Goal: Task Accomplishment & Management: Use online tool/utility

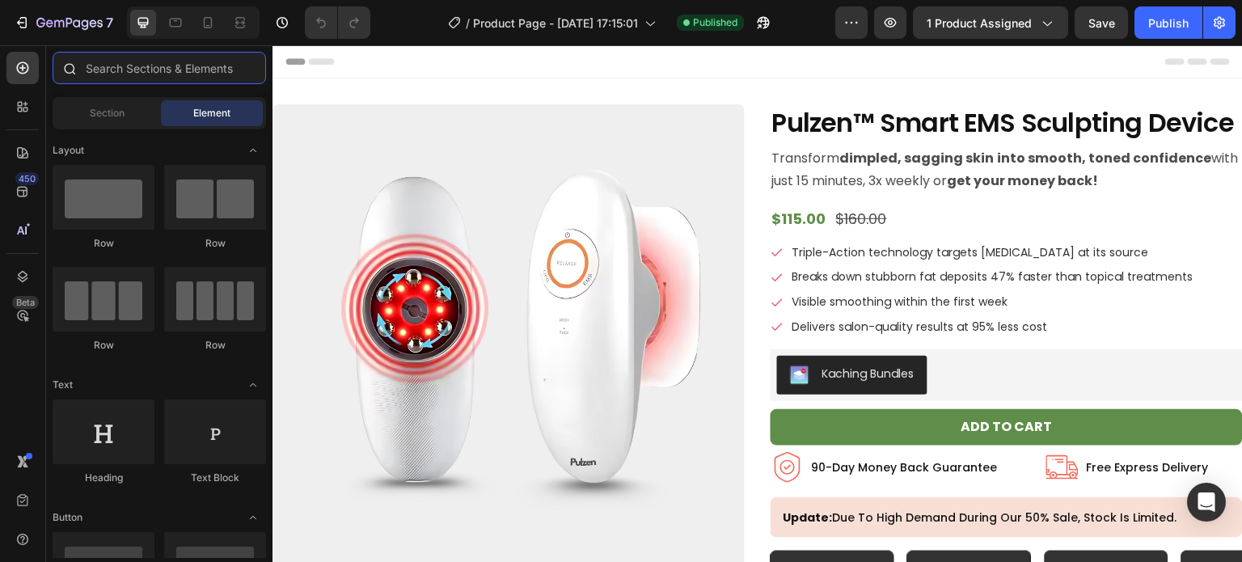
click at [94, 71] on input "text" at bounding box center [159, 68] width 213 height 32
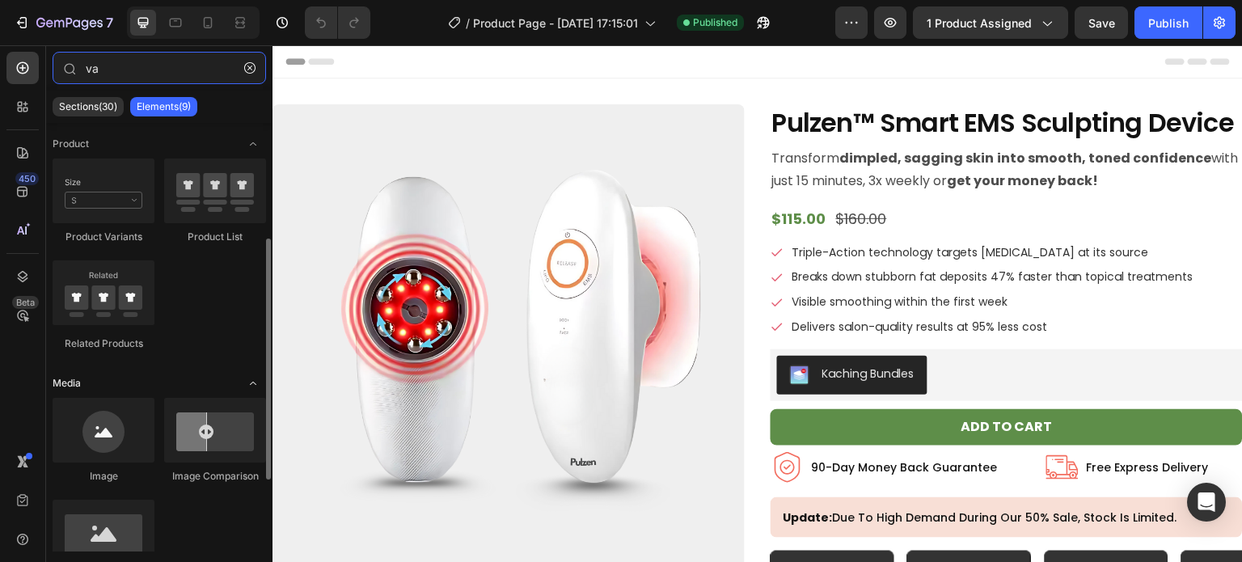
scroll to position [333, 0]
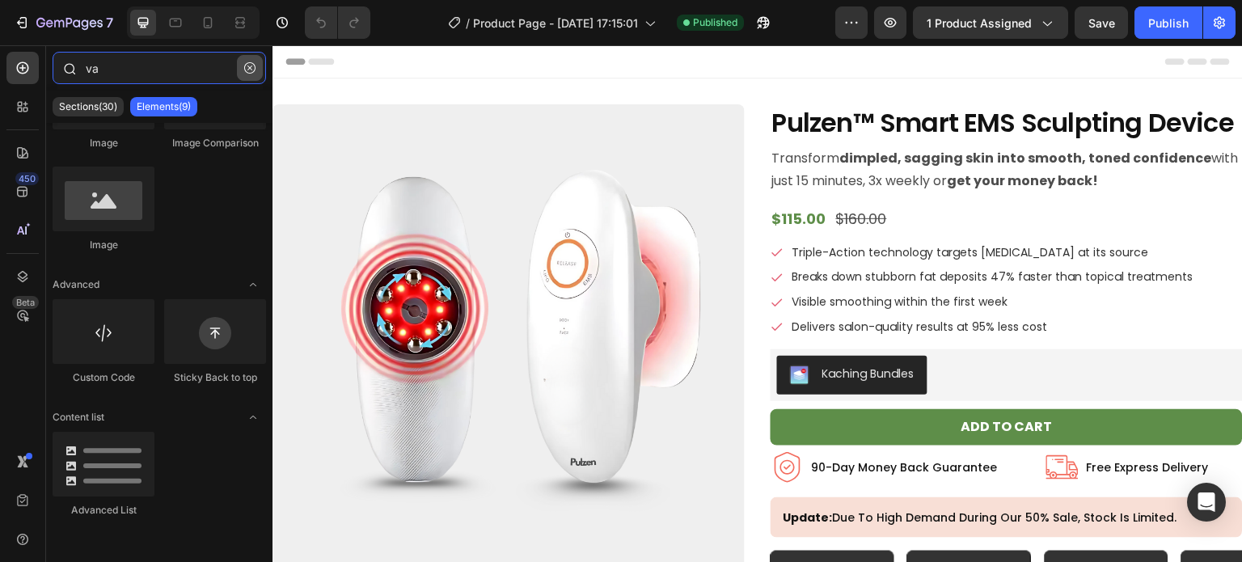
type input "va"
click at [251, 69] on icon "button" at bounding box center [249, 67] width 11 height 11
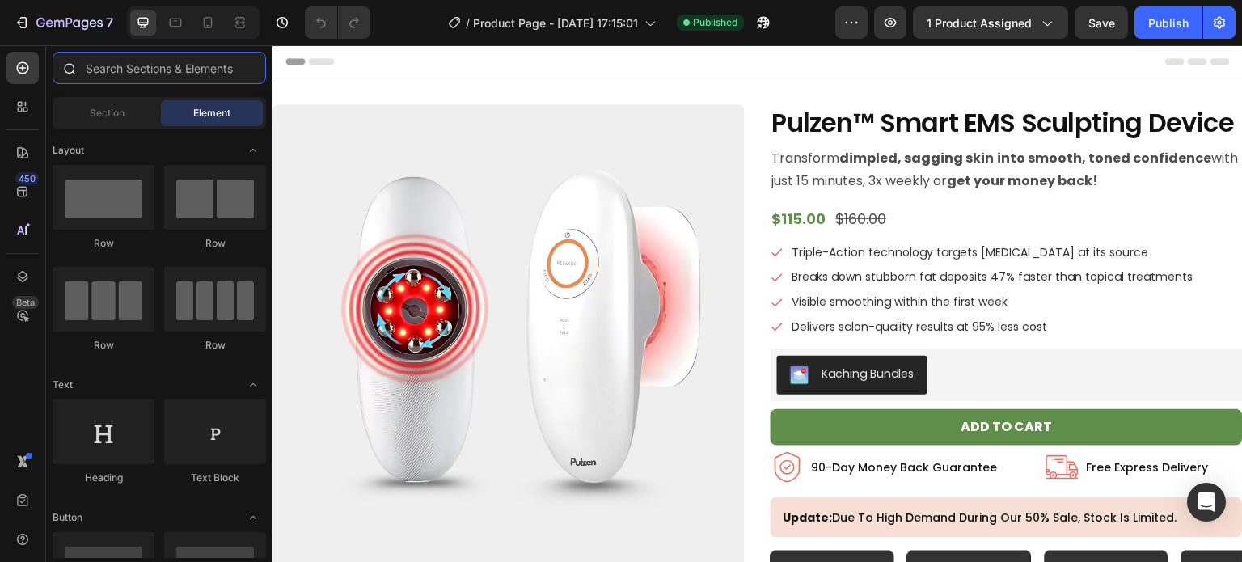
click at [247, 70] on input "text" at bounding box center [159, 68] width 213 height 32
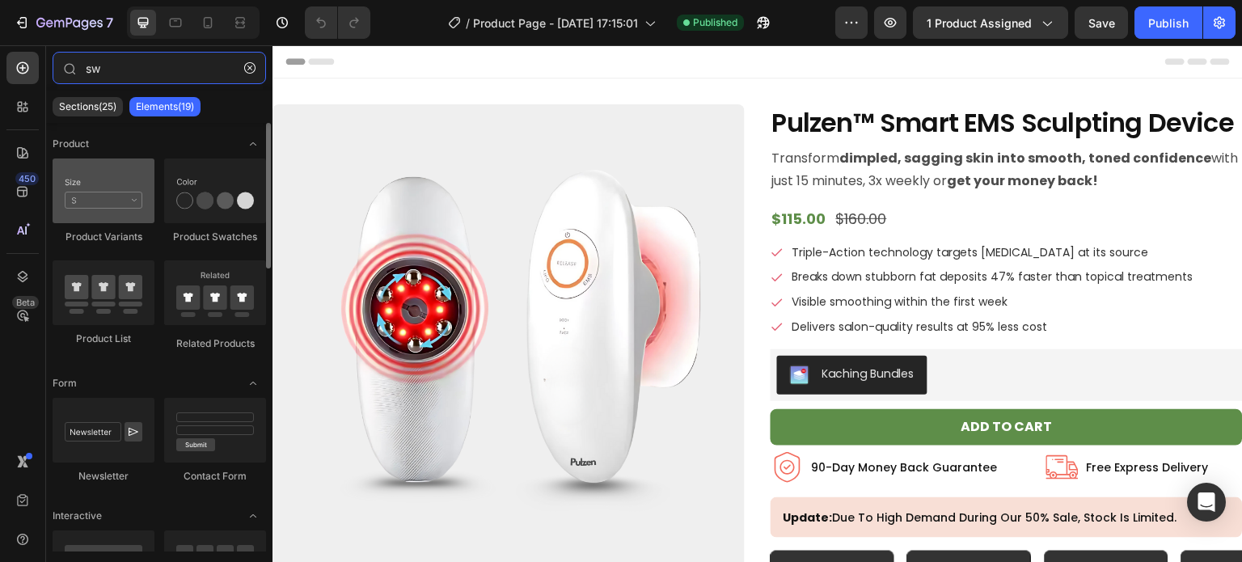
type input "sw"
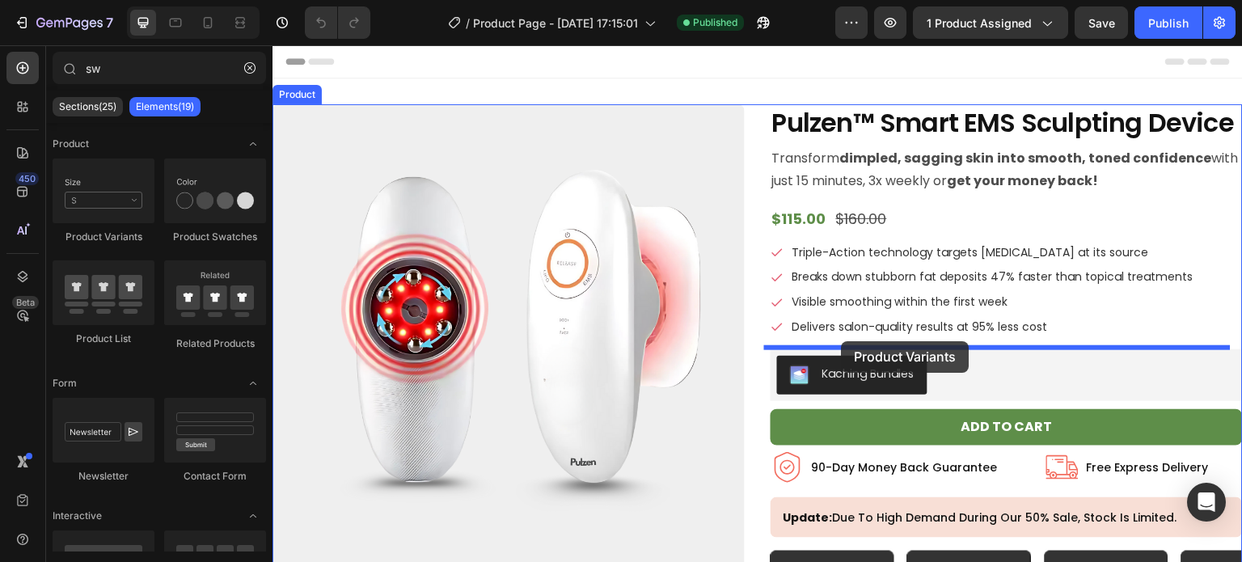
drag, startPoint x: 387, startPoint y: 248, endPoint x: 842, endPoint y: 341, distance: 463.8
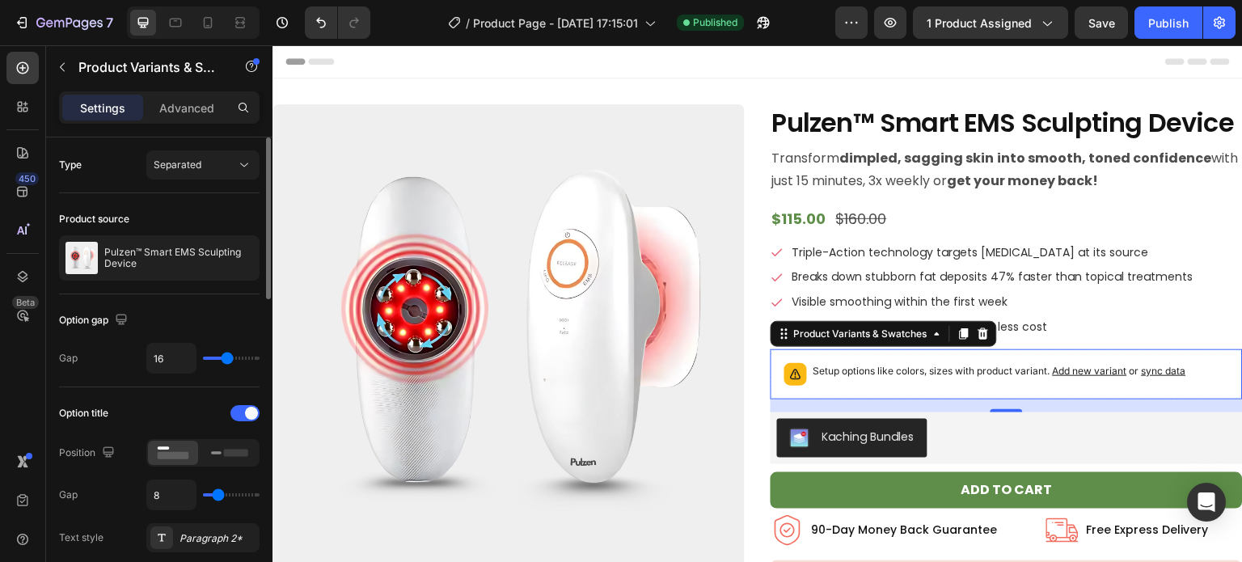
click at [230, 294] on div "Type Separated" at bounding box center [159, 340] width 201 height 93
click at [226, 154] on button "Separated" at bounding box center [202, 164] width 113 height 29
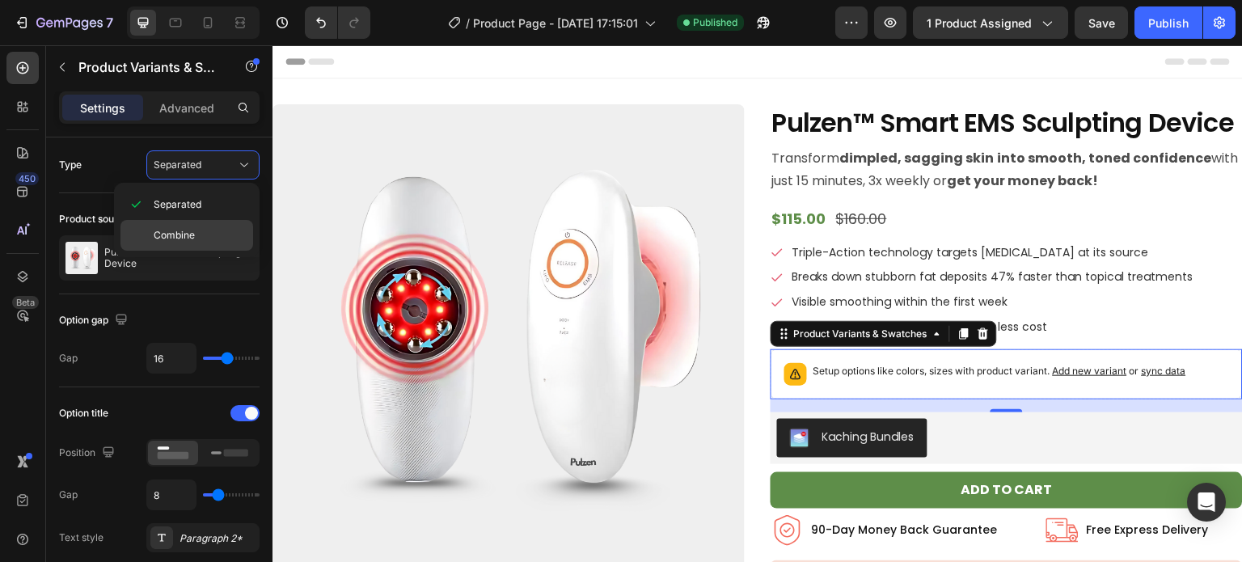
click at [184, 230] on span "Combine" at bounding box center [174, 235] width 41 height 15
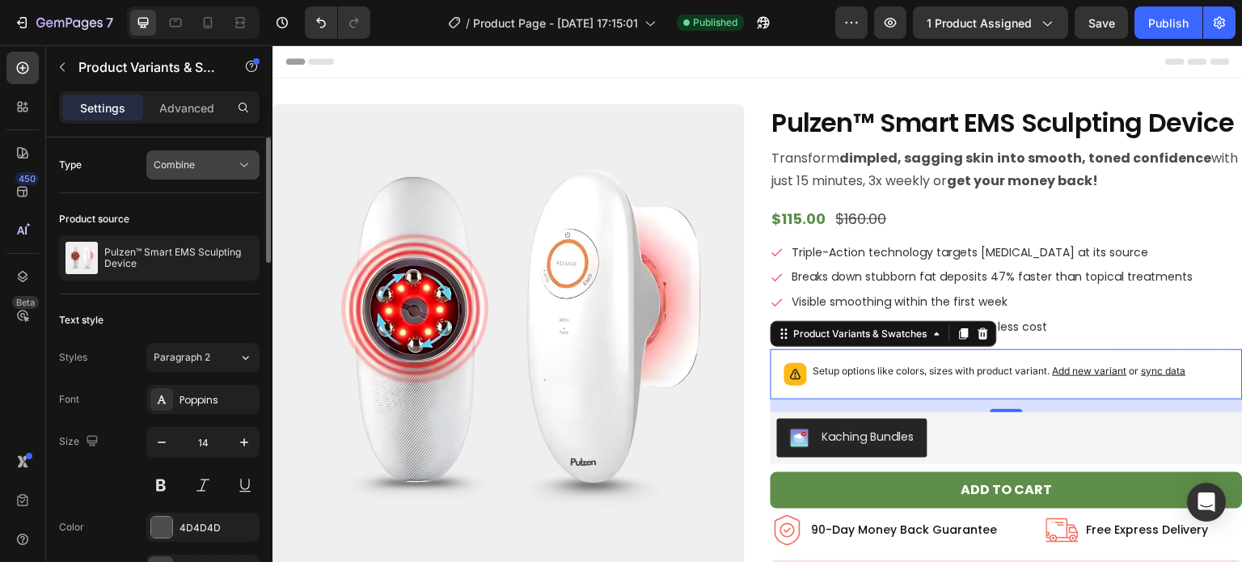
click at [209, 172] on div "Combine" at bounding box center [203, 165] width 99 height 16
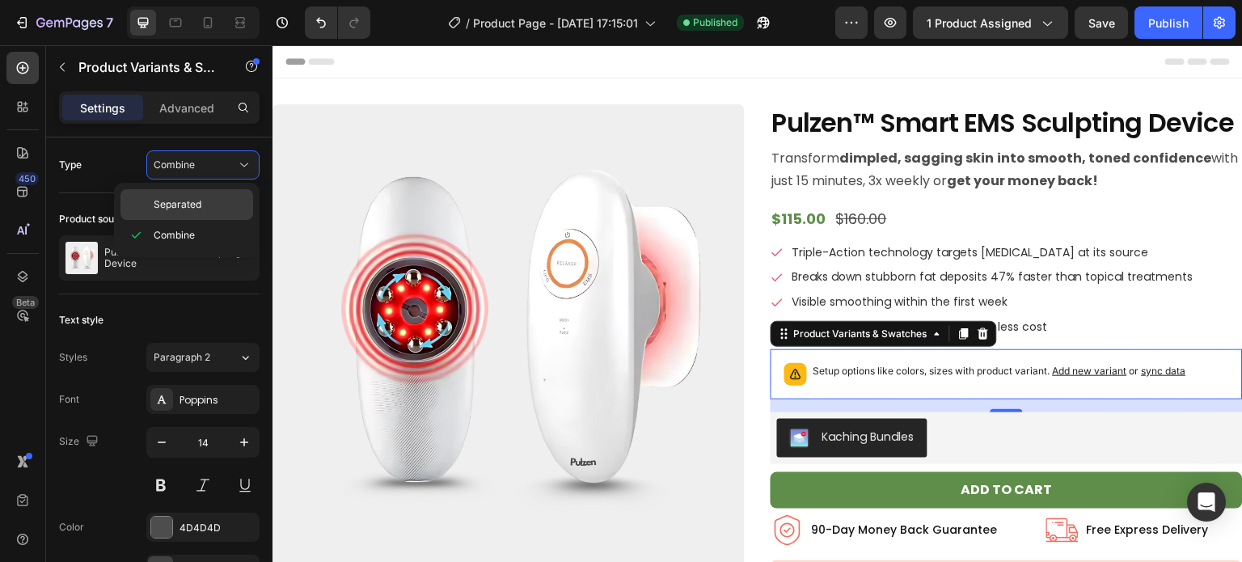
click at [205, 201] on p "Separated" at bounding box center [200, 204] width 92 height 15
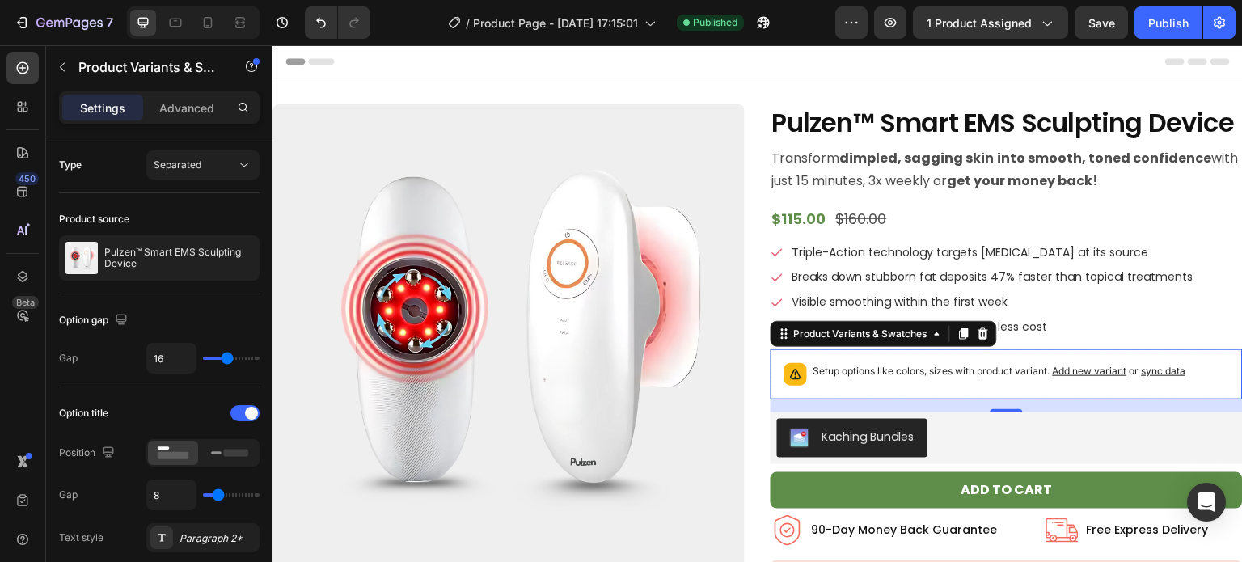
click at [1161, 370] on span "sync data" at bounding box center [1164, 371] width 44 height 12
click at [1157, 370] on span "sync data" at bounding box center [1164, 371] width 44 height 12
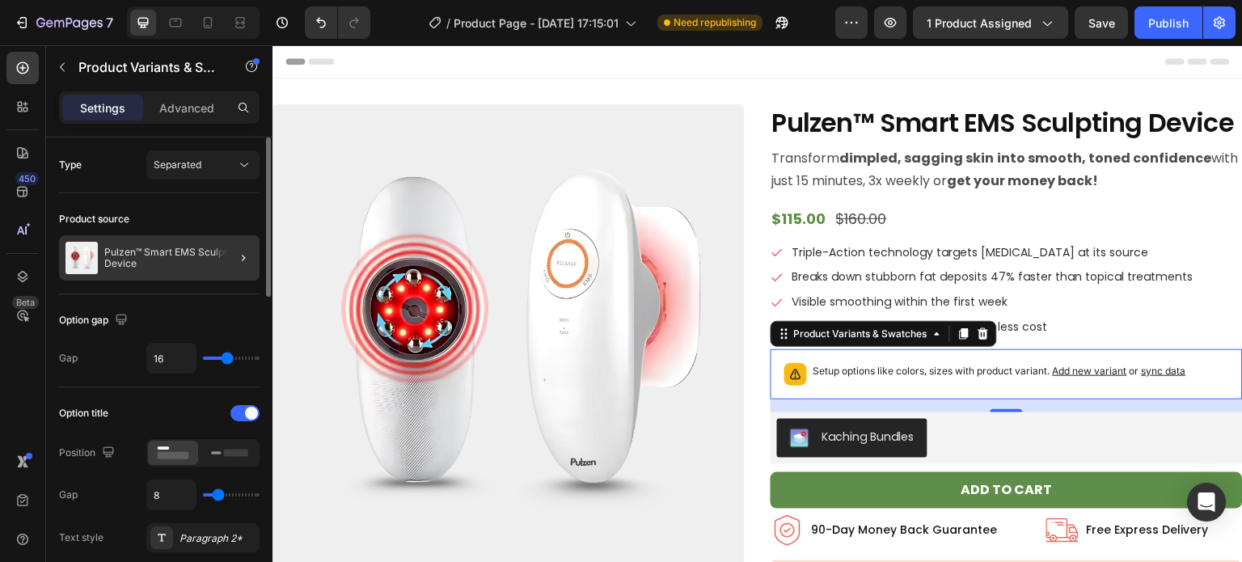
click at [217, 251] on div at bounding box center [236, 257] width 45 height 45
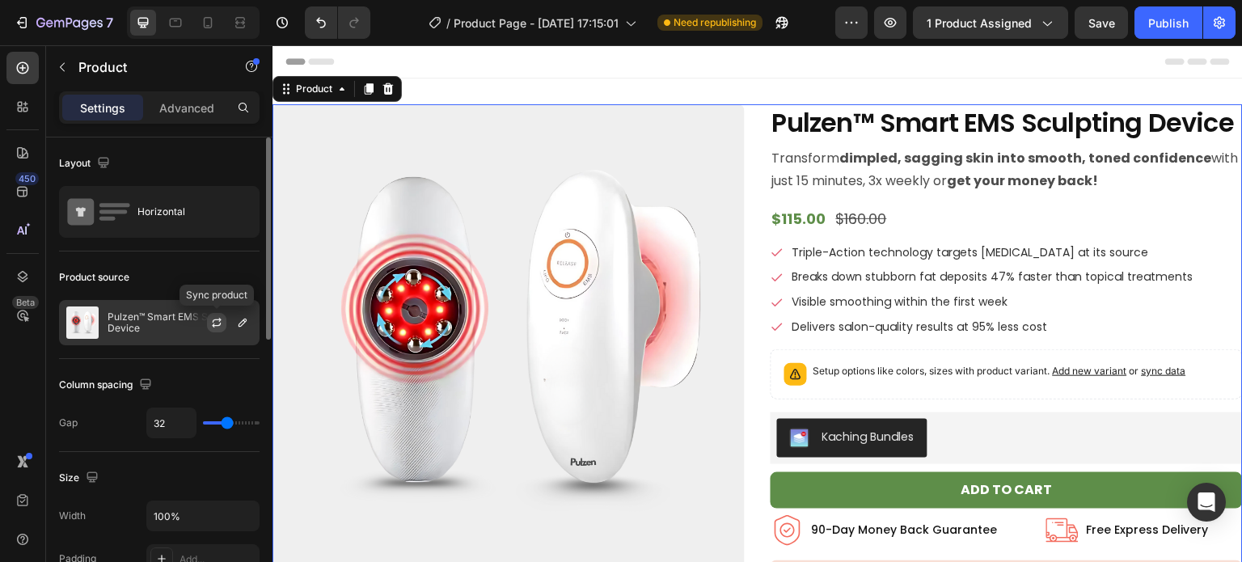
click at [220, 323] on icon "button" at bounding box center [216, 322] width 13 height 13
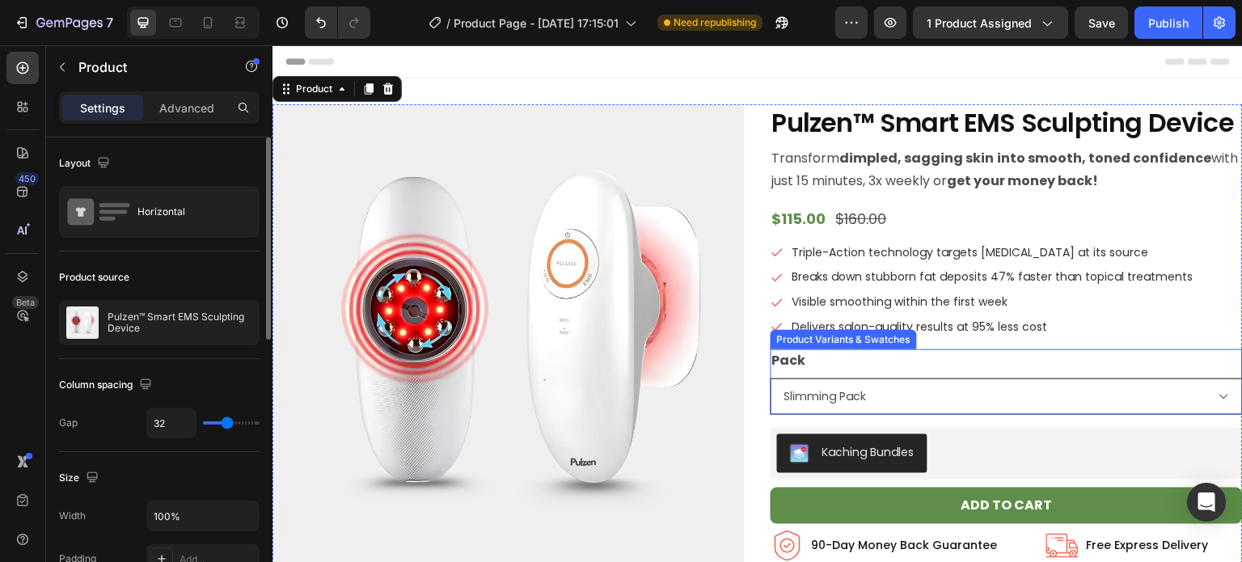
click at [846, 395] on select "Slimming Pack Full Essentials Pack" at bounding box center [1007, 396] width 472 height 36
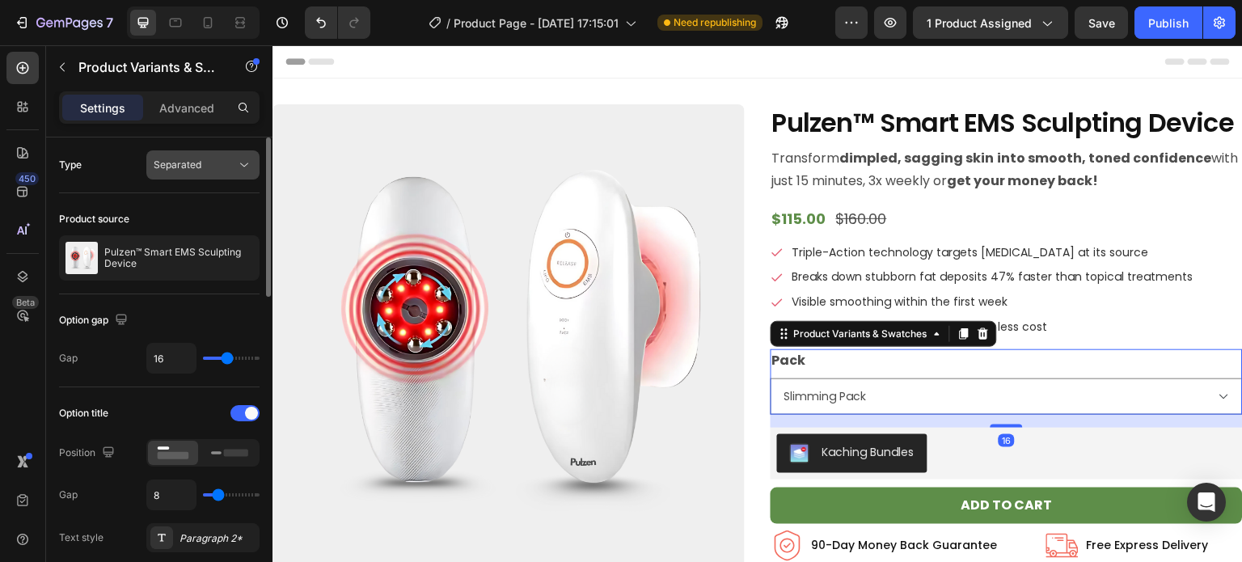
click at [208, 175] on button "Separated" at bounding box center [202, 164] width 113 height 29
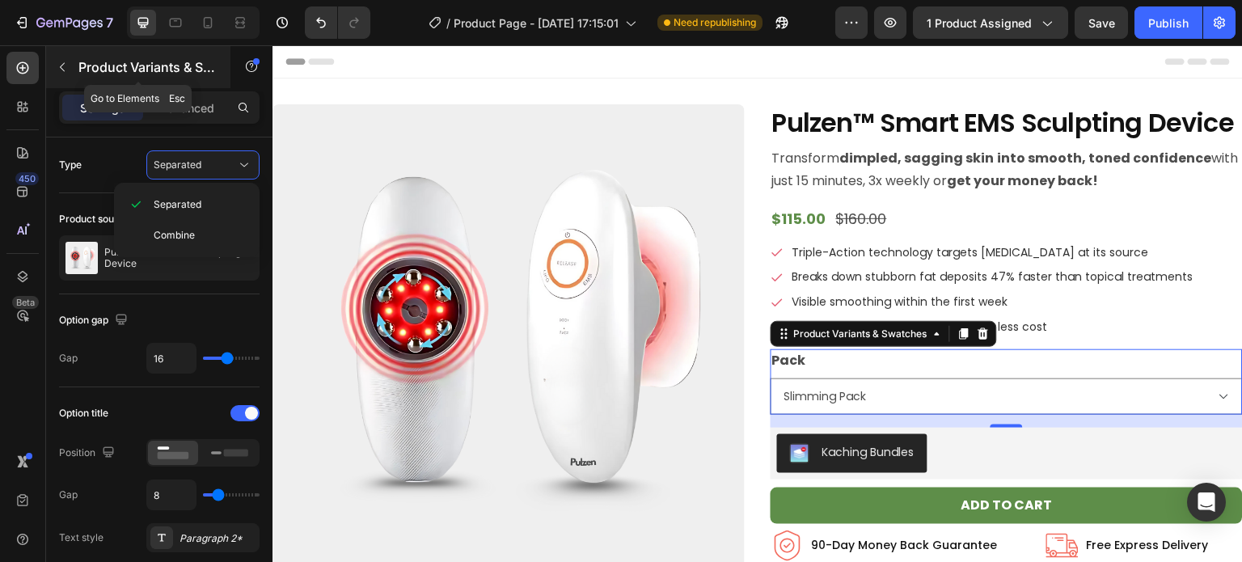
click at [75, 66] on div "Product Variants & Swatches" at bounding box center [138, 67] width 184 height 42
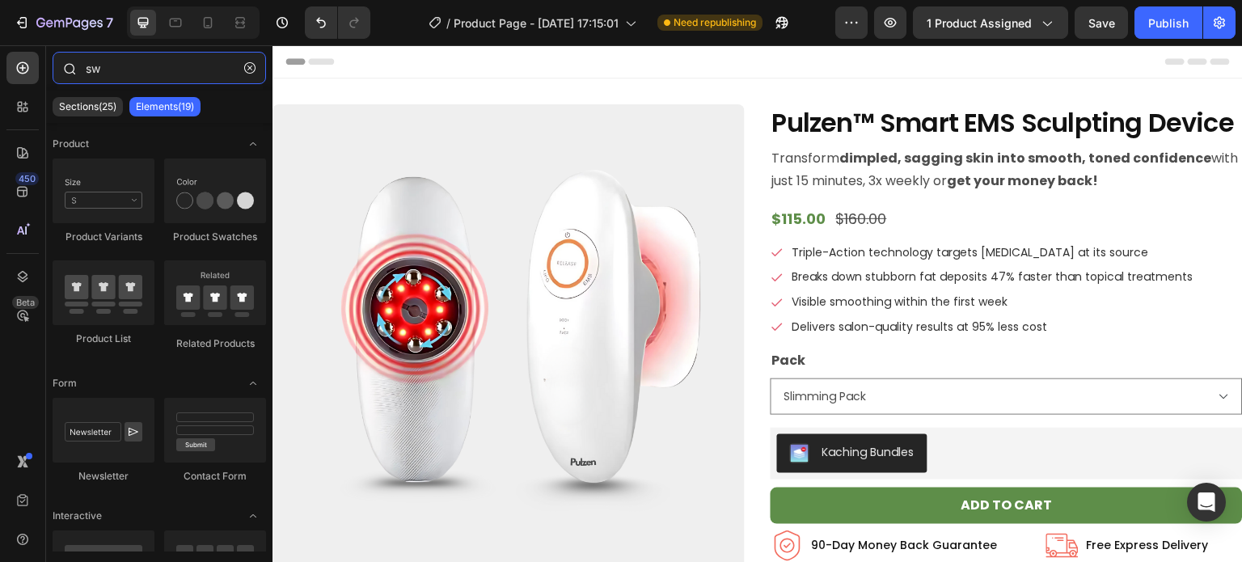
click at [129, 67] on input "sw" at bounding box center [159, 68] width 213 height 32
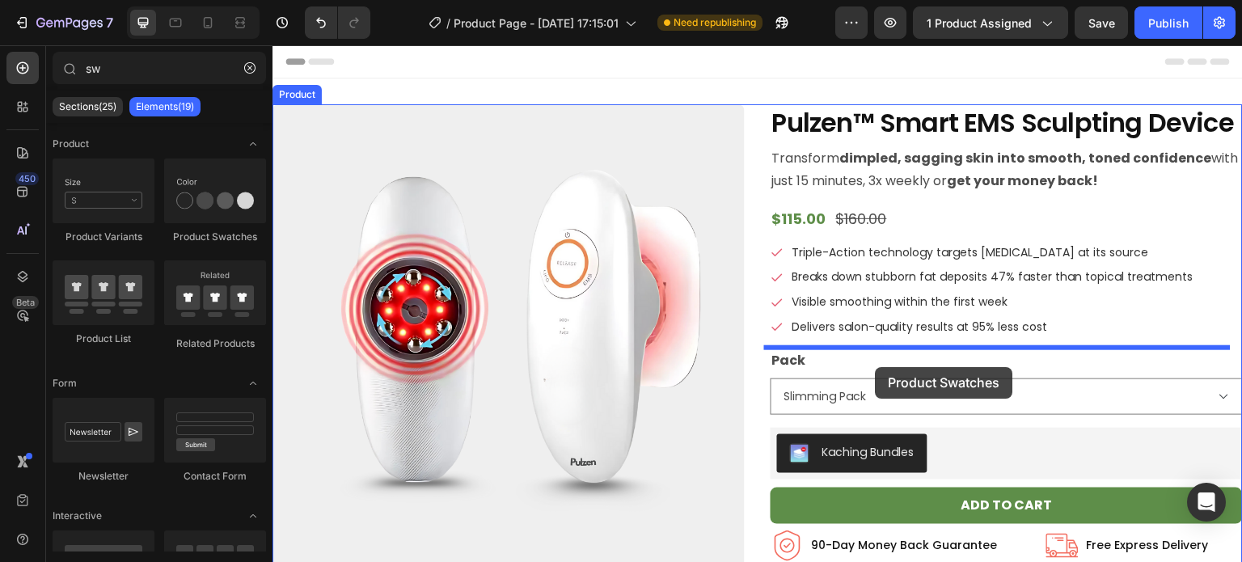
drag, startPoint x: 475, startPoint y: 254, endPoint x: 876, endPoint y: 367, distance: 416.7
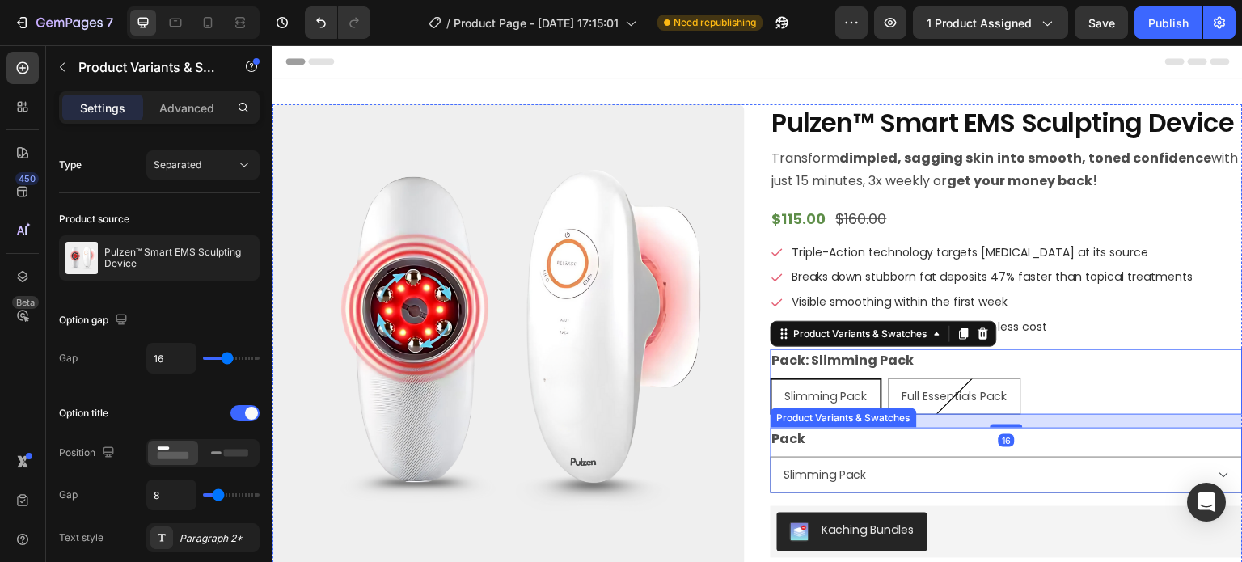
click at [867, 446] on div "Pack Slimming Pack Full Essentials Pack" at bounding box center [1007, 460] width 472 height 65
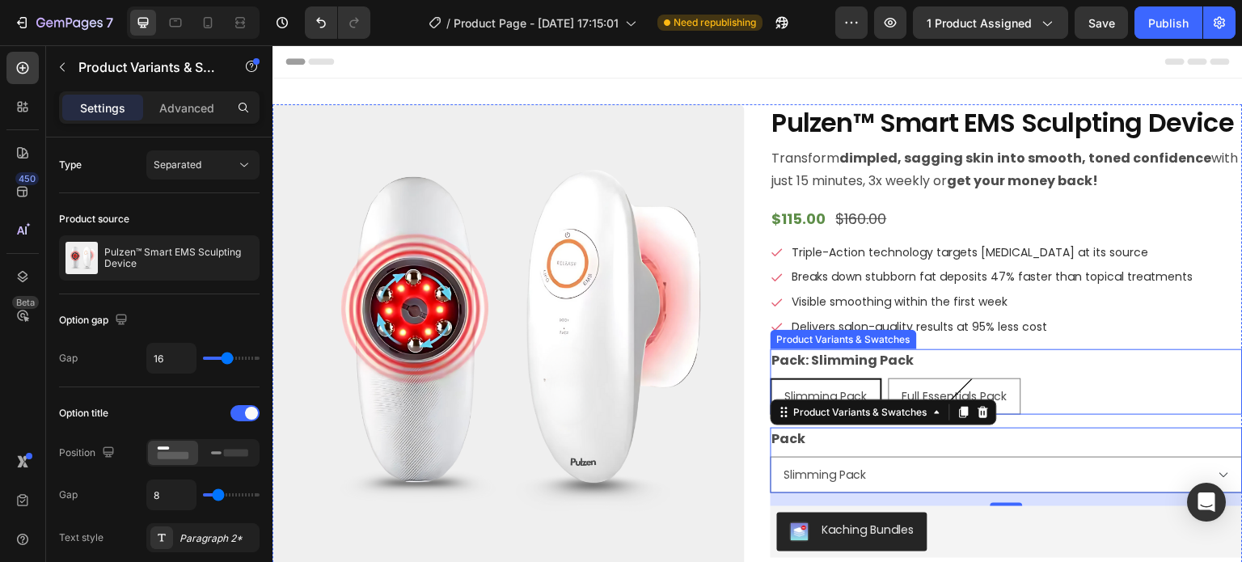
click at [1043, 396] on div "Slimming Pack Slimming Pack Slimming Pack Full Essentials Pack Full Essentials …" at bounding box center [1007, 396] width 472 height 36
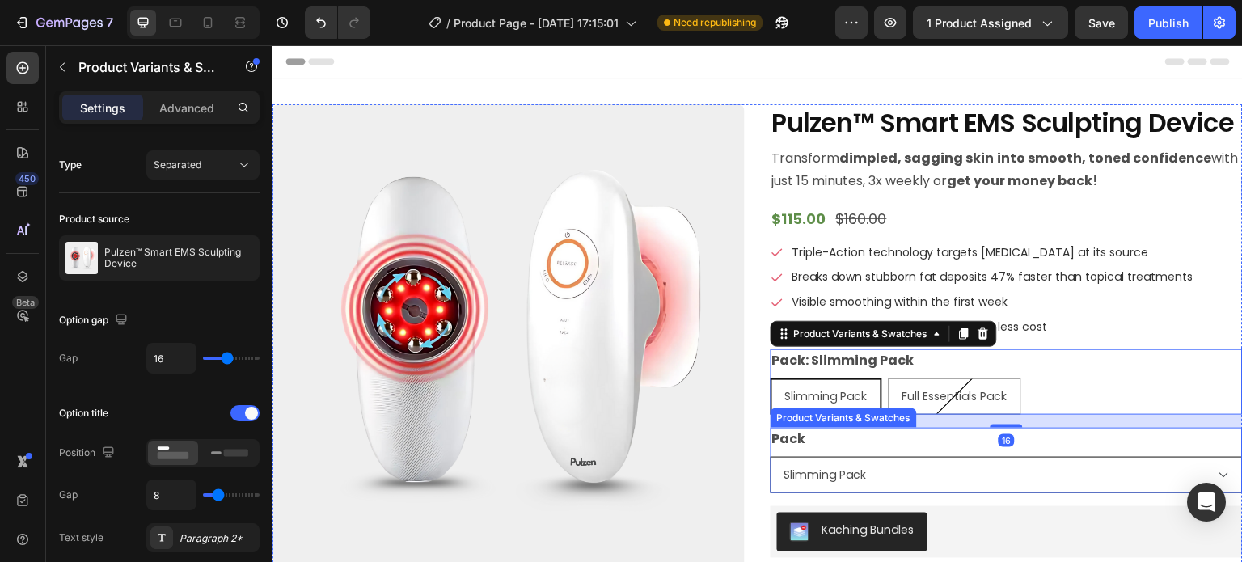
click at [943, 460] on select "Slimming Pack Full Essentials Pack" at bounding box center [1007, 475] width 472 height 36
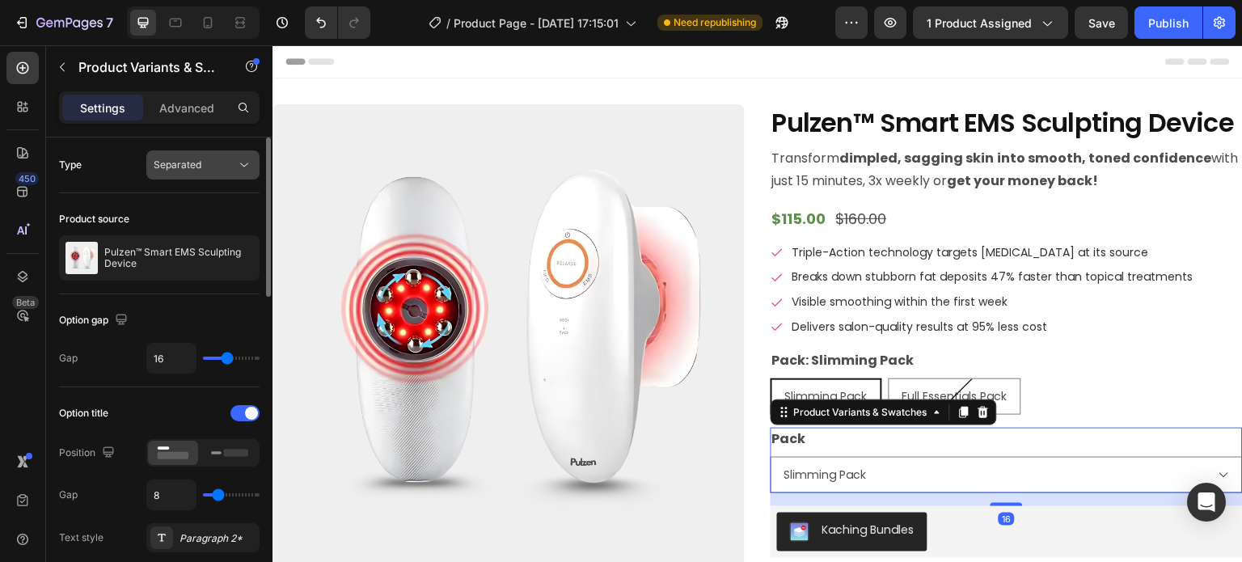
click at [227, 157] on div "Separated" at bounding box center [203, 165] width 99 height 16
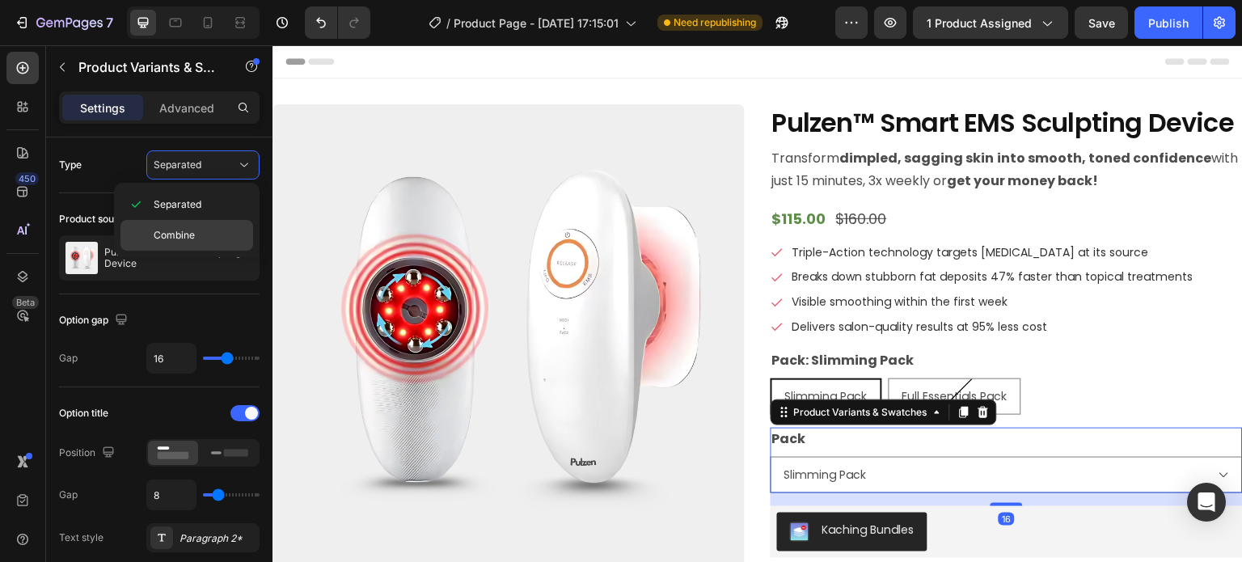
click at [188, 232] on span "Combine" at bounding box center [174, 235] width 41 height 15
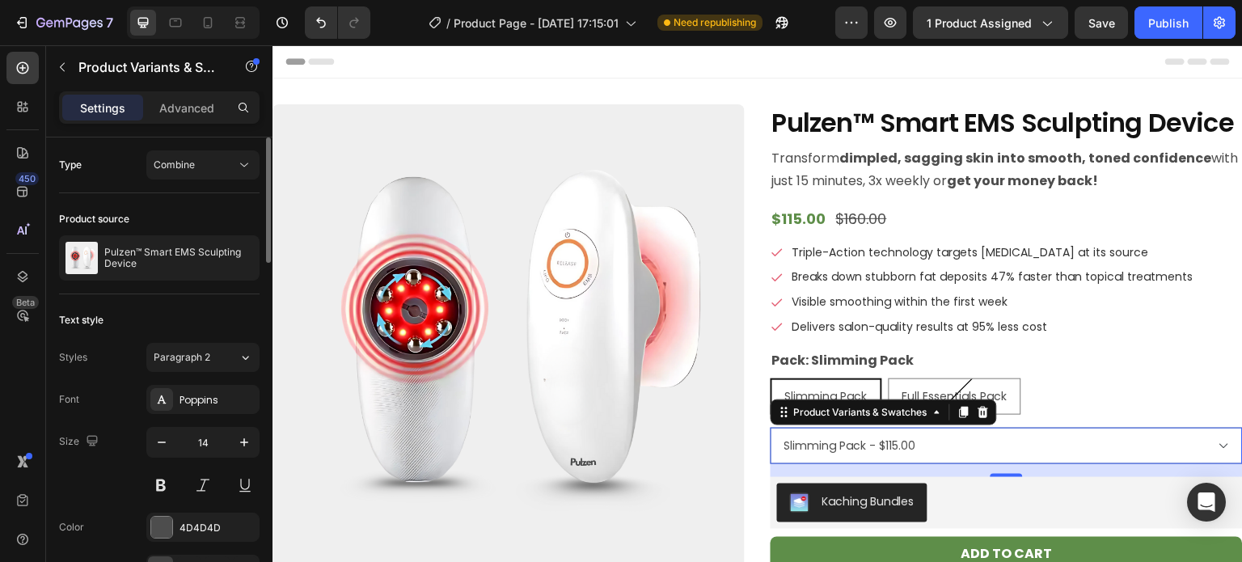
click at [195, 294] on div "Type Combine" at bounding box center [159, 466] width 201 height 345
click at [207, 154] on button "Combine" at bounding box center [202, 164] width 113 height 29
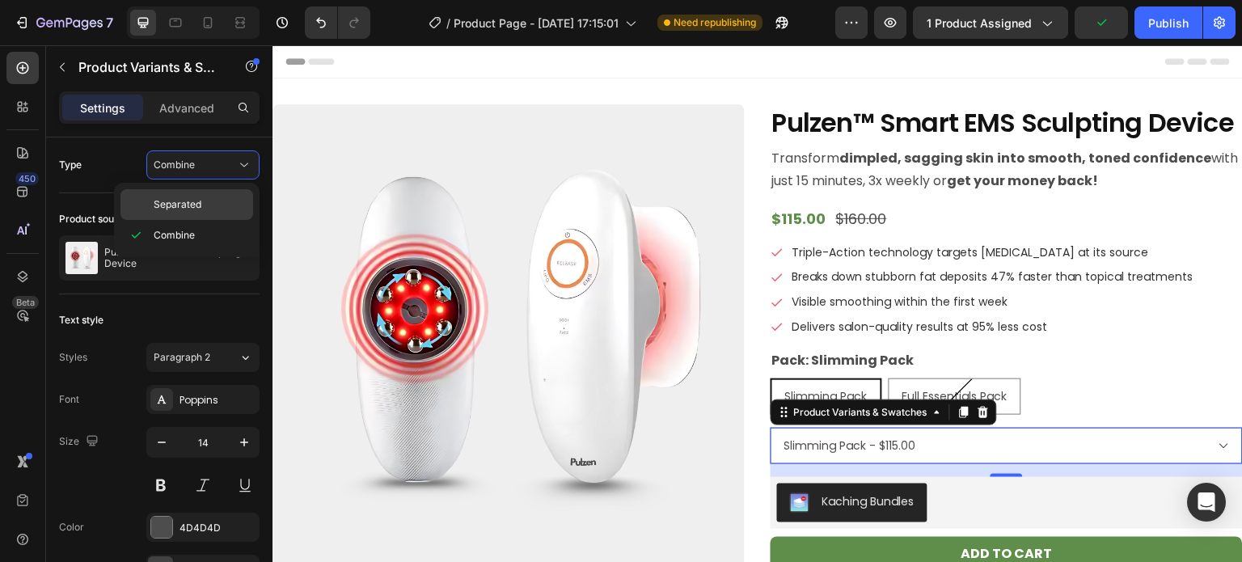
click at [183, 209] on span "Separated" at bounding box center [178, 204] width 48 height 15
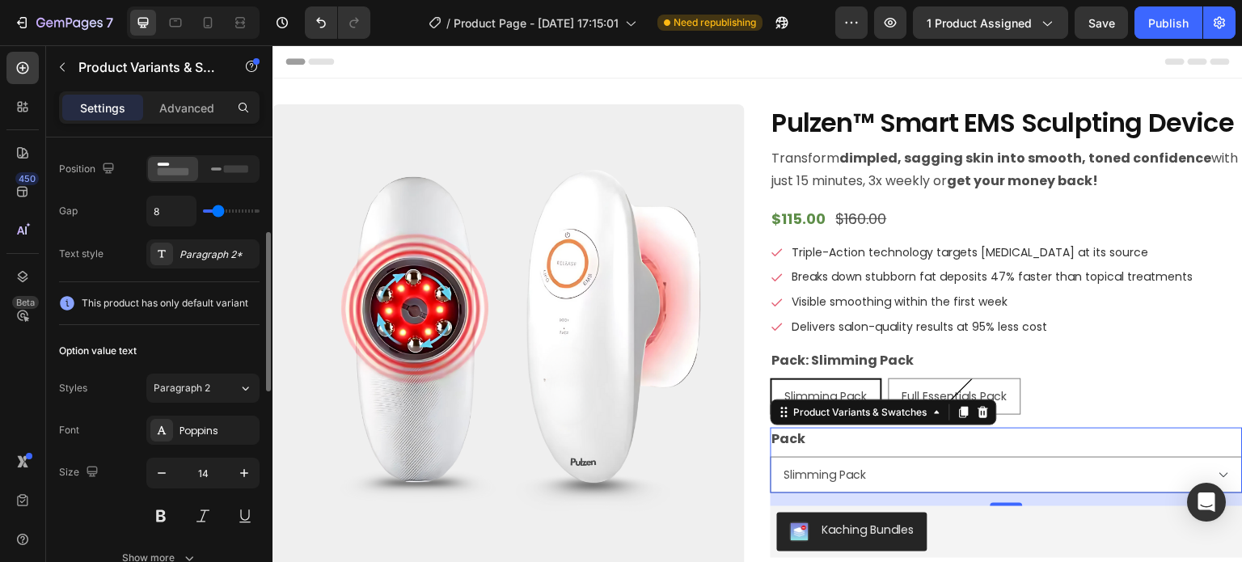
scroll to position [283, 0]
click at [978, 413] on icon at bounding box center [983, 412] width 11 height 11
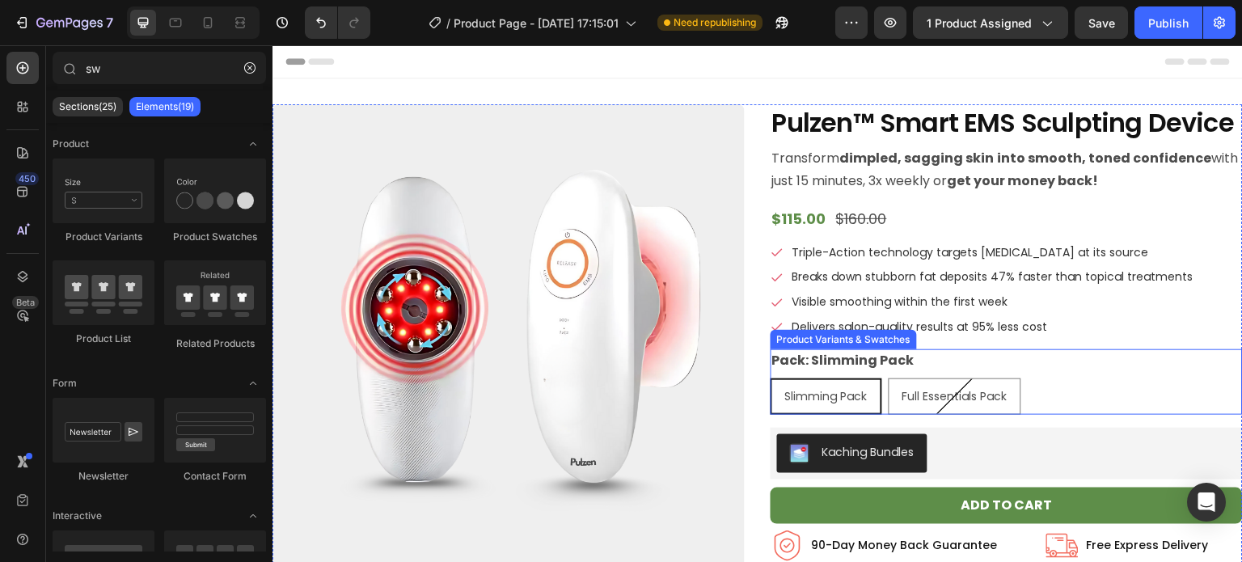
click at [1040, 401] on div "Slimming Pack Slimming Pack Slimming Pack Full Essentials Pack Full Essentials …" at bounding box center [1007, 396] width 472 height 36
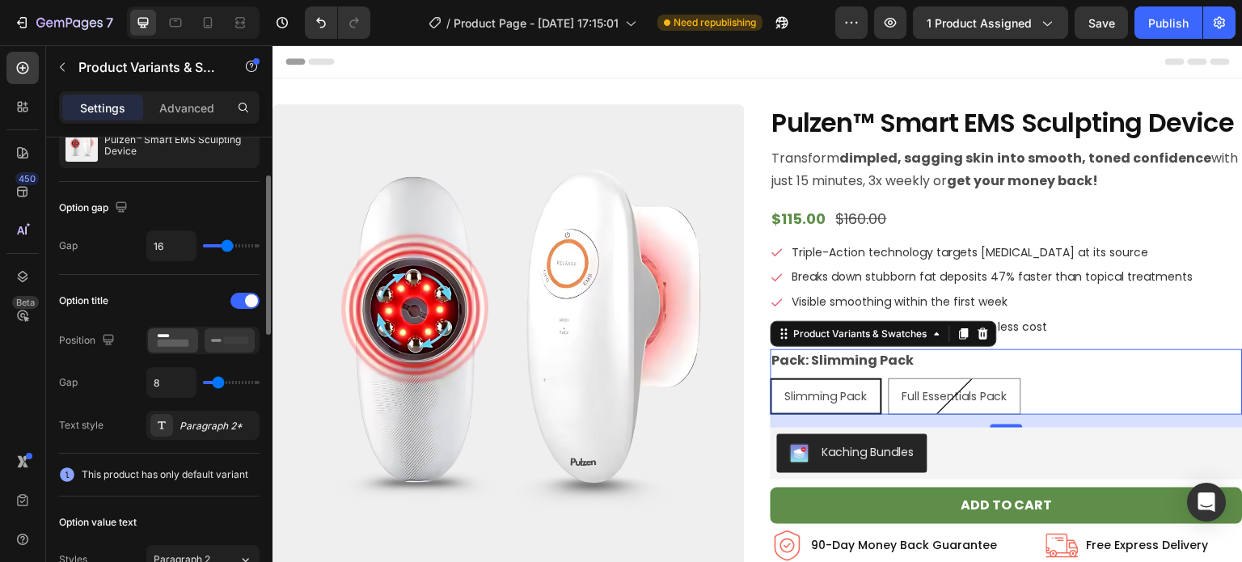
scroll to position [112, 0]
click at [245, 299] on span at bounding box center [251, 301] width 13 height 13
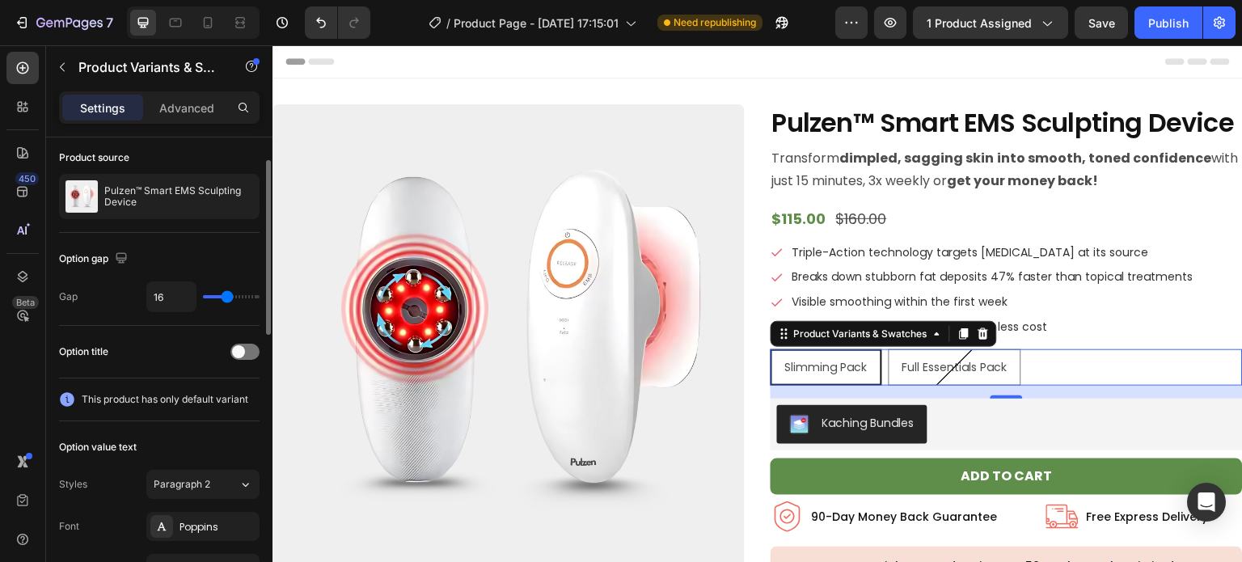
scroll to position [62, 0]
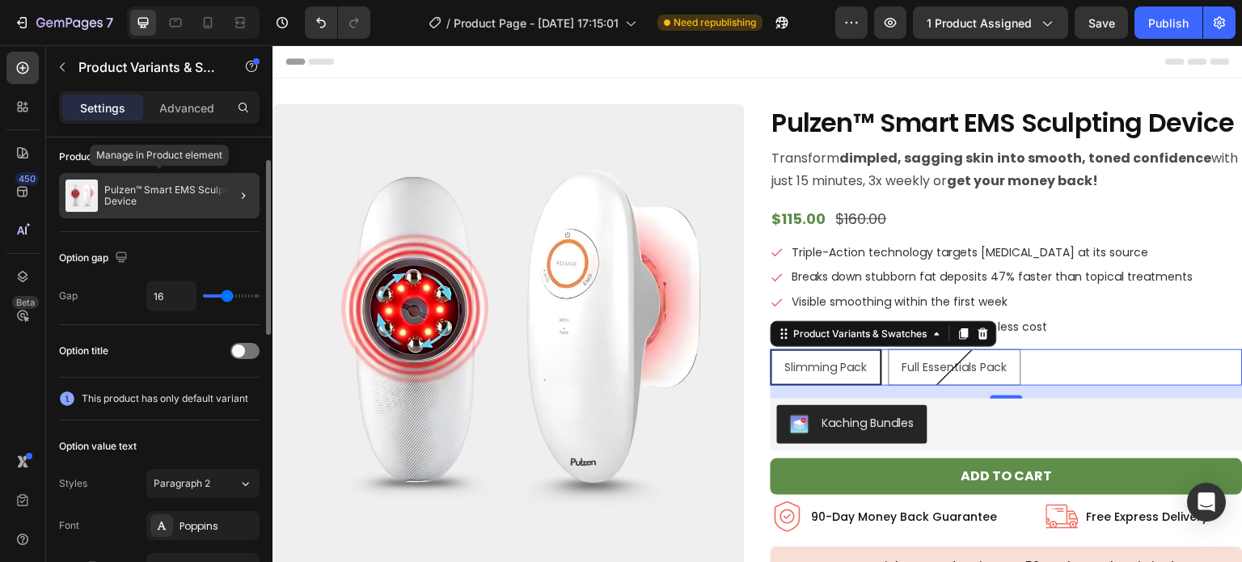
click at [206, 209] on div "Pulzen™ Smart EMS Sculpting Device" at bounding box center [159, 195] width 201 height 45
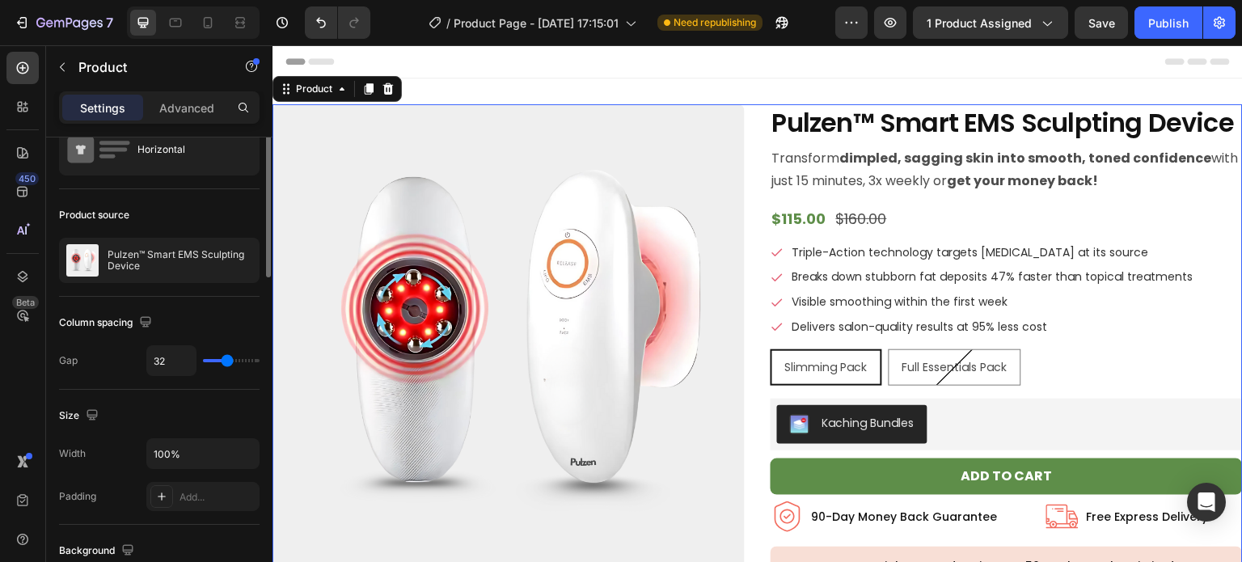
scroll to position [0, 0]
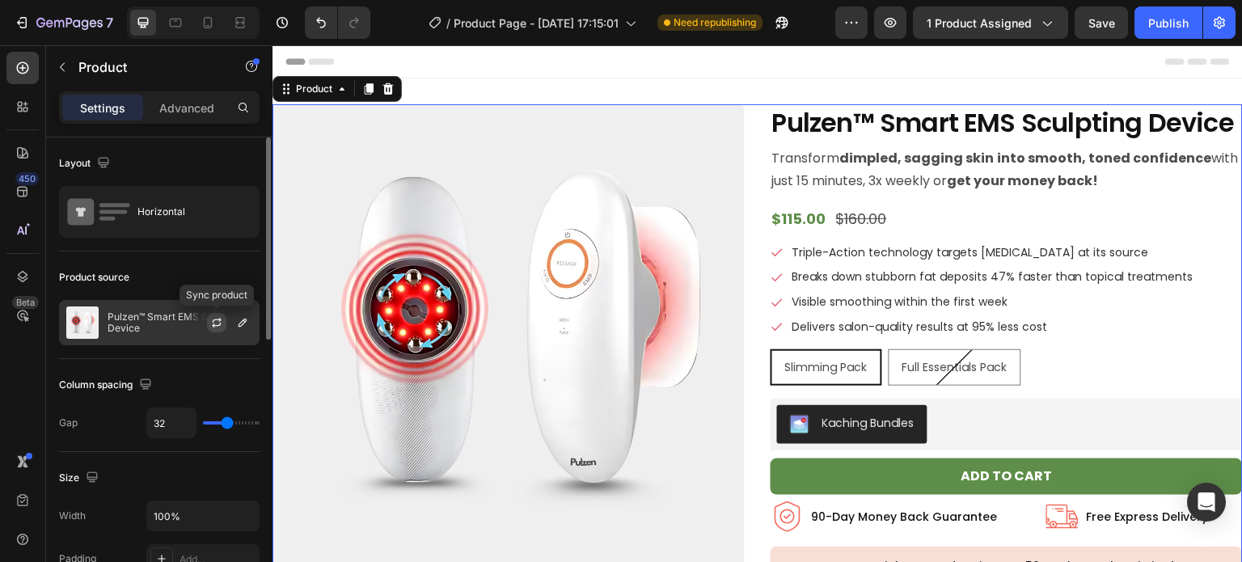
click at [220, 325] on icon "button" at bounding box center [216, 322] width 13 height 13
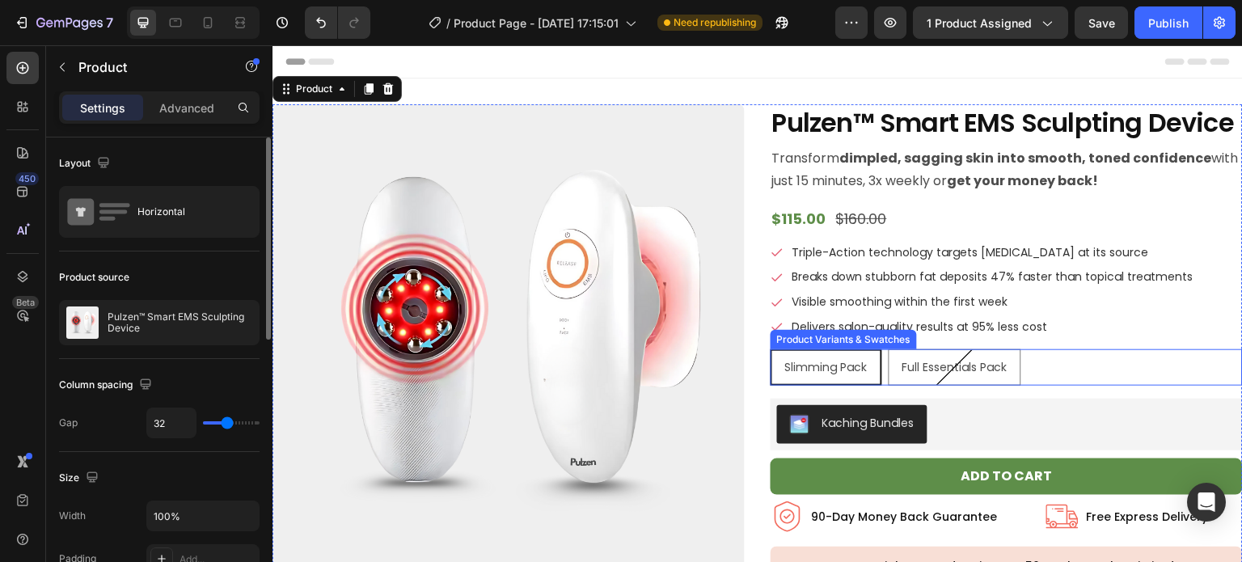
click at [881, 368] on div "Slimming Pack Slimming Pack Slimming Pack Full Essentials Pack Full Essentials …" at bounding box center [1007, 367] width 472 height 36
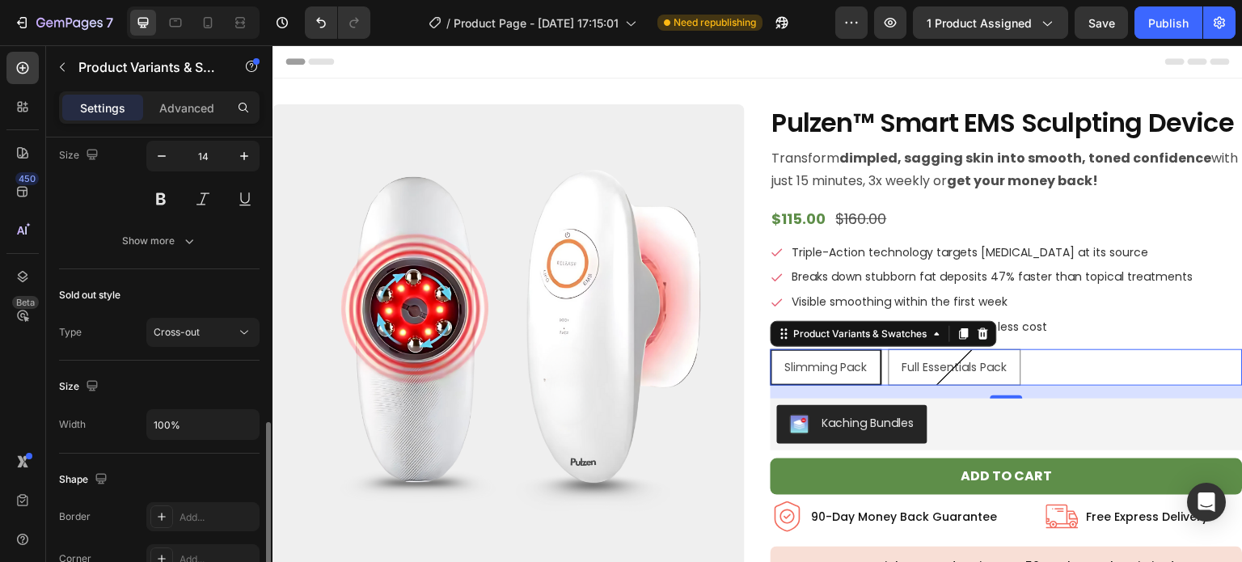
scroll to position [759, 0]
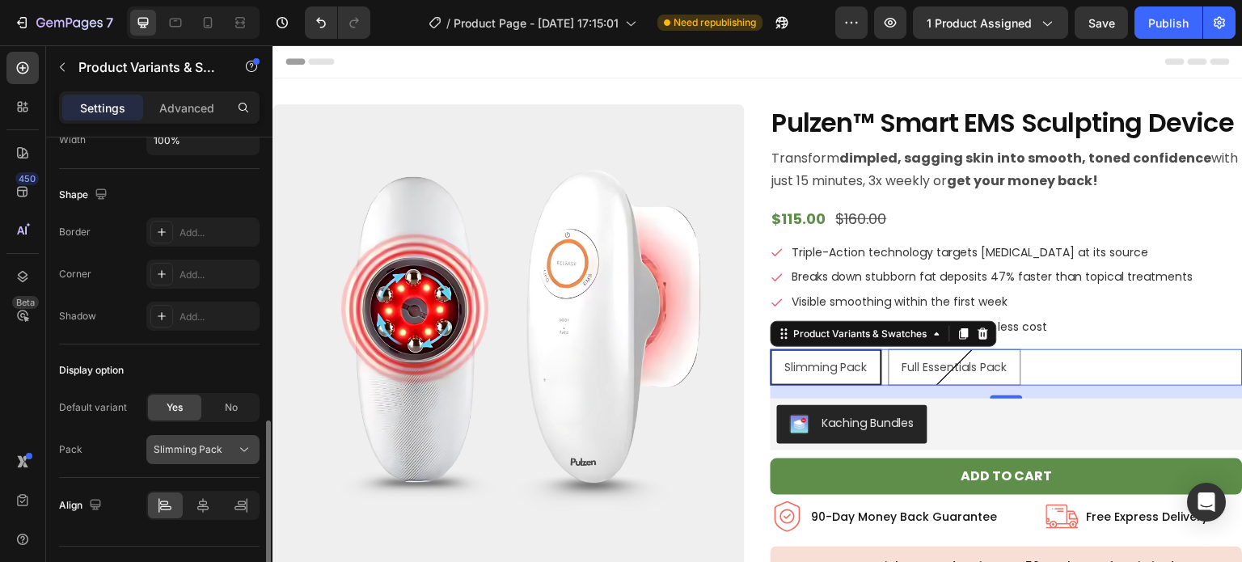
click at [240, 452] on icon at bounding box center [244, 449] width 16 height 16
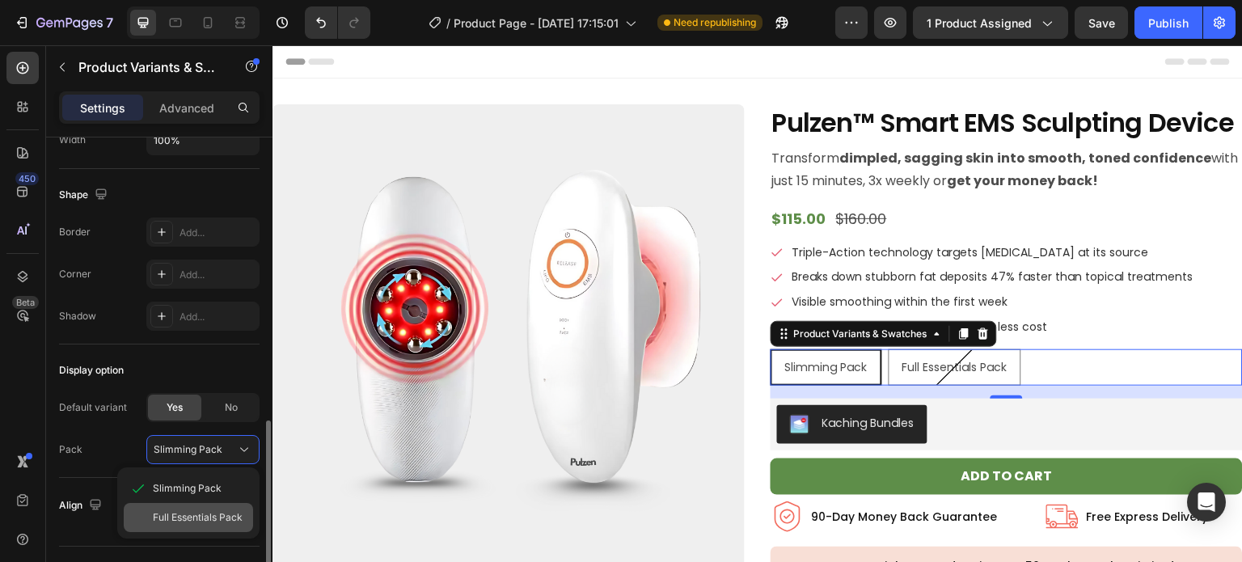
click at [196, 510] on span "Full Essentials Pack" at bounding box center [198, 517] width 90 height 15
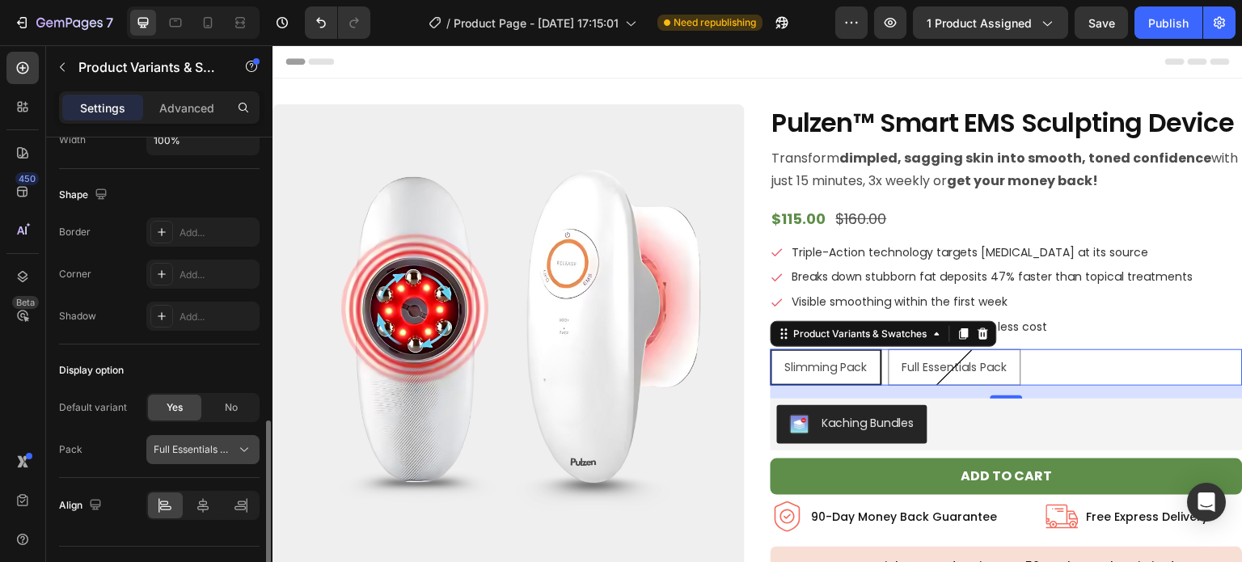
click at [222, 452] on span "Full Essentials Pack" at bounding box center [193, 449] width 79 height 15
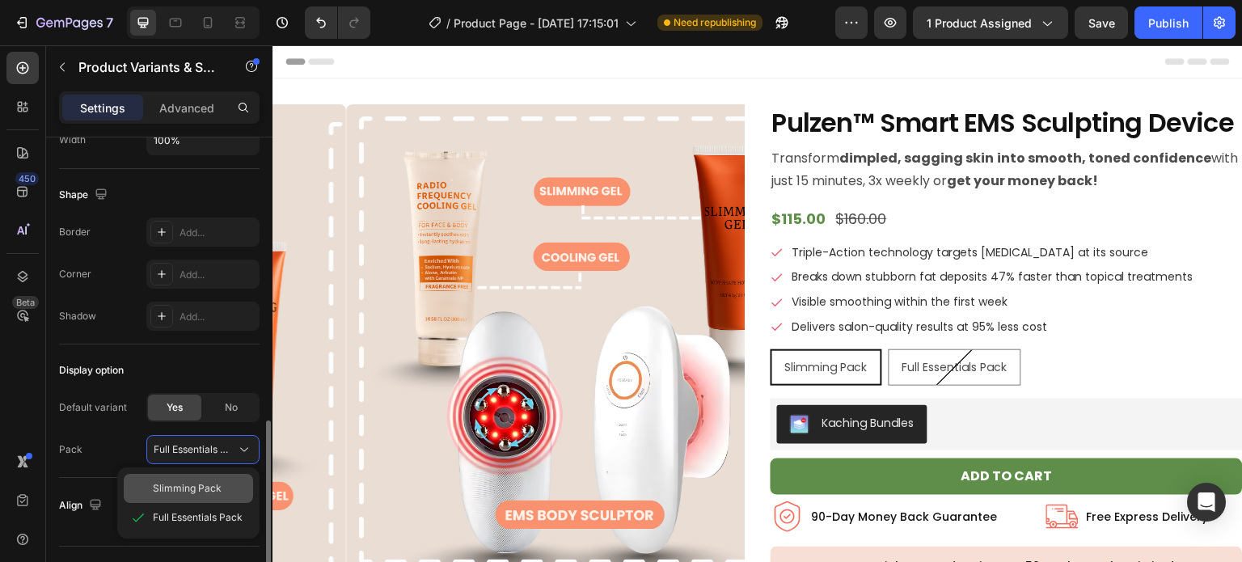
click at [204, 481] on span "Slimming Pack" at bounding box center [187, 488] width 69 height 15
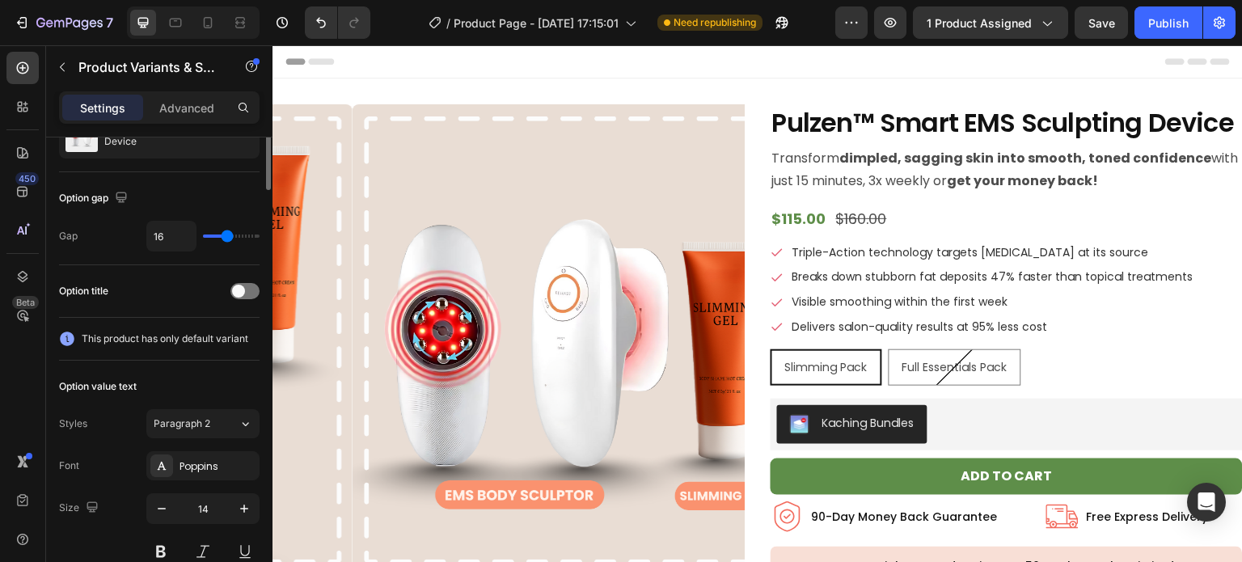
scroll to position [0, 0]
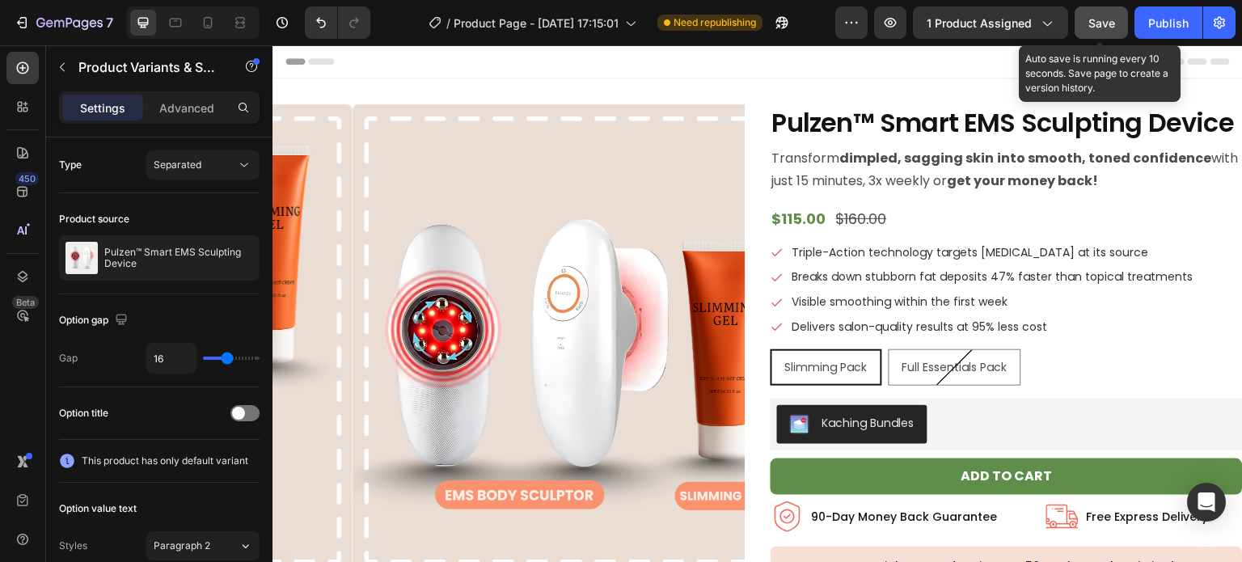
click at [1101, 32] on button "Save" at bounding box center [1101, 22] width 53 height 32
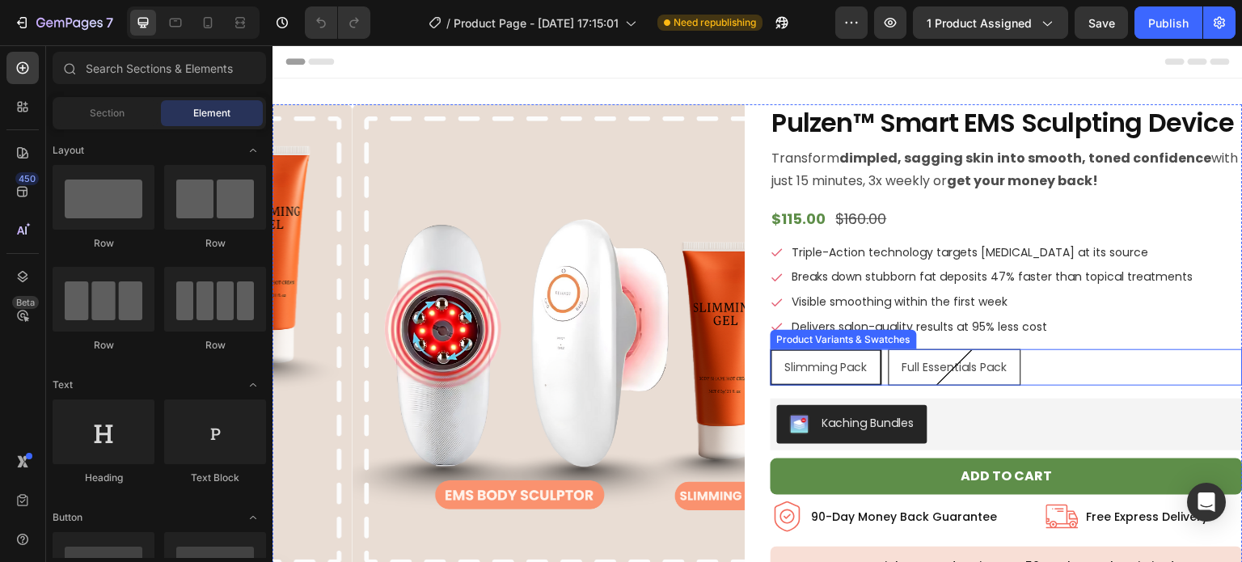
click at [889, 370] on Pack "Full Essentials Pack" at bounding box center [955, 367] width 133 height 36
click at [888, 349] on input "Full Essentials Pack Full Essentials Pack Full Essentials Pack" at bounding box center [888, 348] width 1 height 1
radio input "true"
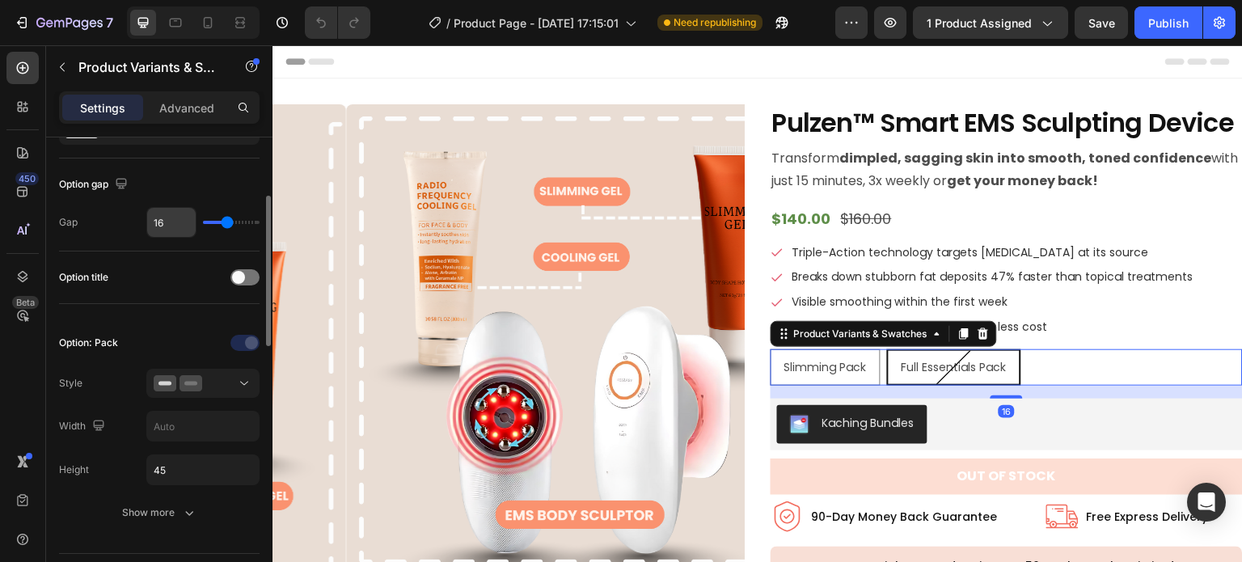
scroll to position [147, 0]
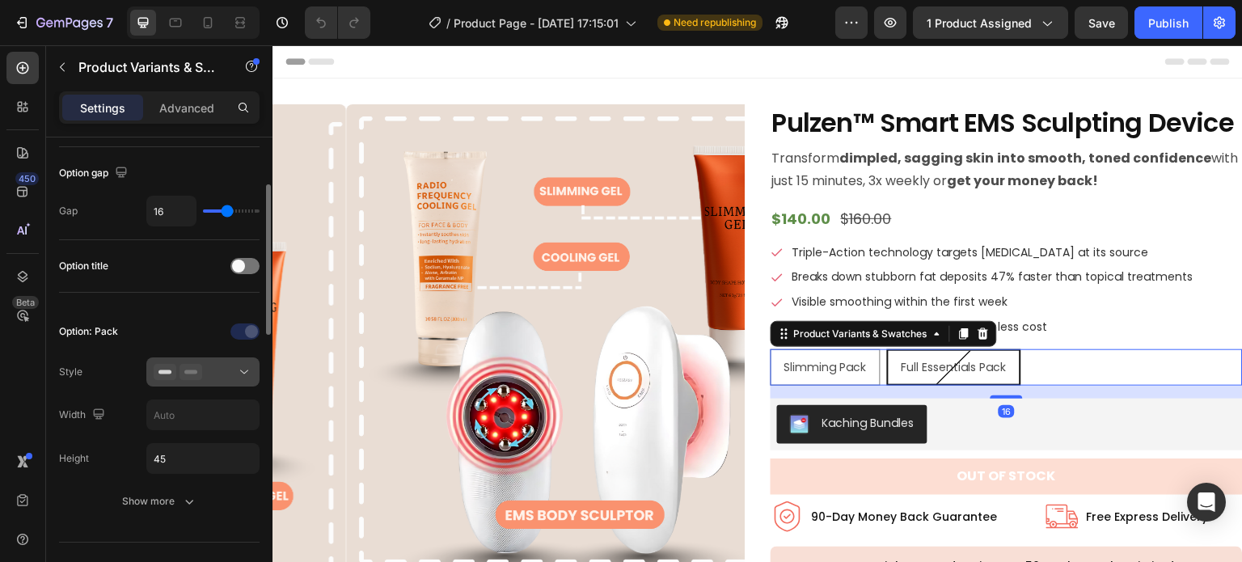
click at [226, 370] on div at bounding box center [203, 372] width 99 height 16
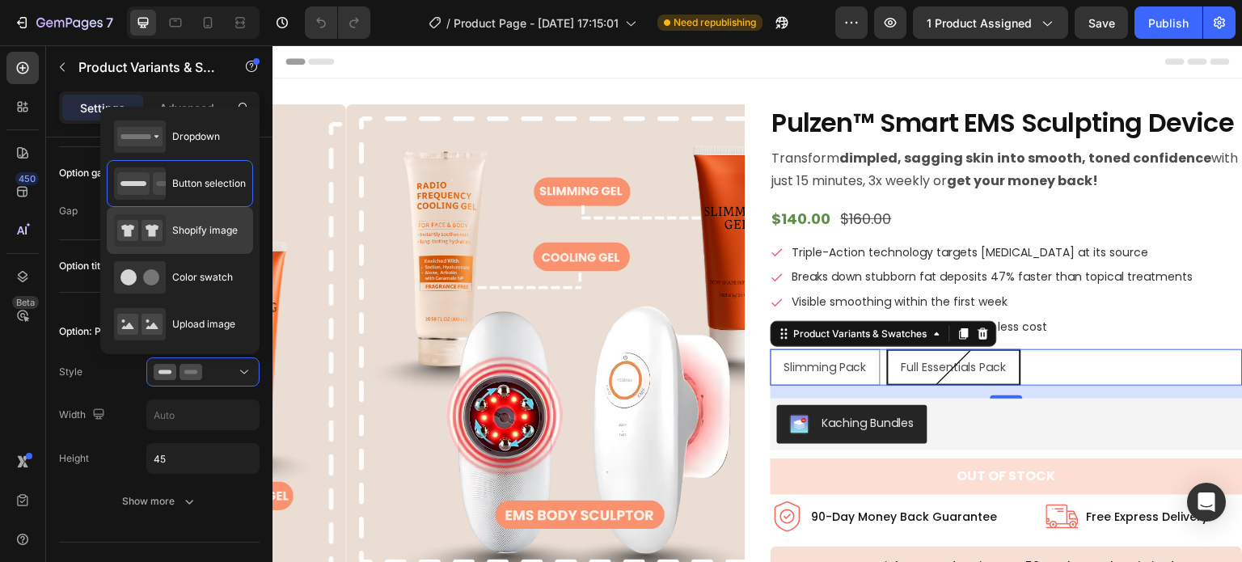
click at [217, 215] on div "Shopify image" at bounding box center [176, 230] width 124 height 32
type input "64"
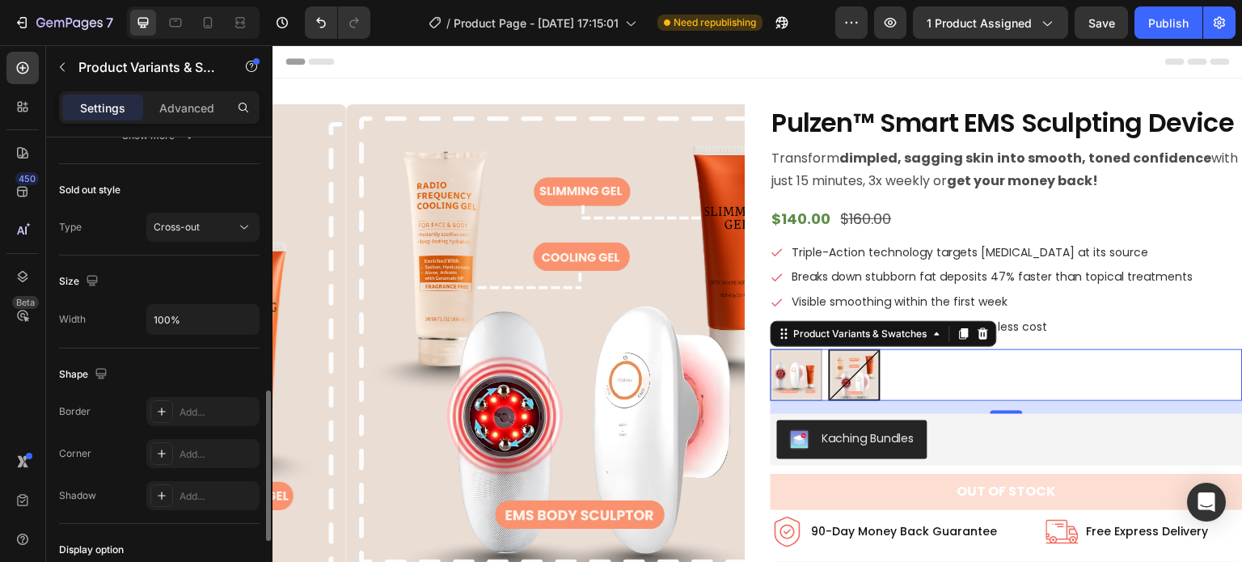
scroll to position [788, 0]
click at [234, 230] on div "Cross-out" at bounding box center [203, 225] width 99 height 16
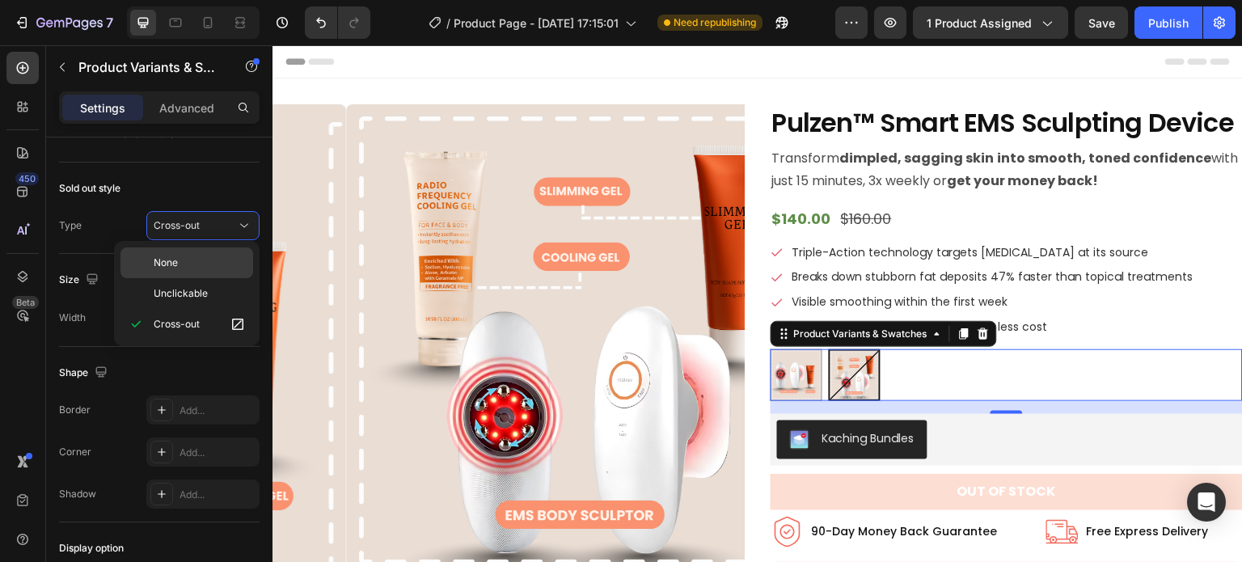
click at [217, 262] on p "None" at bounding box center [200, 262] width 92 height 15
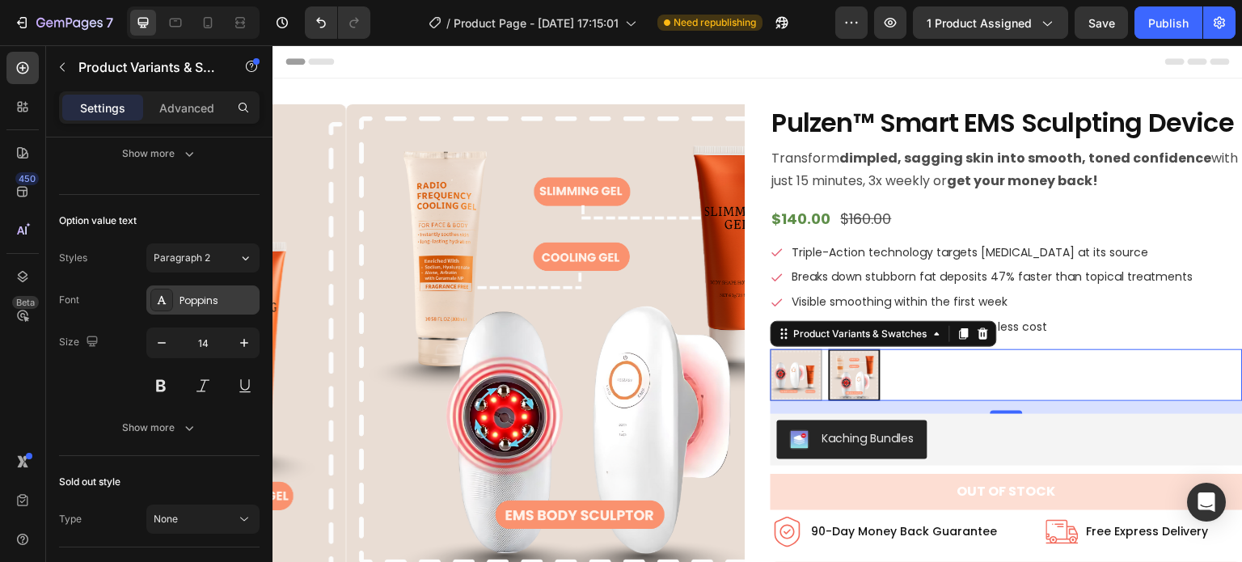
scroll to position [152, 0]
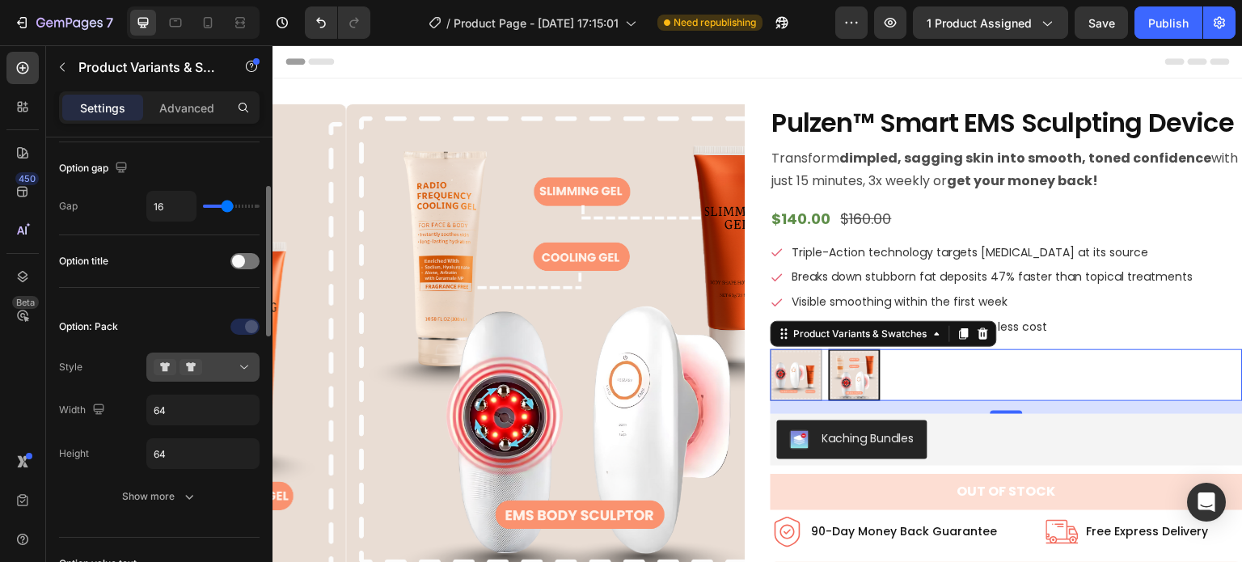
click at [239, 374] on button at bounding box center [202, 367] width 113 height 29
click at [125, 370] on div "Style" at bounding box center [159, 367] width 201 height 29
click at [180, 414] on input "64" at bounding box center [203, 409] width 112 height 29
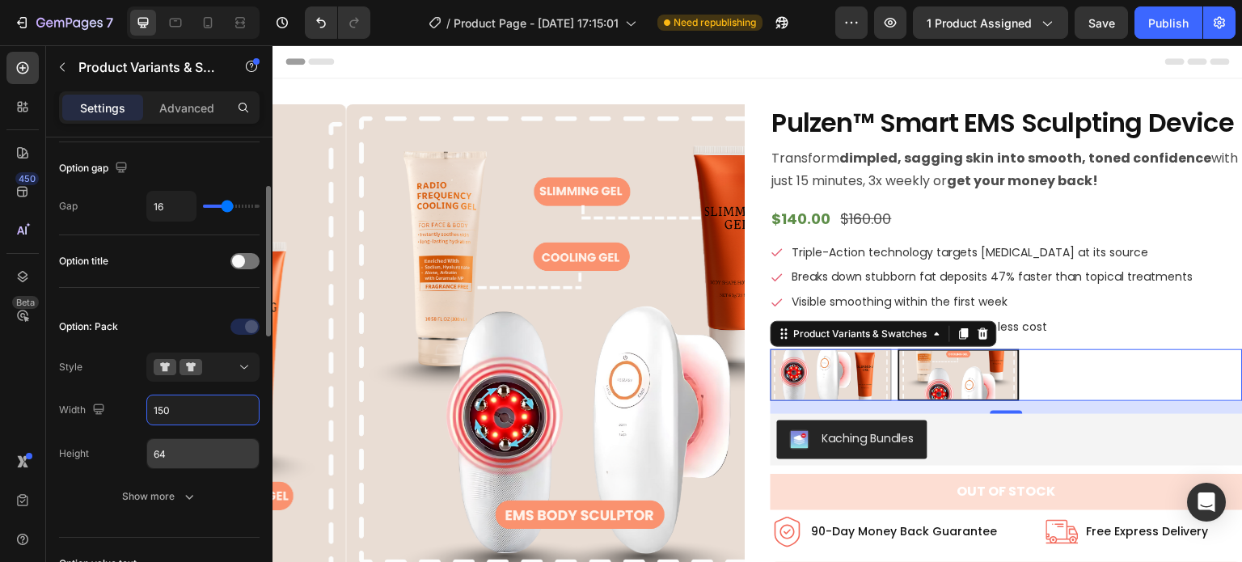
type input "150"
click at [181, 441] on input "64" at bounding box center [203, 453] width 112 height 29
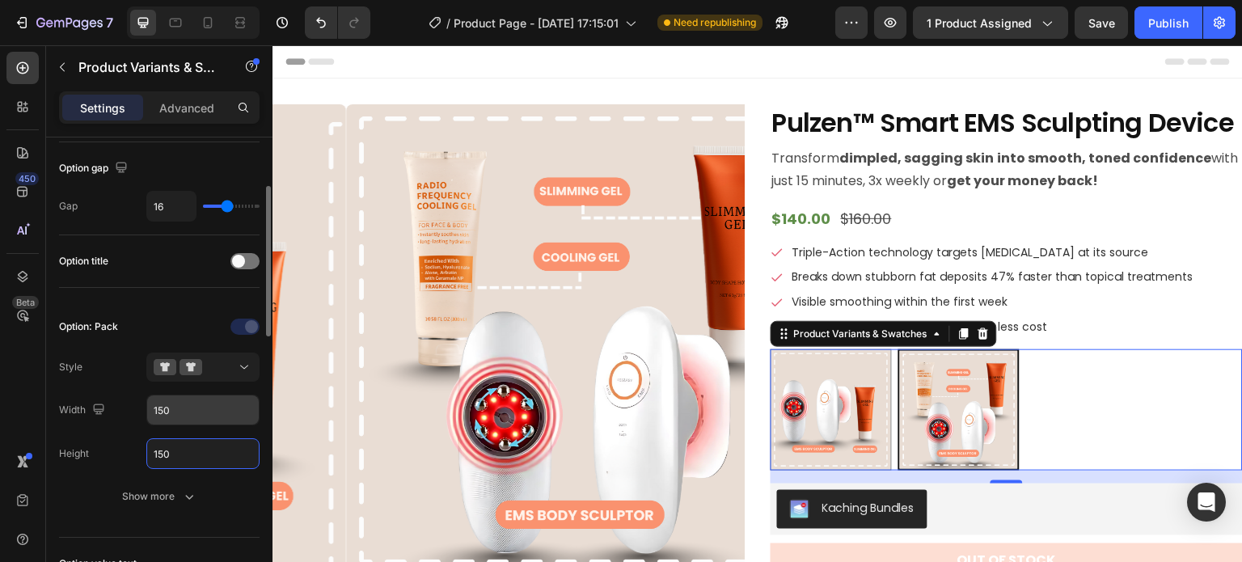
type input "150"
click at [192, 497] on icon "button" at bounding box center [189, 496] width 16 height 16
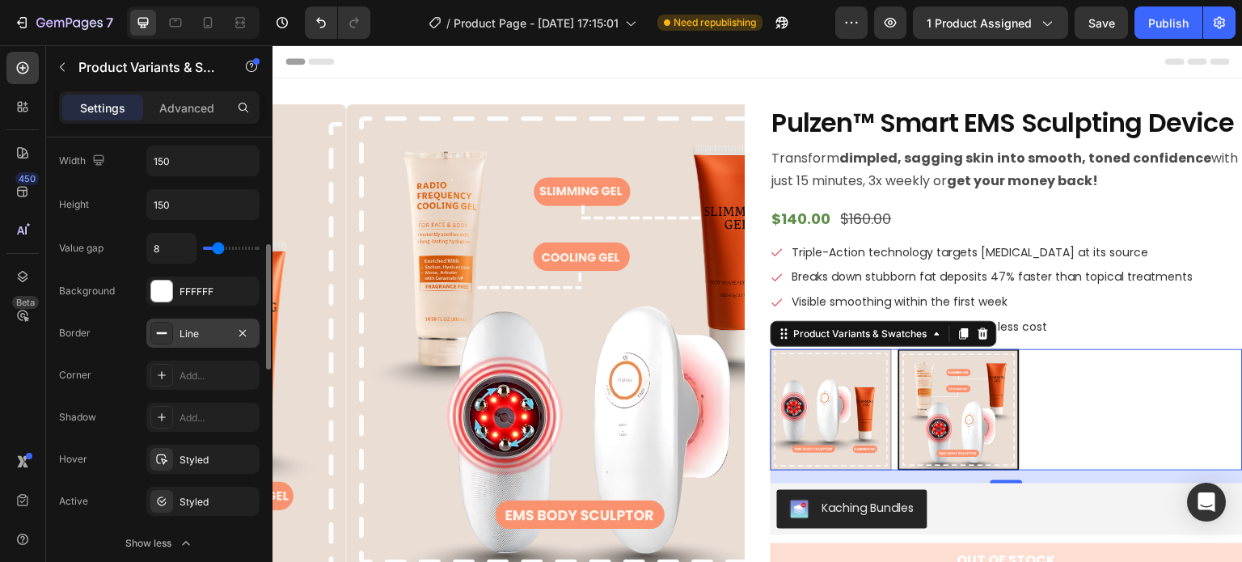
click at [194, 339] on div "Line" at bounding box center [202, 333] width 113 height 29
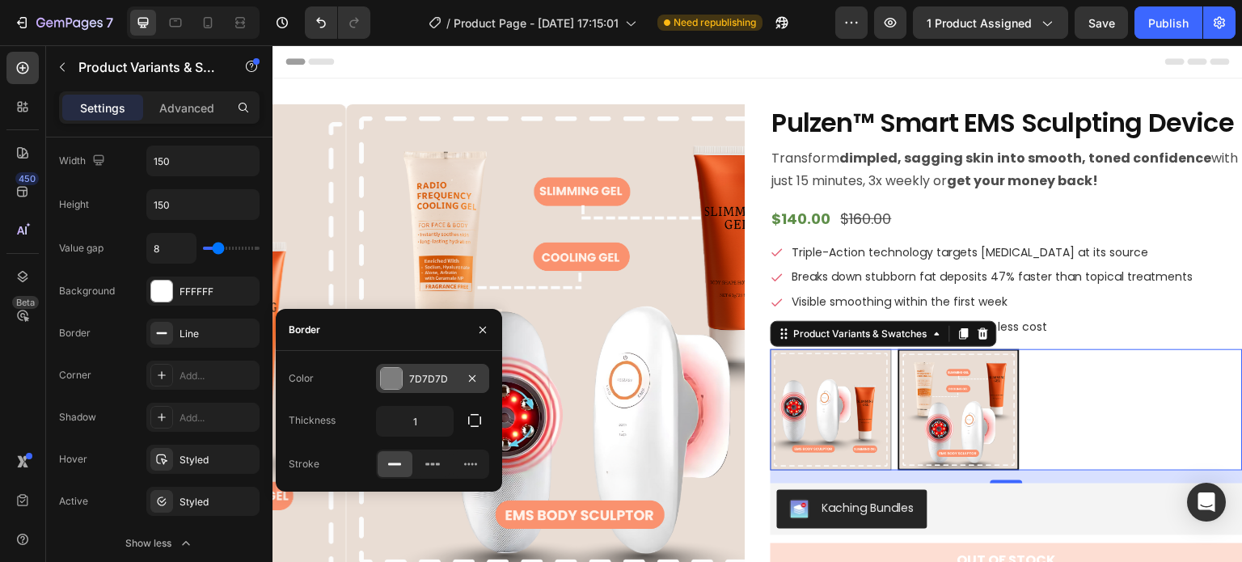
click at [382, 379] on div at bounding box center [391, 378] width 21 height 21
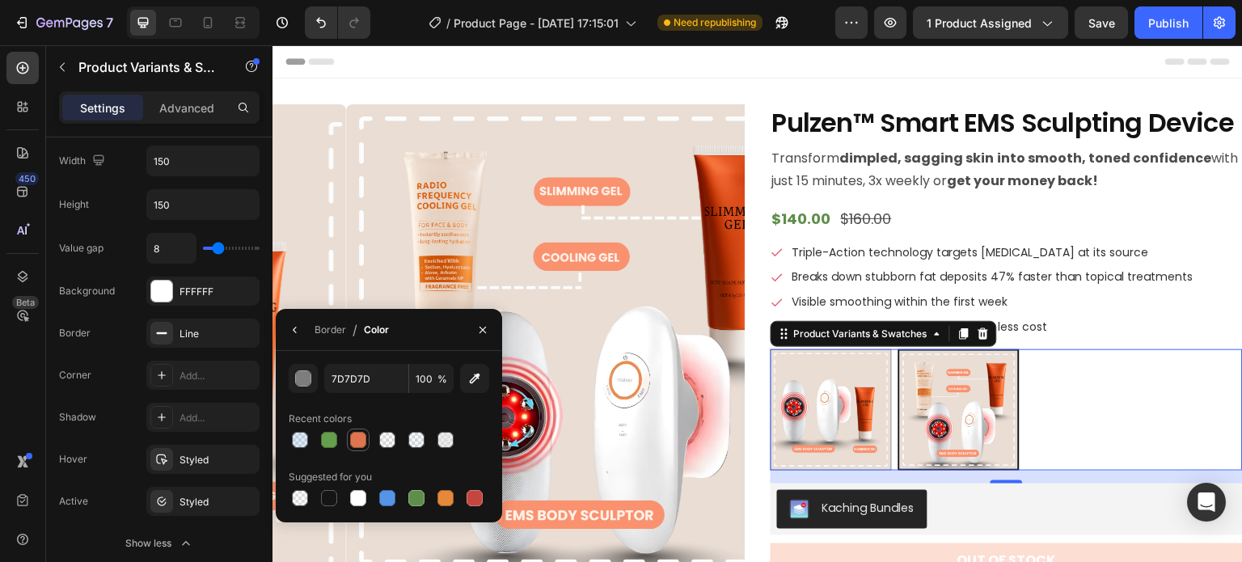
click at [359, 451] on div at bounding box center [358, 440] width 23 height 23
type input "DD754F"
click at [205, 491] on div "Styled" at bounding box center [202, 501] width 113 height 29
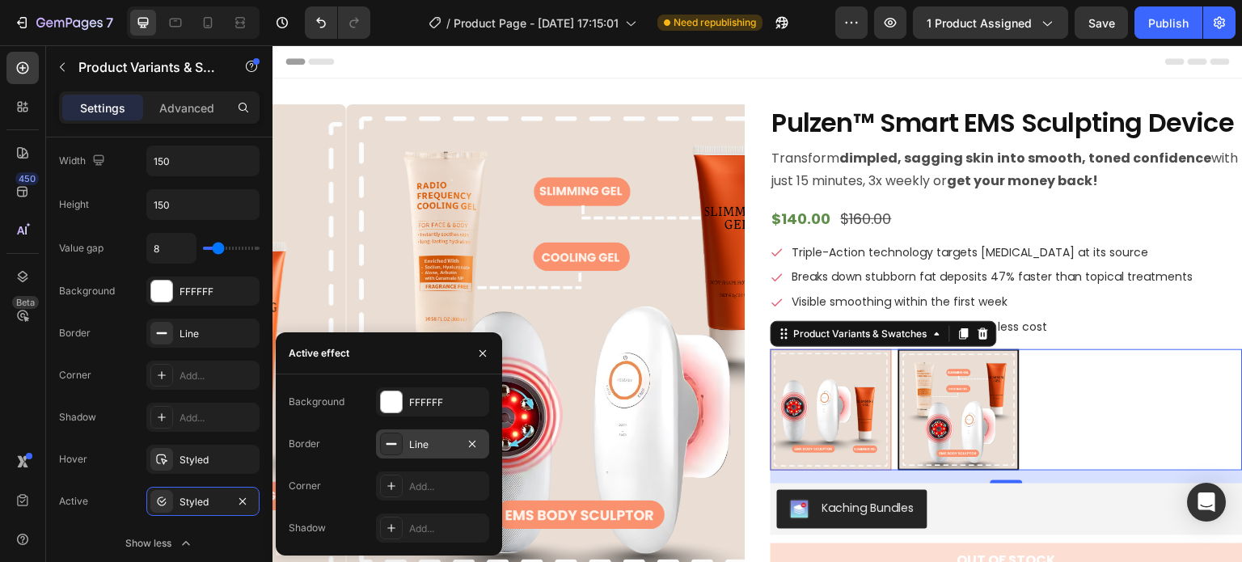
click at [404, 446] on div "Line" at bounding box center [432, 443] width 113 height 29
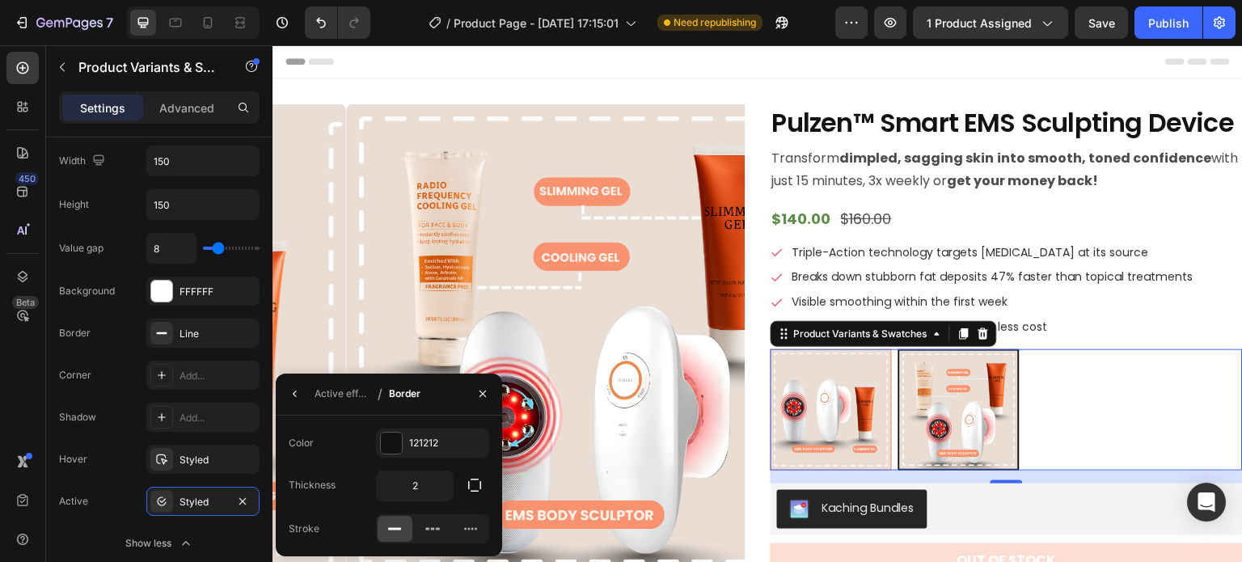
click at [0, 0] on div "Color 121212" at bounding box center [0, 0] width 0 height 0
click at [381, 441] on div at bounding box center [391, 443] width 21 height 21
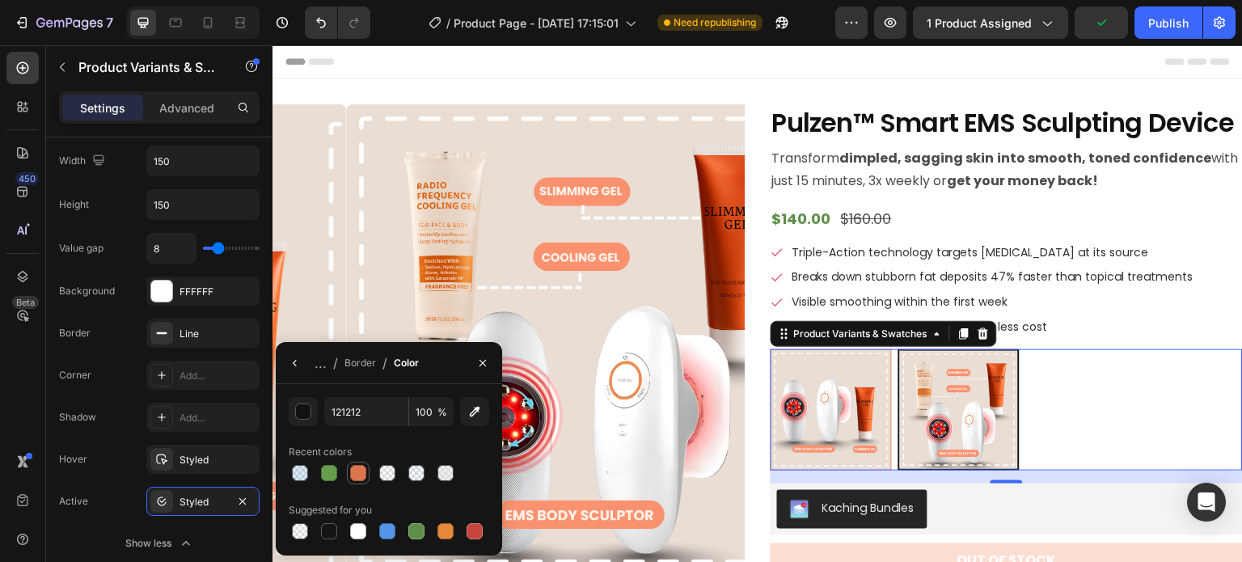
click at [360, 478] on div at bounding box center [358, 473] width 16 height 16
type input "DD754F"
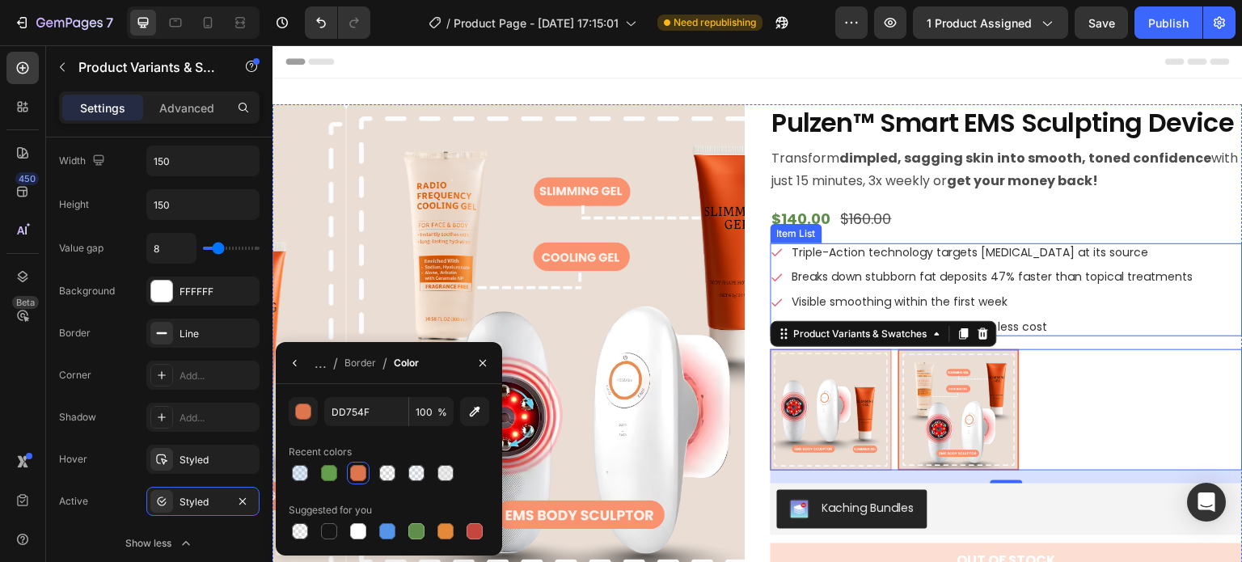
click at [1158, 321] on p "Delivers salon-quality results at 95% less cost" at bounding box center [992, 327] width 401 height 14
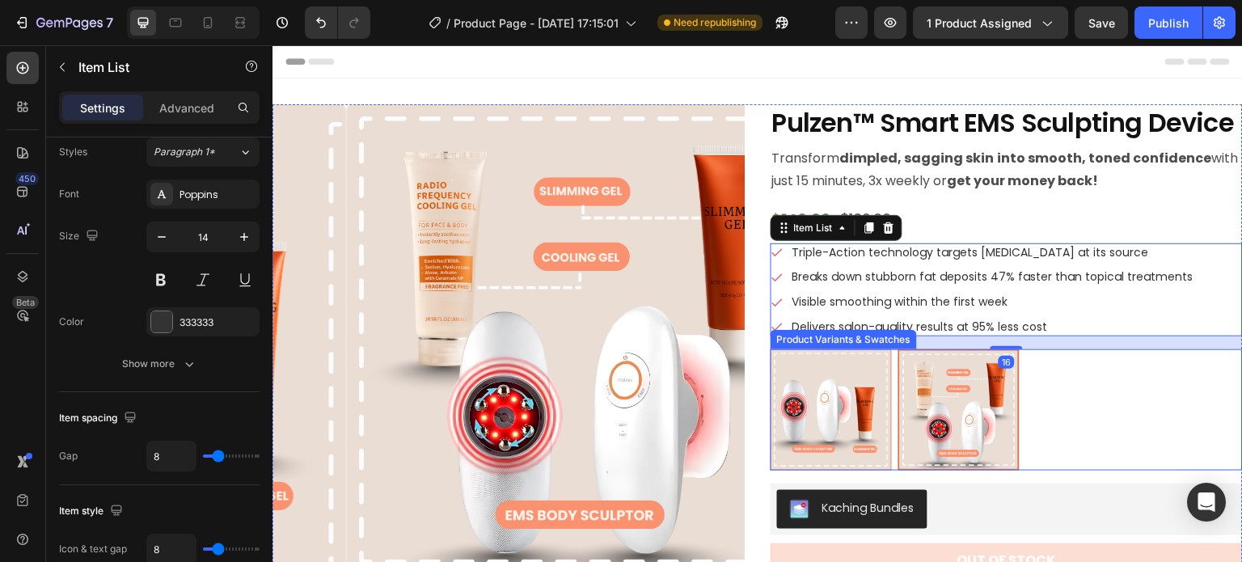
scroll to position [0, 0]
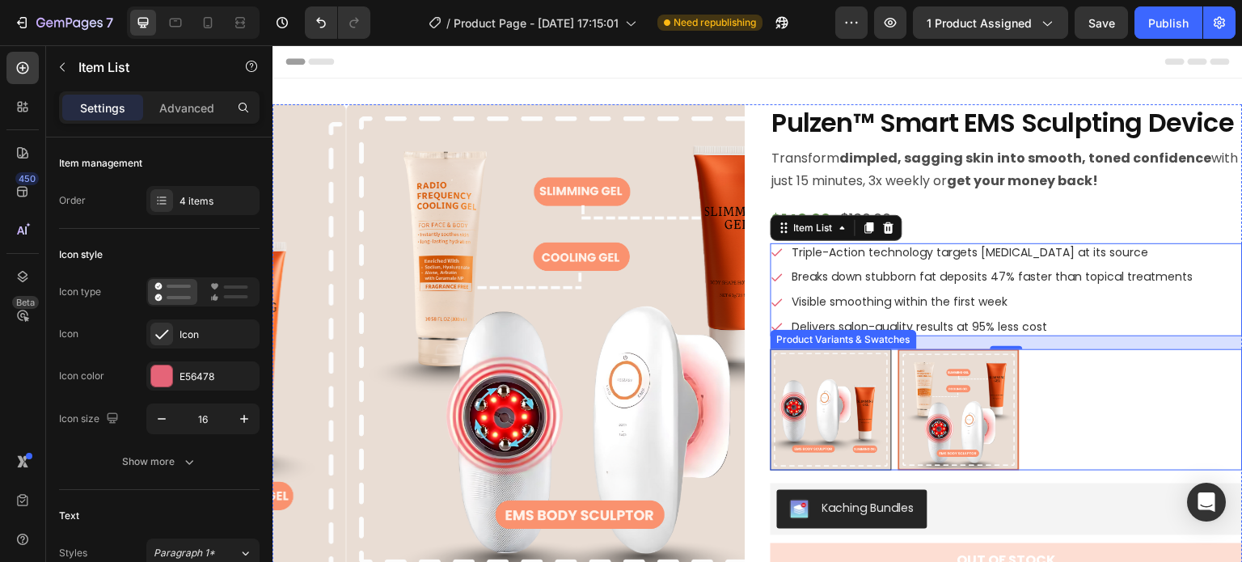
click at [866, 420] on img at bounding box center [831, 410] width 120 height 120
click at [771, 349] on input "Slimming Pack Slimming Pack" at bounding box center [770, 348] width 1 height 1
radio input "true"
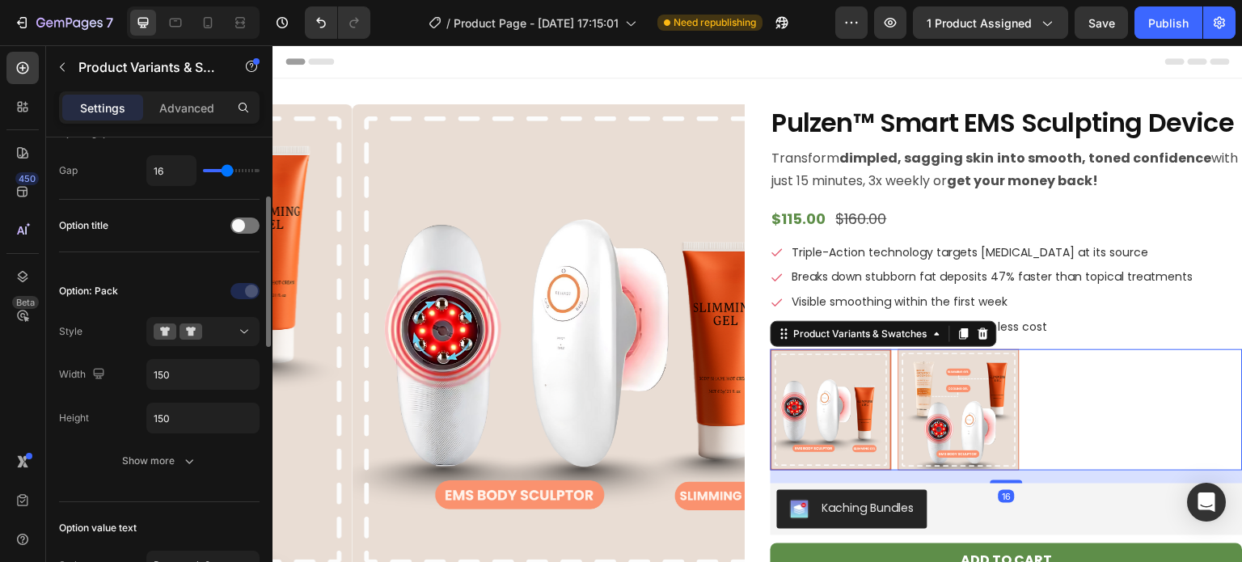
scroll to position [188, 0]
click at [178, 449] on button "Show more" at bounding box center [159, 460] width 201 height 29
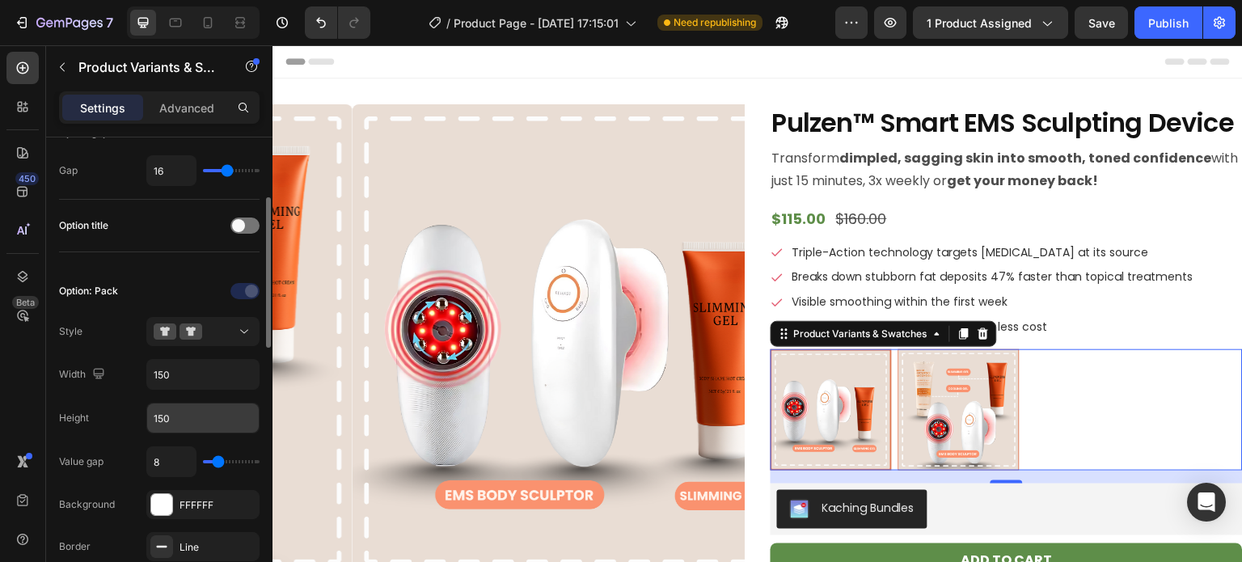
scroll to position [366, 0]
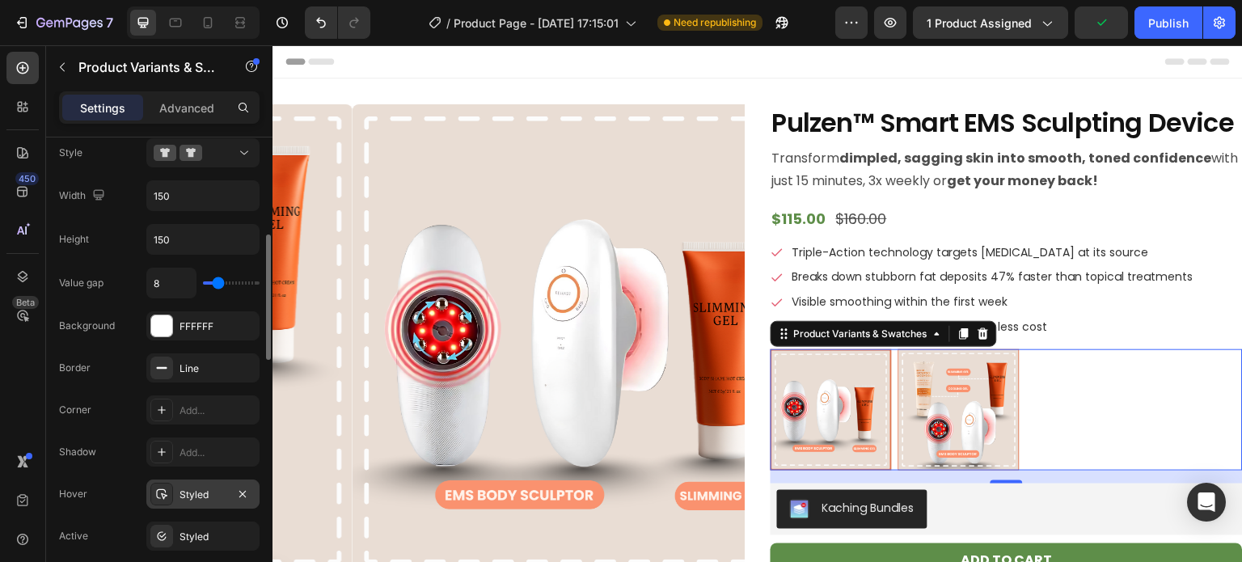
click at [198, 488] on div "Styled" at bounding box center [202, 495] width 47 height 15
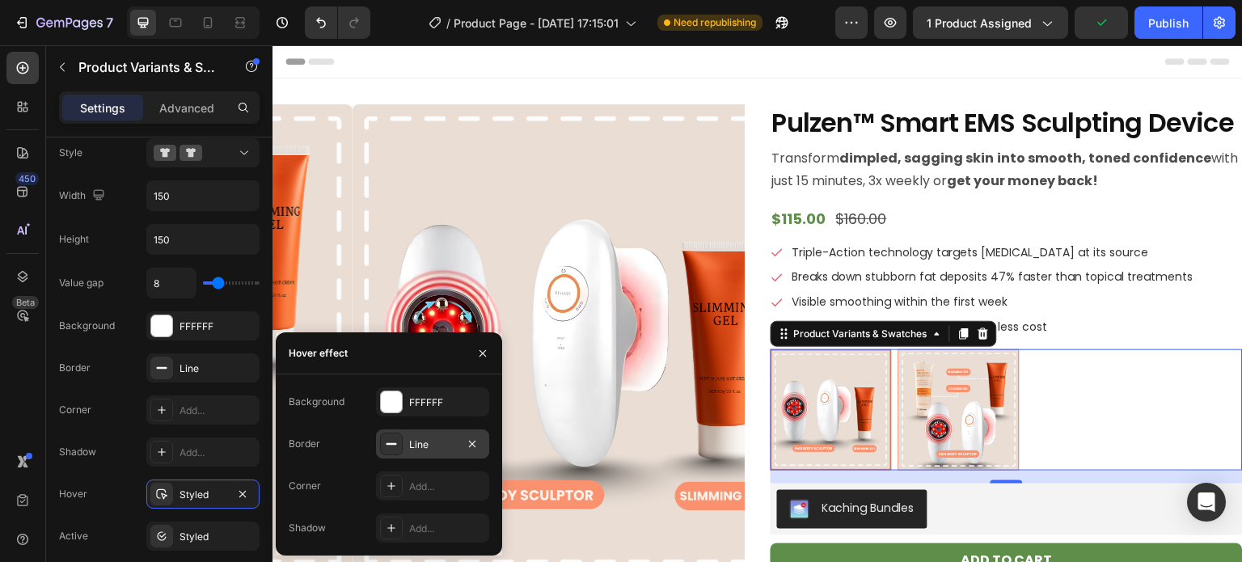
click at [395, 434] on div at bounding box center [391, 444] width 23 height 23
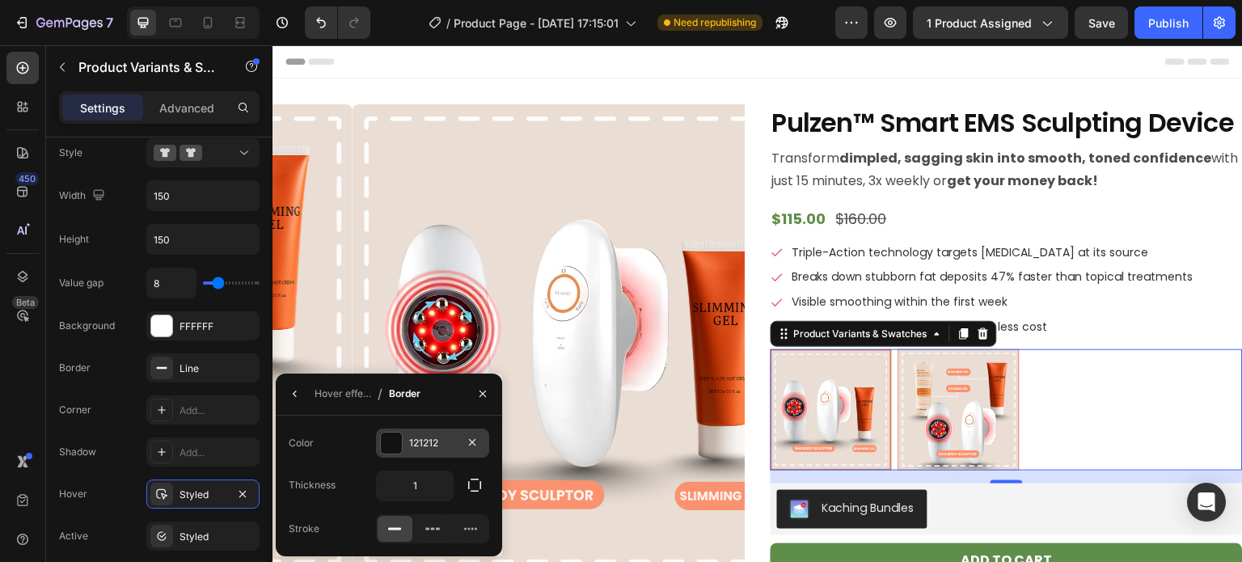
click at [385, 450] on div at bounding box center [391, 443] width 21 height 21
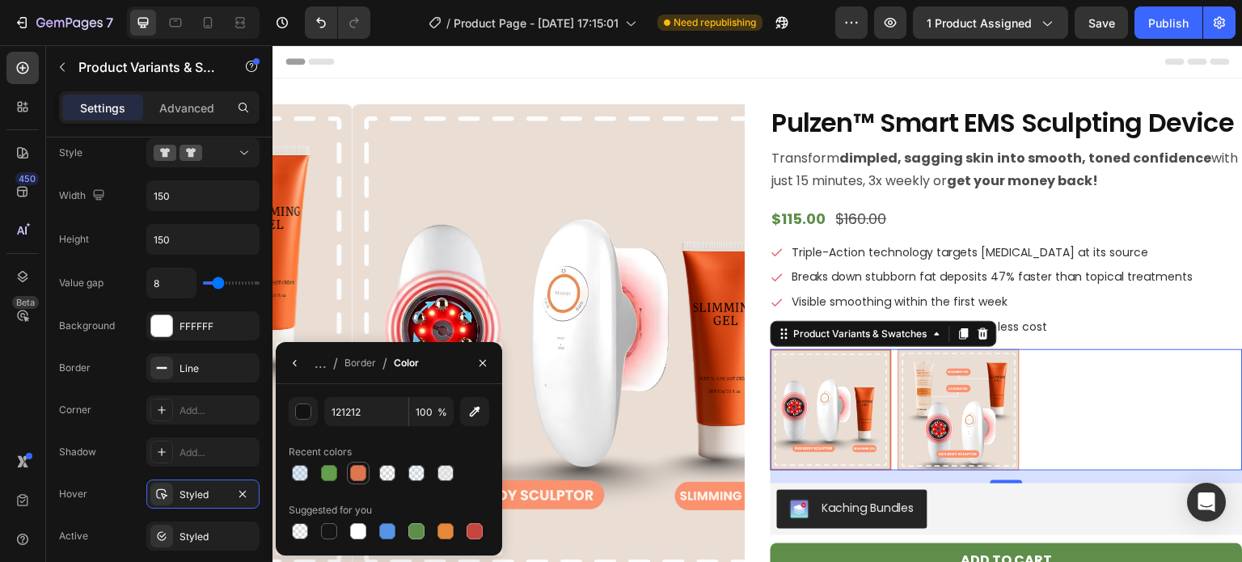
click at [352, 481] on div at bounding box center [357, 472] width 19 height 19
type input "DD754F"
click at [1124, 320] on p "Delivers salon-quality results at 95% less cost" at bounding box center [992, 327] width 401 height 14
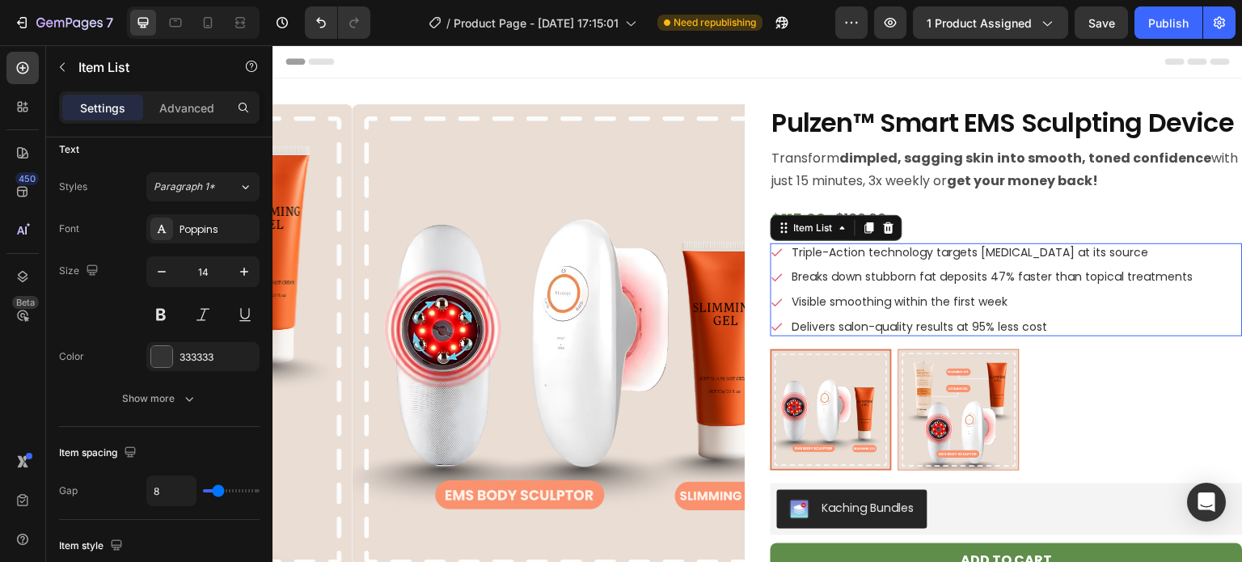
scroll to position [0, 0]
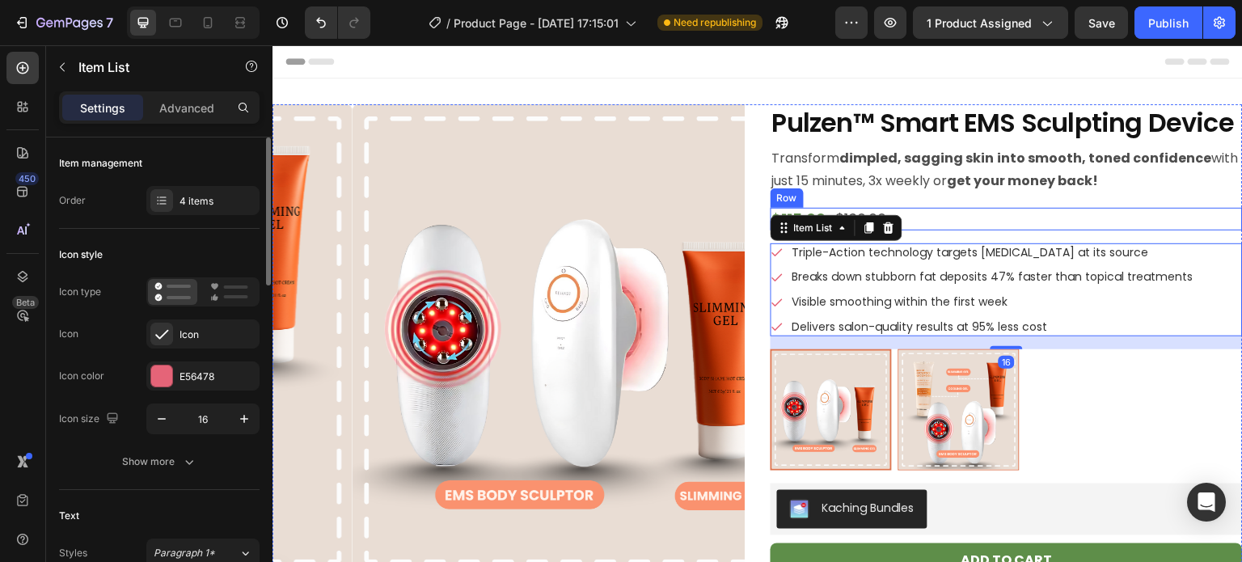
click at [1087, 222] on div "$115.00 Product Price Product Price $160.00 Product Price Product Price Row" at bounding box center [1007, 219] width 472 height 22
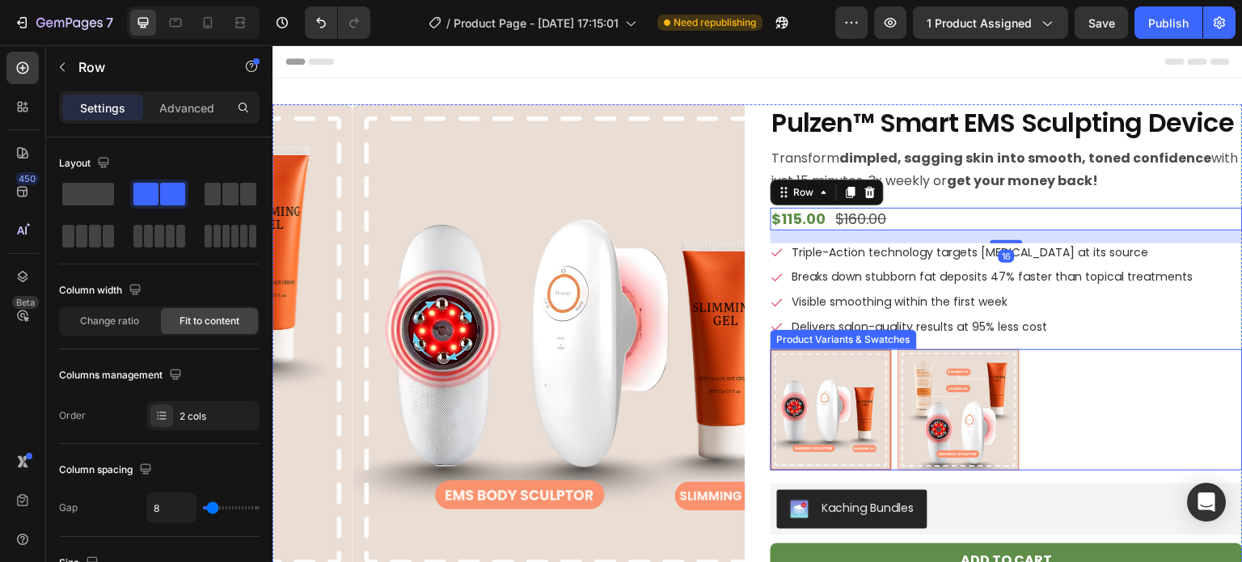
click at [1098, 376] on div "Slimming Pack Slimming Pack Full Essentials Pack Full Essentials Pack" at bounding box center [1007, 409] width 472 height 121
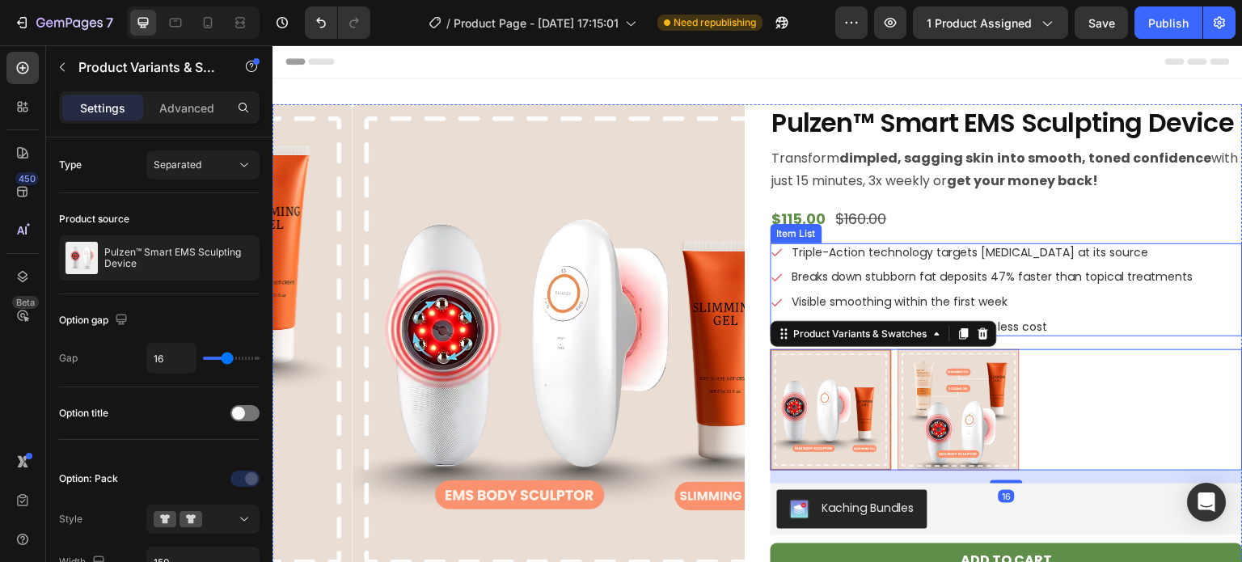
scroll to position [116, 0]
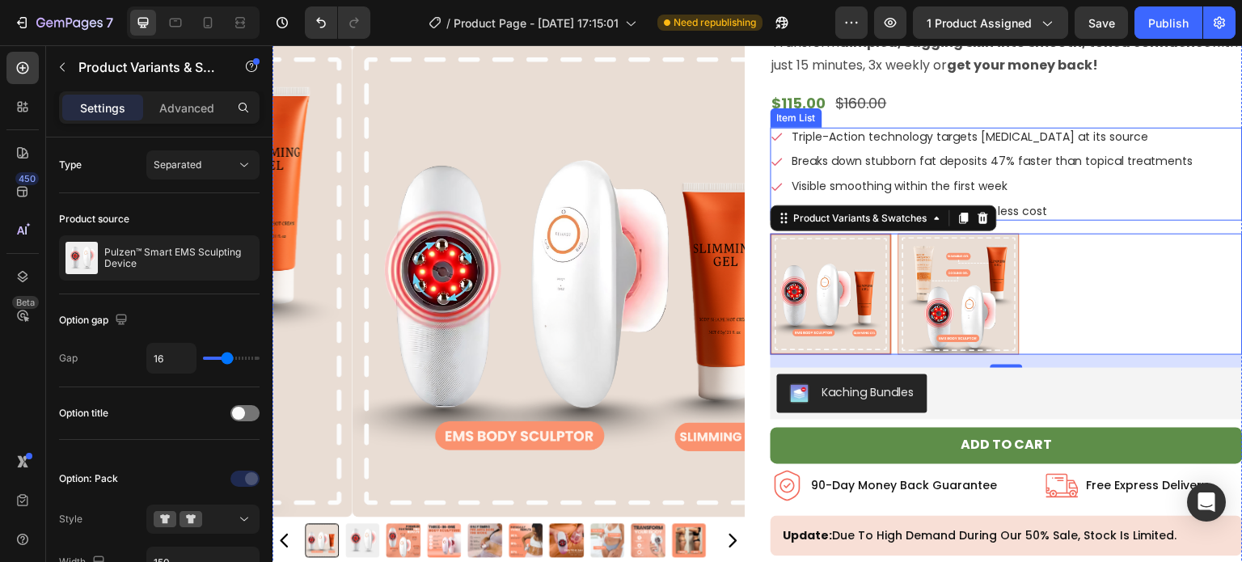
click at [1060, 209] on p "Delivers salon-quality results at 95% less cost" at bounding box center [992, 212] width 401 height 14
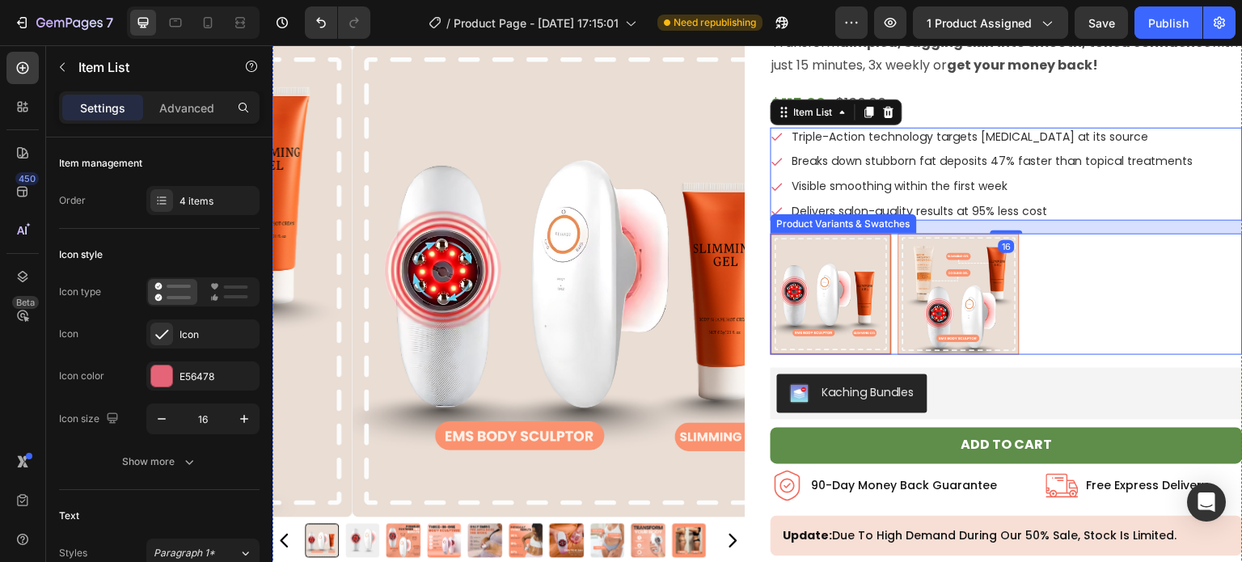
click at [1045, 278] on div "Slimming Pack Slimming Pack Full Essentials Pack Full Essentials Pack" at bounding box center [1007, 294] width 472 height 121
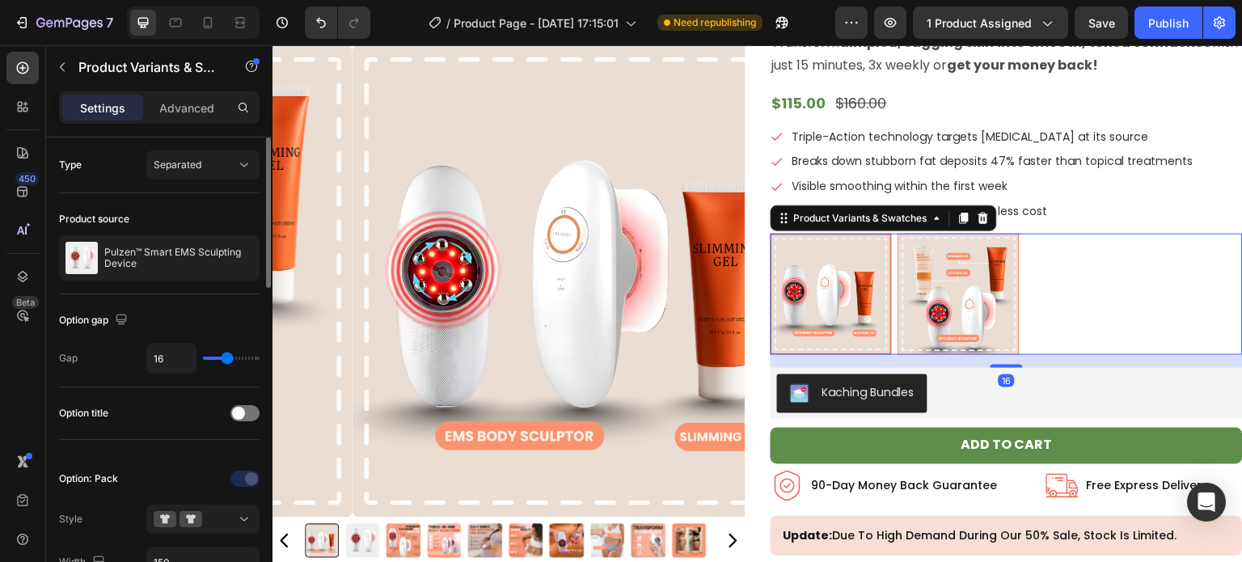
scroll to position [68, 0]
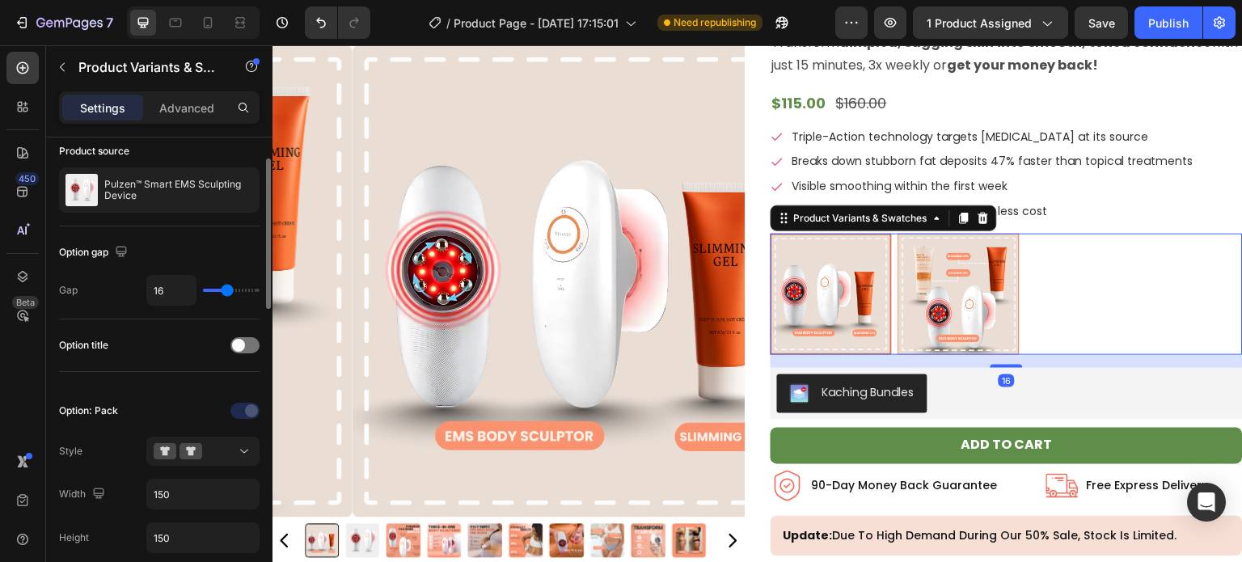
click at [243, 352] on div "Option title" at bounding box center [159, 345] width 201 height 26
click at [244, 344] on span at bounding box center [238, 345] width 13 height 13
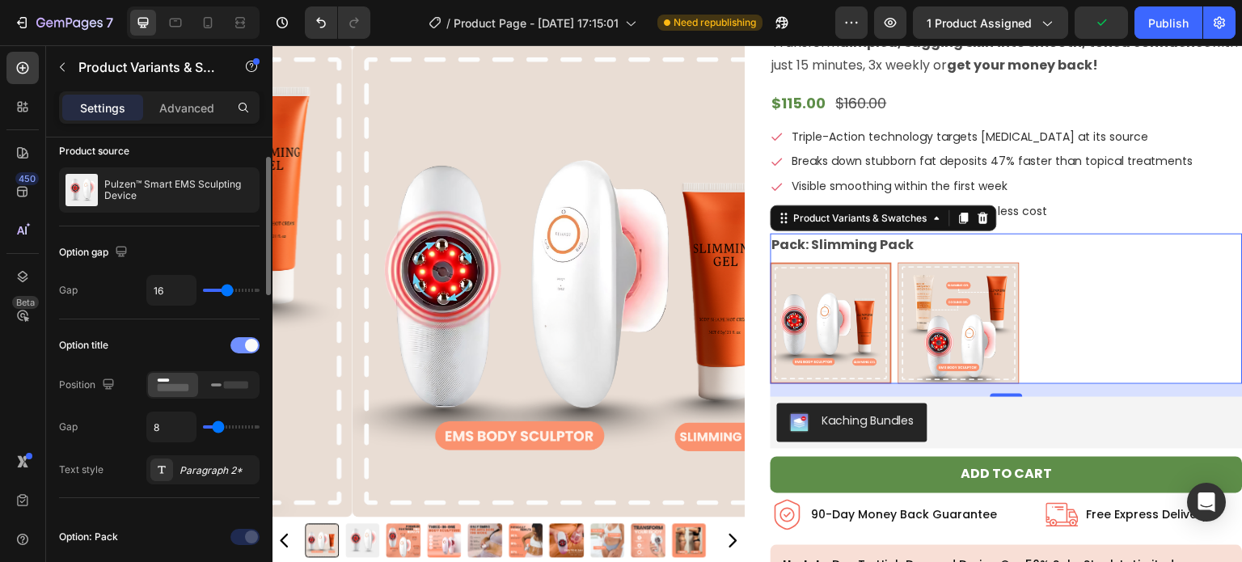
click at [245, 344] on span at bounding box center [251, 345] width 13 height 13
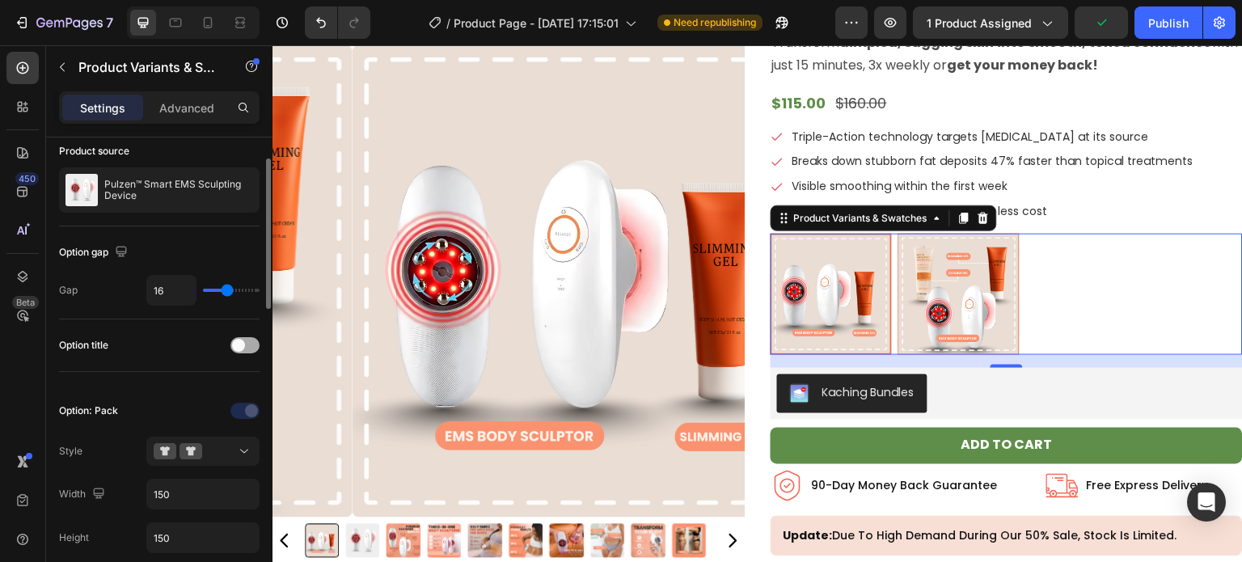
click at [245, 342] on div at bounding box center [244, 345] width 29 height 16
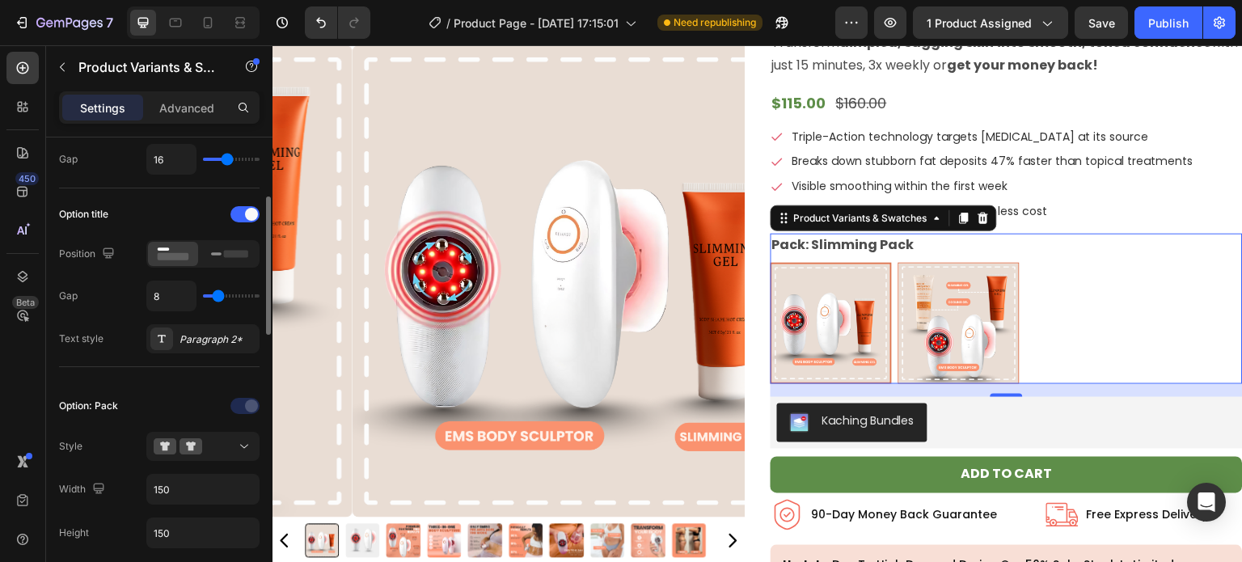
scroll to position [200, 0]
click at [811, 299] on img at bounding box center [831, 323] width 118 height 118
click at [771, 263] on input "Slimming Pack Slimming Pack" at bounding box center [770, 262] width 1 height 1
click at [947, 344] on img at bounding box center [959, 324] width 120 height 120
click at [898, 263] on input "Full Essentials Pack Full Essentials Pack" at bounding box center [897, 262] width 1 height 1
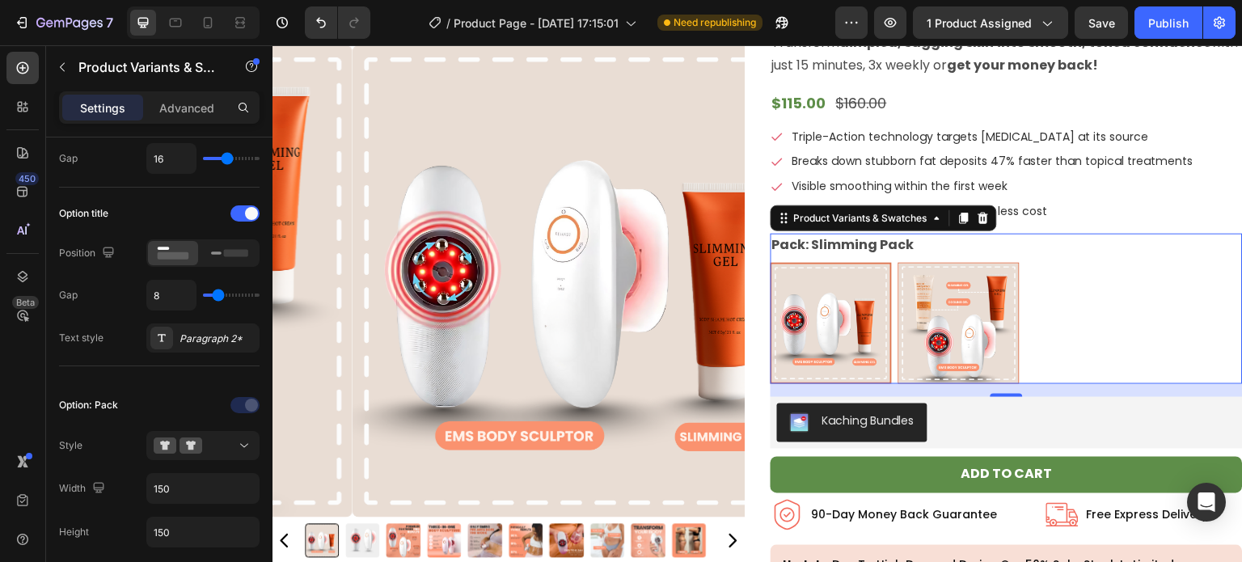
radio input "true"
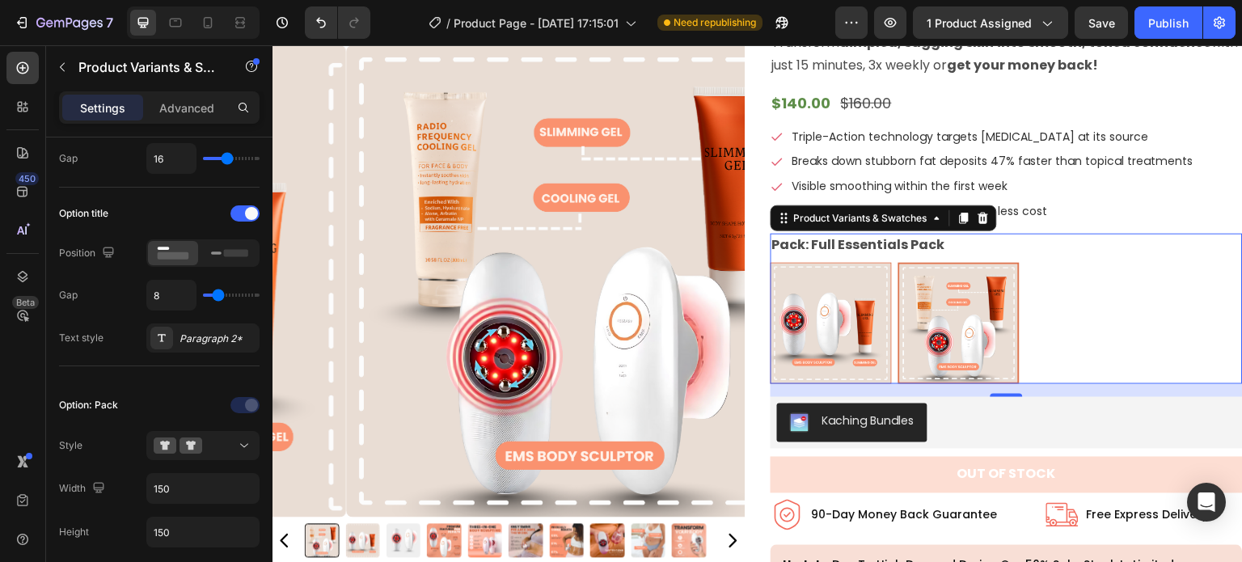
click at [859, 319] on img at bounding box center [831, 324] width 120 height 120
click at [771, 263] on input "Slimming Pack Slimming Pack" at bounding box center [770, 262] width 1 height 1
radio input "true"
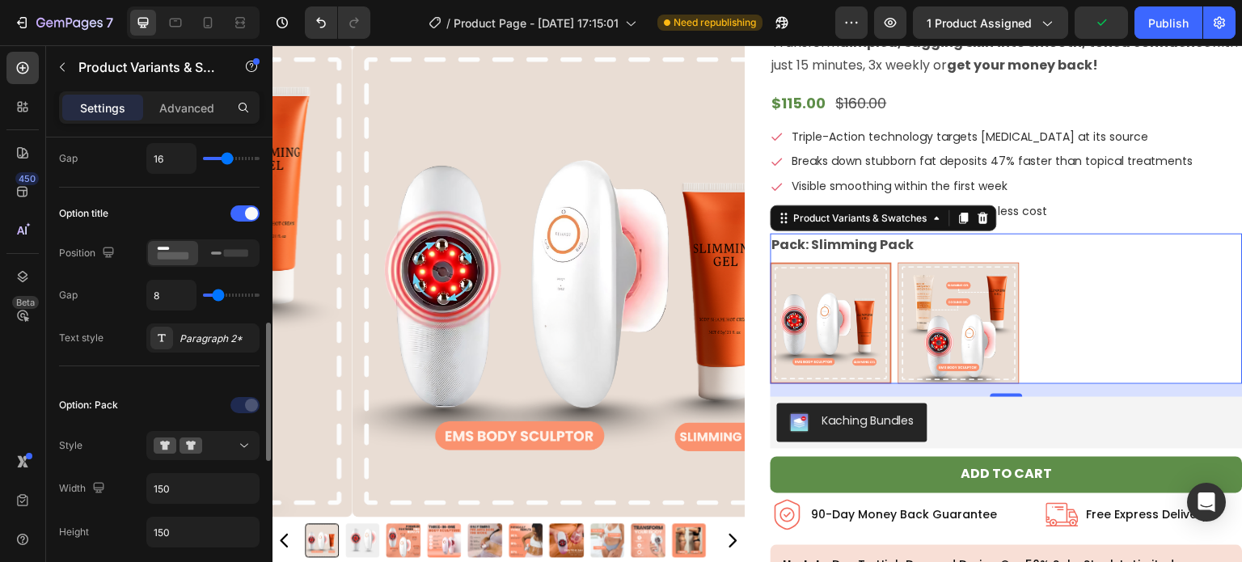
scroll to position [298, 0]
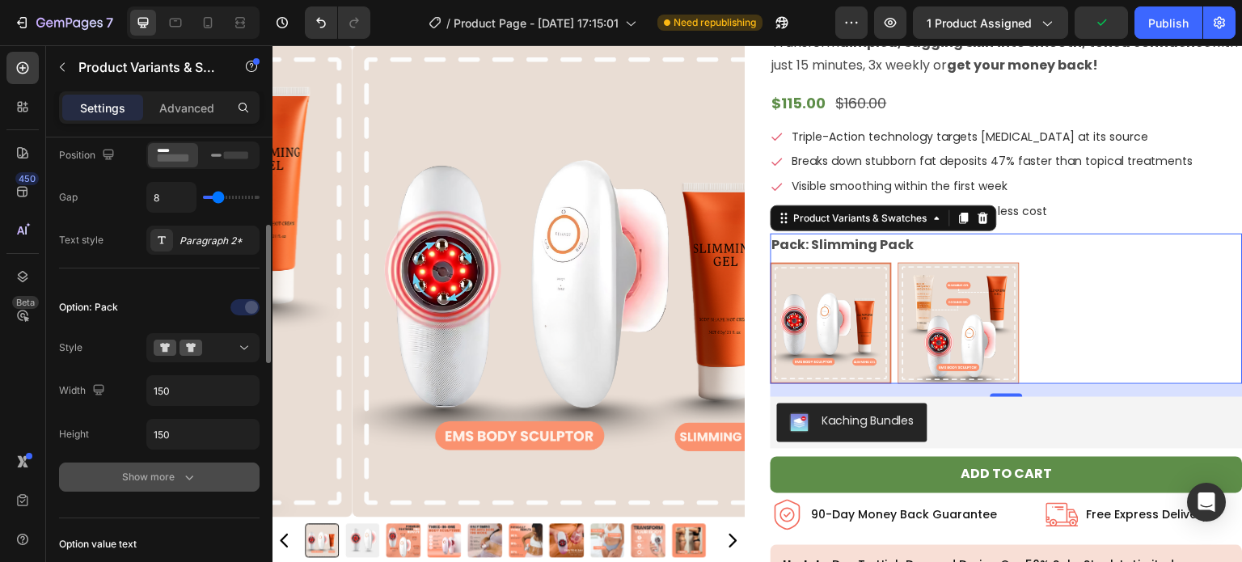
click at [207, 474] on button "Show more" at bounding box center [159, 476] width 201 height 29
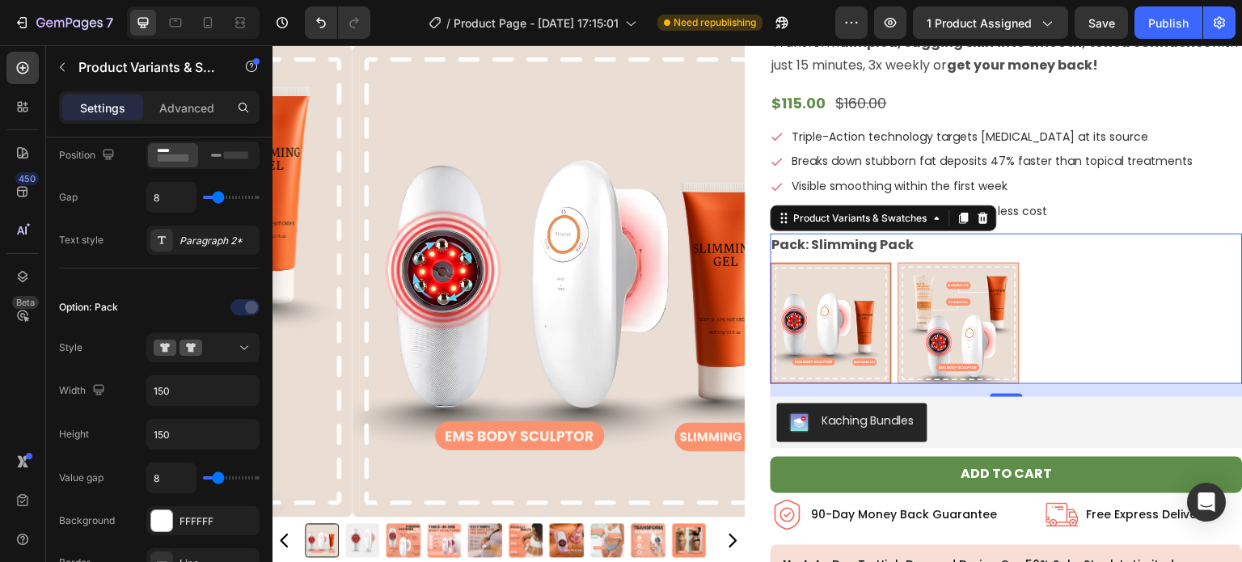
click at [1146, 307] on div "Slimming Pack Slimming Pack Full Essentials Pack Full Essentials Pack" at bounding box center [1007, 323] width 472 height 121
click at [1105, 206] on p "Delivers salon-quality results at 95% less cost" at bounding box center [992, 212] width 401 height 14
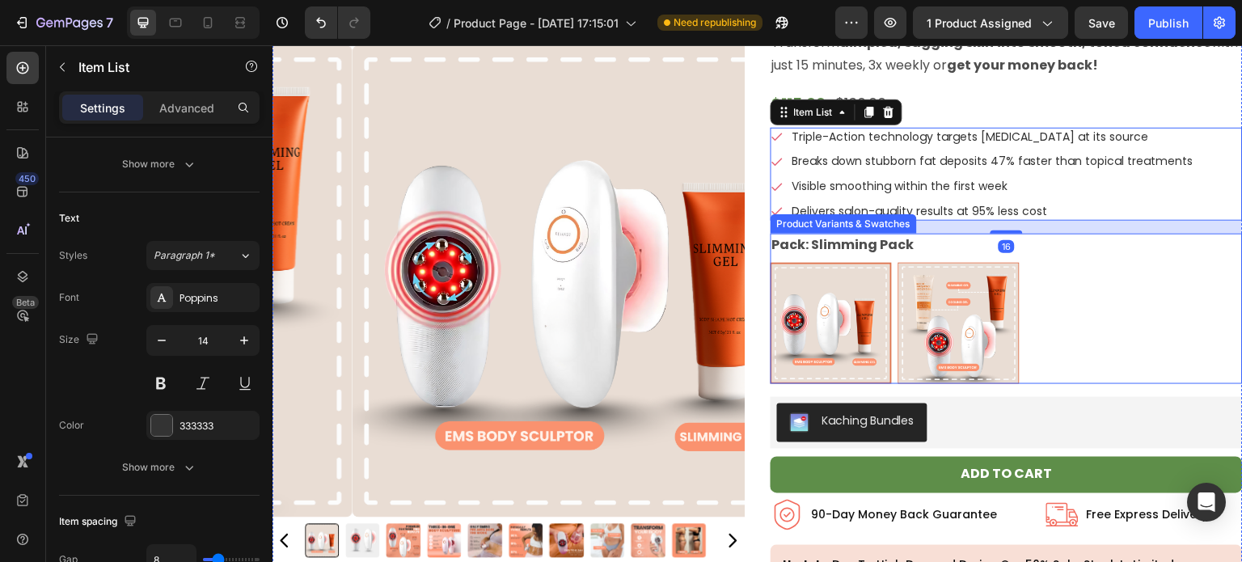
scroll to position [0, 0]
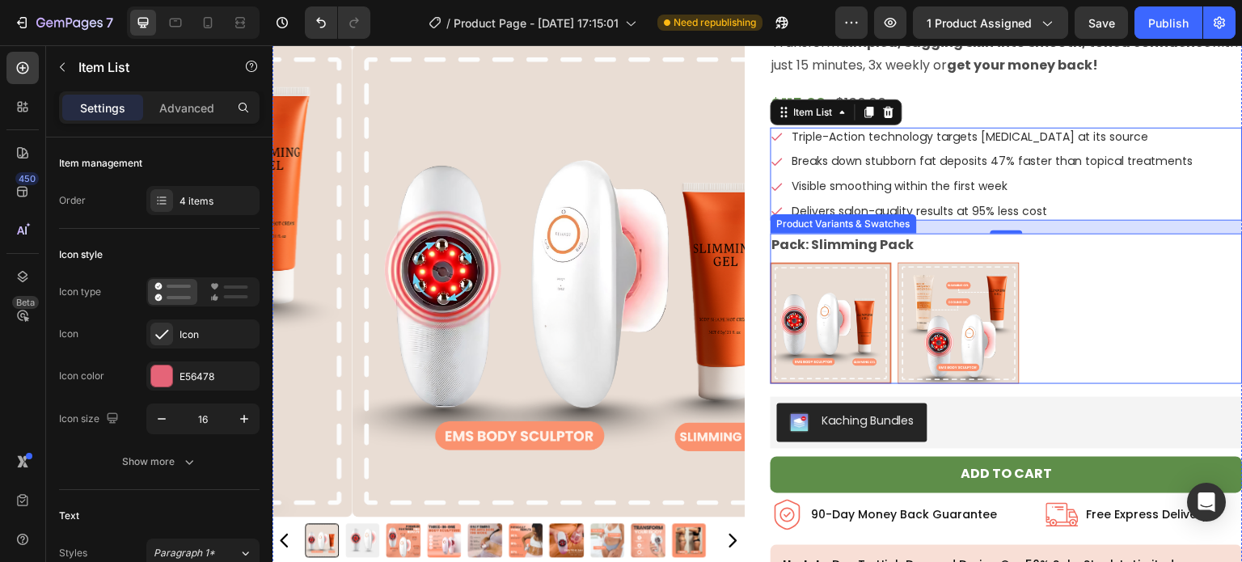
click at [987, 332] on img at bounding box center [959, 324] width 120 height 120
click at [898, 263] on input "Full Essentials Pack Full Essentials Pack" at bounding box center [897, 262] width 1 height 1
radio input "true"
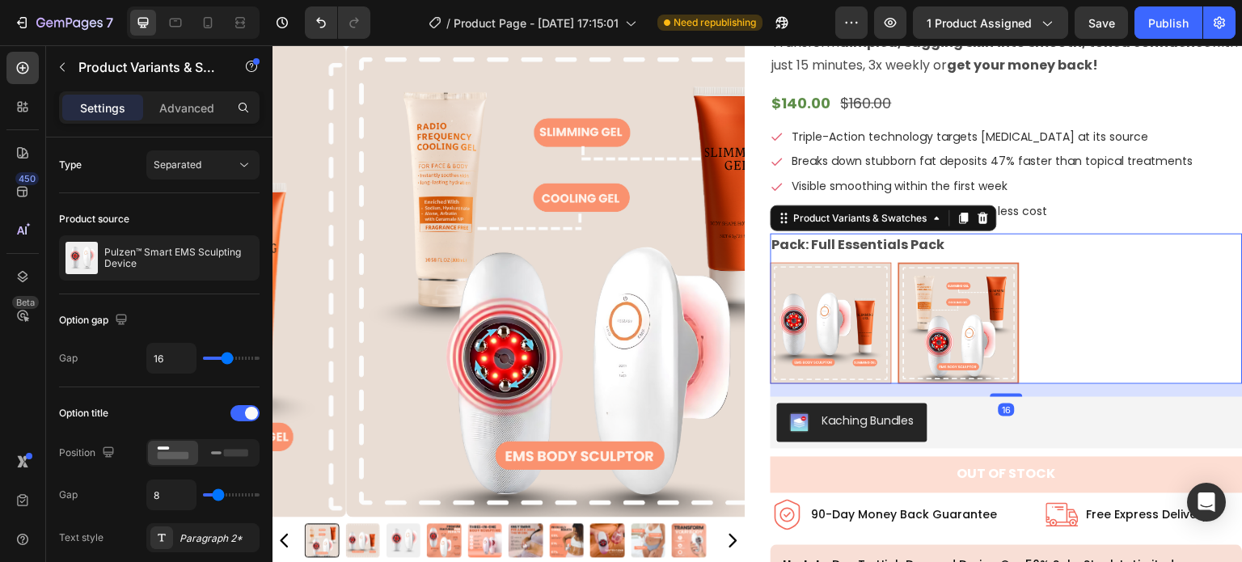
click at [847, 332] on img at bounding box center [831, 324] width 120 height 120
click at [771, 263] on input "Slimming Pack Slimming Pack" at bounding box center [770, 262] width 1 height 1
radio input "true"
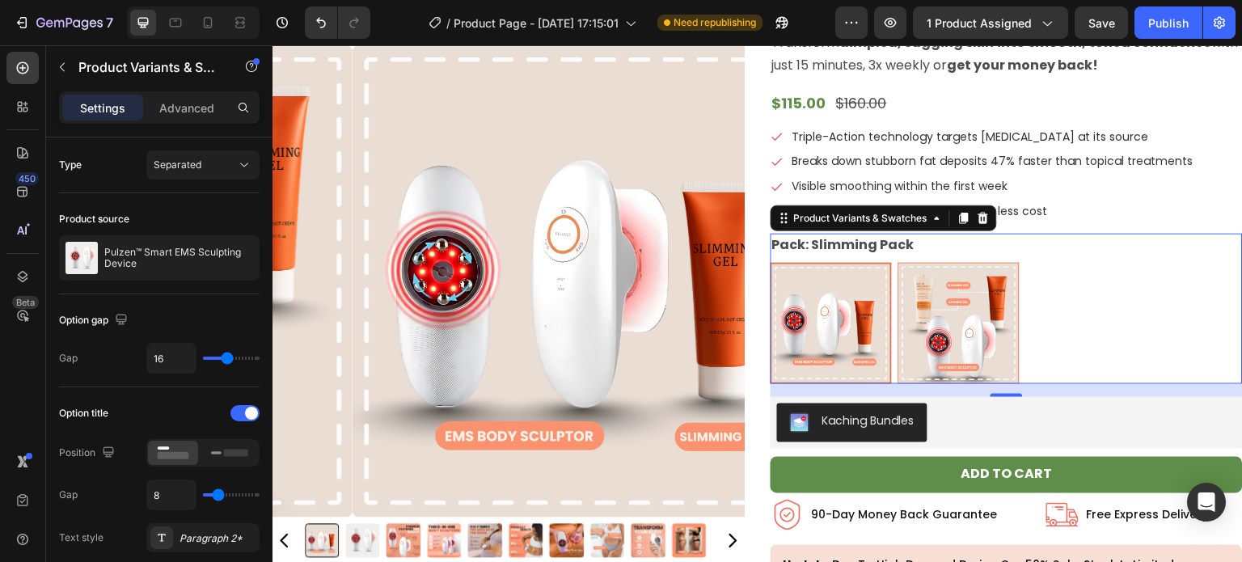
click at [952, 342] on img at bounding box center [959, 324] width 120 height 120
click at [898, 263] on input "Full Essentials Pack Full Essentials Pack" at bounding box center [897, 262] width 1 height 1
radio input "true"
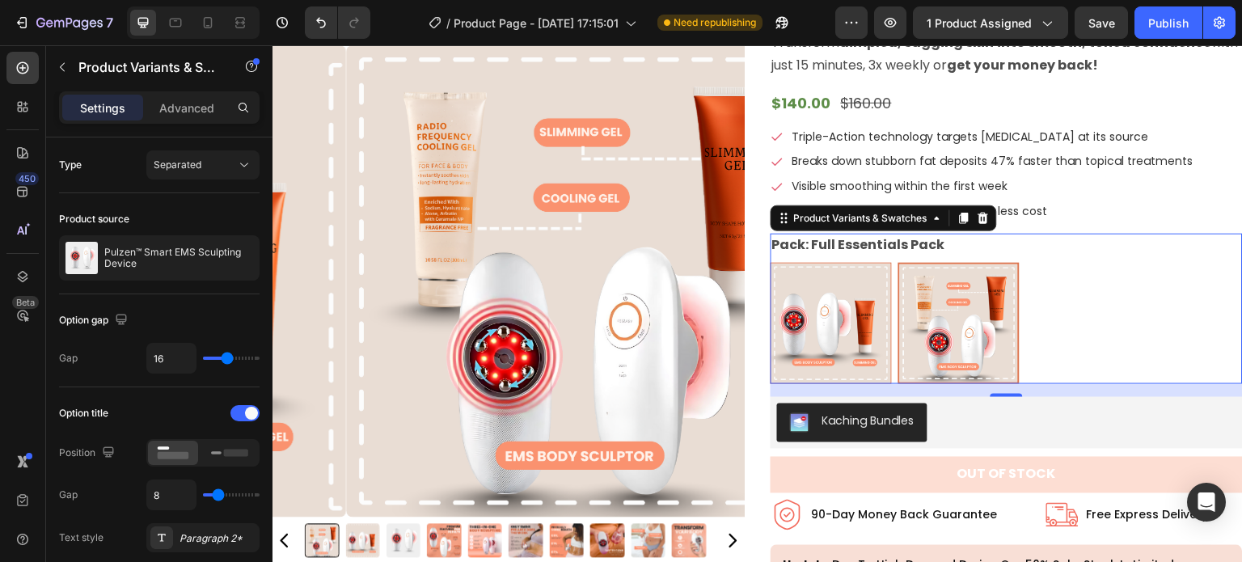
click at [872, 327] on img at bounding box center [831, 324] width 120 height 120
click at [771, 263] on input "Slimming Pack Slimming Pack" at bounding box center [770, 262] width 1 height 1
radio input "true"
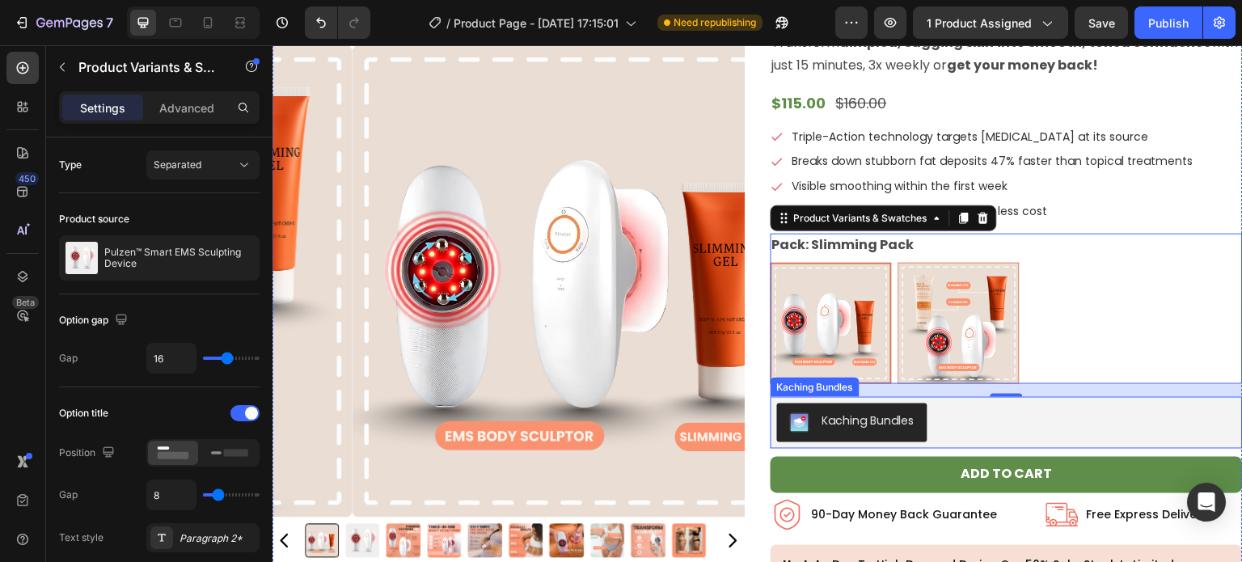
click at [953, 417] on div "Kaching Bundles" at bounding box center [1006, 422] width 459 height 39
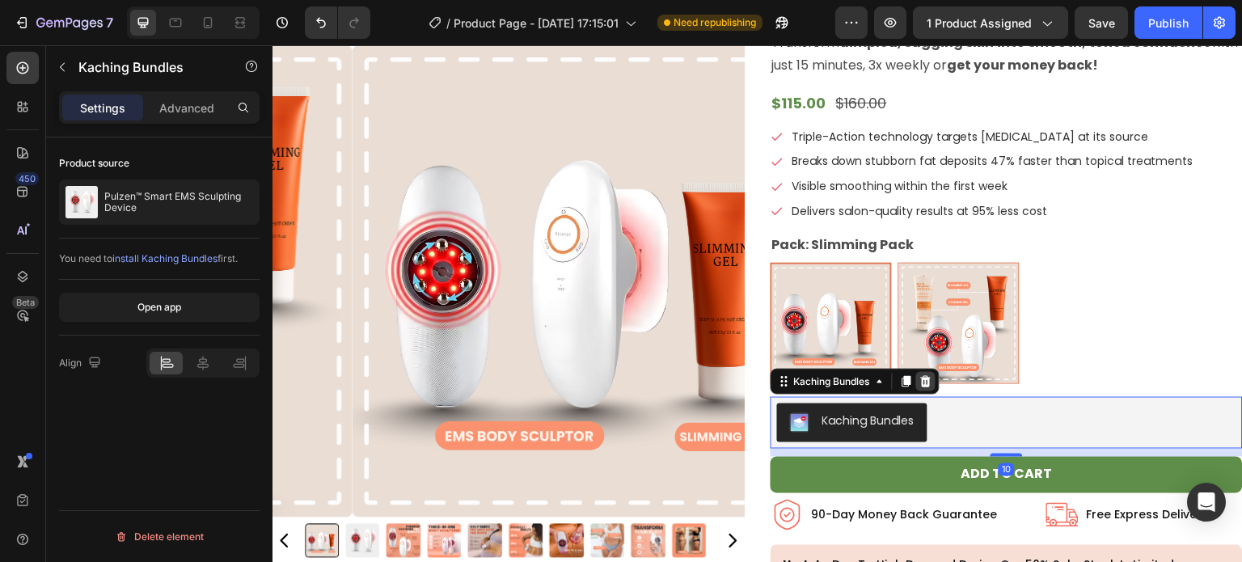
click at [919, 386] on icon at bounding box center [925, 381] width 13 height 13
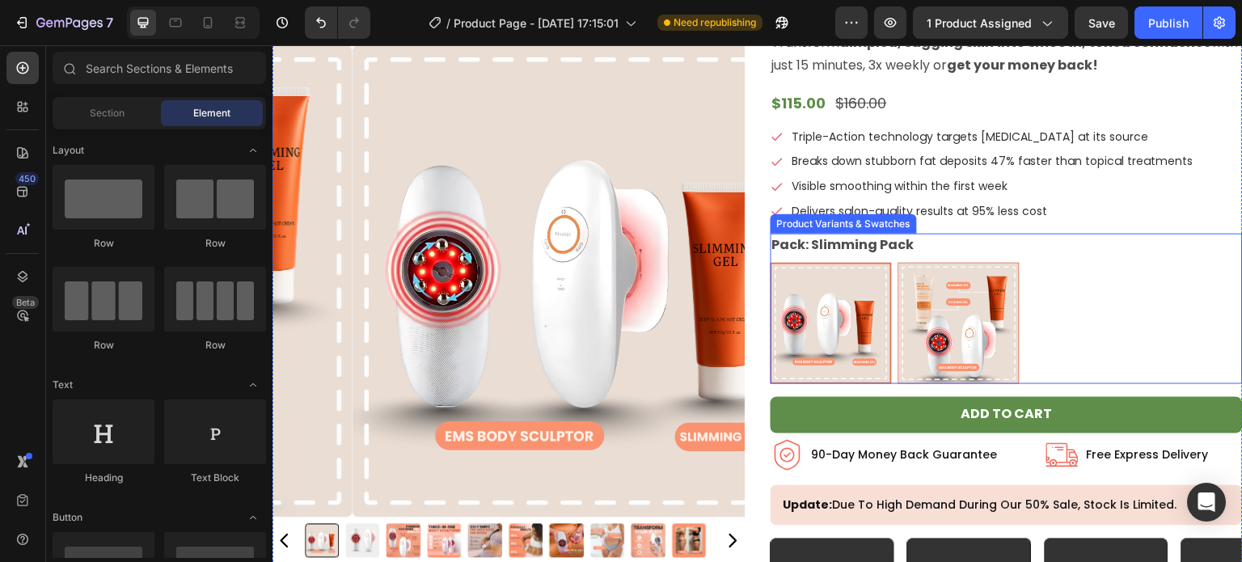
click at [970, 317] on img at bounding box center [959, 324] width 120 height 120
click at [898, 263] on input "Full Essentials Pack Full Essentials Pack" at bounding box center [897, 262] width 1 height 1
radio input "true"
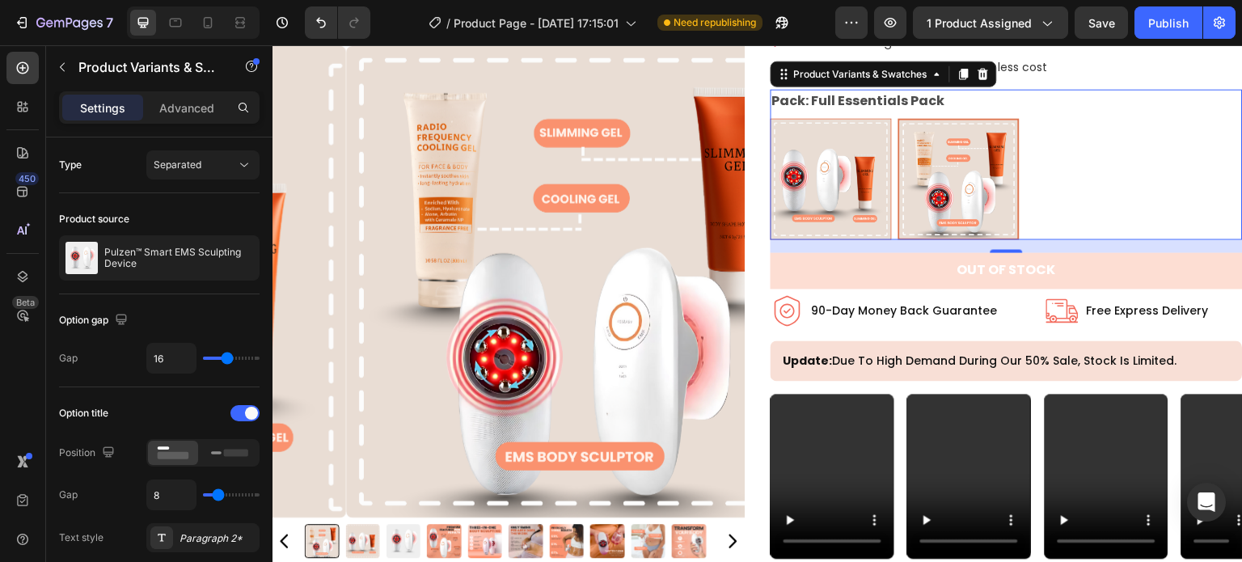
scroll to position [261, 0]
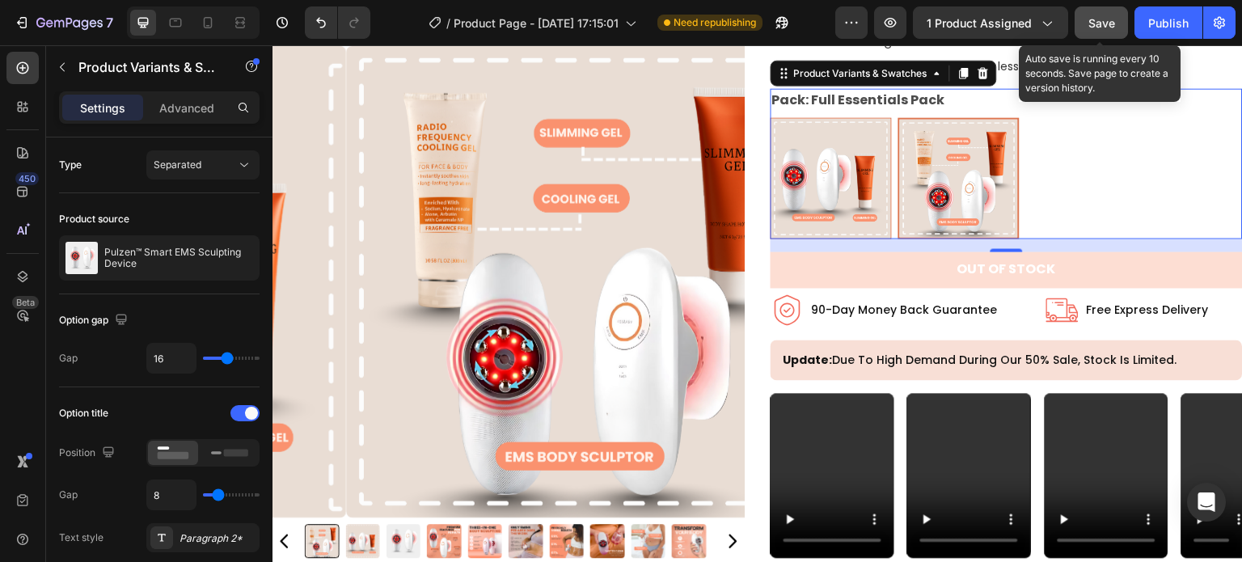
click at [1094, 22] on span "Save" at bounding box center [1101, 23] width 27 height 14
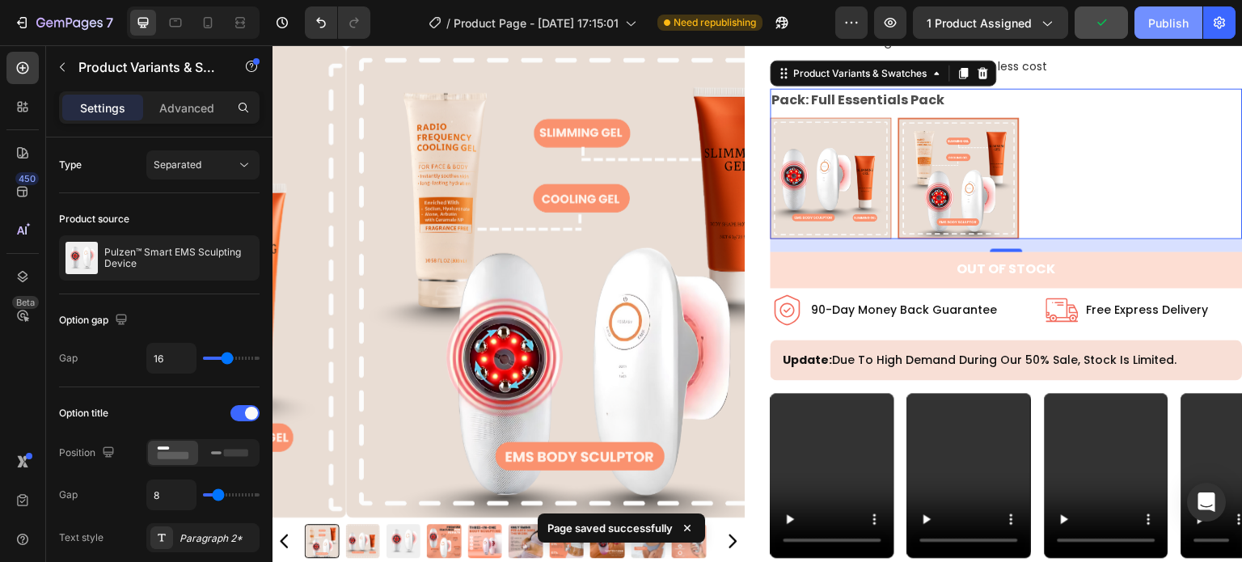
click at [1172, 29] on div "Publish" at bounding box center [1168, 23] width 40 height 17
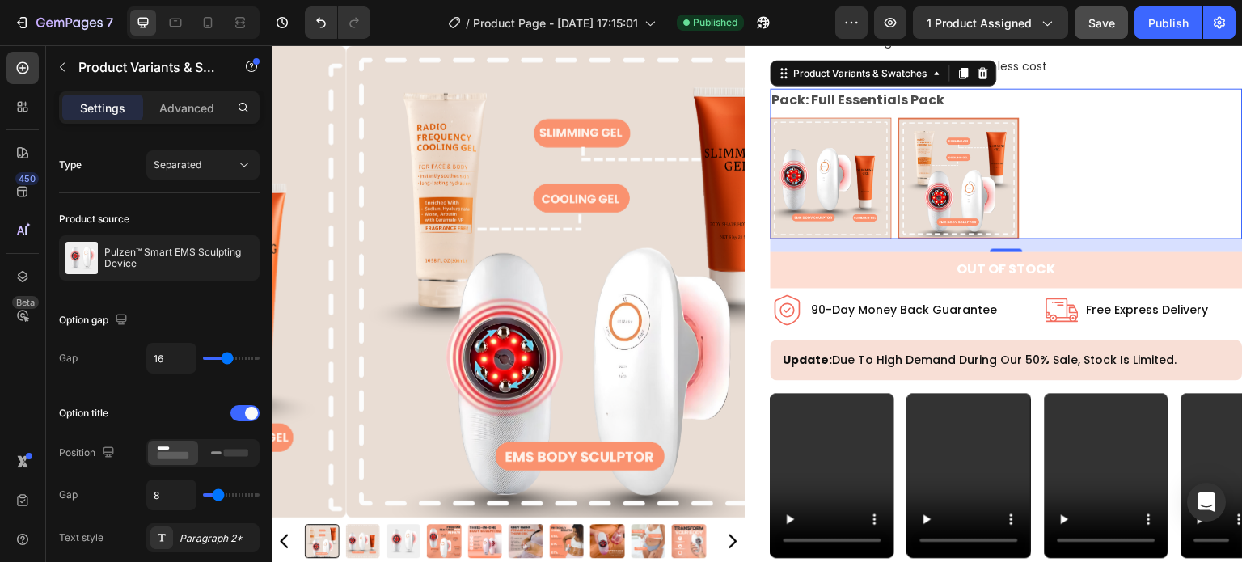
scroll to position [251, 0]
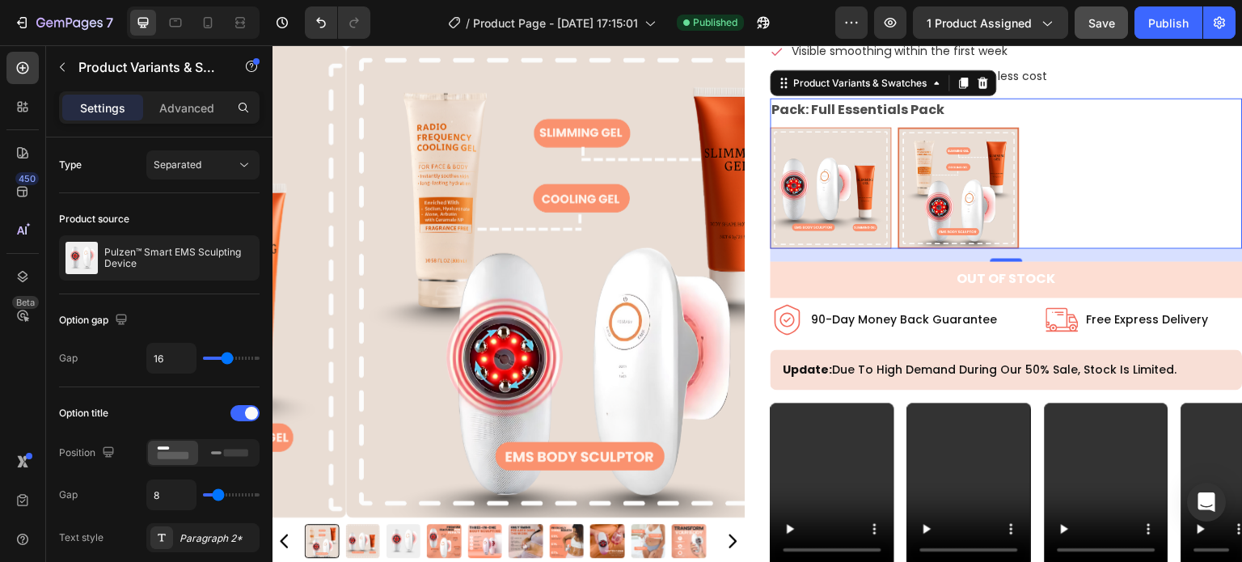
click at [822, 209] on img at bounding box center [831, 188] width 120 height 120
click at [771, 127] on input "Slimming Pack Slimming Pack" at bounding box center [770, 126] width 1 height 1
radio input "true"
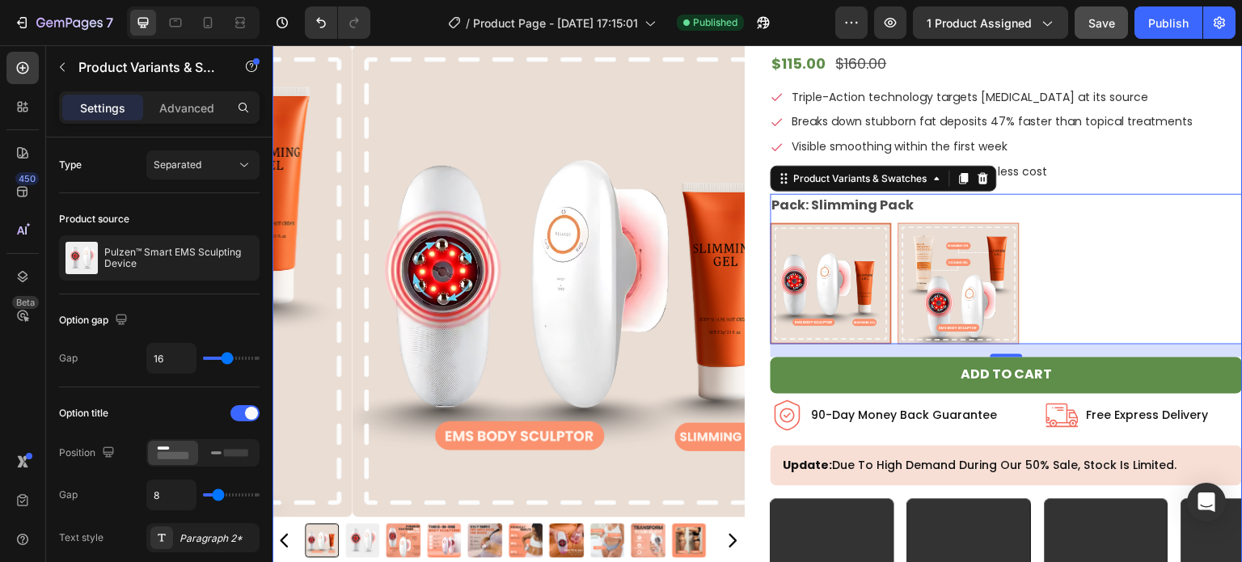
scroll to position [179, 0]
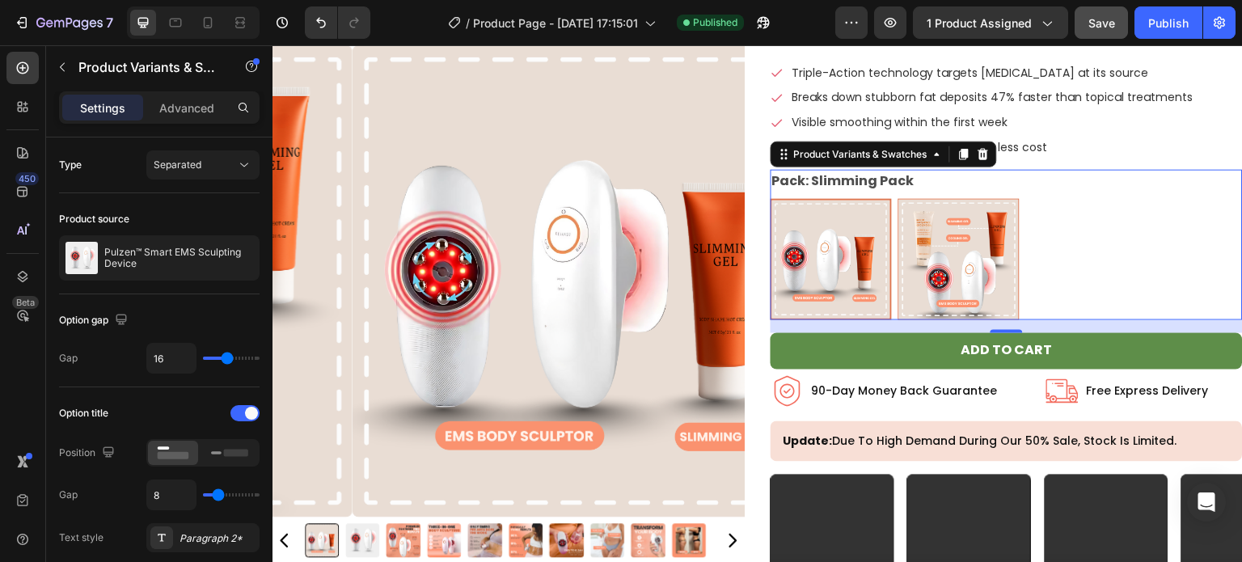
click at [935, 271] on img at bounding box center [959, 260] width 120 height 120
click at [898, 199] on input "Full Essentials Pack Full Essentials Pack" at bounding box center [897, 198] width 1 height 1
radio input "true"
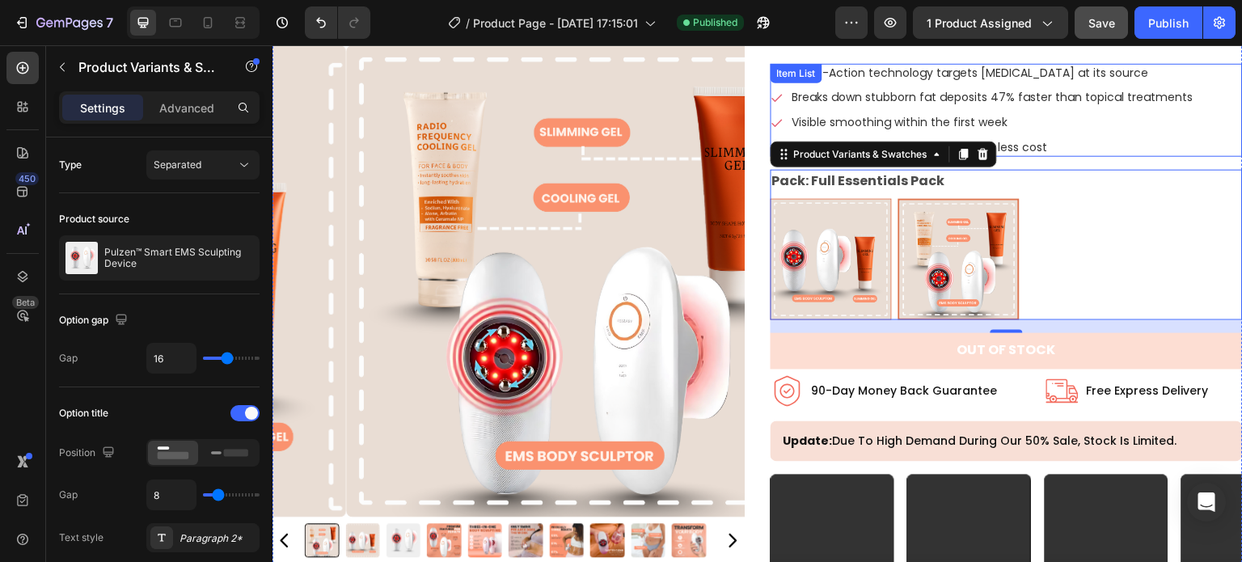
click at [1057, 133] on div "Triple-Action technology targets [MEDICAL_DATA] at its source Breaks down stubb…" at bounding box center [983, 110] width 425 height 93
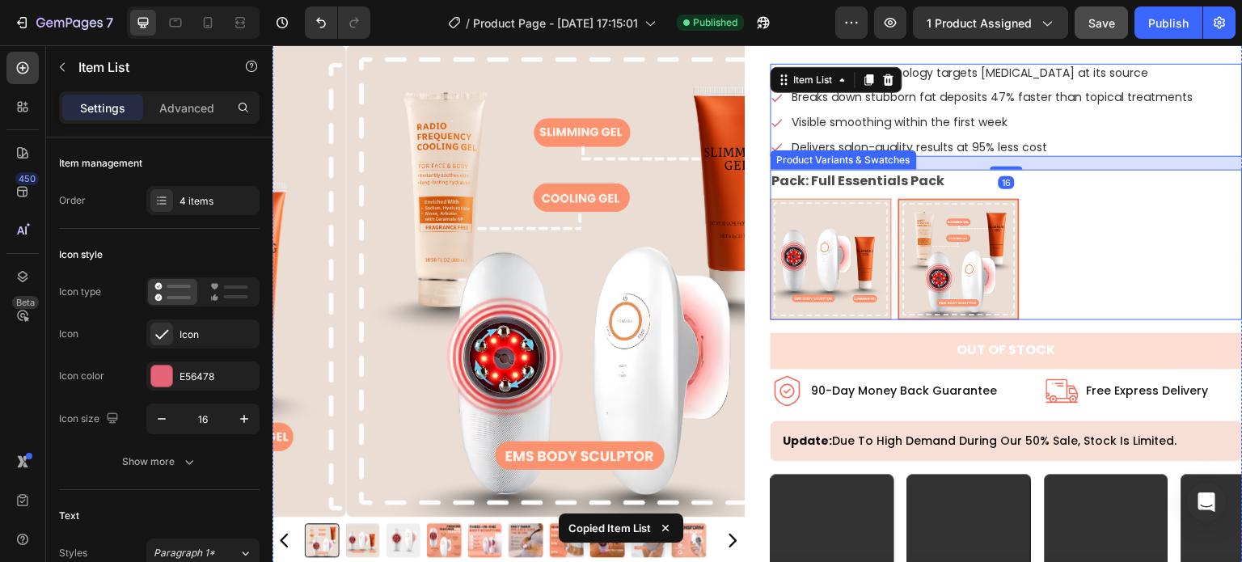
click at [1048, 265] on div "Slimming Pack Slimming Pack Full Essentials Pack Full Essentials Pack" at bounding box center [1007, 259] width 472 height 121
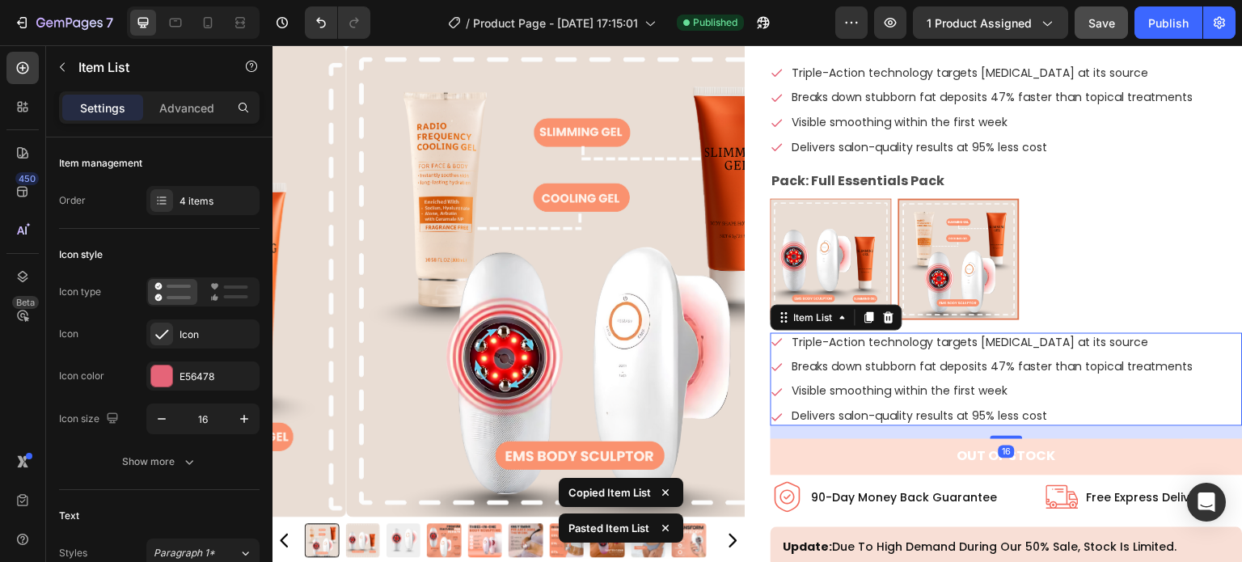
click at [899, 389] on p "Visible smoothing within the first week" at bounding box center [992, 392] width 401 height 14
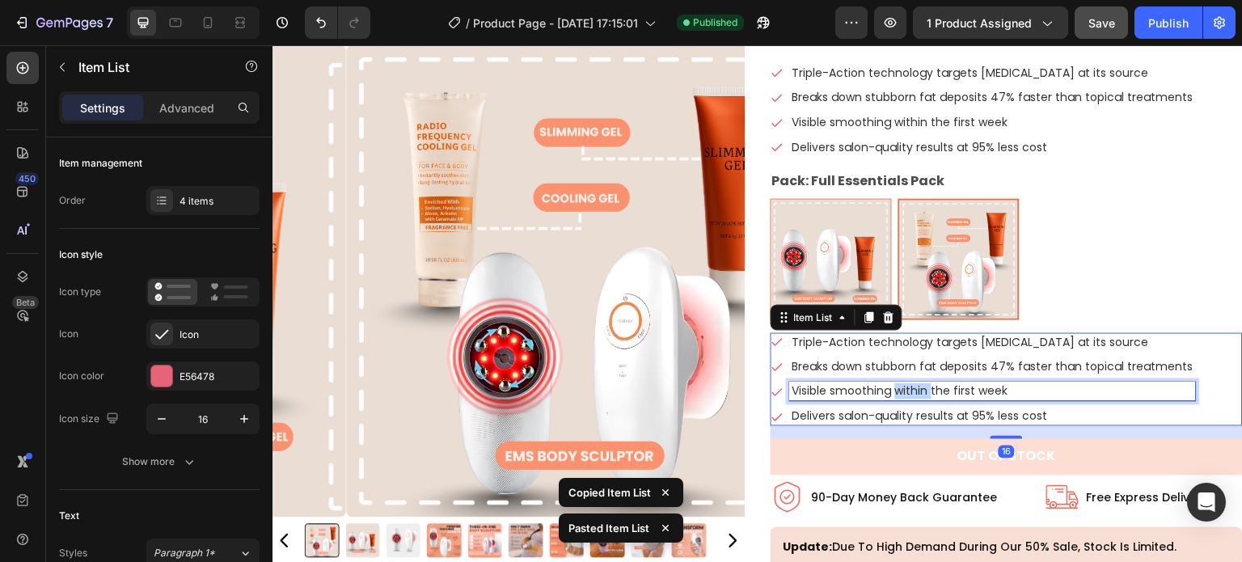
click at [899, 389] on p "Visible smoothing within the first week" at bounding box center [992, 392] width 401 height 14
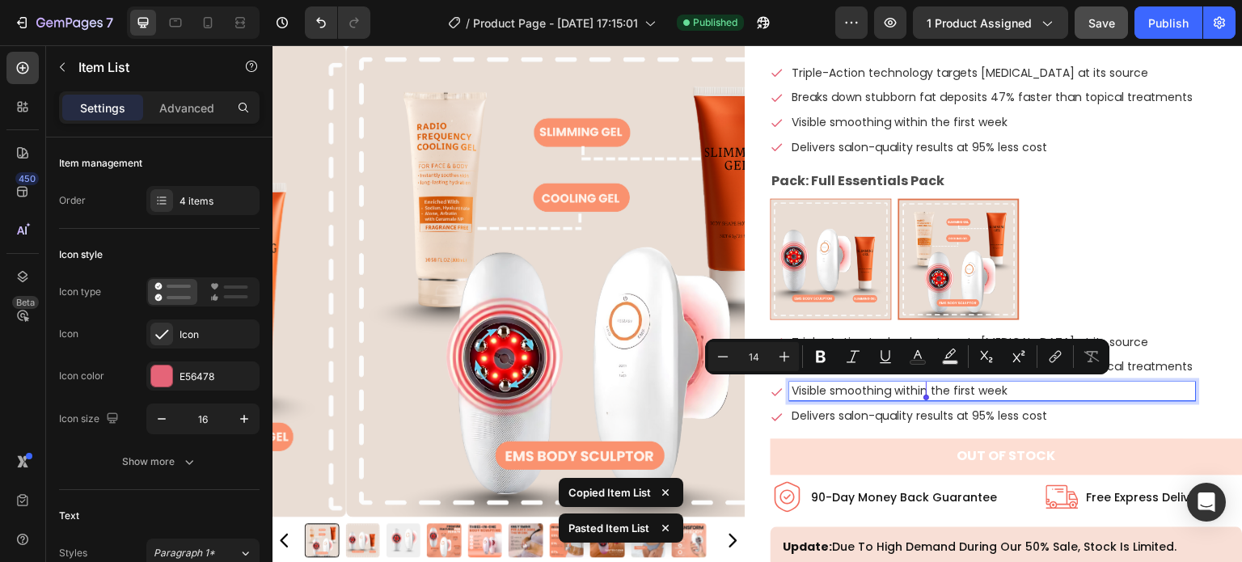
click at [940, 336] on p "Triple-Action technology targets [MEDICAL_DATA] at its source" at bounding box center [992, 343] width 401 height 14
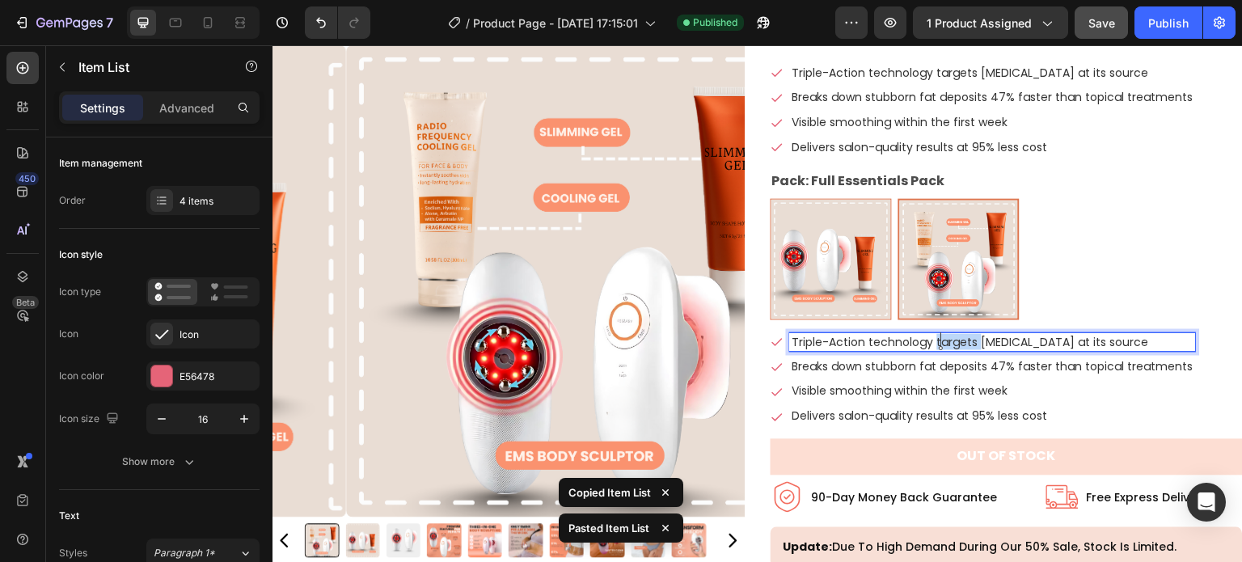
click at [940, 336] on p "Triple-Action technology targets [MEDICAL_DATA] at its source" at bounding box center [992, 343] width 401 height 14
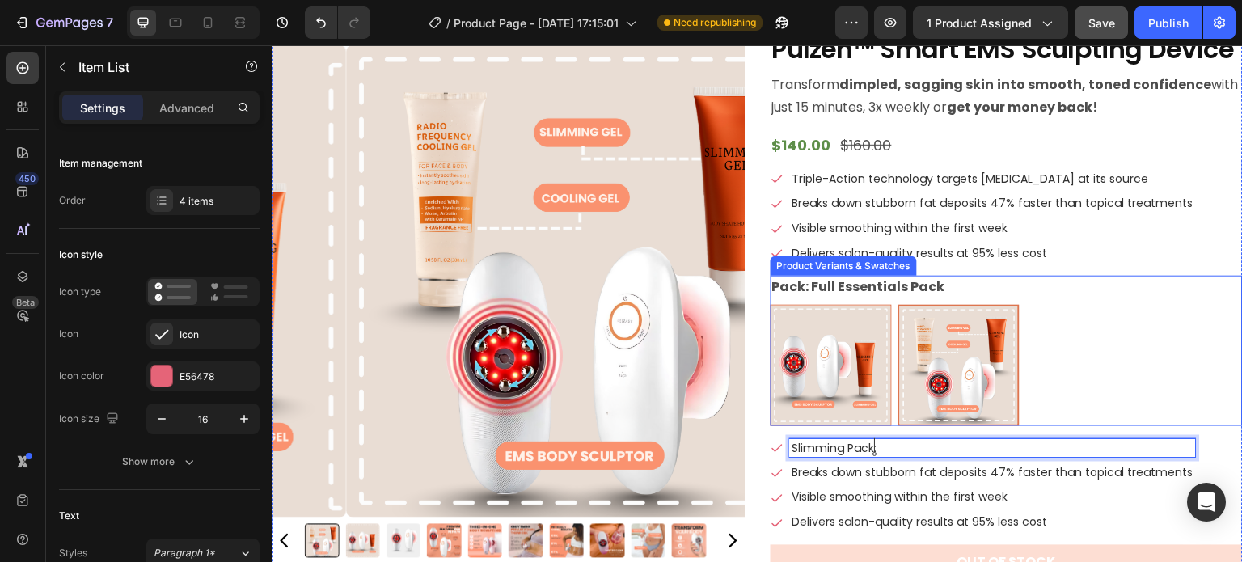
scroll to position [73, 0]
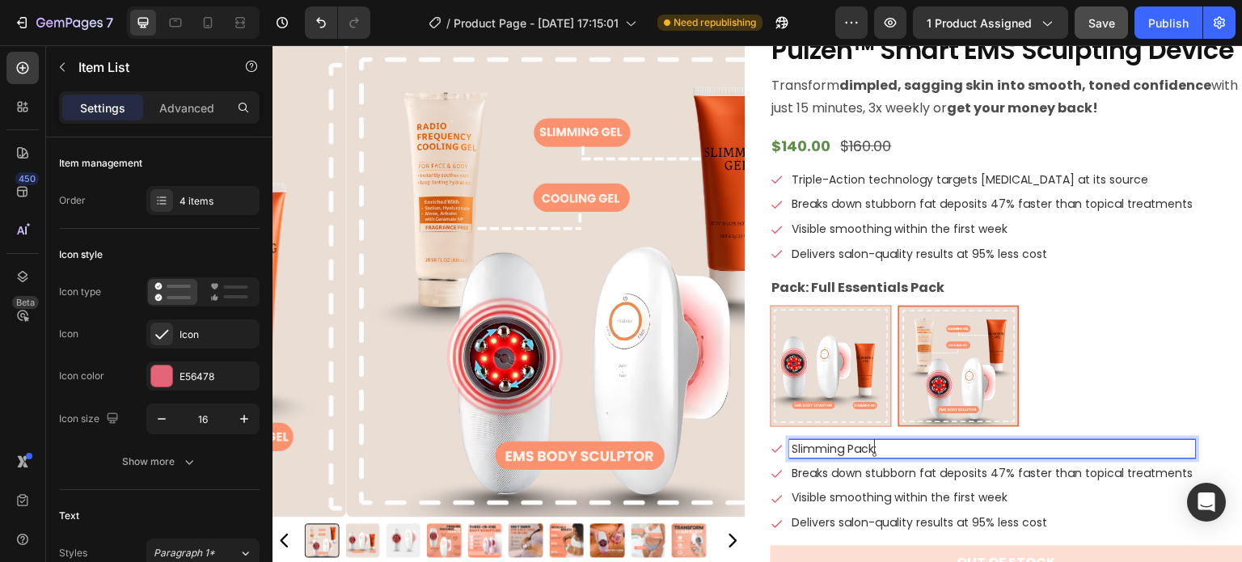
click at [1206, 440] on div "Slimming Pack: Breaks down stubborn fat deposits 47% faster than topical treatm…" at bounding box center [1007, 486] width 472 height 93
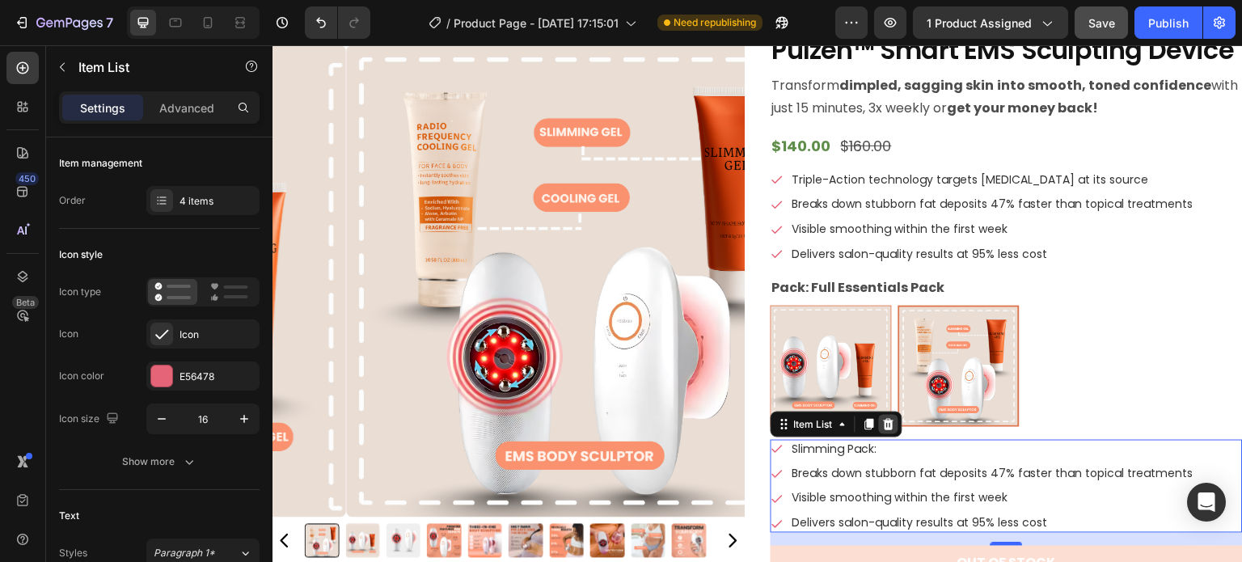
click at [884, 419] on icon at bounding box center [889, 424] width 11 height 11
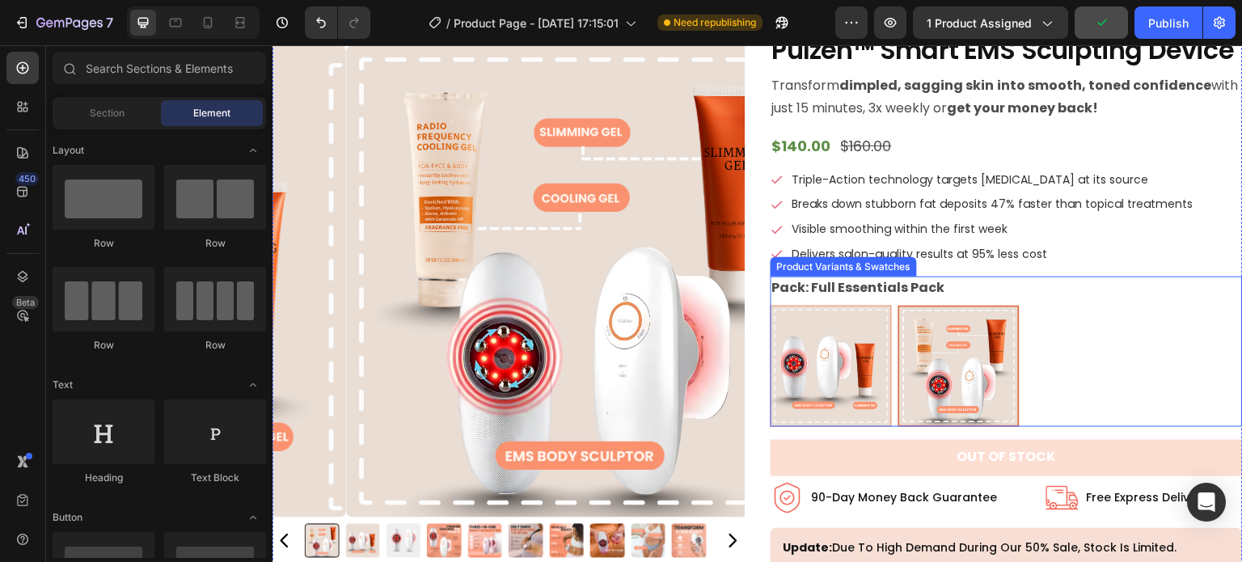
click at [862, 377] on img at bounding box center [831, 366] width 120 height 120
click at [771, 306] on input "Slimming Pack Slimming Pack" at bounding box center [770, 305] width 1 height 1
radio input "true"
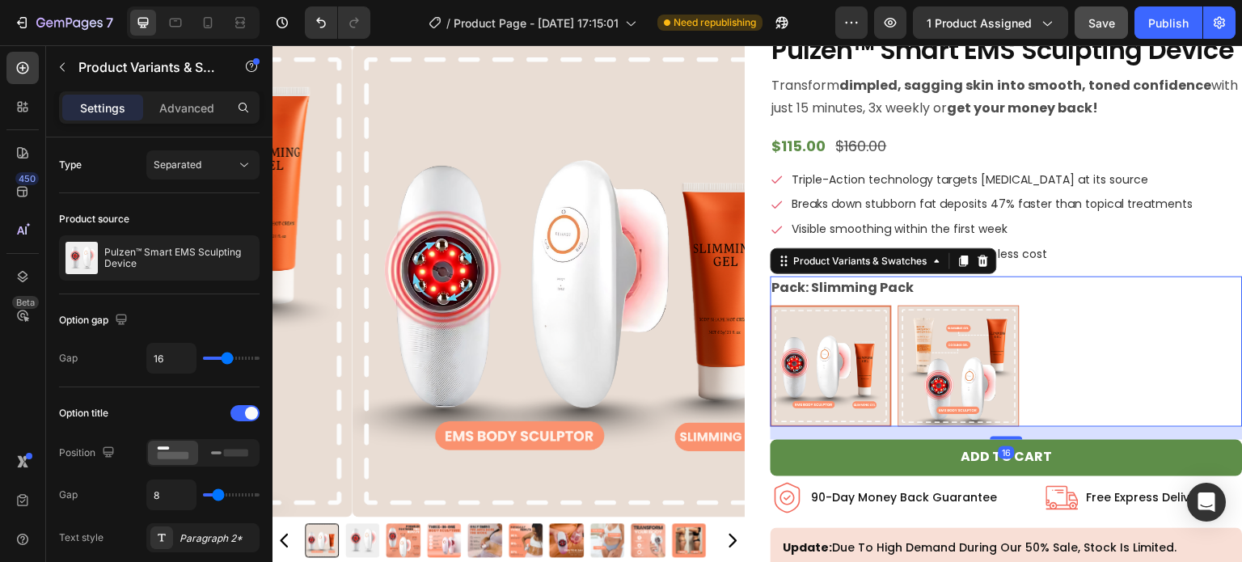
click at [1055, 326] on div "Slimming Pack Slimming Pack Full Essentials Pack Full Essentials Pack" at bounding box center [1007, 366] width 472 height 121
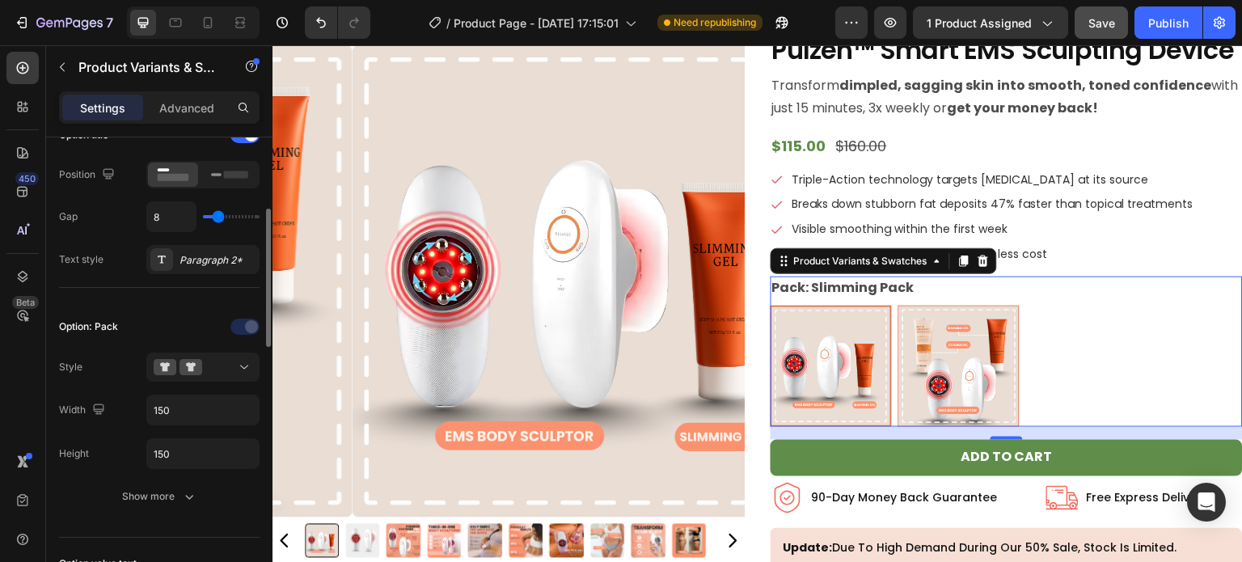
scroll to position [279, 0]
click at [172, 407] on input "150" at bounding box center [203, 409] width 112 height 29
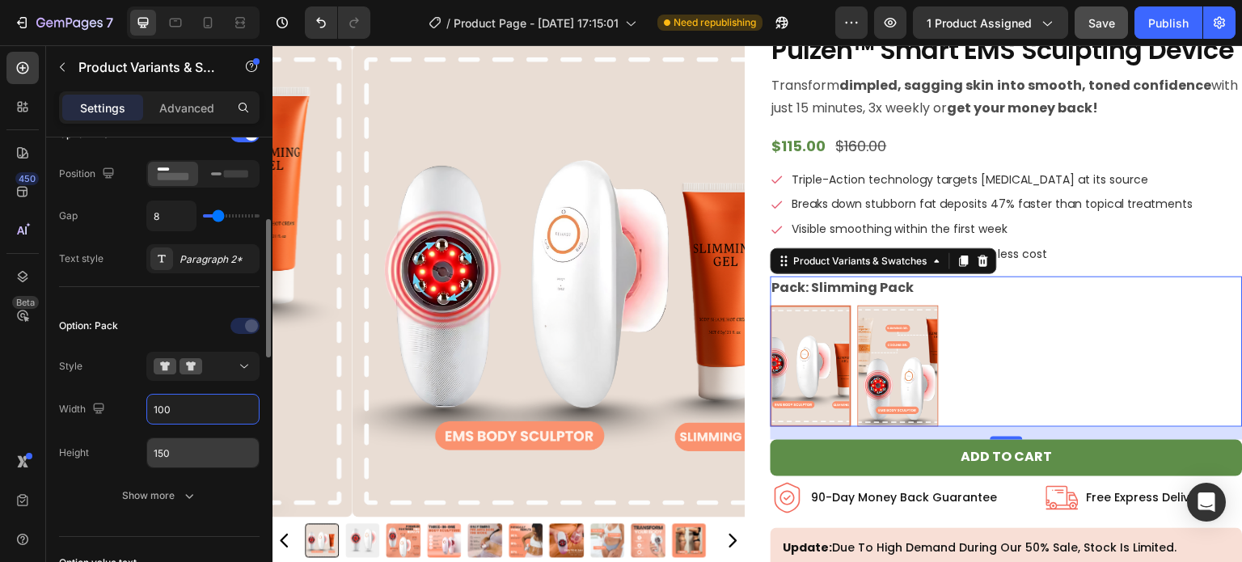
type input "100"
click at [188, 443] on input "150" at bounding box center [203, 452] width 112 height 29
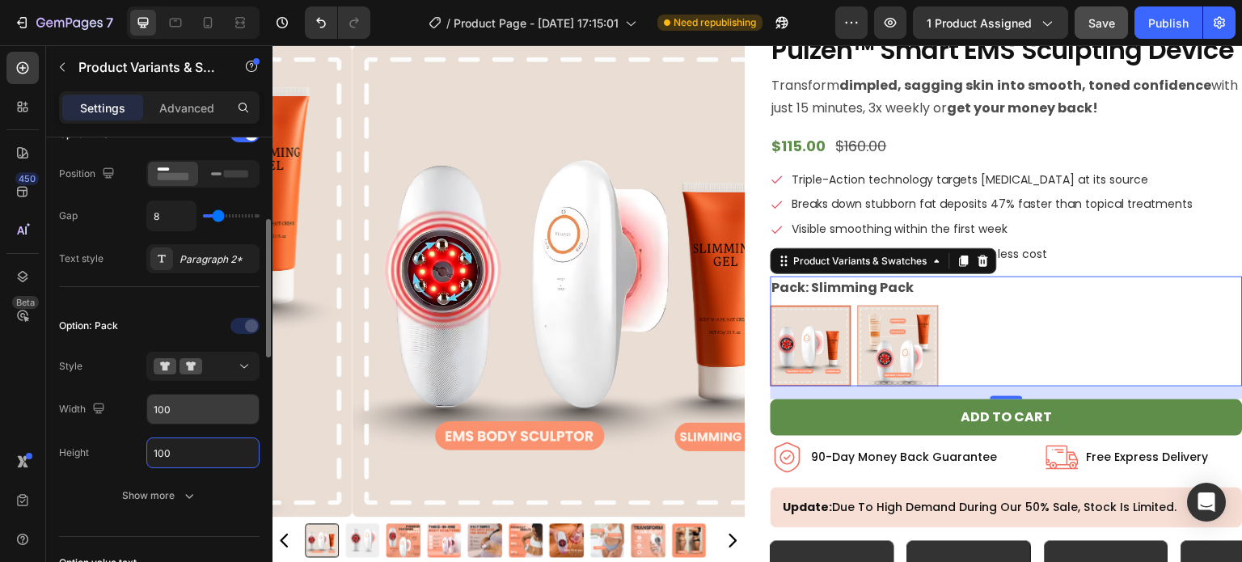
type input "100"
click at [194, 410] on input "100" at bounding box center [203, 409] width 112 height 29
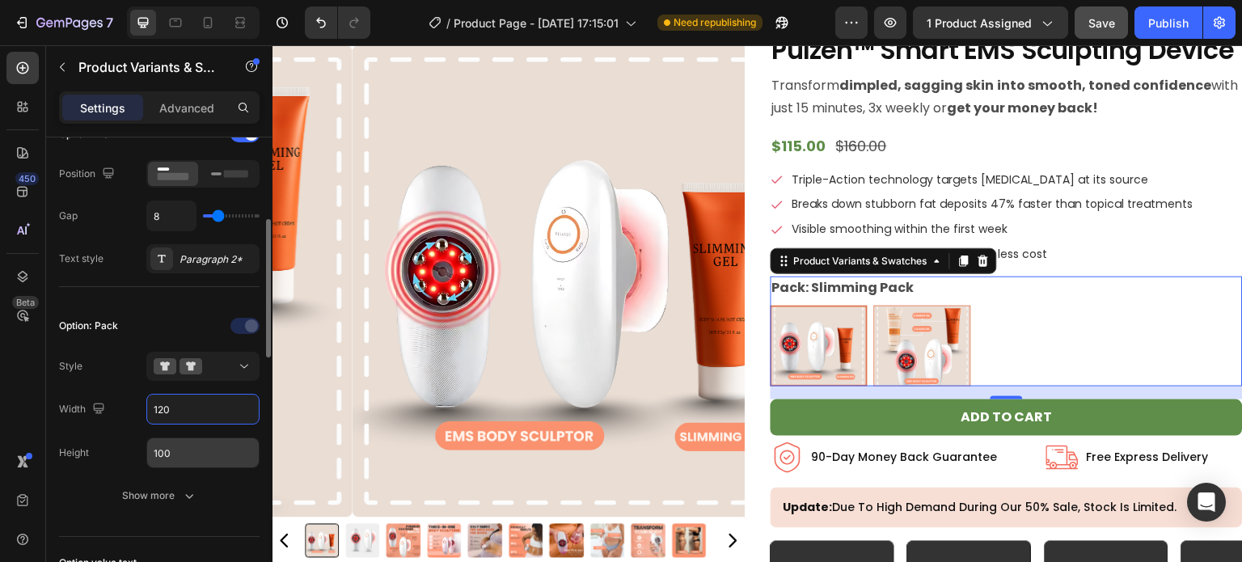
type input "120"
click at [185, 447] on input "100" at bounding box center [203, 452] width 112 height 29
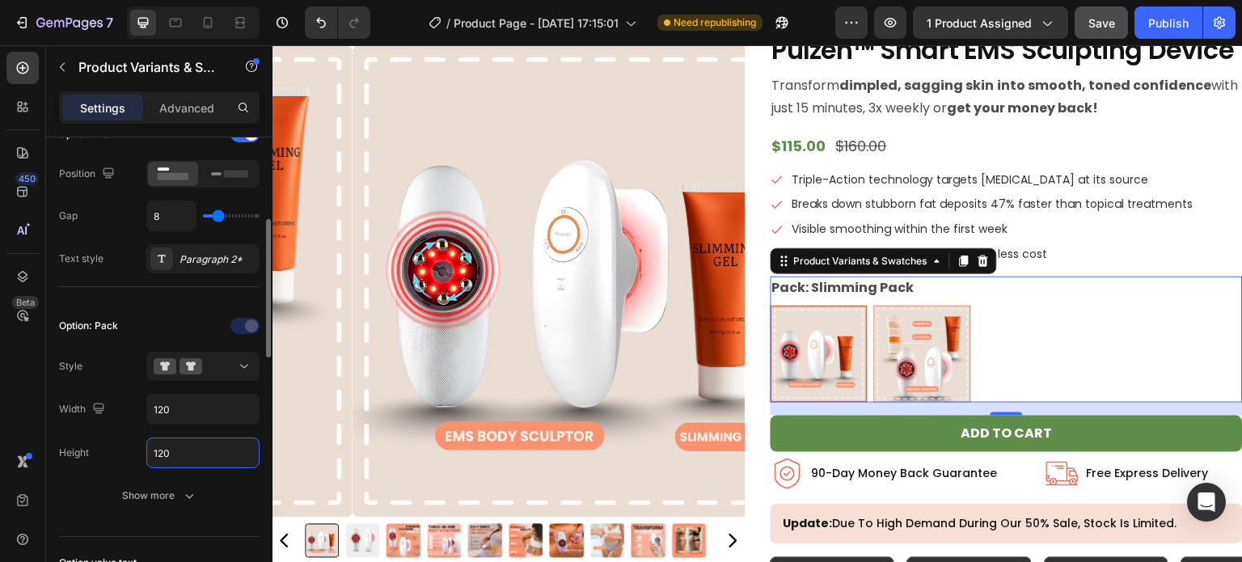
type input "120"
click at [188, 319] on div at bounding box center [202, 326] width 113 height 26
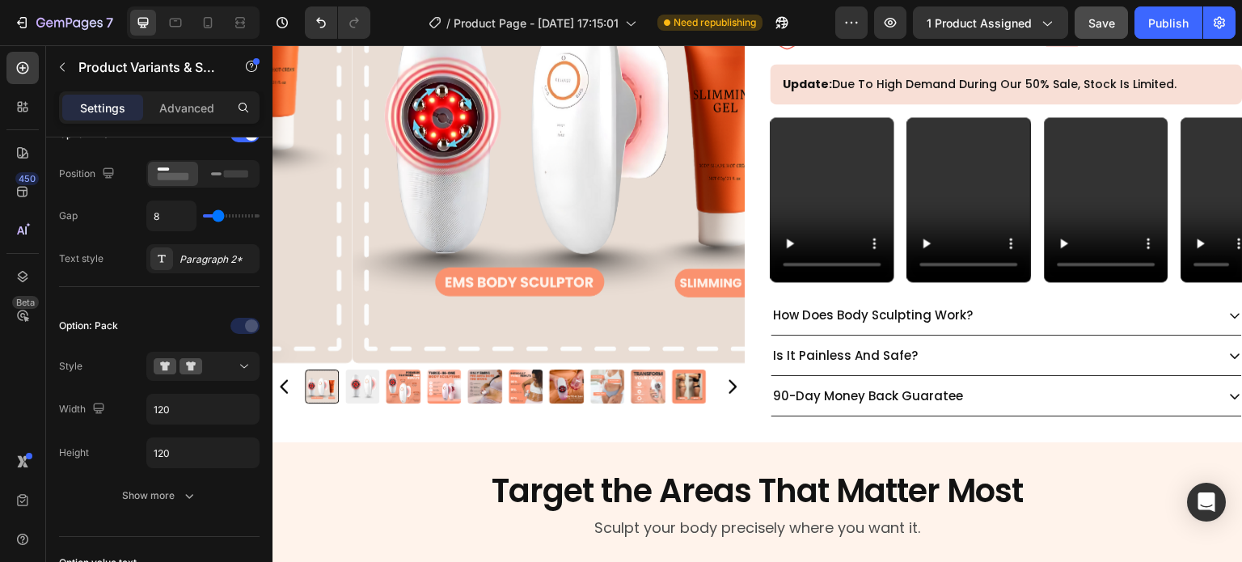
scroll to position [511, 0]
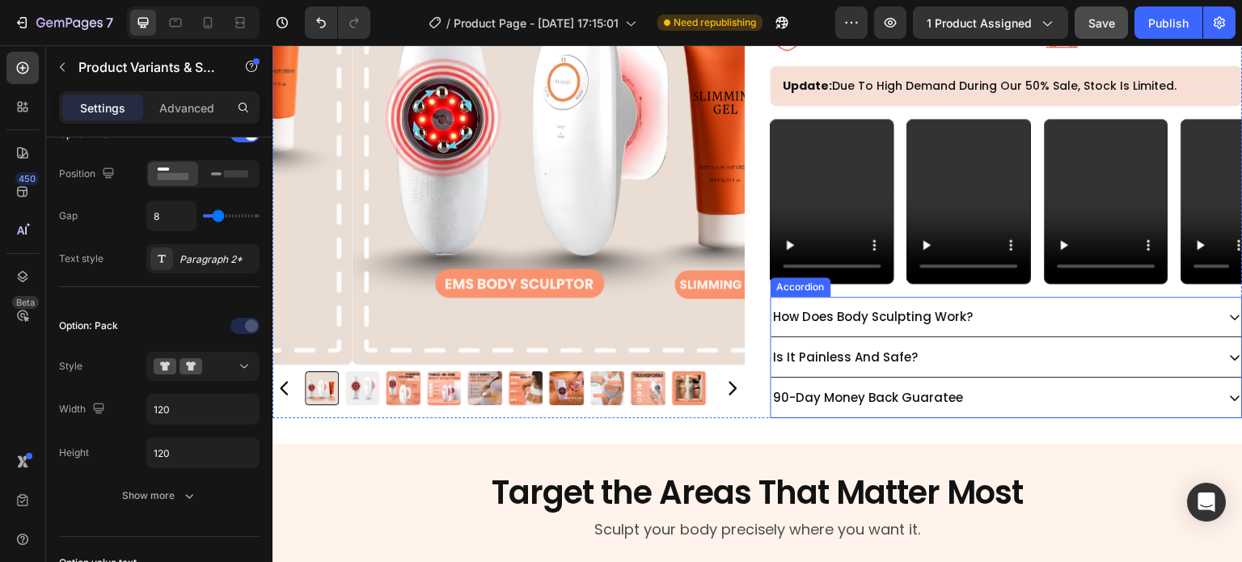
click at [999, 319] on div "how does body sculpting work?" at bounding box center [993, 316] width 445 height 27
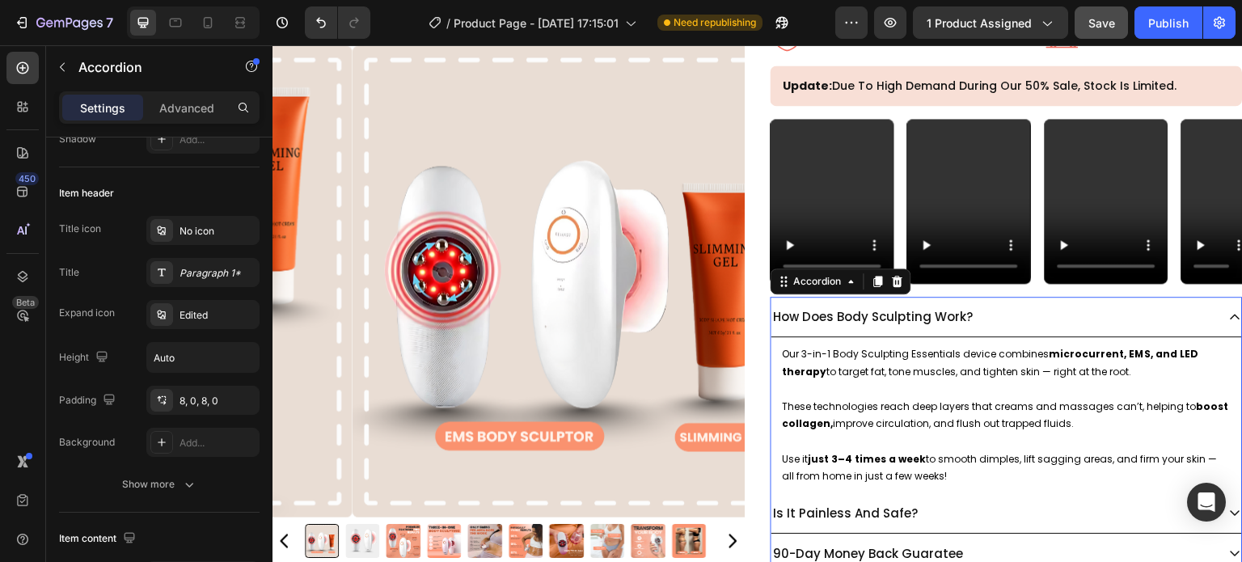
scroll to position [0, 0]
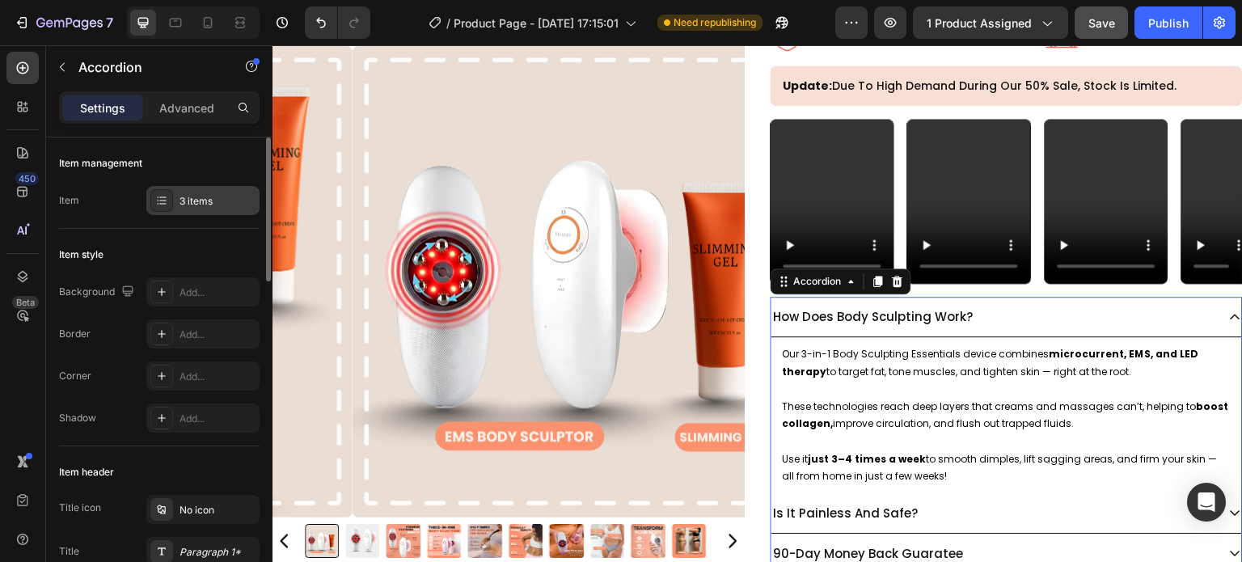
click at [205, 213] on div "3 items" at bounding box center [202, 200] width 113 height 29
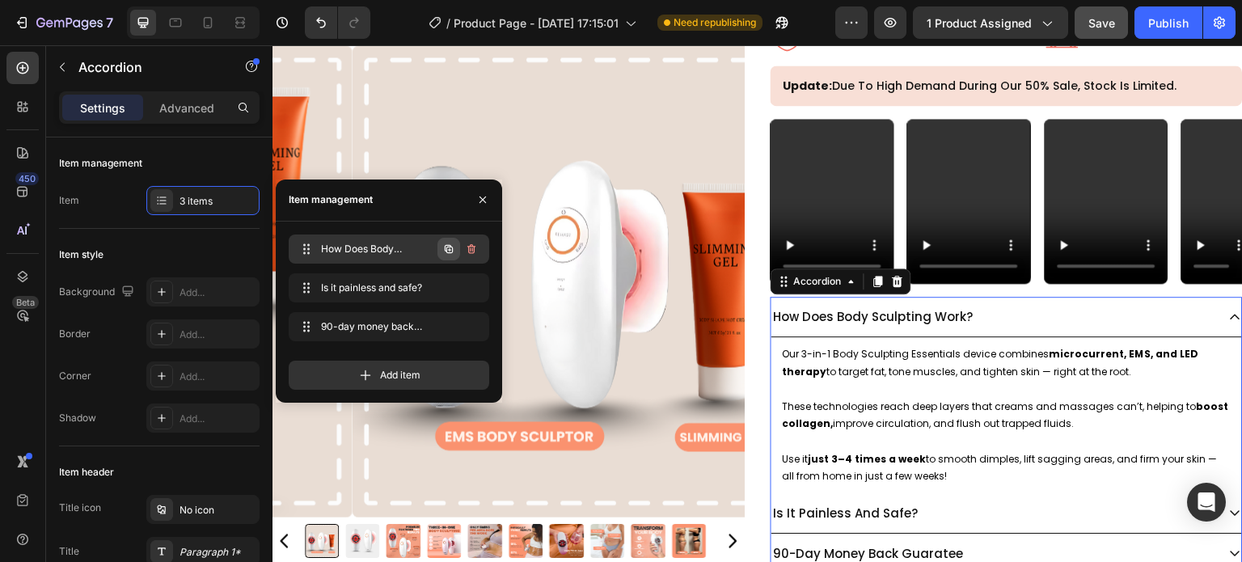
click at [453, 252] on icon "button" at bounding box center [448, 249] width 13 height 13
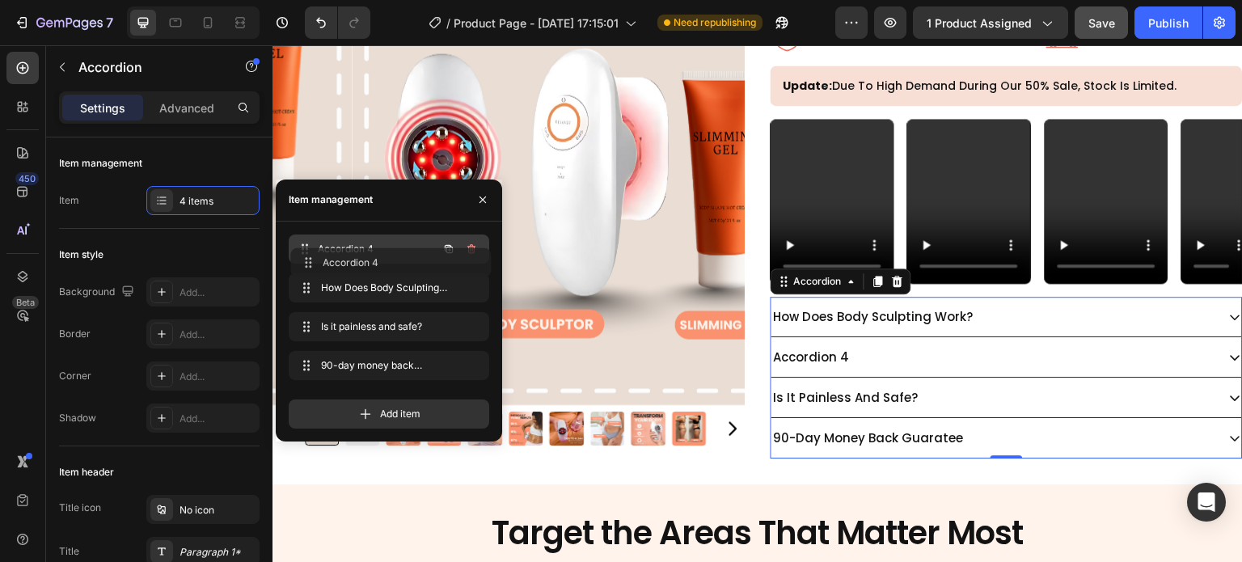
drag, startPoint x: 369, startPoint y: 273, endPoint x: 372, endPoint y: 243, distance: 30.1
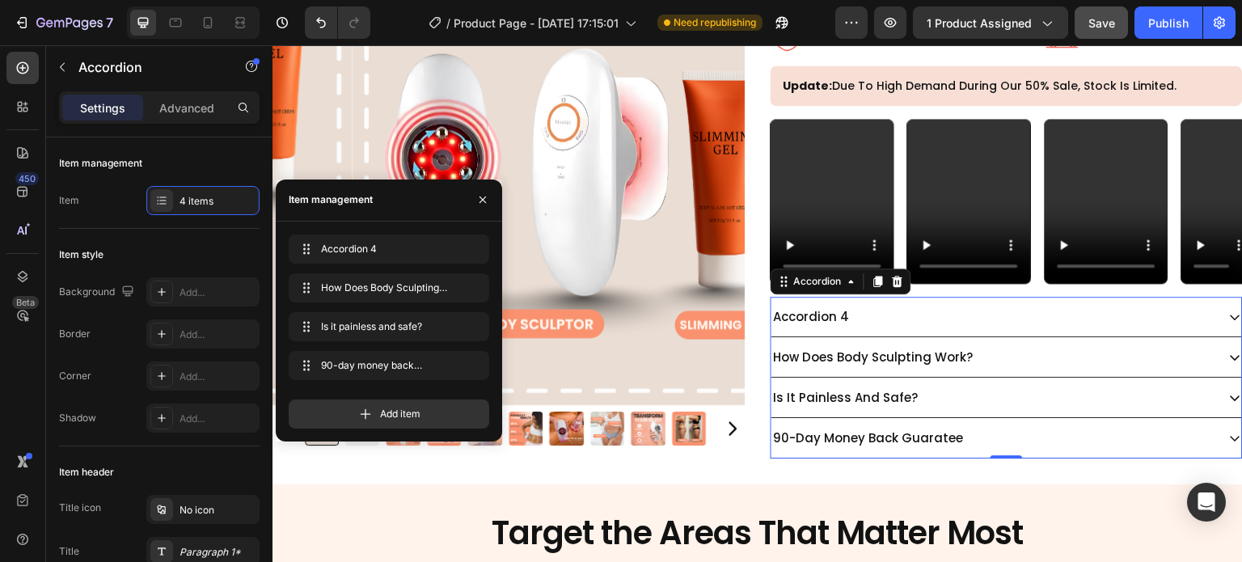
click at [822, 309] on div "accordion 4" at bounding box center [811, 316] width 81 height 27
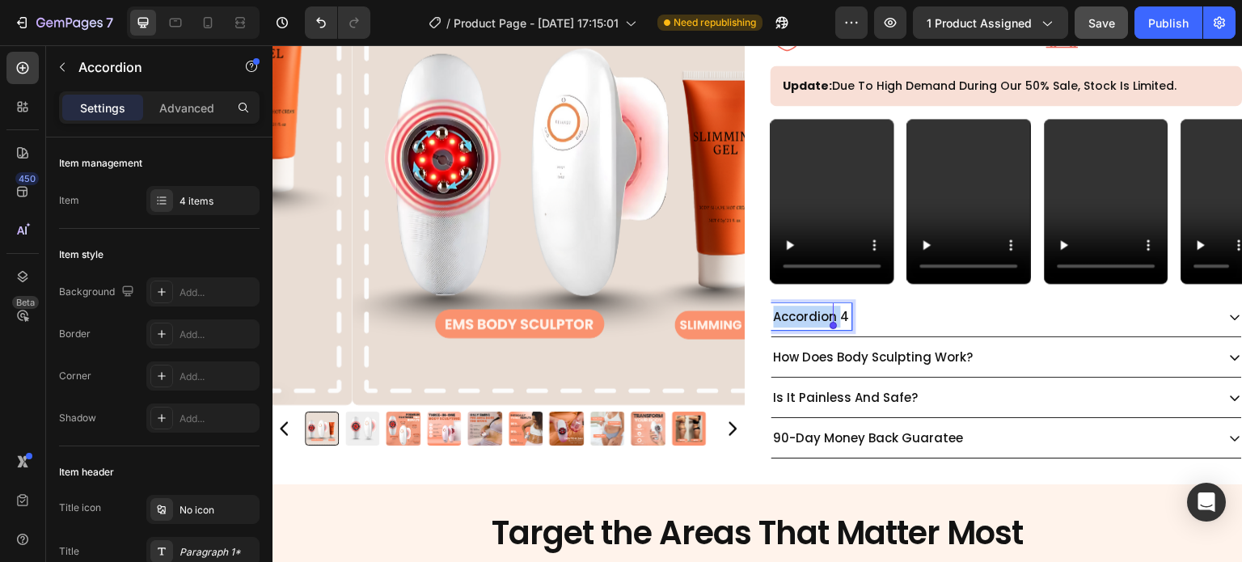
click at [822, 309] on p "accordion 4" at bounding box center [812, 317] width 76 height 22
click at [935, 309] on div "what is Included?" at bounding box center [993, 316] width 445 height 27
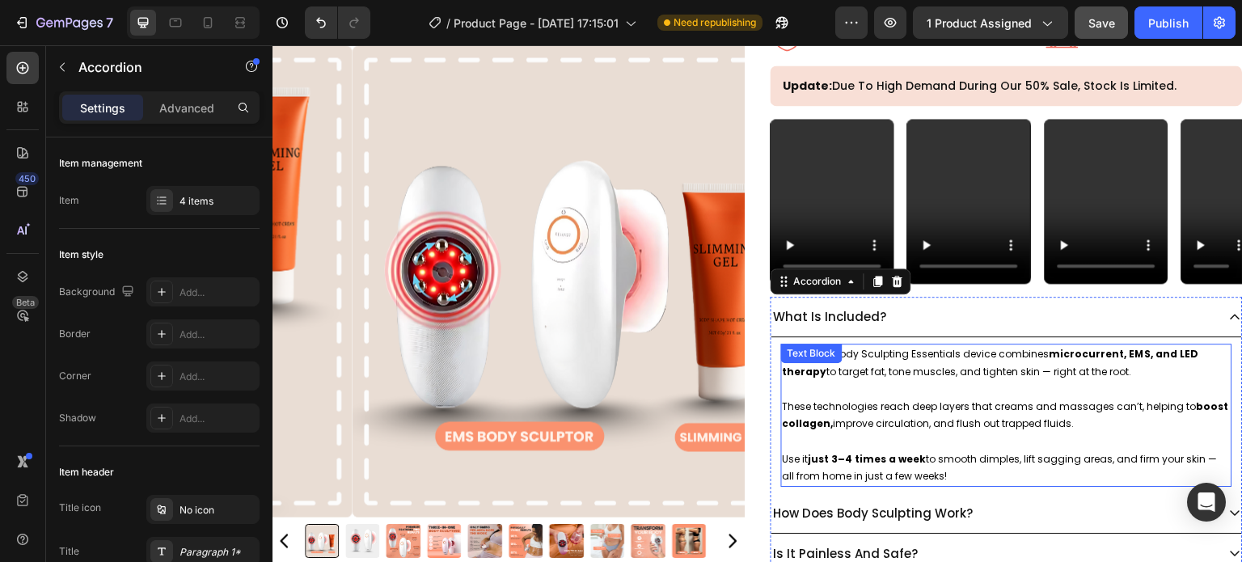
click at [917, 362] on p "Our 3-in-1 Body Sculpting Essentials device combines microcurrent, EMS, and LED…" at bounding box center [1007, 362] width 448 height 35
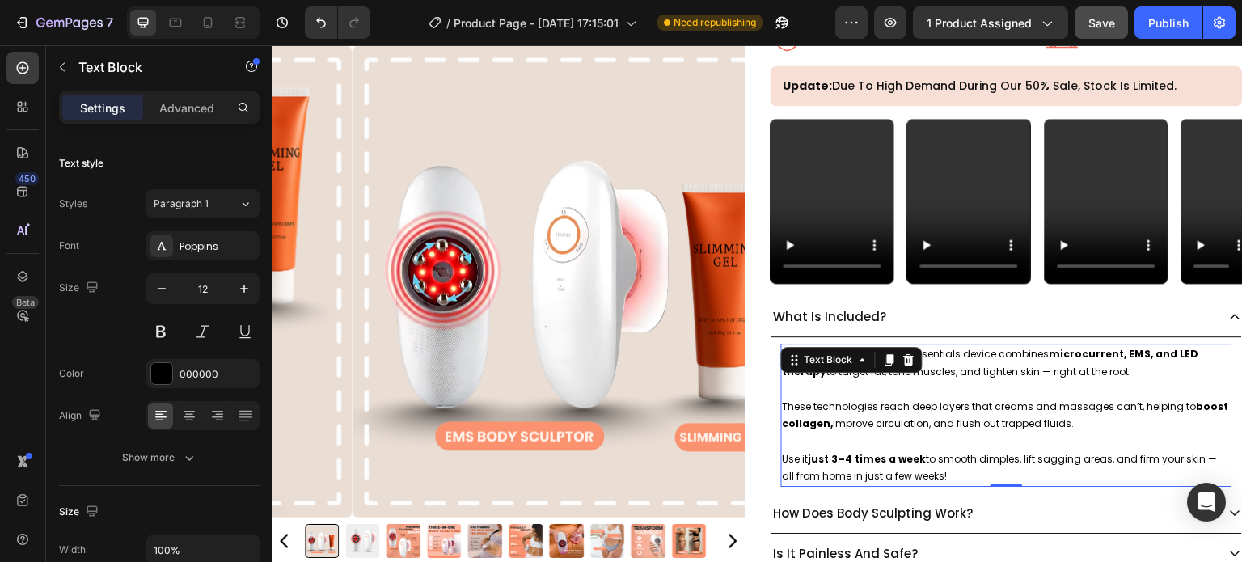
click at [917, 362] on p "Our 3-in-1 Body Sculpting Essentials device combines microcurrent, EMS, and LED…" at bounding box center [1007, 362] width 448 height 35
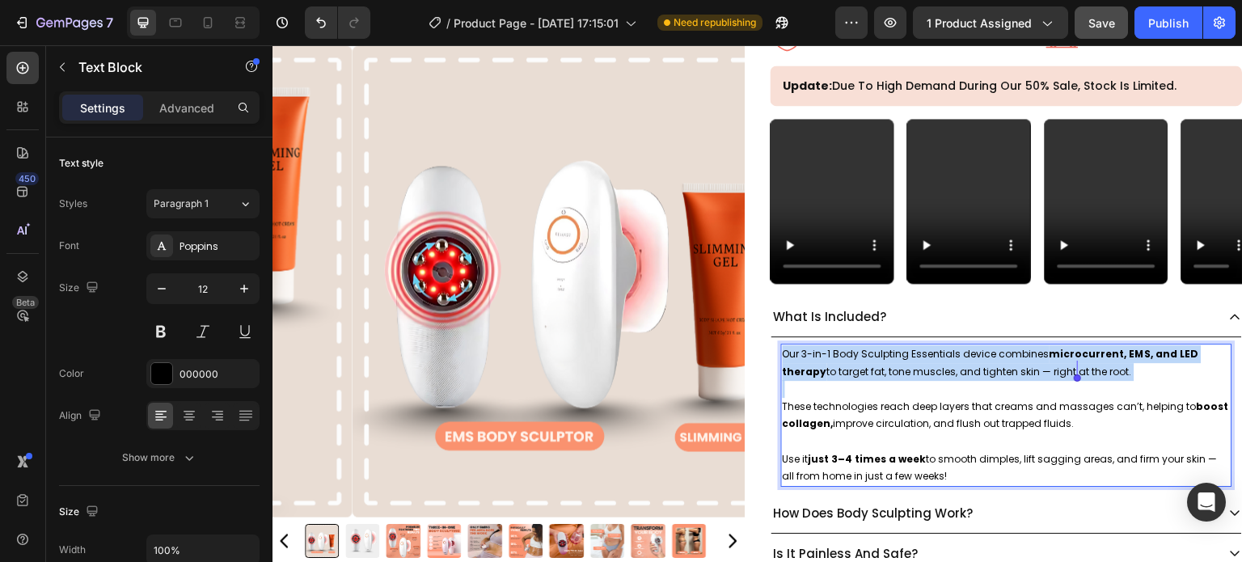
click at [917, 362] on p "Our 3-in-1 Body Sculpting Essentials device combines microcurrent, EMS, and LED…" at bounding box center [1007, 362] width 448 height 35
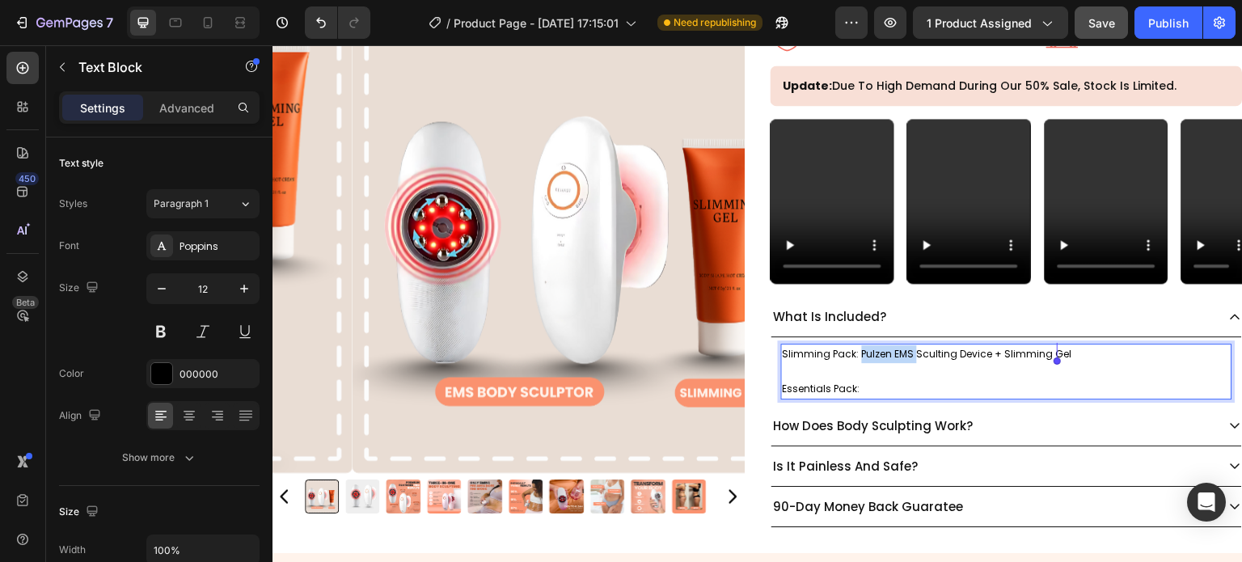
drag, startPoint x: 851, startPoint y: 353, endPoint x: 1037, endPoint y: 356, distance: 186.0
click at [1037, 356] on p "Slimming Pack: Pulzen EMS Sculting Device + Slimming Gel Essentials Pack:" at bounding box center [1007, 371] width 448 height 53
drag, startPoint x: 1061, startPoint y: 357, endPoint x: 854, endPoint y: 353, distance: 207.0
click at [854, 353] on p "Slimming Pack: Pulzen EMS Sculting Device + Slimming Gel Essentials Pack:" at bounding box center [1007, 371] width 448 height 53
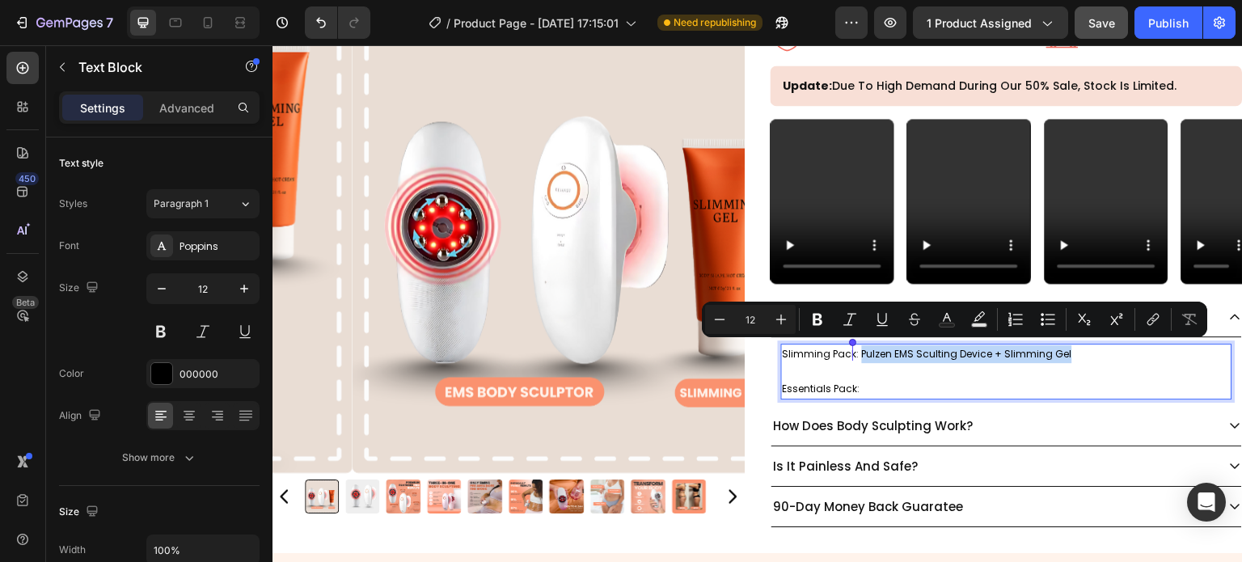
click at [941, 387] on p "Slimming Pack: Pulzen EMS Sculting Device + Slimming Gel Essentials Pack:" at bounding box center [1007, 371] width 448 height 53
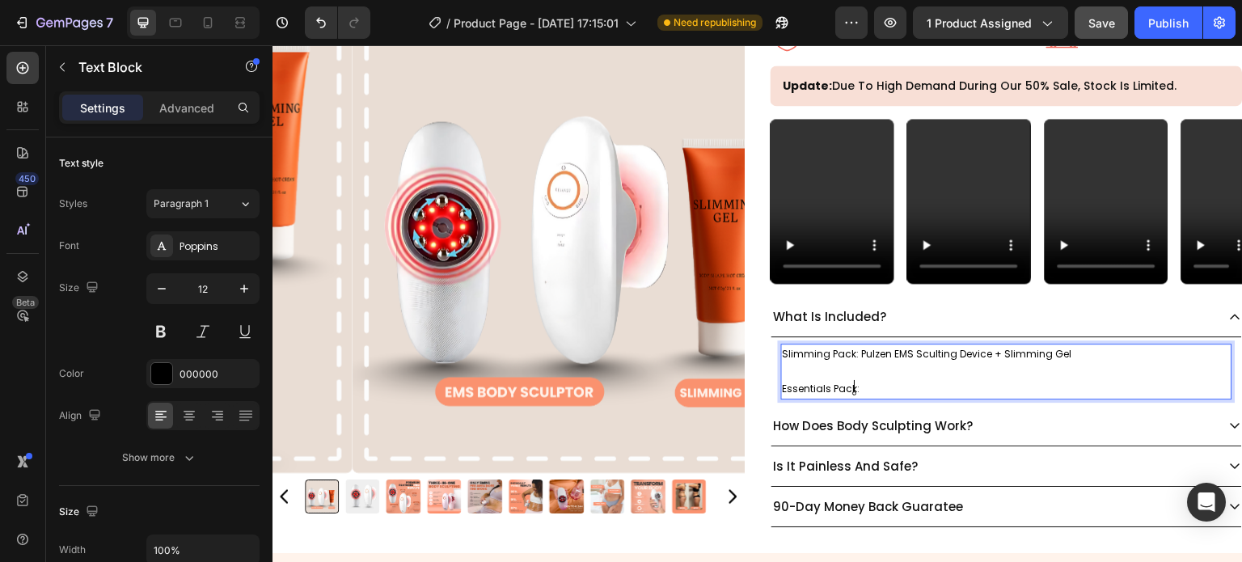
click at [931, 355] on p "Slimming Pack: Pulzen EMS Sculting Device + Slimming Gel Essentials Pack:" at bounding box center [1007, 371] width 448 height 53
click at [272, 45] on lt-span "Scul p ting" at bounding box center [272, 45] width 0 height 0
drag, startPoint x: 1073, startPoint y: 353, endPoint x: 855, endPoint y: 346, distance: 218.4
click at [855, 346] on p "Slimming Pack: Pulzen EMS Sculpting Device + Slimming Gel Essentials Pack:" at bounding box center [1007, 371] width 448 height 53
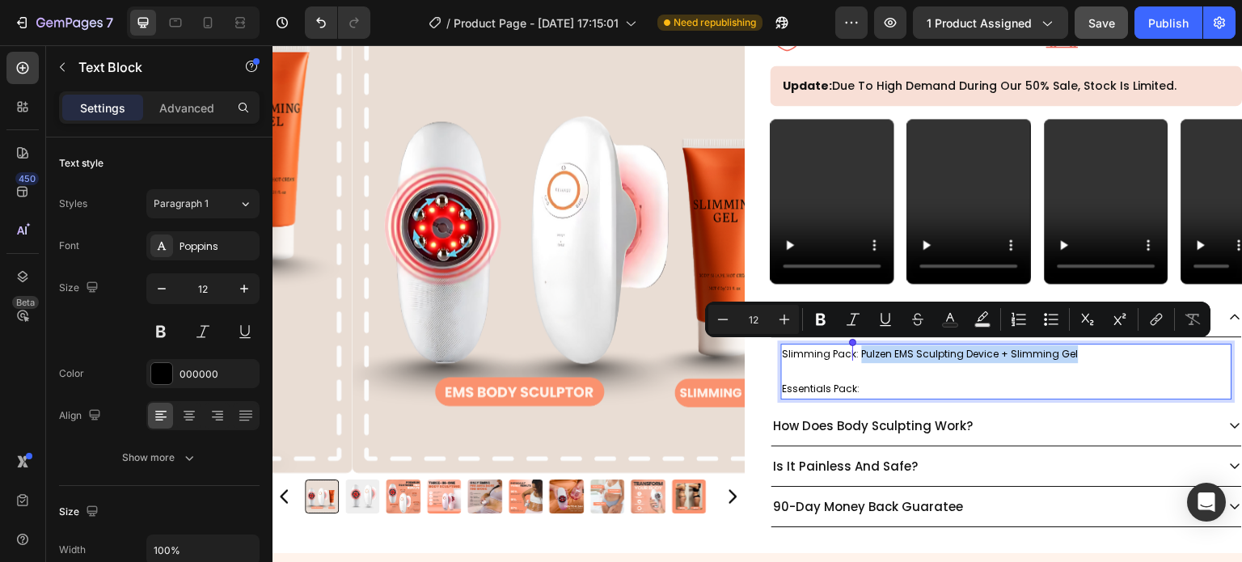
copy p "Pulzen EMS Sculpting Device + Slimming Gel"
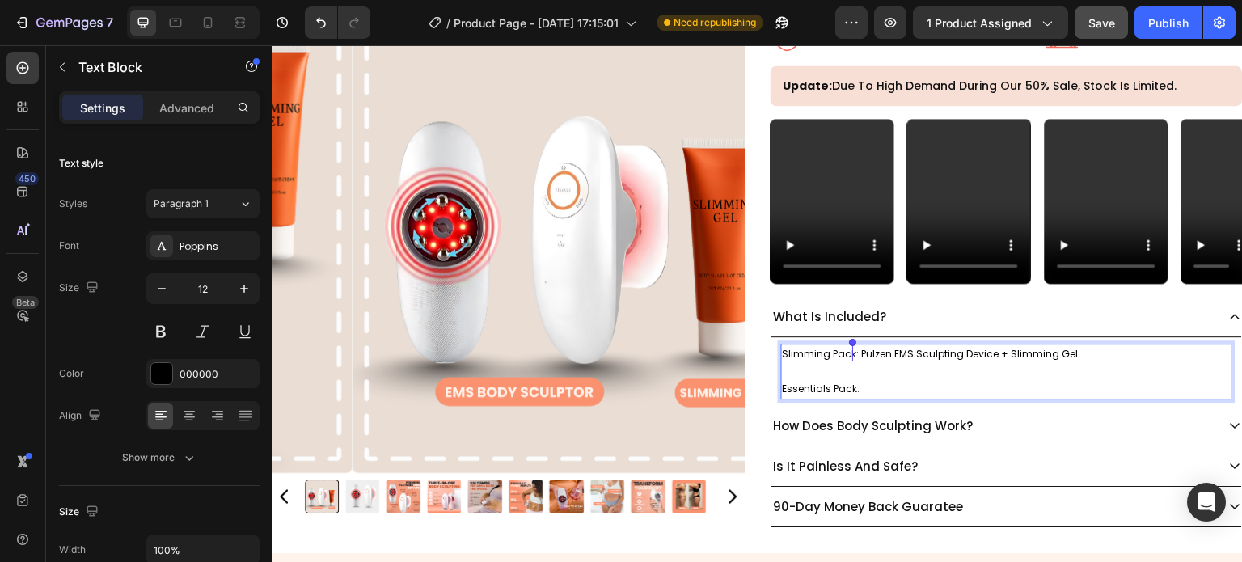
click at [866, 391] on p "Slimming Pack: Pulzen EMS Sculpting Device + Slimming Gel Essentials Pack:" at bounding box center [1007, 371] width 448 height 53
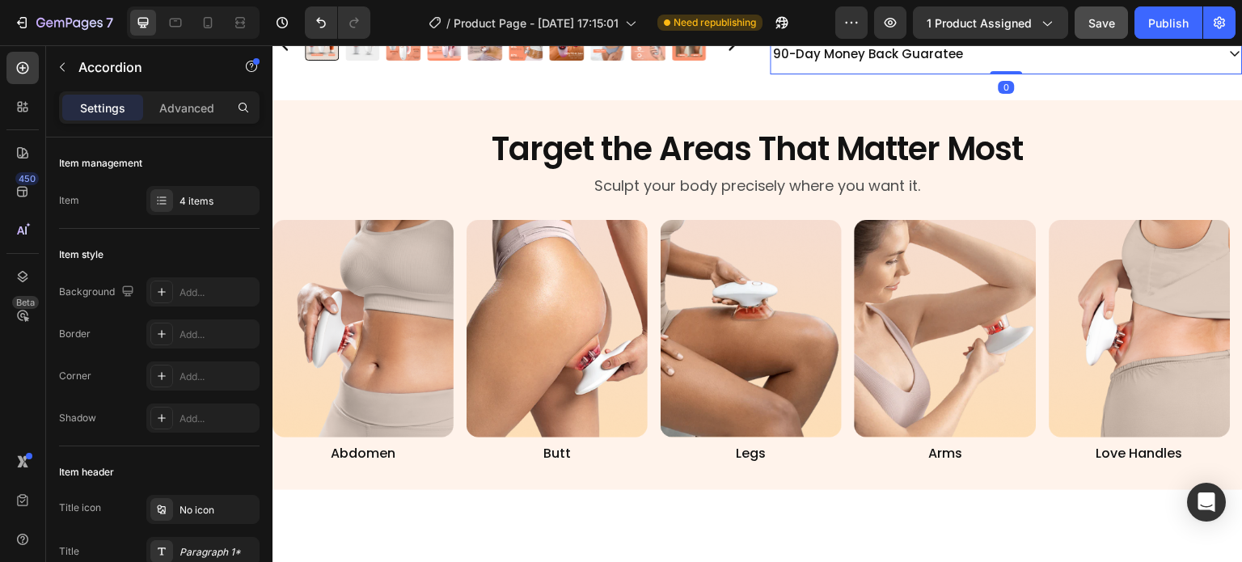
scroll to position [750, 0]
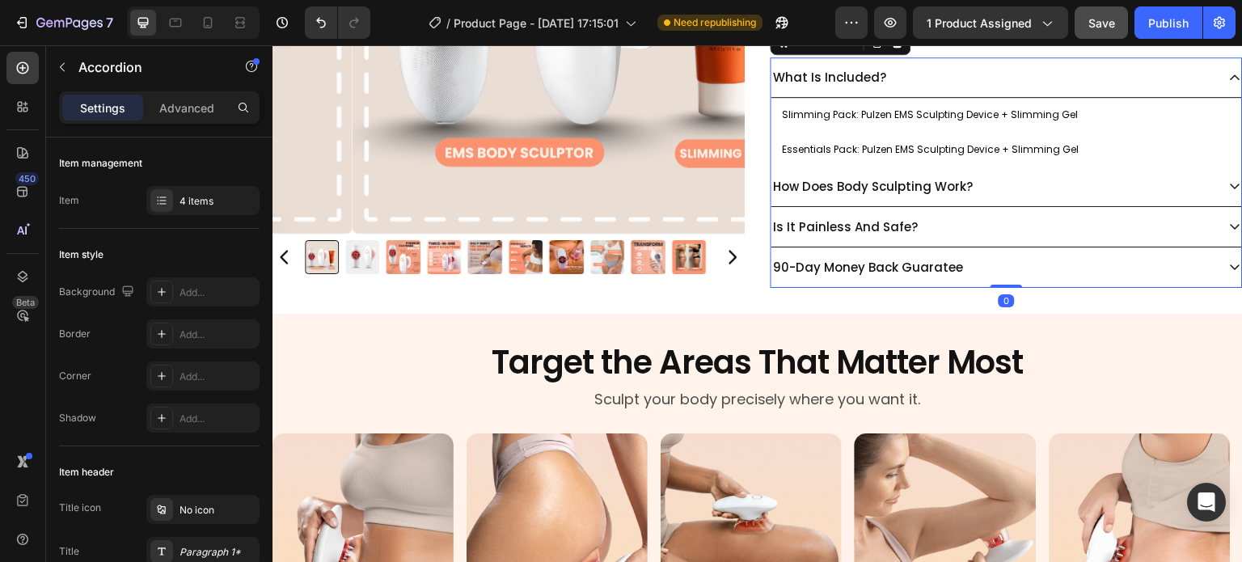
click at [1106, 148] on p "Slimming Pack: Pulzen EMS Sculpting Device + Slimming Gel Essentials Pack: Pulz…" at bounding box center [1007, 132] width 448 height 53
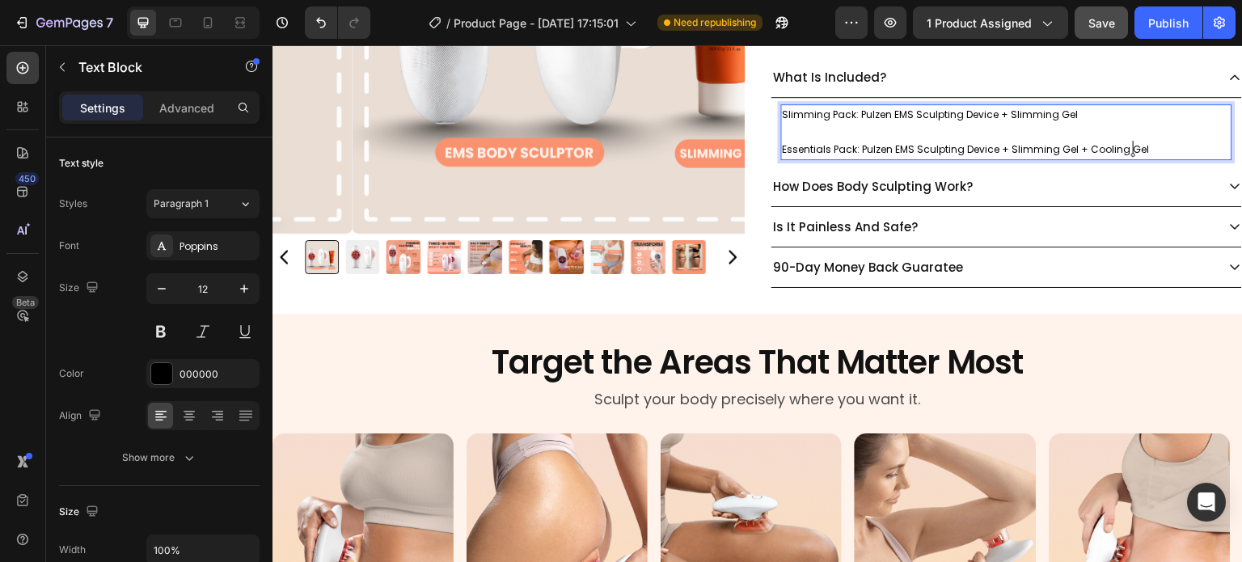
click at [783, 148] on p "Slimming Pack: Pulzen EMS Sculpting Device + Slimming Gel Essentials Pack: Pulz…" at bounding box center [1007, 132] width 448 height 53
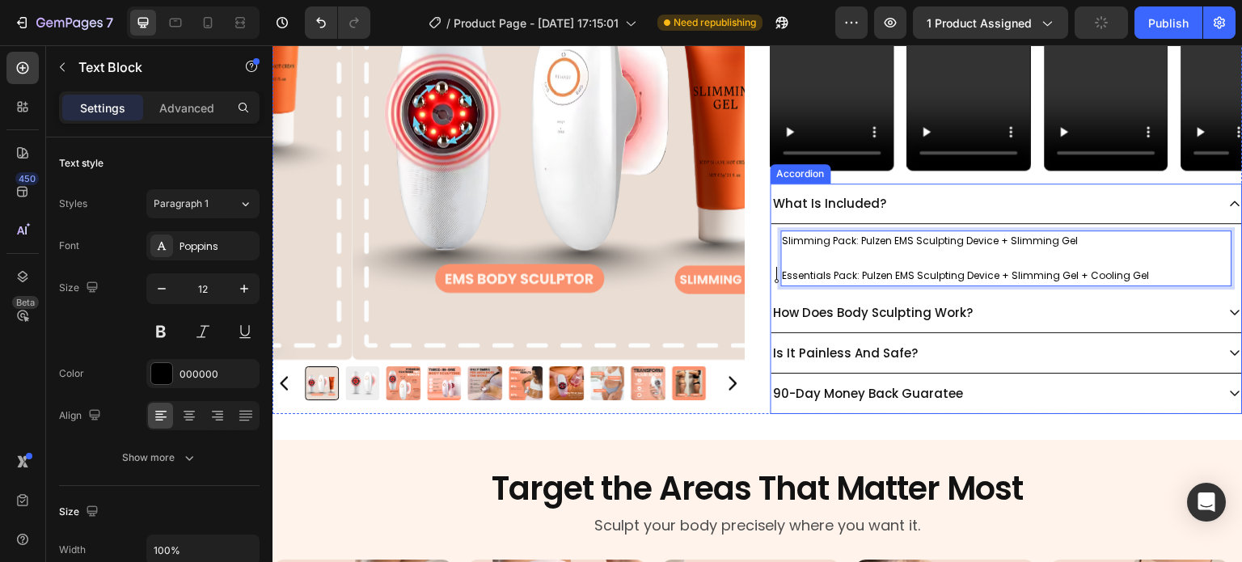
click at [981, 315] on div "how does body sculpting work?" at bounding box center [993, 312] width 445 height 27
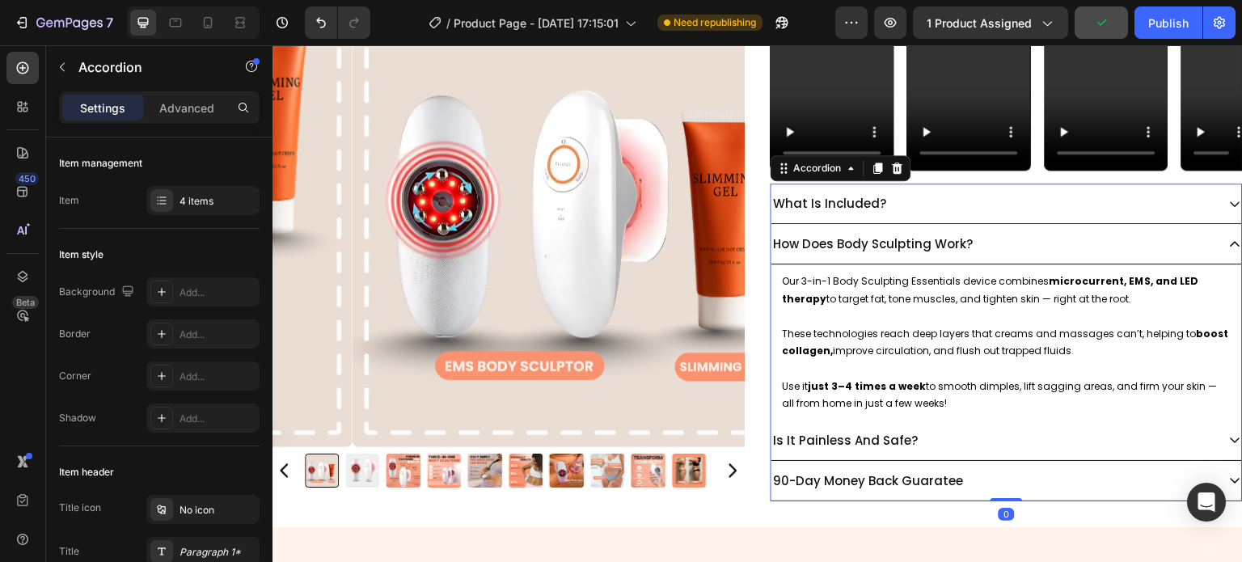
click at [1012, 243] on div "how does body sculpting work?" at bounding box center [993, 243] width 445 height 27
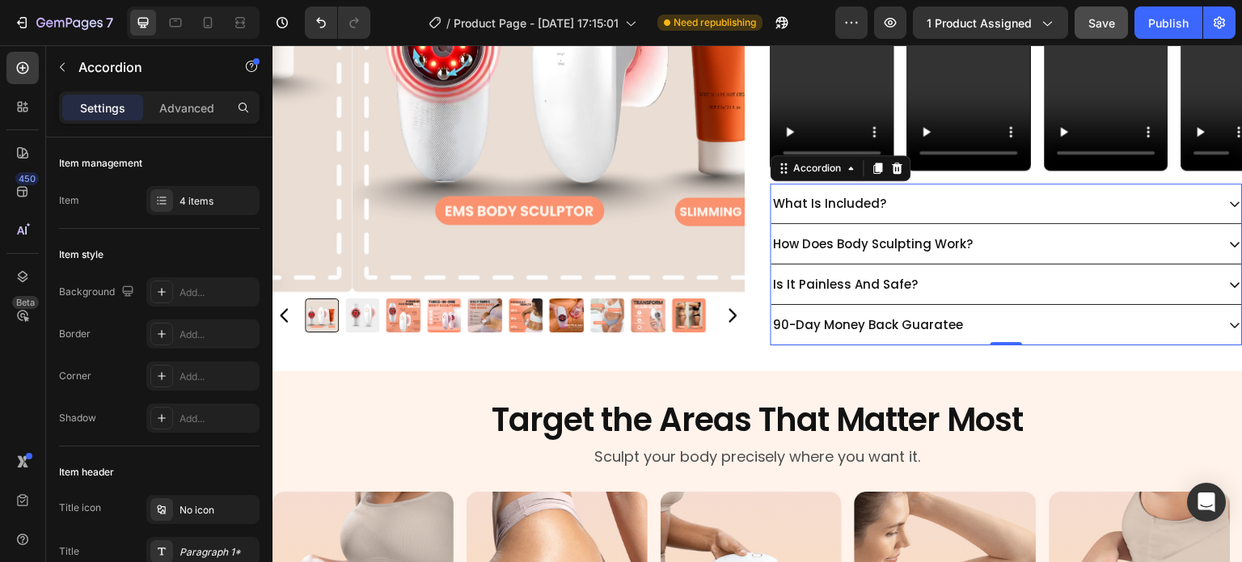
click at [1011, 201] on div "what is Included?" at bounding box center [993, 203] width 445 height 27
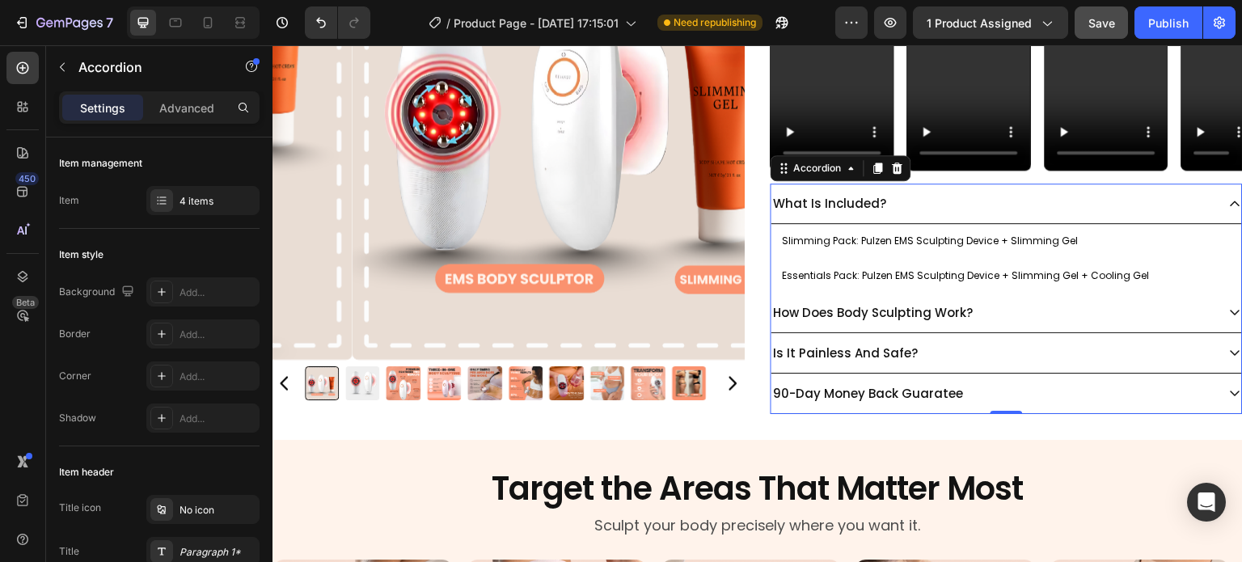
click at [1011, 201] on div "what is Included?" at bounding box center [993, 203] width 445 height 27
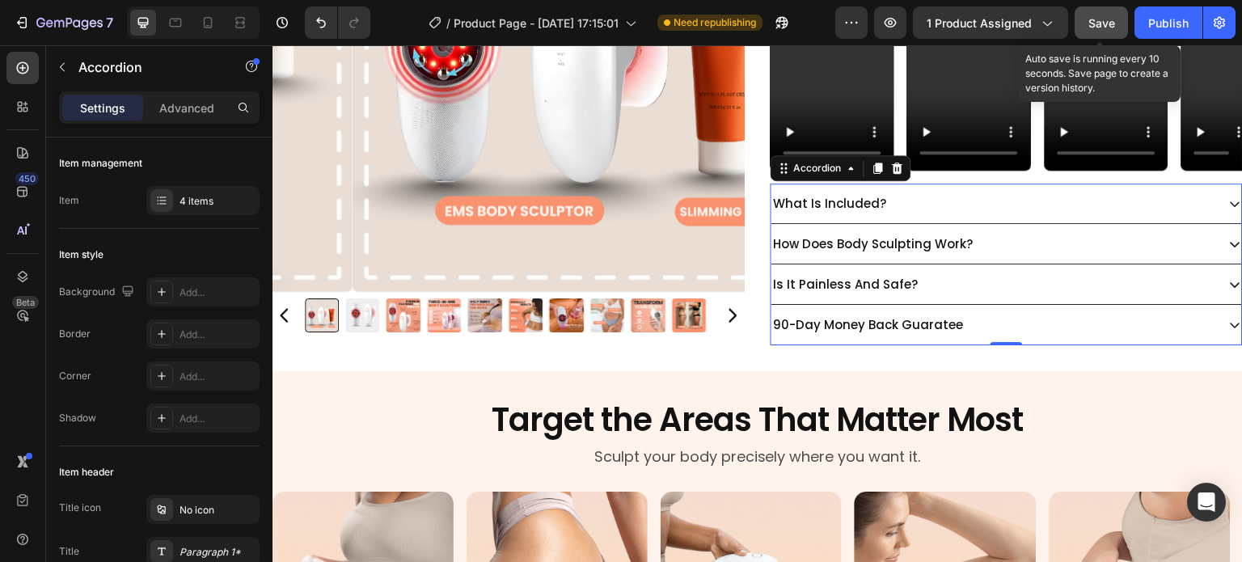
click at [1119, 28] on button "Save" at bounding box center [1101, 22] width 53 height 32
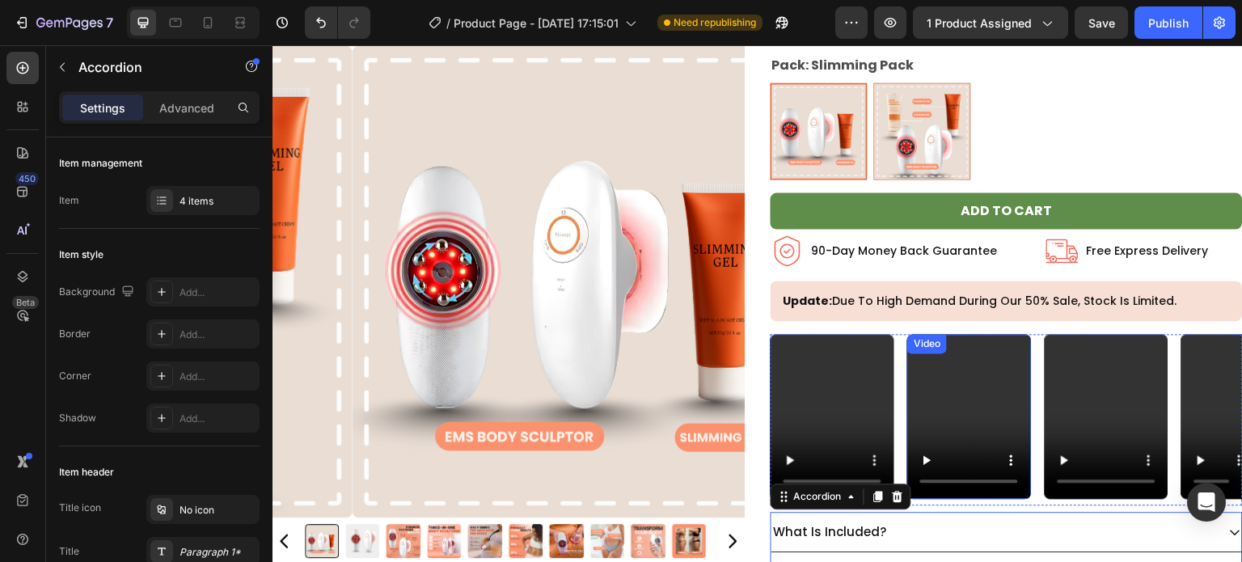
scroll to position [472, 0]
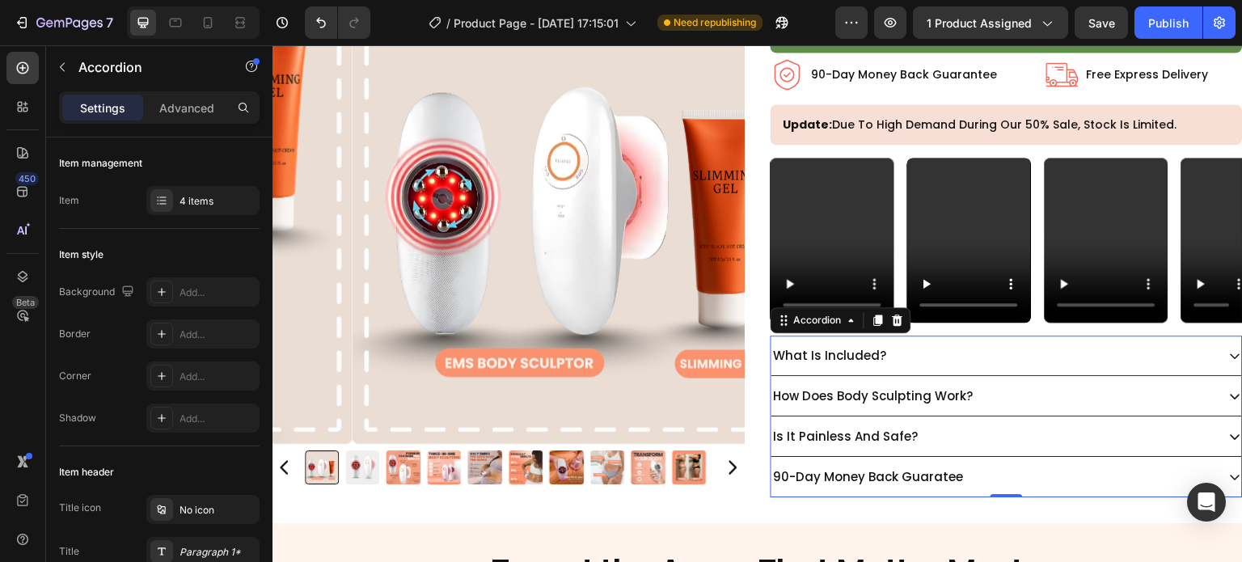
click at [986, 362] on div "what is Included?" at bounding box center [993, 355] width 445 height 27
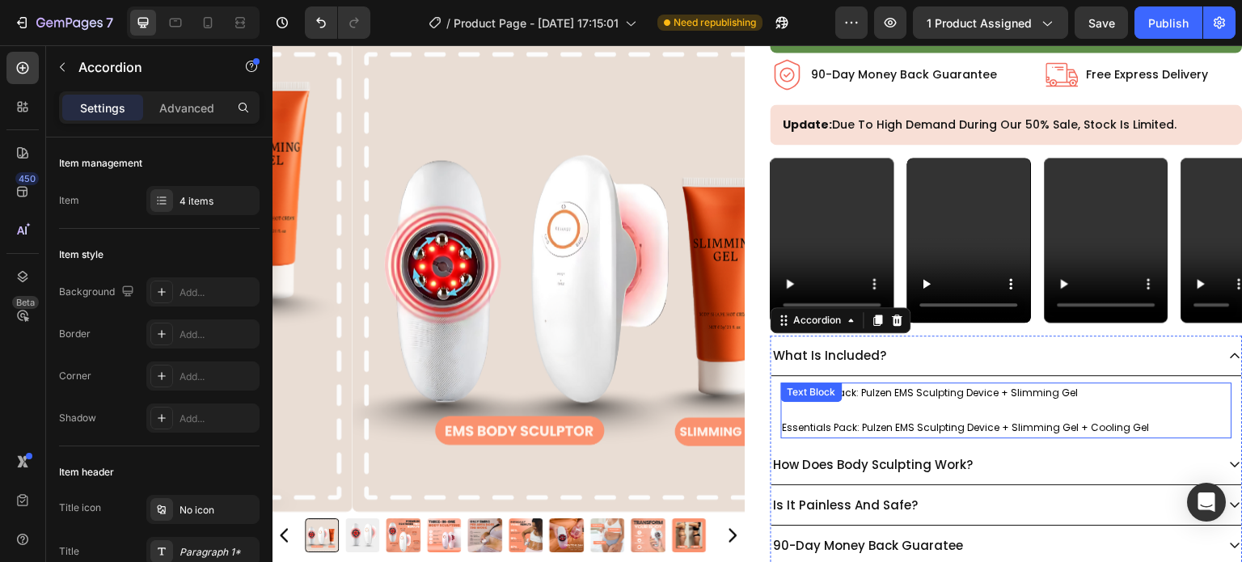
click at [974, 394] on p "Slimming Pack: Pulzen EMS Sculpting Device + Slimming Gel" at bounding box center [1007, 401] width 448 height 35
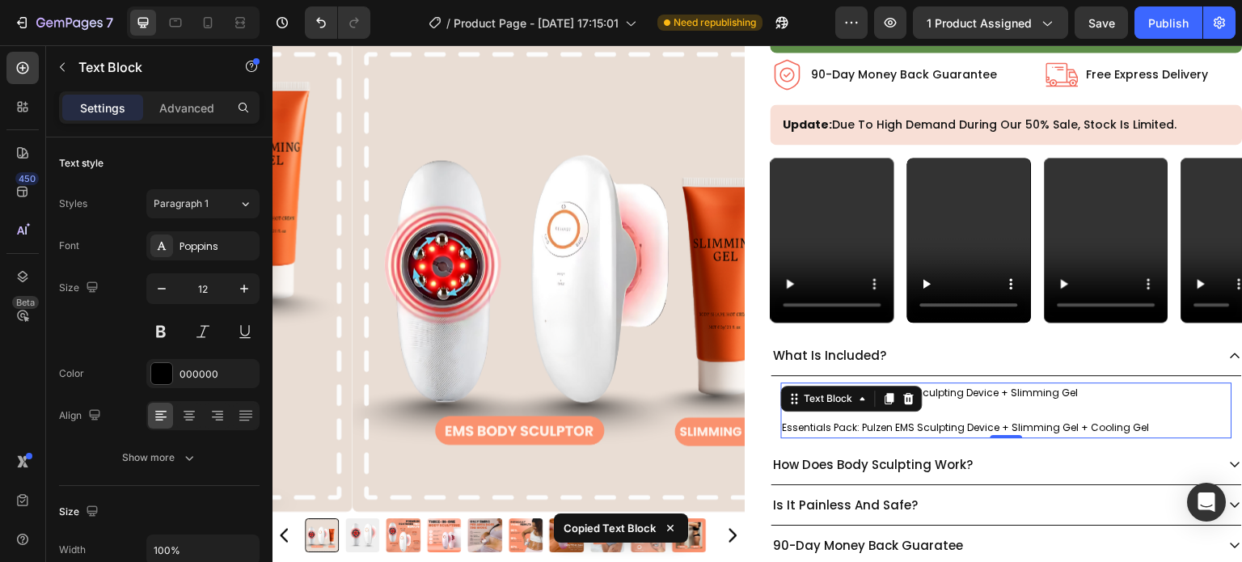
scroll to position [197, 0]
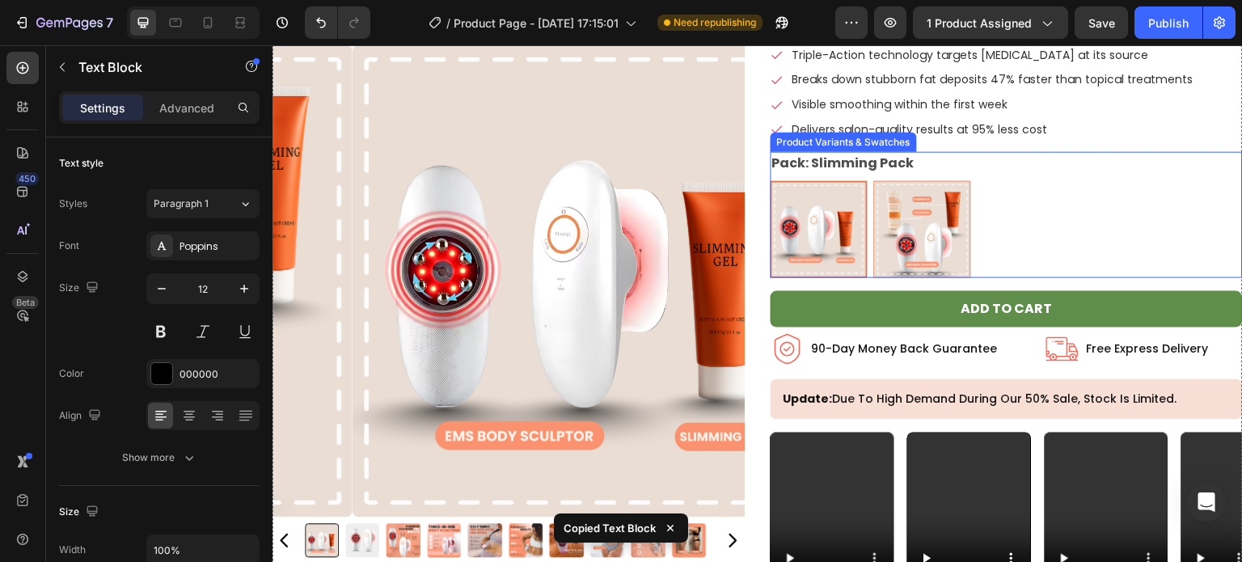
click at [1019, 252] on div "Slimming Pack Slimming Pack Full Essentials Pack Full Essentials Pack" at bounding box center [1007, 229] width 472 height 97
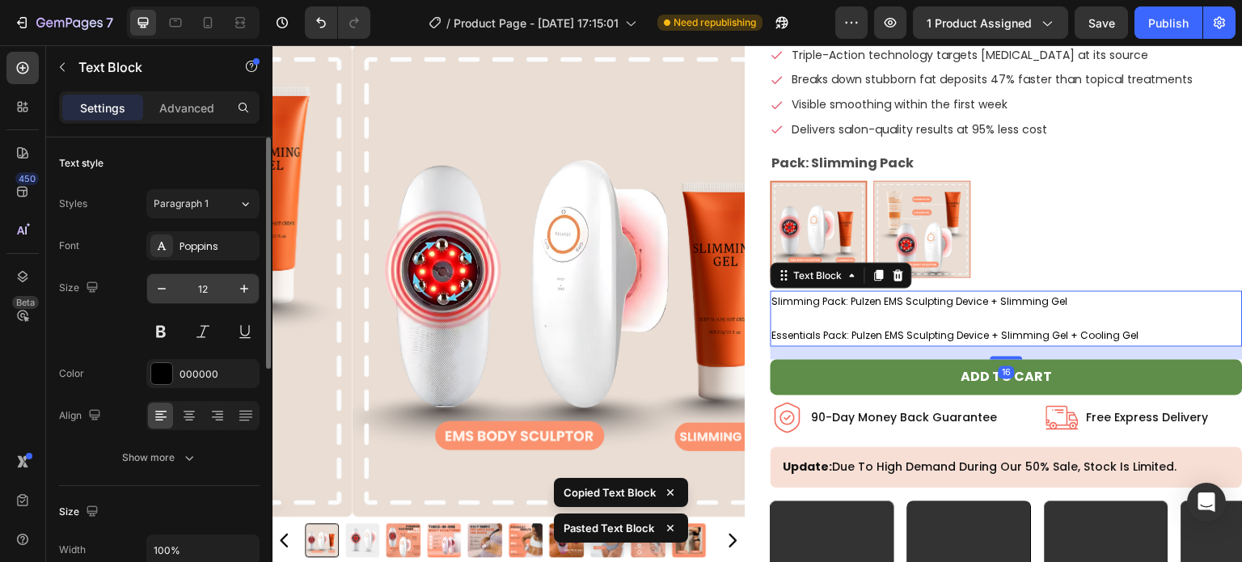
click at [229, 291] on input "12" at bounding box center [202, 288] width 53 height 29
type input "16"
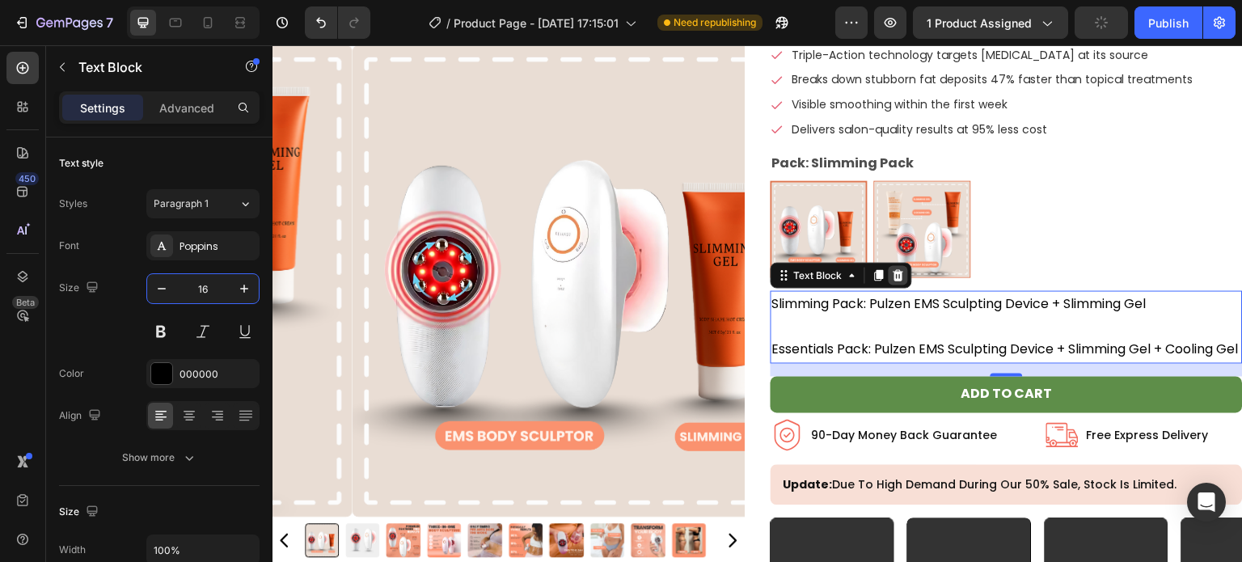
click at [893, 278] on icon at bounding box center [898, 275] width 11 height 11
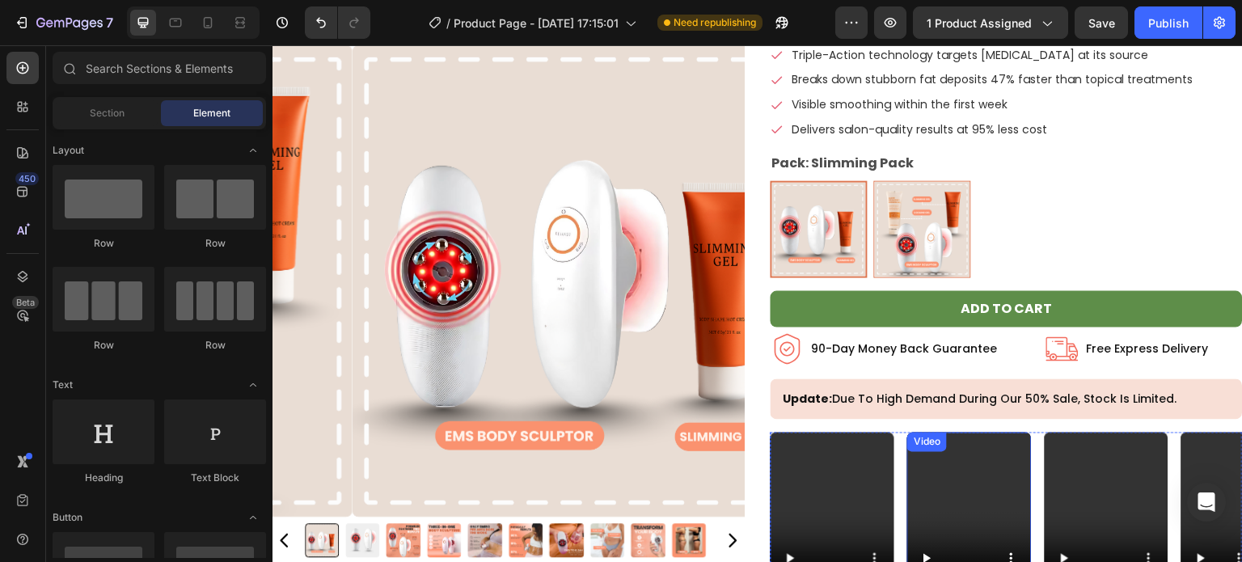
scroll to position [574, 0]
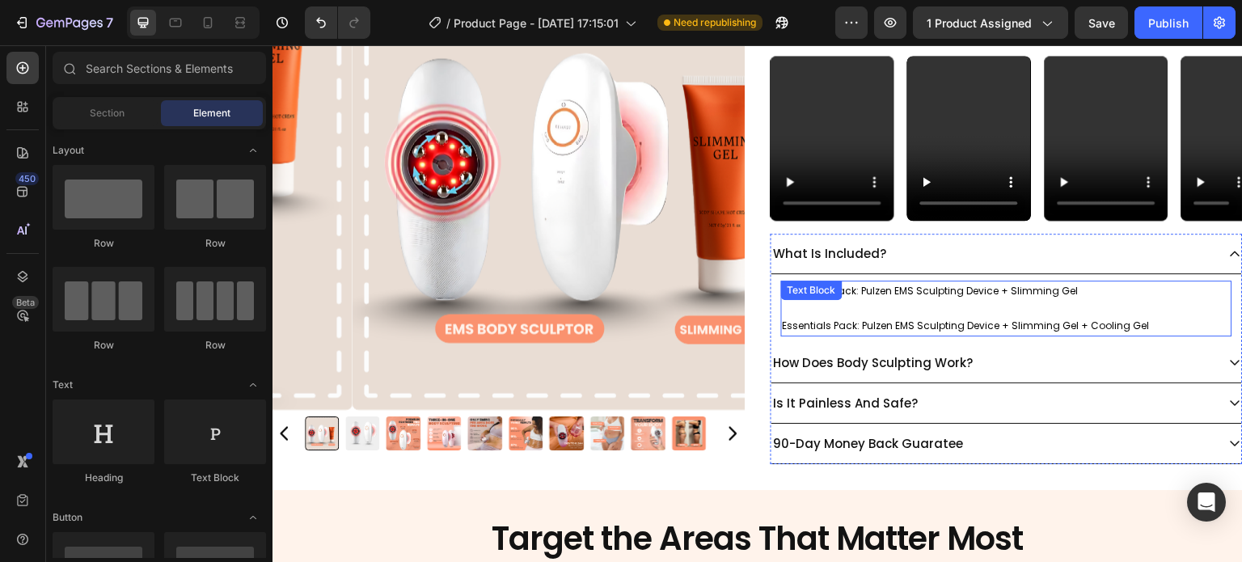
click at [962, 327] on p "Essentials Pack: Pulzen EMS Sculpting Device + Slimming Gel + Cooling Gel" at bounding box center [1007, 326] width 448 height 18
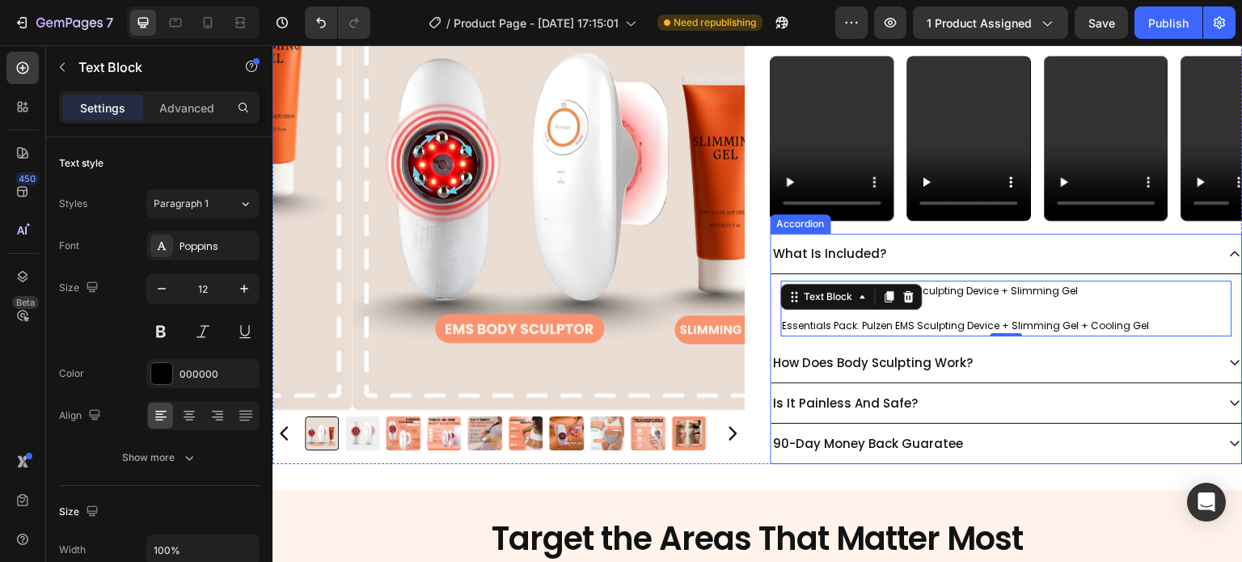
click at [946, 234] on div "what is Included?" at bounding box center [1006, 254] width 471 height 40
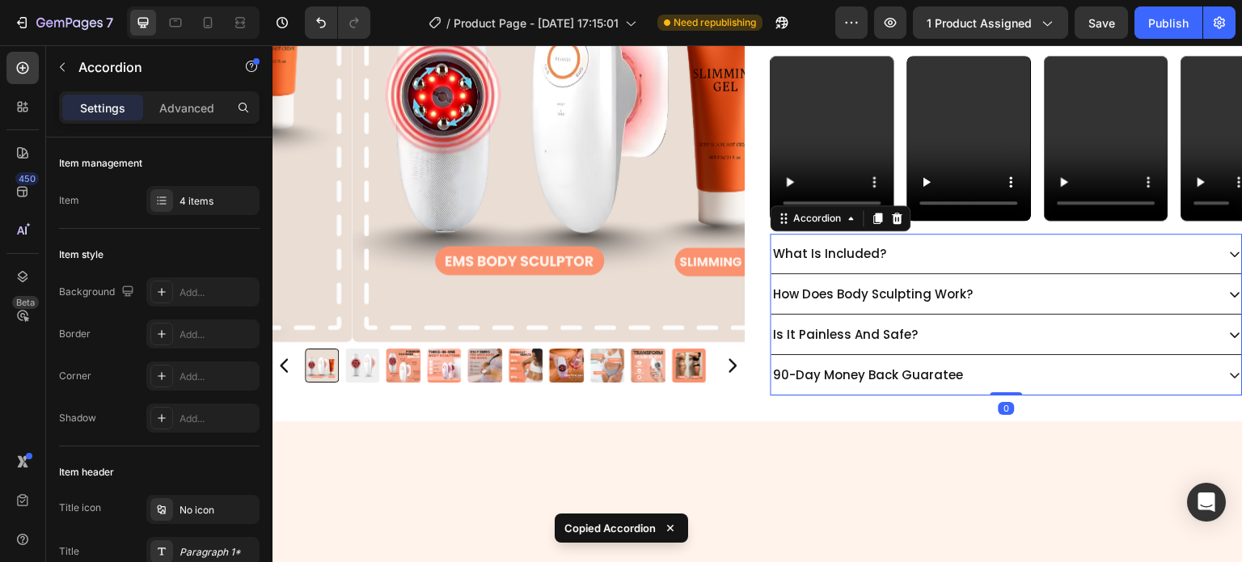
scroll to position [156, 0]
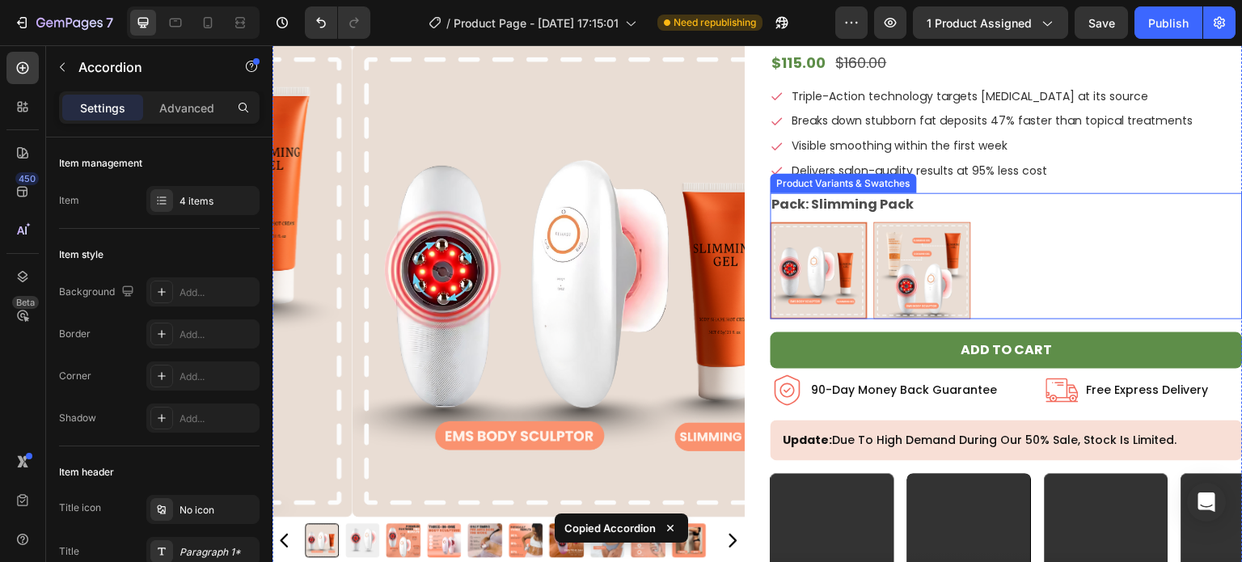
click at [1018, 259] on div "Slimming Pack Slimming Pack Full Essentials Pack Full Essentials Pack" at bounding box center [1007, 270] width 472 height 97
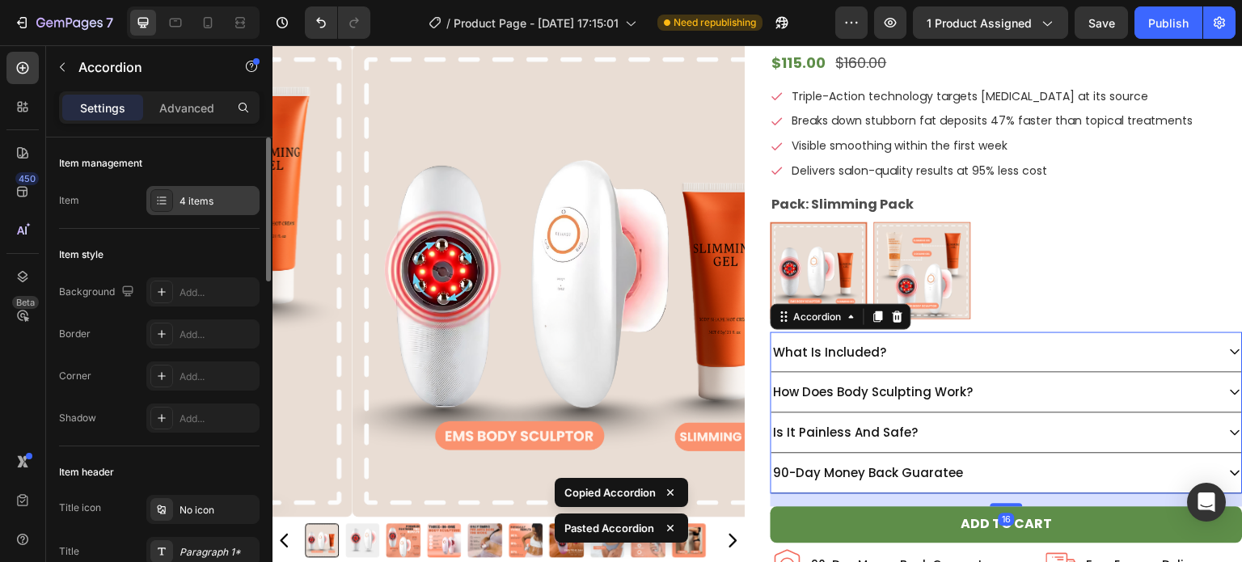
click at [219, 188] on div "4 items" at bounding box center [202, 200] width 113 height 29
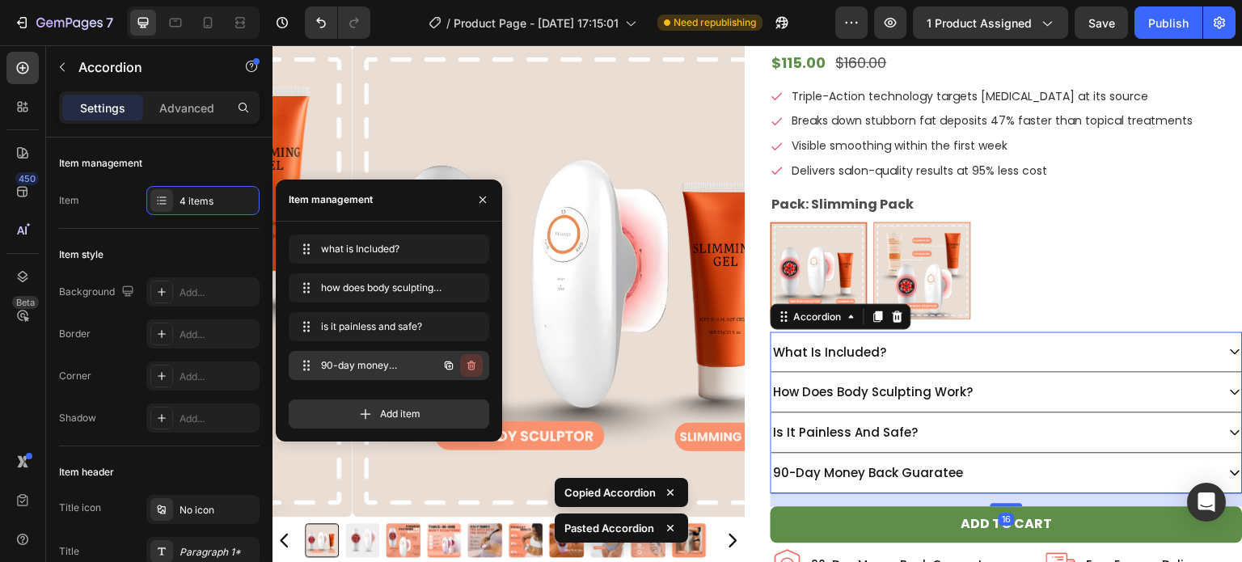
click at [473, 370] on icon "button" at bounding box center [471, 365] width 13 height 13
click at [473, 370] on div "Delete" at bounding box center [461, 365] width 30 height 15
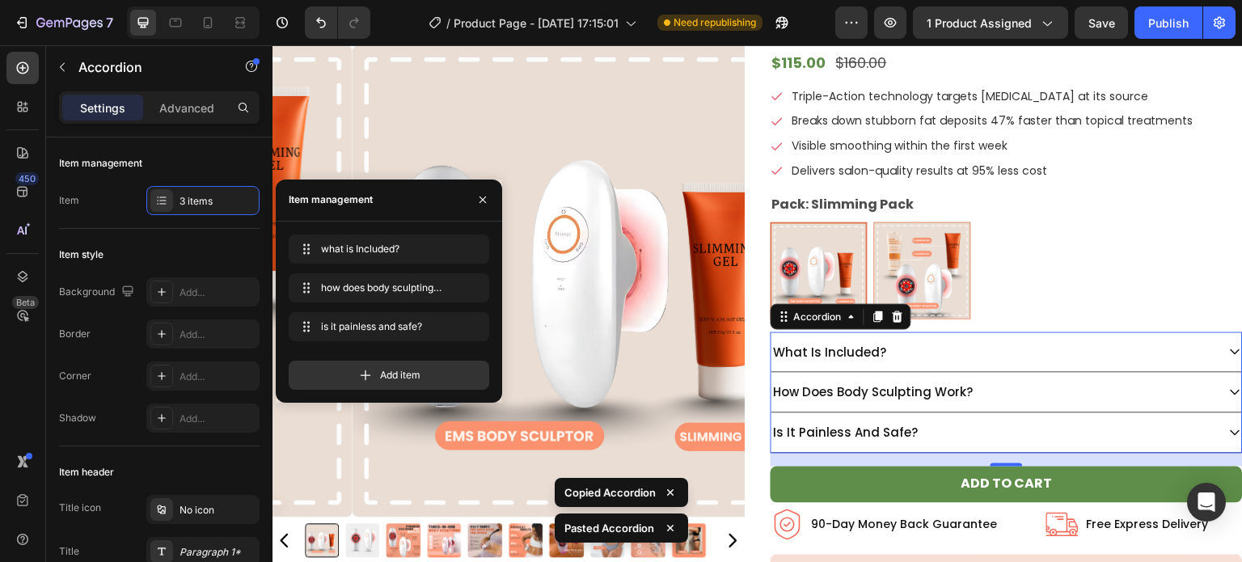
click at [473, 342] on div "is it painless and safe? is it painless and safe?" at bounding box center [389, 330] width 201 height 36
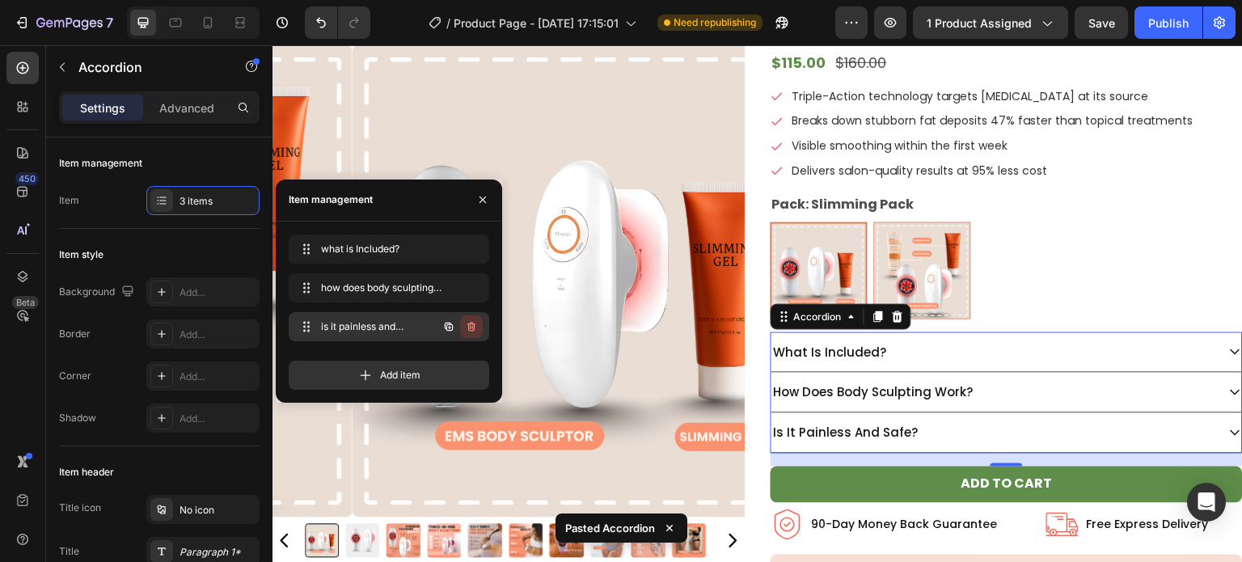
click at [472, 331] on icon "button" at bounding box center [471, 326] width 13 height 13
click at [472, 331] on div "Delete" at bounding box center [461, 326] width 30 height 15
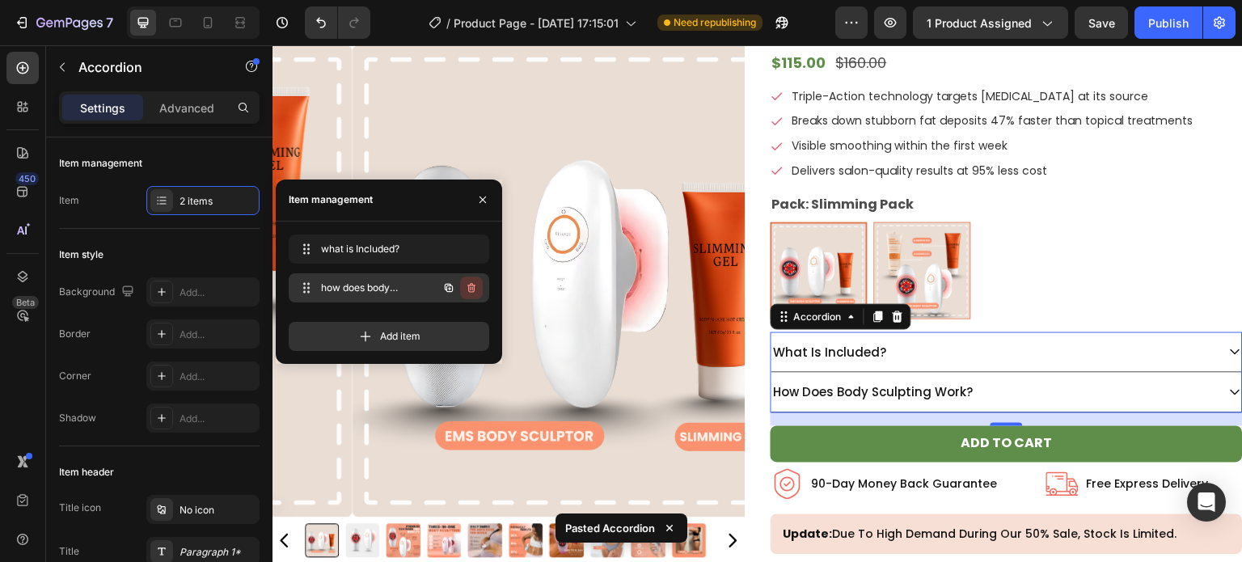
click at [474, 289] on icon "button" at bounding box center [471, 288] width 8 height 10
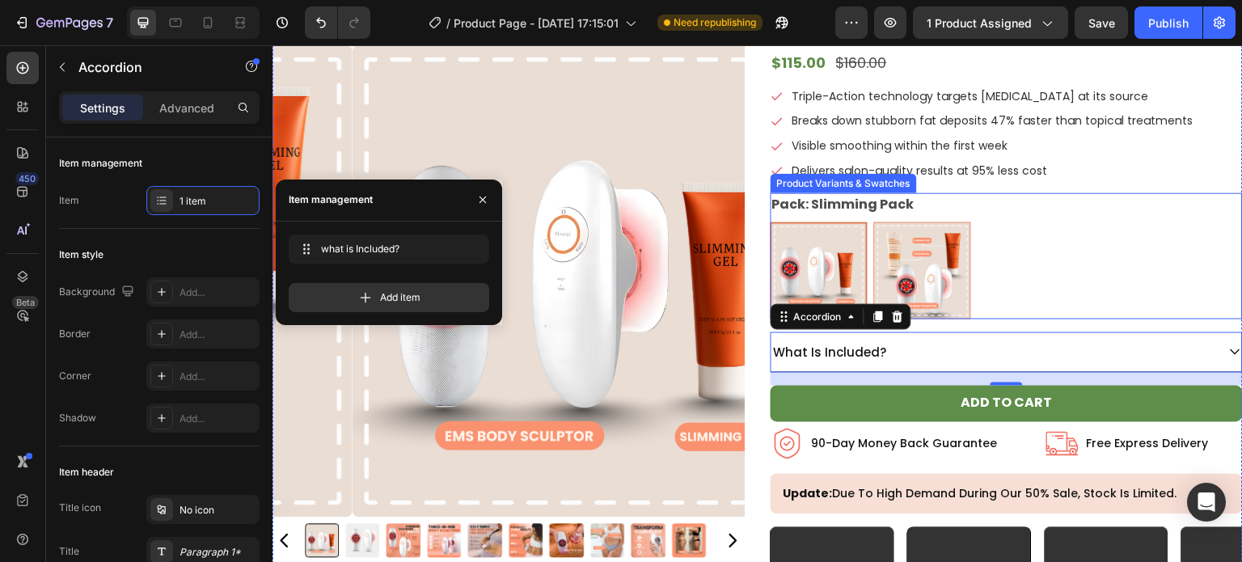
click at [1058, 274] on div "Slimming Pack Slimming Pack Full Essentials Pack Full Essentials Pack" at bounding box center [1007, 270] width 472 height 97
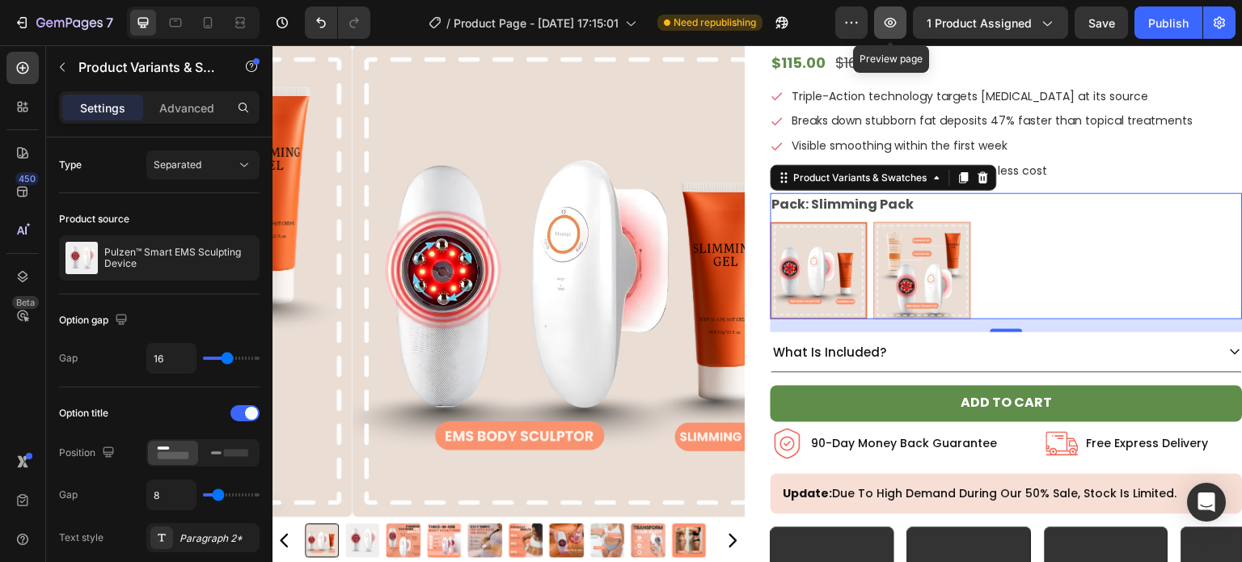
click at [902, 21] on button "button" at bounding box center [890, 22] width 32 height 32
click at [904, 291] on img at bounding box center [922, 270] width 95 height 95
click at [874, 222] on input "Full Essentials Pack Full Essentials Pack" at bounding box center [873, 222] width 1 height 1
radio input "true"
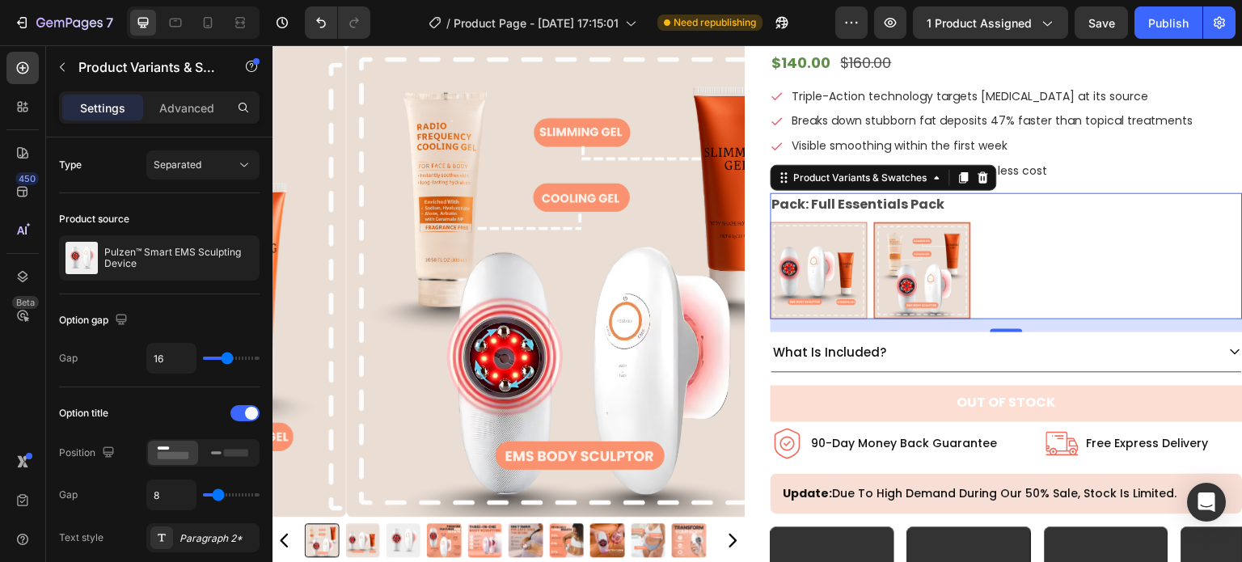
click at [846, 287] on img at bounding box center [818, 270] width 95 height 95
click at [771, 222] on input "Slimming Pack Slimming Pack" at bounding box center [770, 222] width 1 height 1
radio input "true"
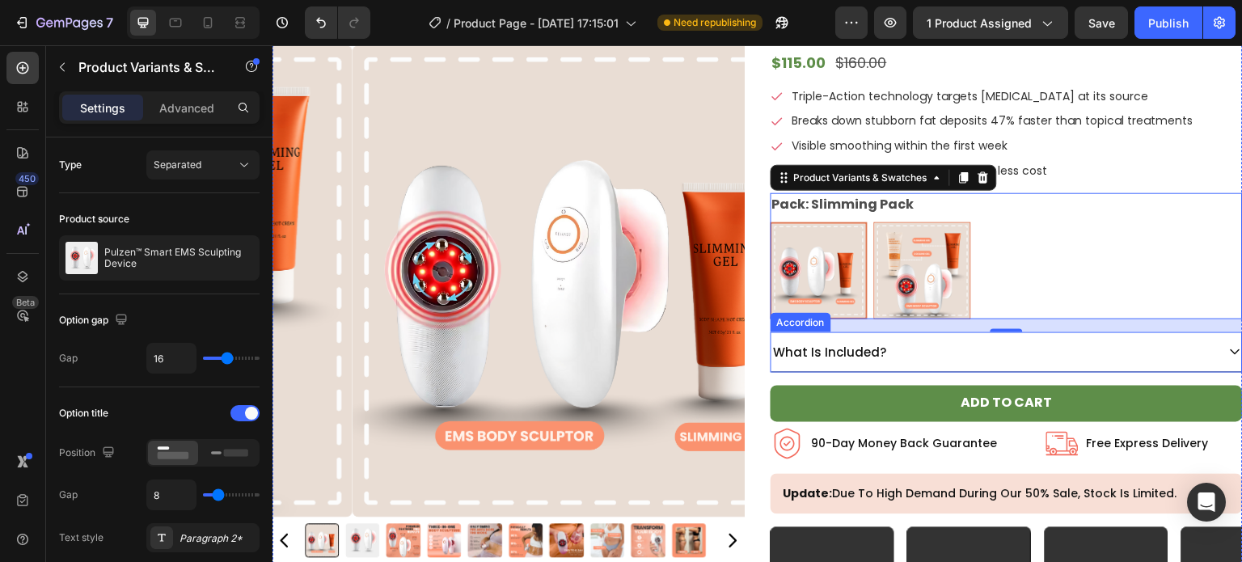
click at [905, 346] on div "what is included?" at bounding box center [993, 352] width 445 height 27
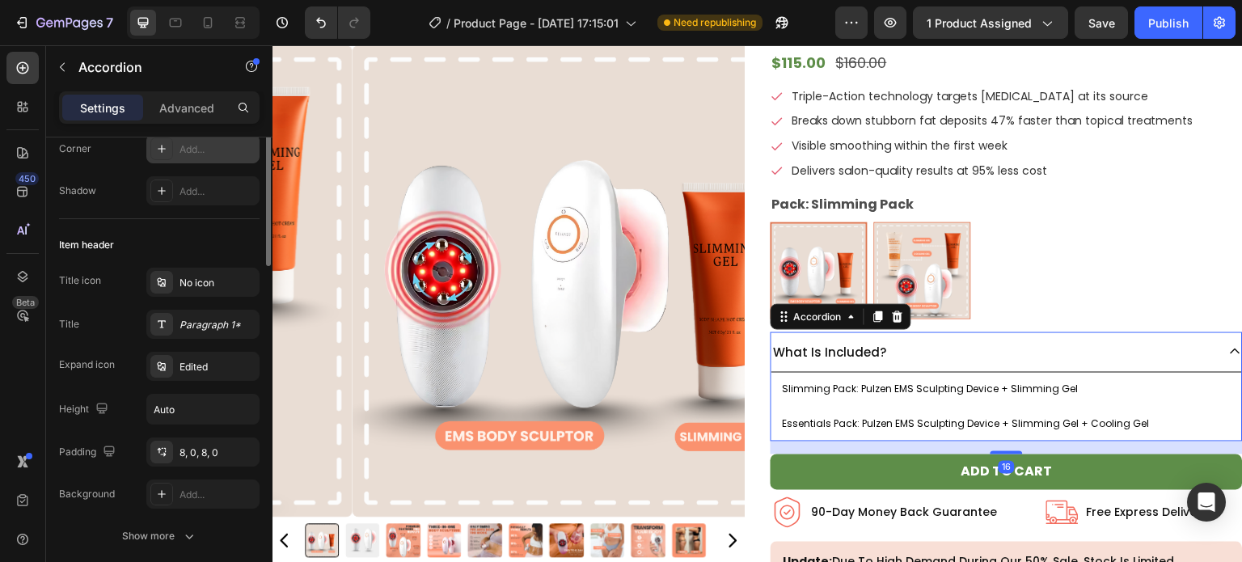
scroll to position [228, 0]
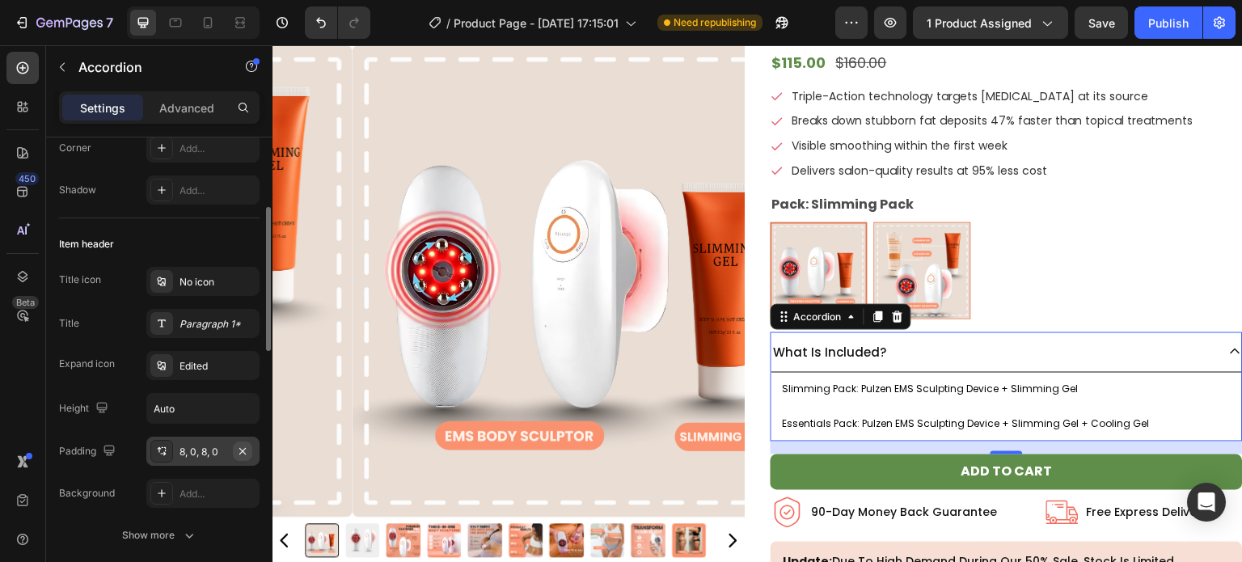
click at [245, 452] on icon "button" at bounding box center [242, 450] width 6 height 6
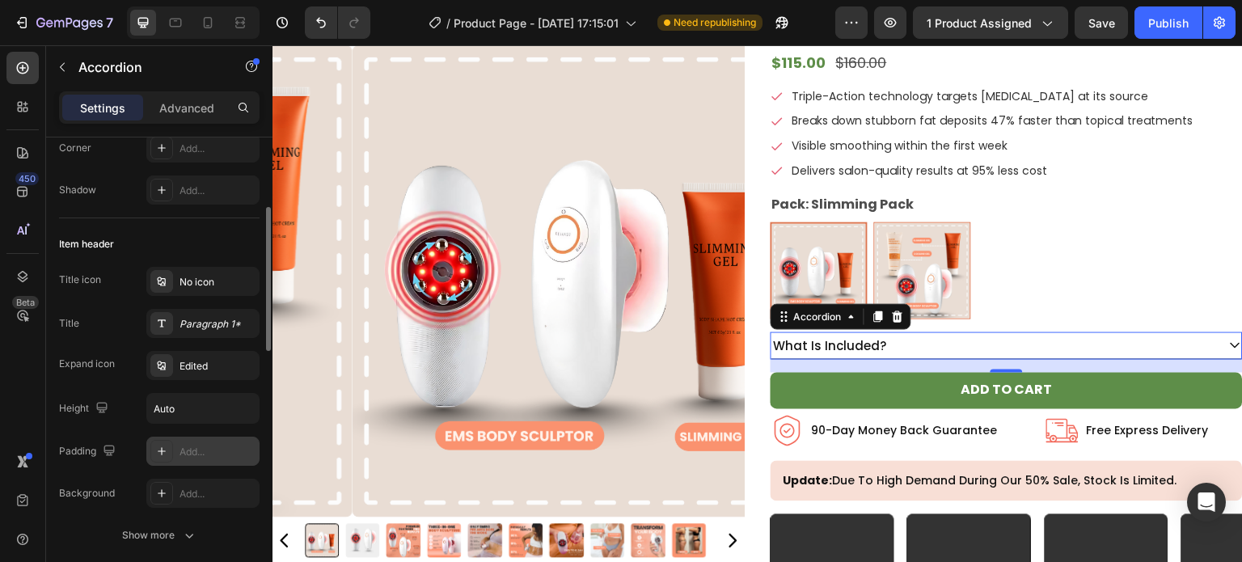
click at [220, 452] on div "Add..." at bounding box center [217, 452] width 76 height 15
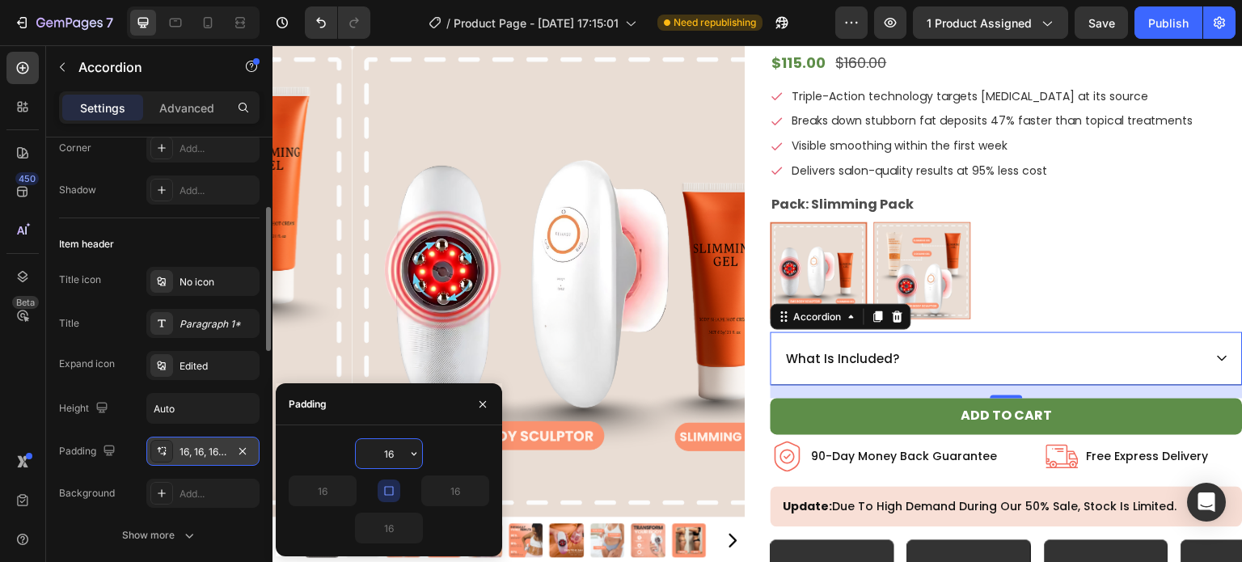
type input "8"
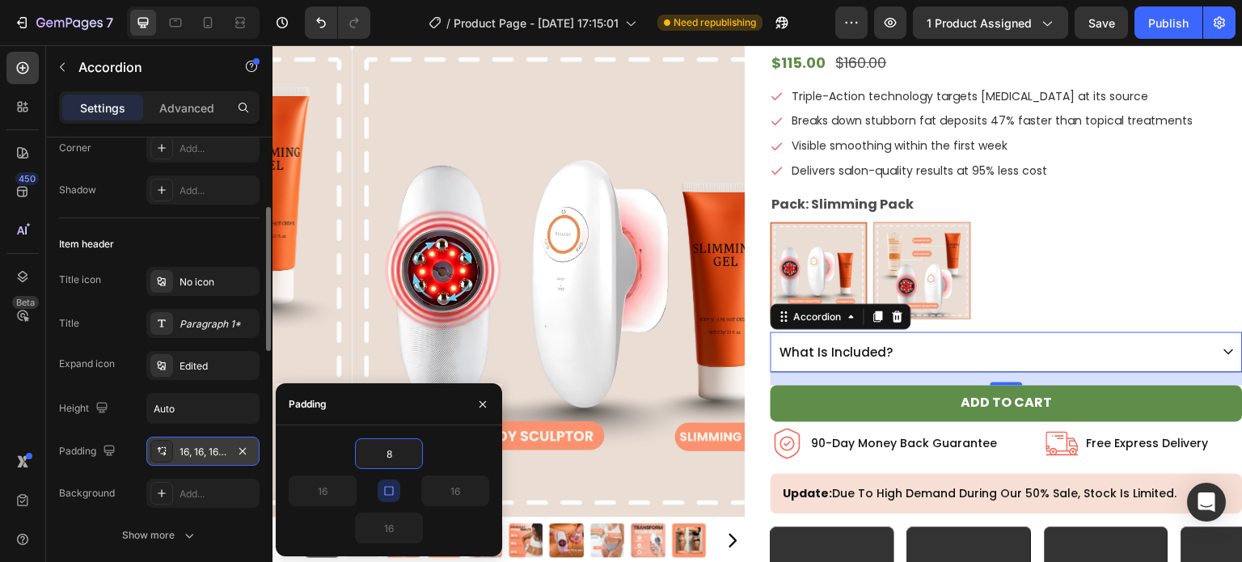
click at [175, 384] on div "Title icon No icon Title Paragraph 1* Expand icon Edited Height Auto Padding 16…" at bounding box center [159, 387] width 201 height 241
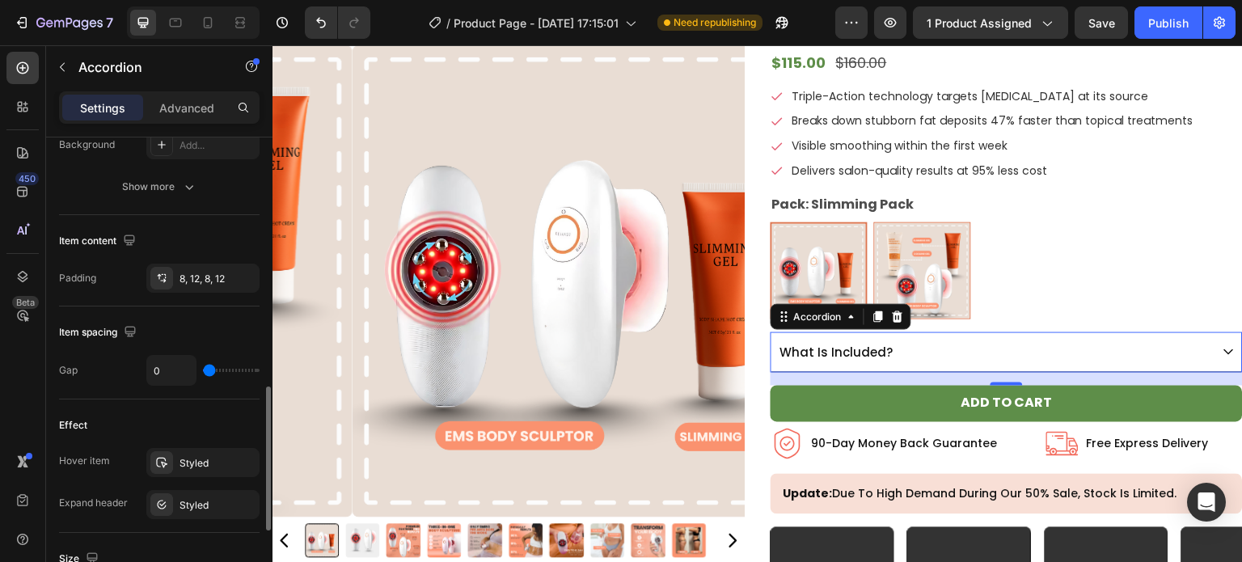
scroll to position [726, 0]
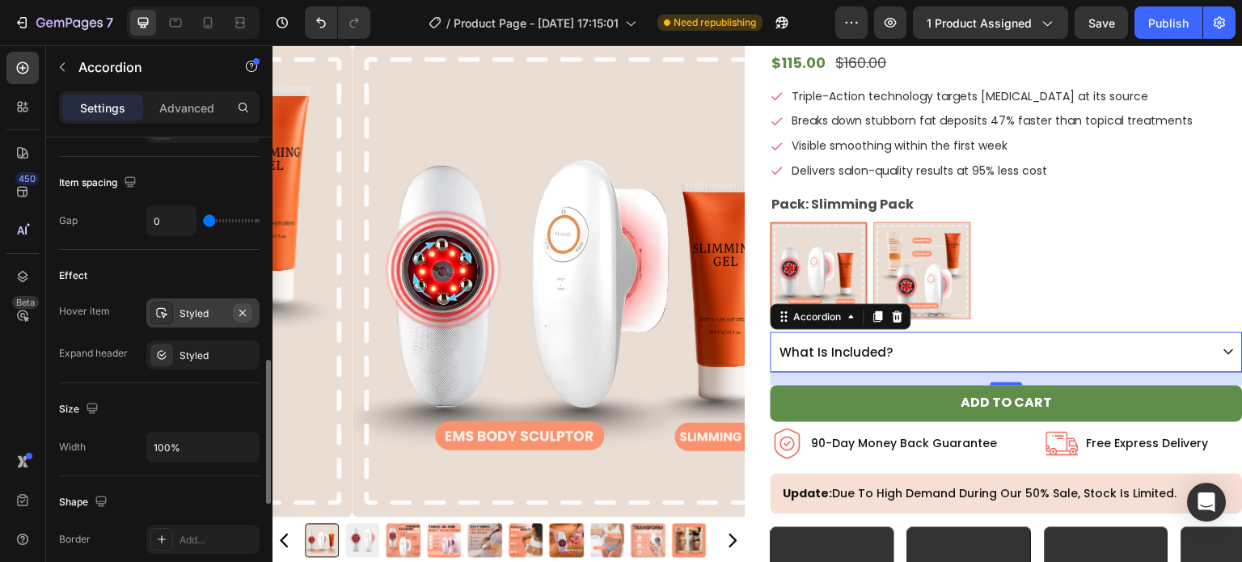
click at [239, 309] on icon "button" at bounding box center [242, 312] width 13 height 13
click at [243, 357] on icon "button" at bounding box center [242, 354] width 13 height 13
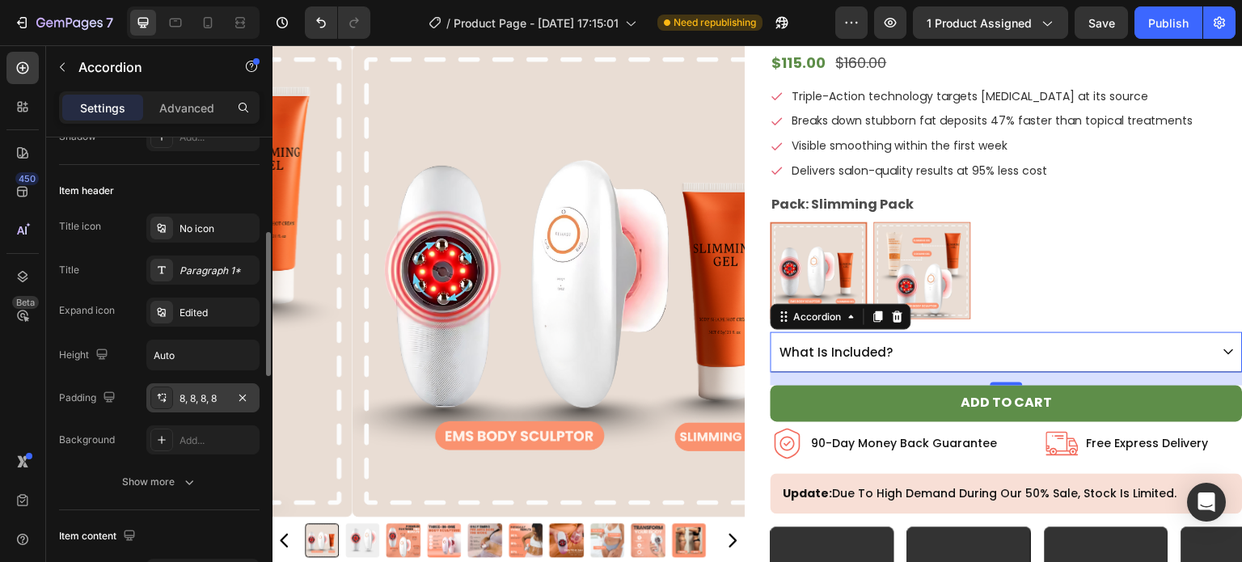
scroll to position [288, 0]
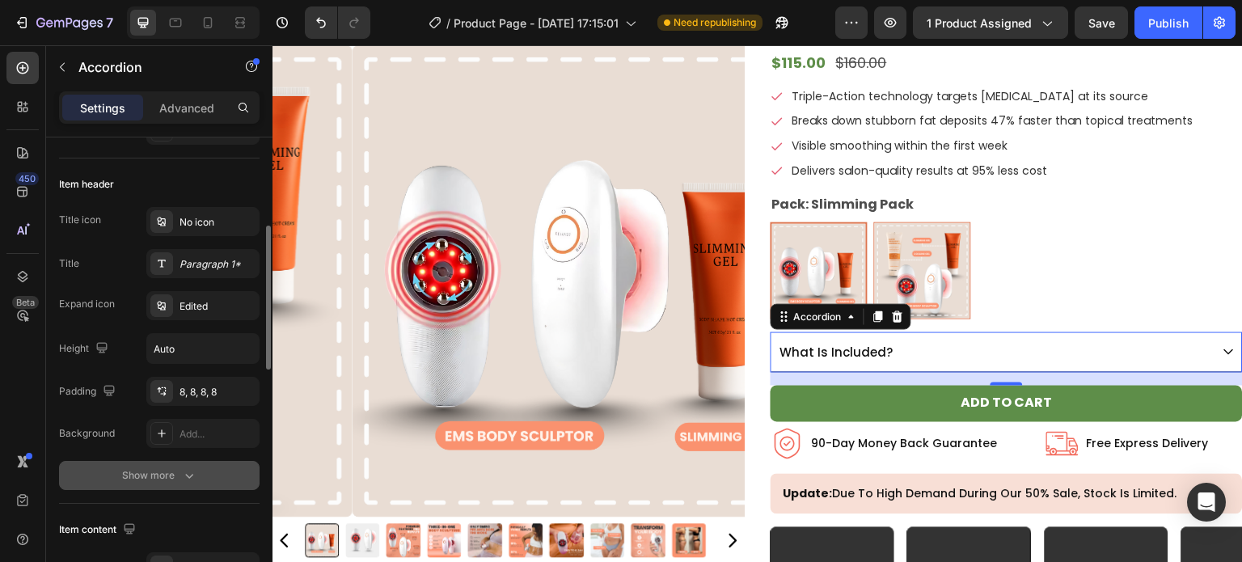
click at [173, 471] on div "Show more" at bounding box center [159, 475] width 75 height 16
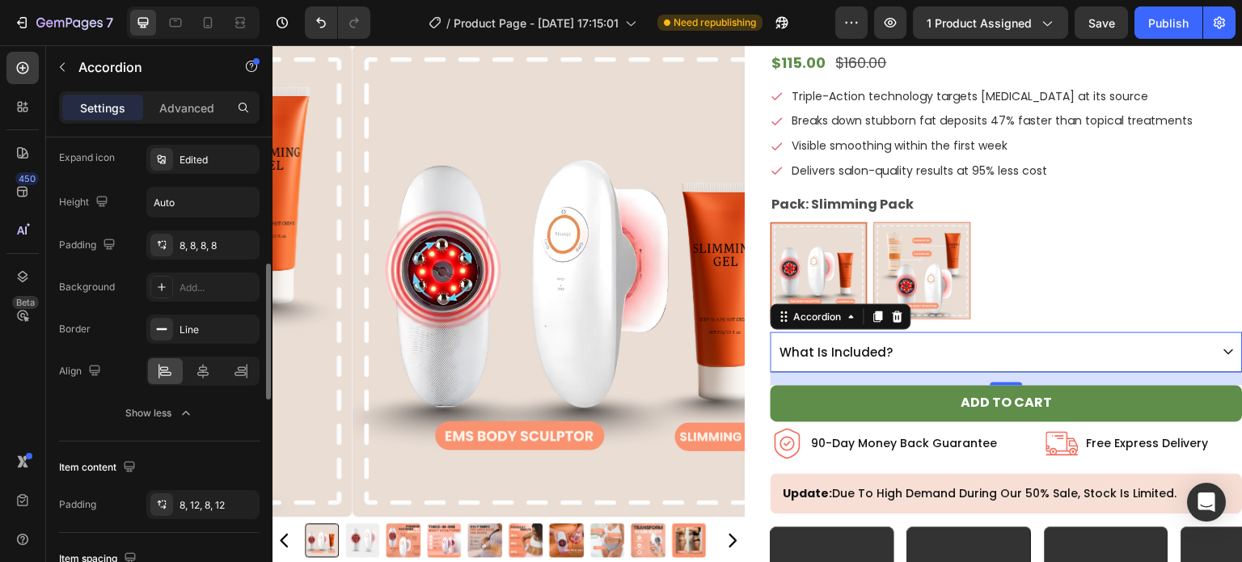
scroll to position [435, 0]
click at [245, 332] on button "button" at bounding box center [242, 328] width 19 height 19
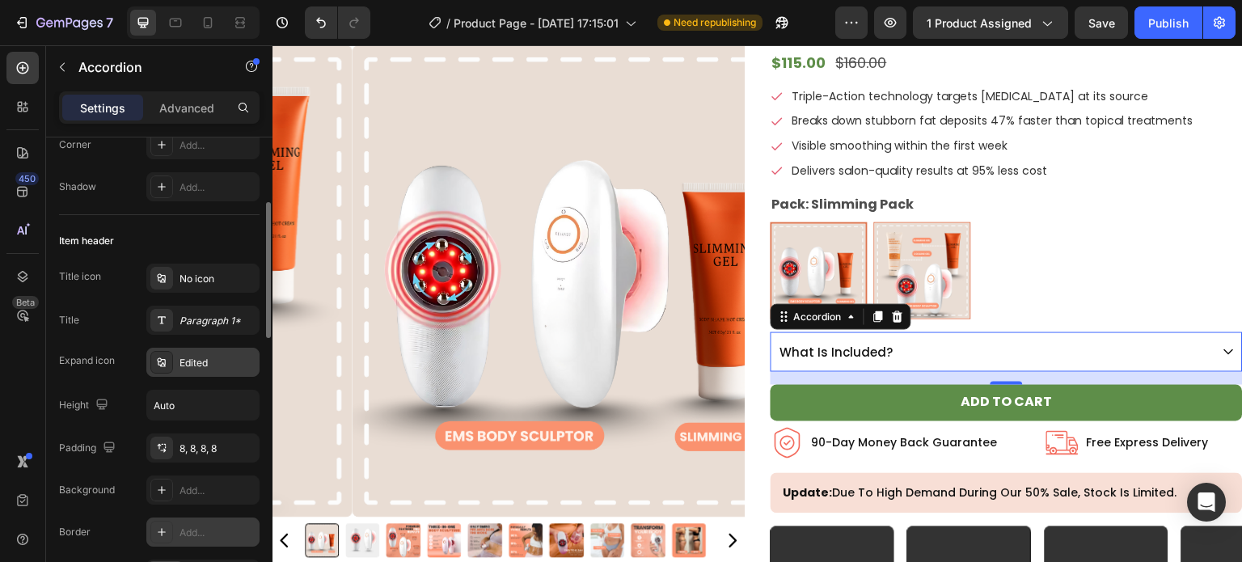
scroll to position [230, 0]
click at [226, 454] on div "8, 8, 8, 8" at bounding box center [202, 450] width 47 height 15
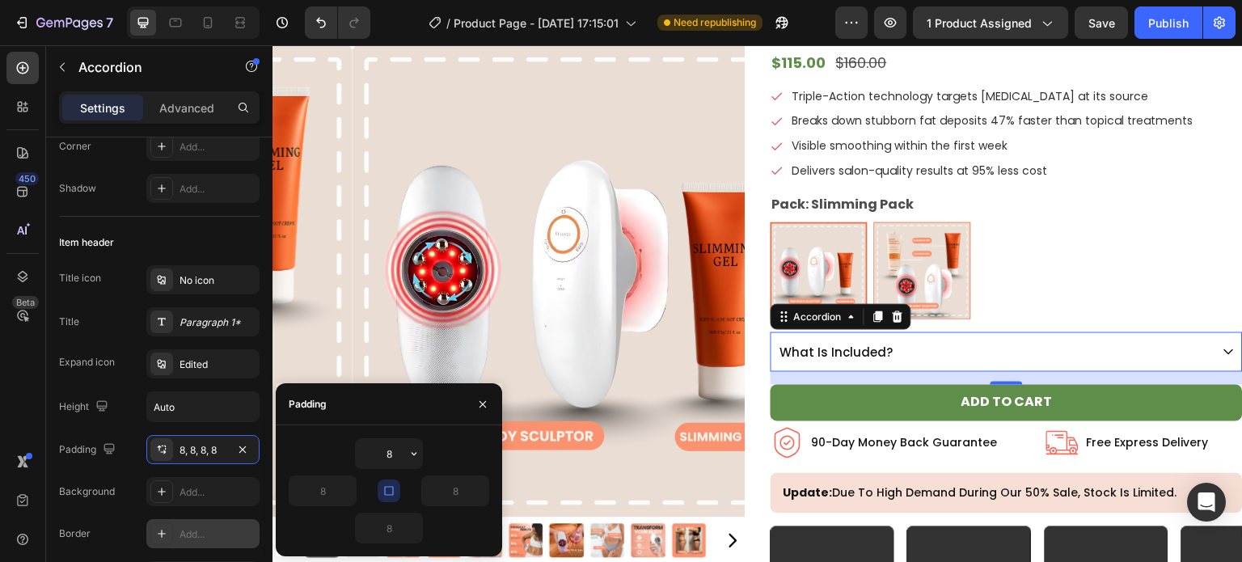
click at [391, 499] on button "button" at bounding box center [389, 490] width 23 height 23
click at [456, 500] on input "8" at bounding box center [455, 490] width 66 height 29
click at [461, 496] on input "52" at bounding box center [455, 490] width 66 height 29
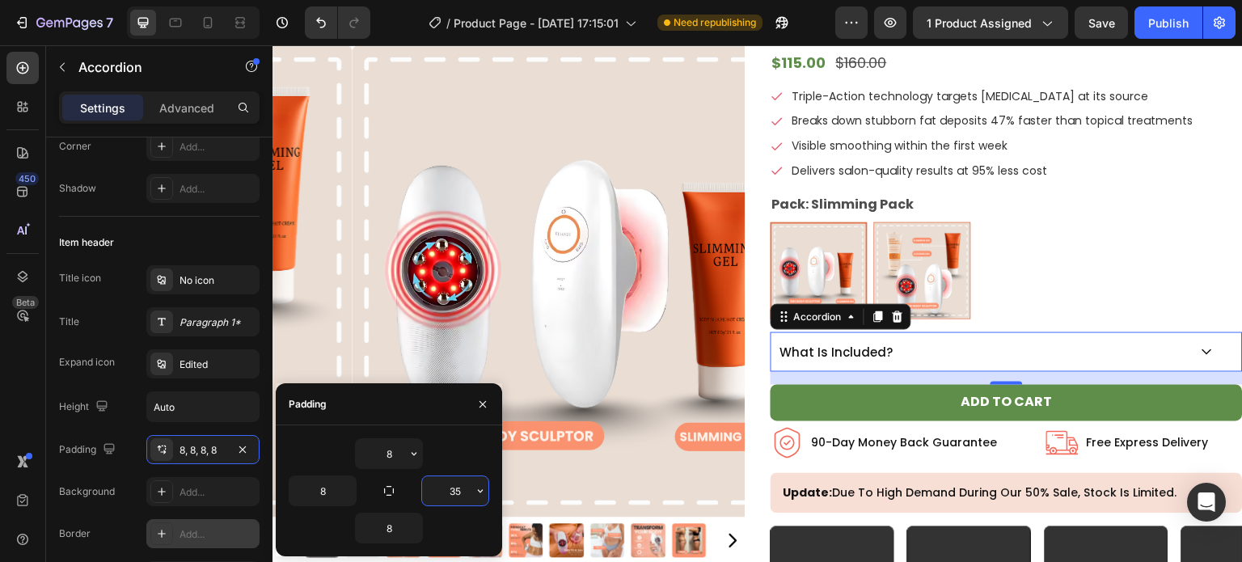
type input "3"
type input "390"
click at [248, 32] on div at bounding box center [240, 23] width 26 height 26
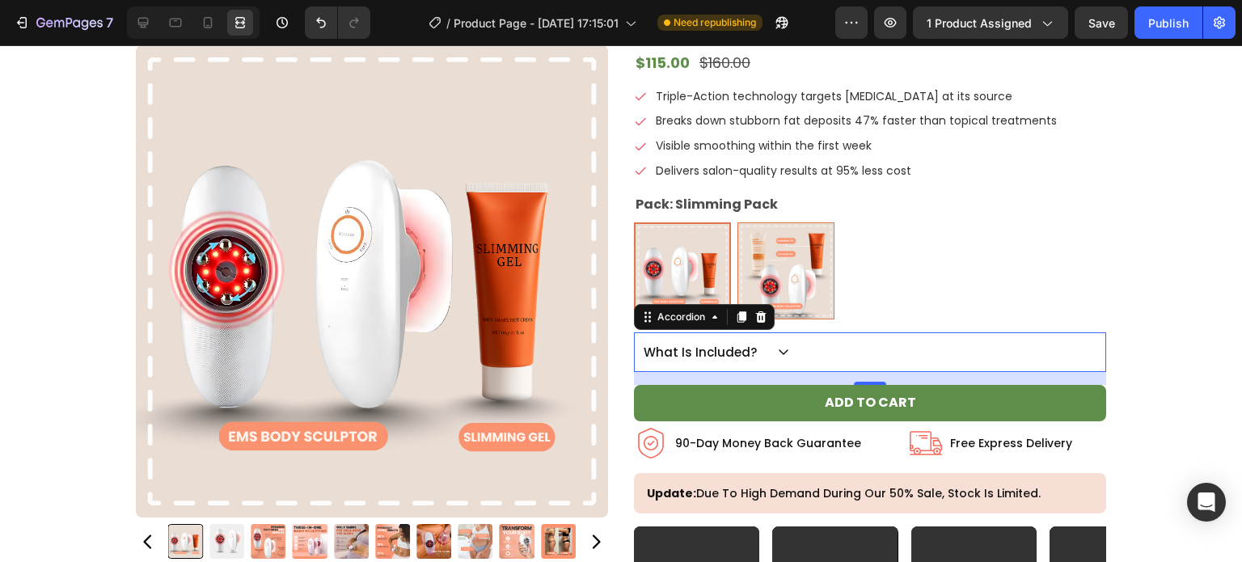
click at [778, 356] on icon at bounding box center [783, 351] width 13 height 13
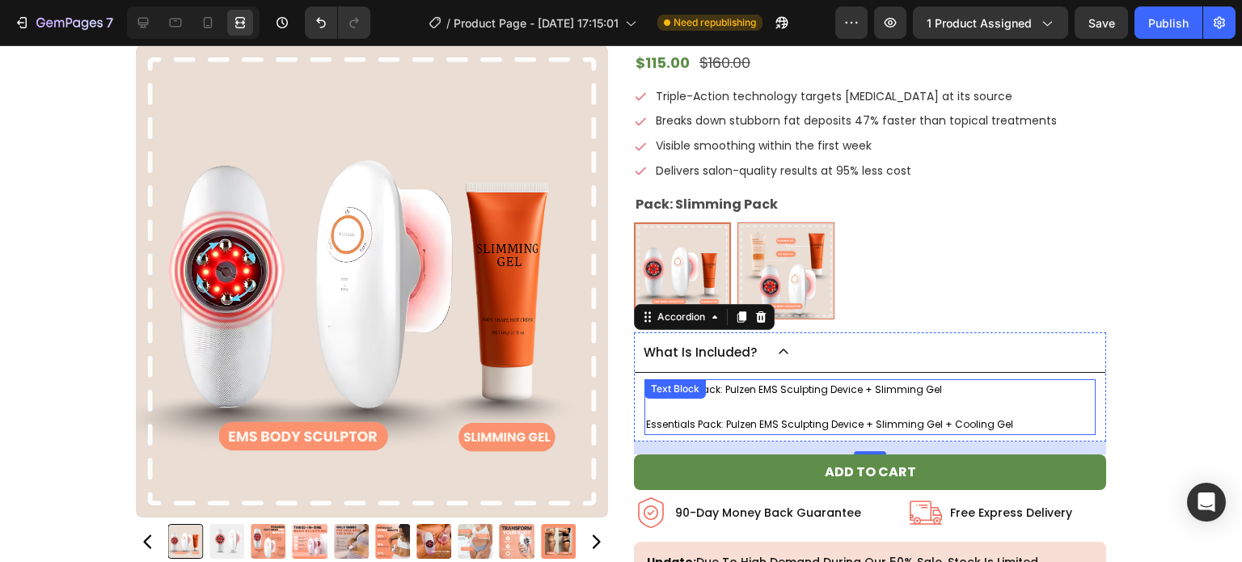
click at [755, 394] on p "Slimming Pack: Pulzen EMS Sculpting Device + Slimming Gel" at bounding box center [870, 398] width 448 height 35
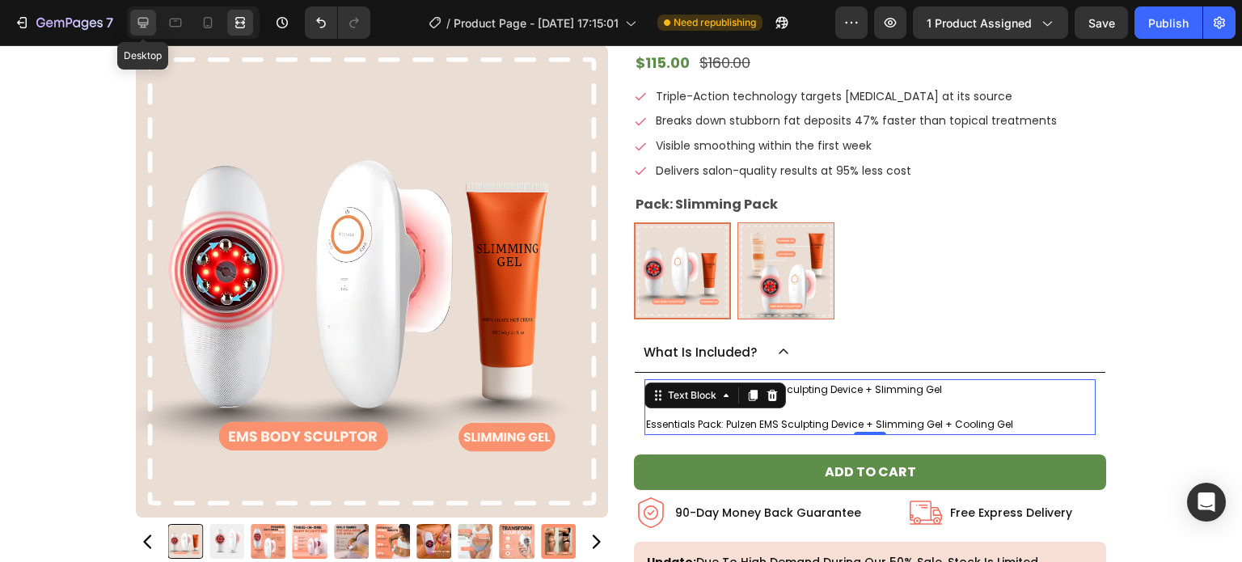
click at [147, 11] on div at bounding box center [143, 23] width 26 height 26
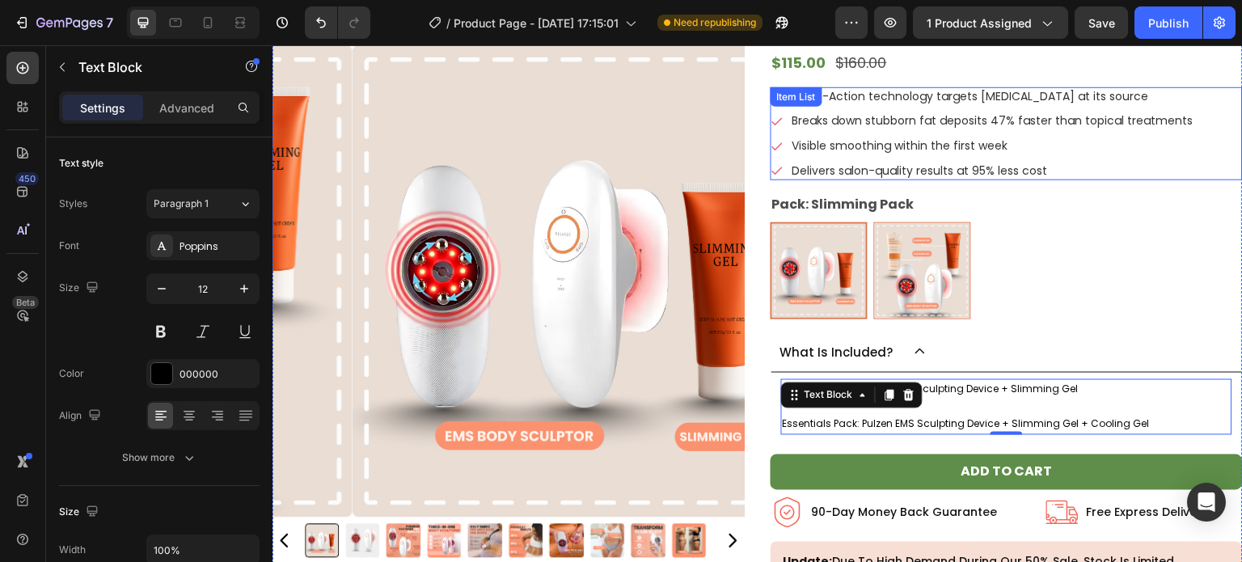
click at [924, 164] on p "Delivers salon-quality results at 95% less cost" at bounding box center [992, 171] width 401 height 14
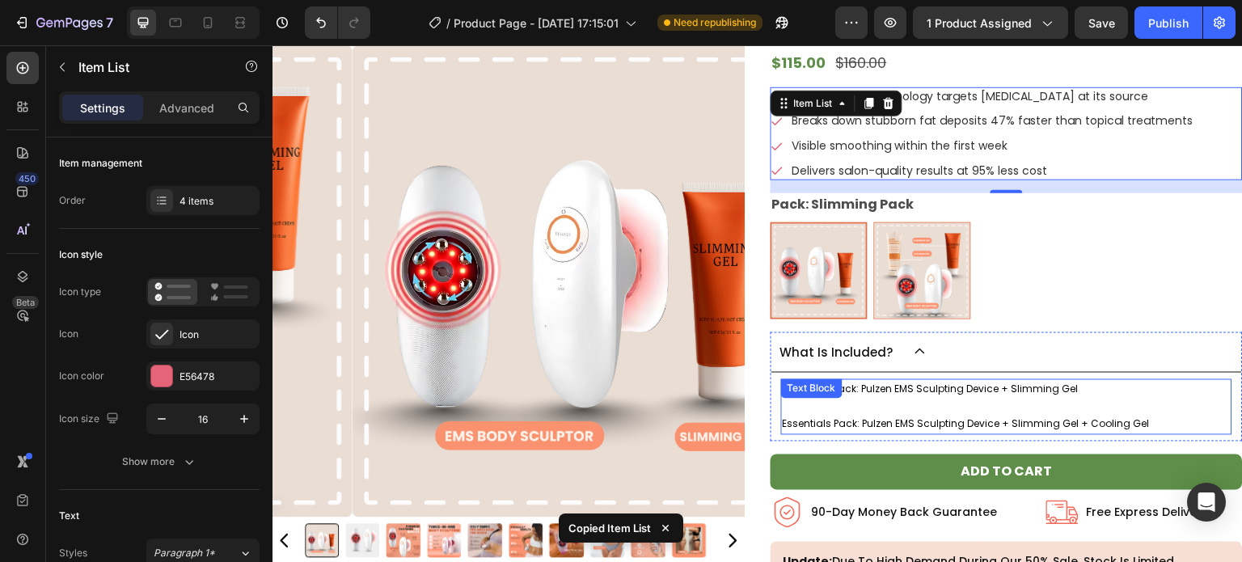
click at [928, 388] on p "Slimming Pack: Pulzen EMS Sculpting Device + Slimming Gel" at bounding box center [1007, 398] width 448 height 35
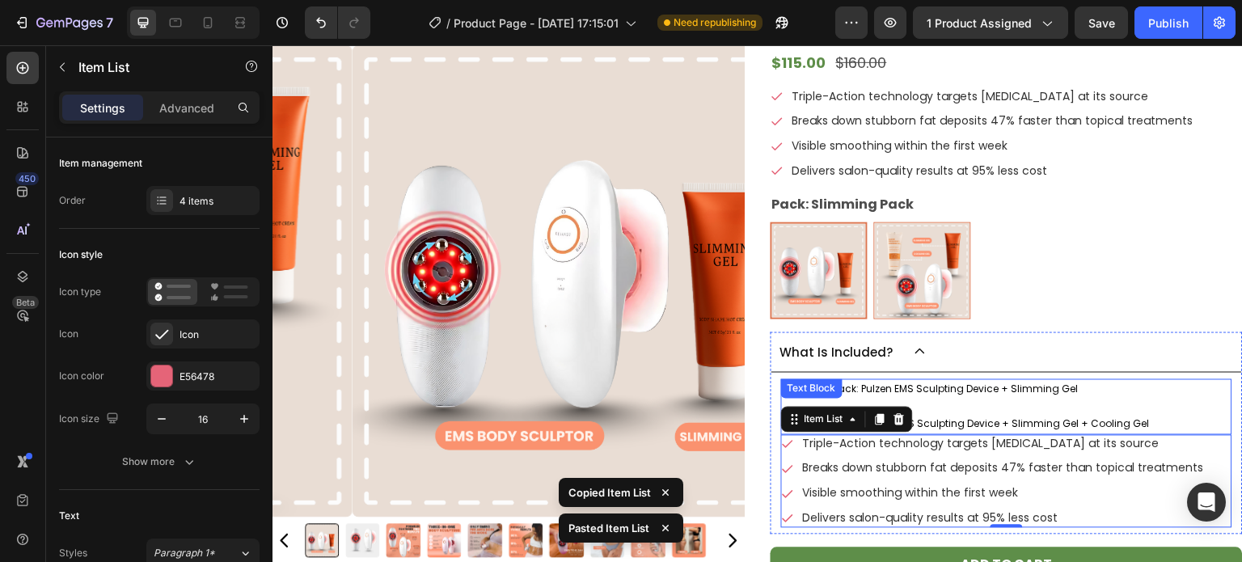
click at [941, 384] on p "Slimming Pack: Pulzen EMS Sculpting Device + Slimming Gel" at bounding box center [1007, 398] width 448 height 35
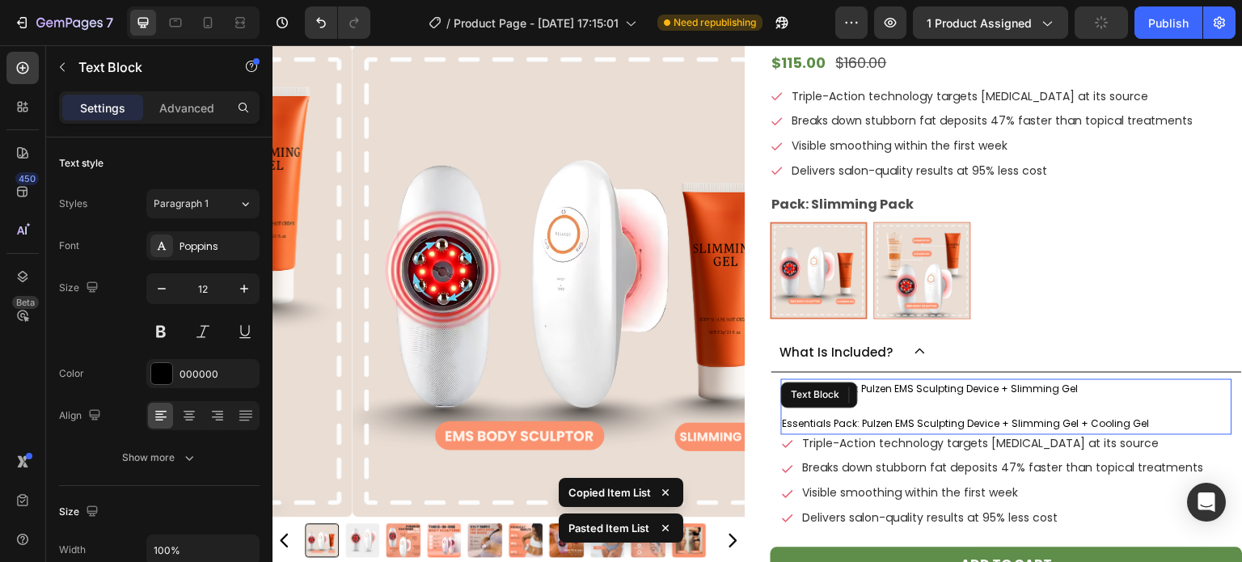
click at [941, 384] on p "Slimming Pack: Pulzen EMS Sculpting Device + Slimming Gel" at bounding box center [1007, 398] width 448 height 35
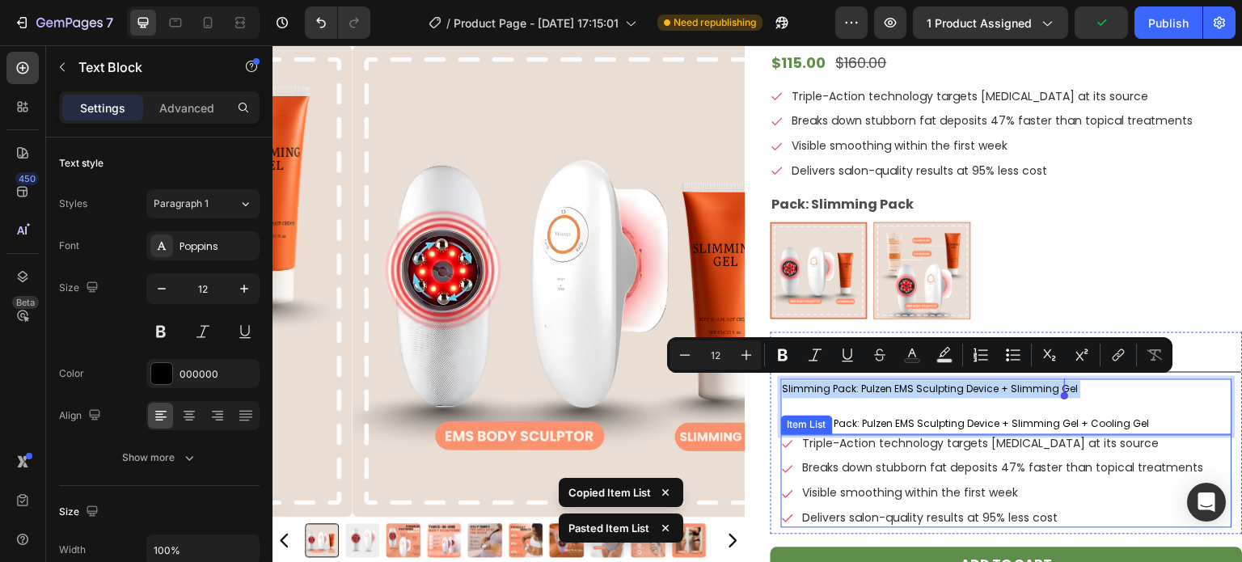
click at [924, 446] on p "Triple-Action technology targets [MEDICAL_DATA] at its source" at bounding box center [1003, 444] width 401 height 14
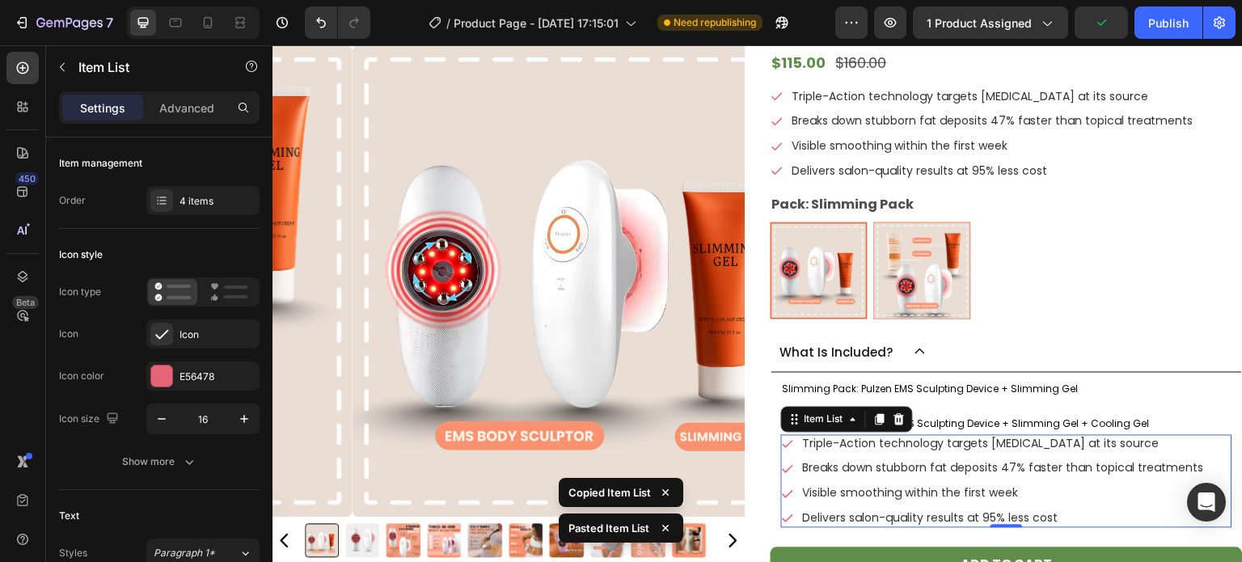
click at [924, 446] on p "Triple-Action technology targets [MEDICAL_DATA] at its source" at bounding box center [1003, 444] width 401 height 14
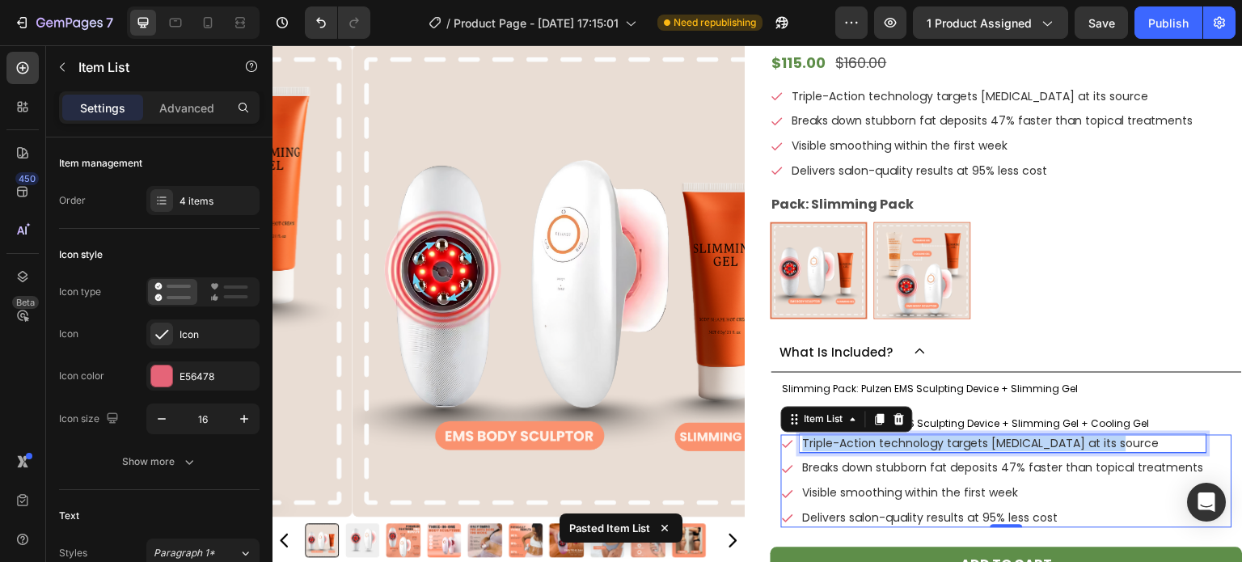
click at [924, 446] on p "Triple-Action technology targets [MEDICAL_DATA] at its source" at bounding box center [1003, 444] width 401 height 14
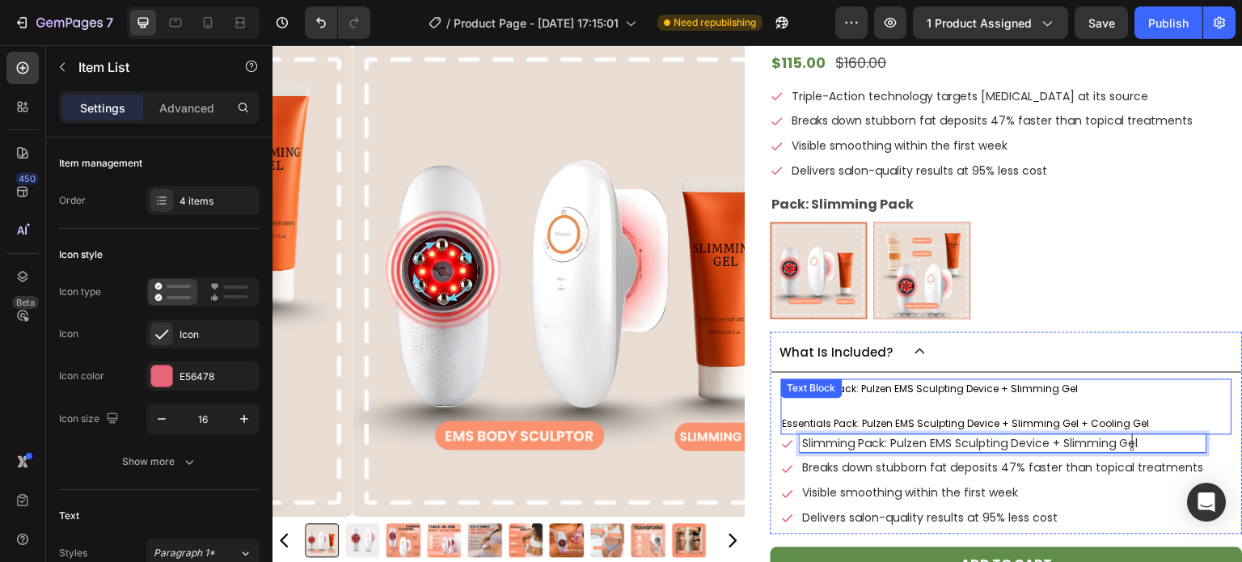
click at [880, 416] on p "Essentials Pack: Pulzen EMS Sculpting Device + Slimming Gel + Cooling Gel" at bounding box center [1007, 425] width 448 height 18
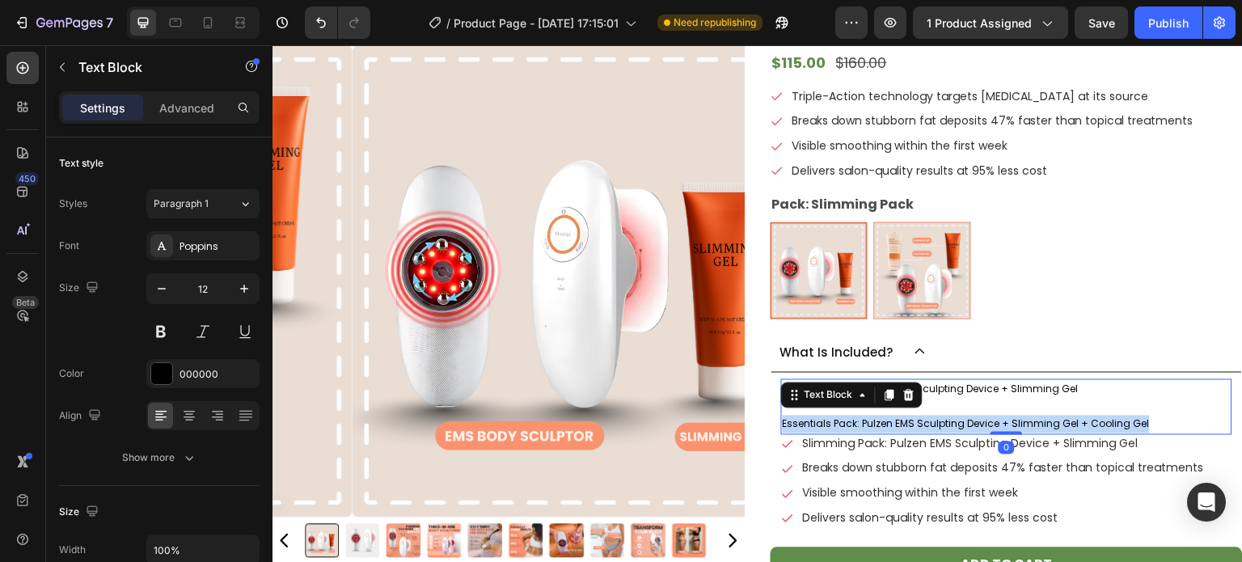
click at [880, 416] on p "Essentials Pack: Pulzen EMS Sculpting Device + Slimming Gel + Cooling Gel" at bounding box center [1007, 425] width 448 height 18
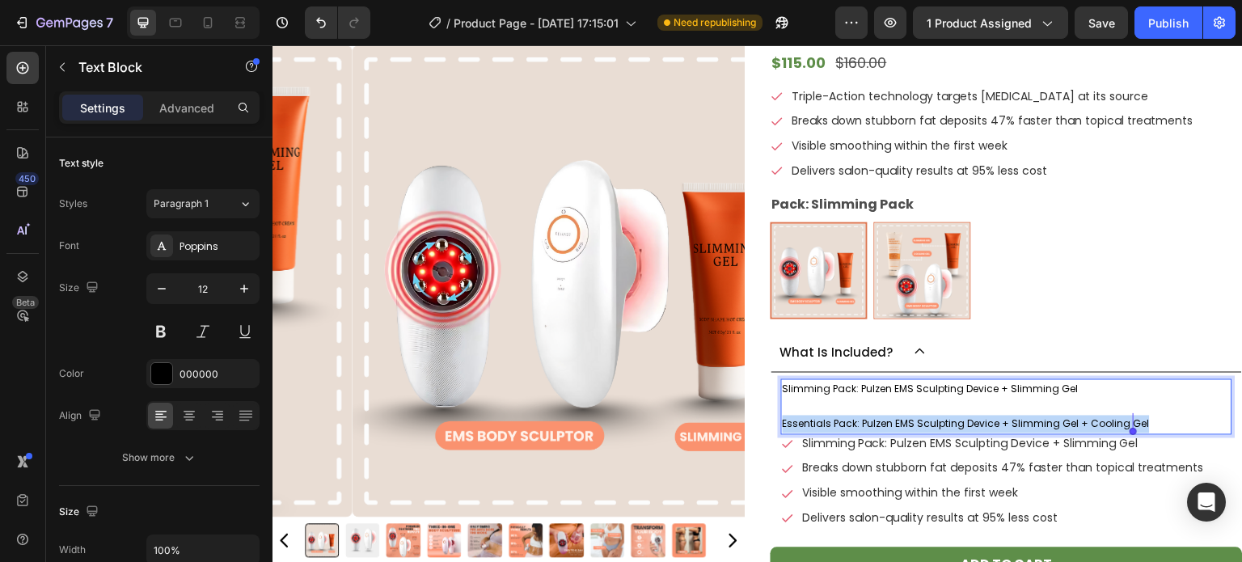
click at [880, 416] on p "Essentials Pack: Pulzen EMS Sculpting Device + Slimming Gel + Cooling Gel" at bounding box center [1007, 425] width 448 height 18
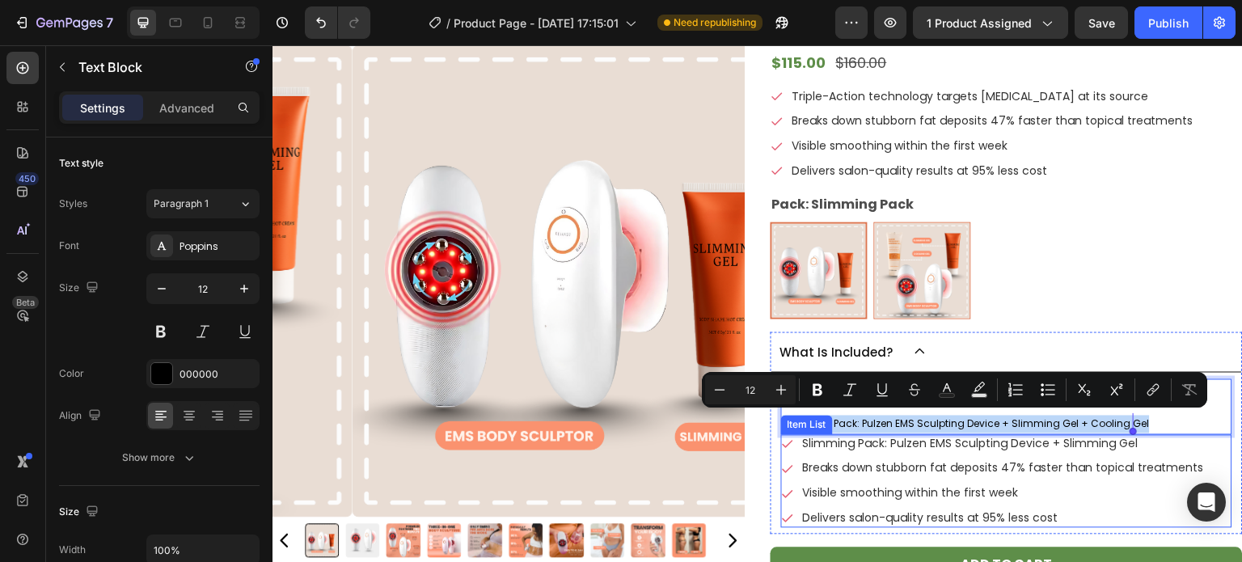
click at [880, 463] on p "Breaks down stubborn fat deposits 47% faster than topical treatments" at bounding box center [1003, 469] width 401 height 14
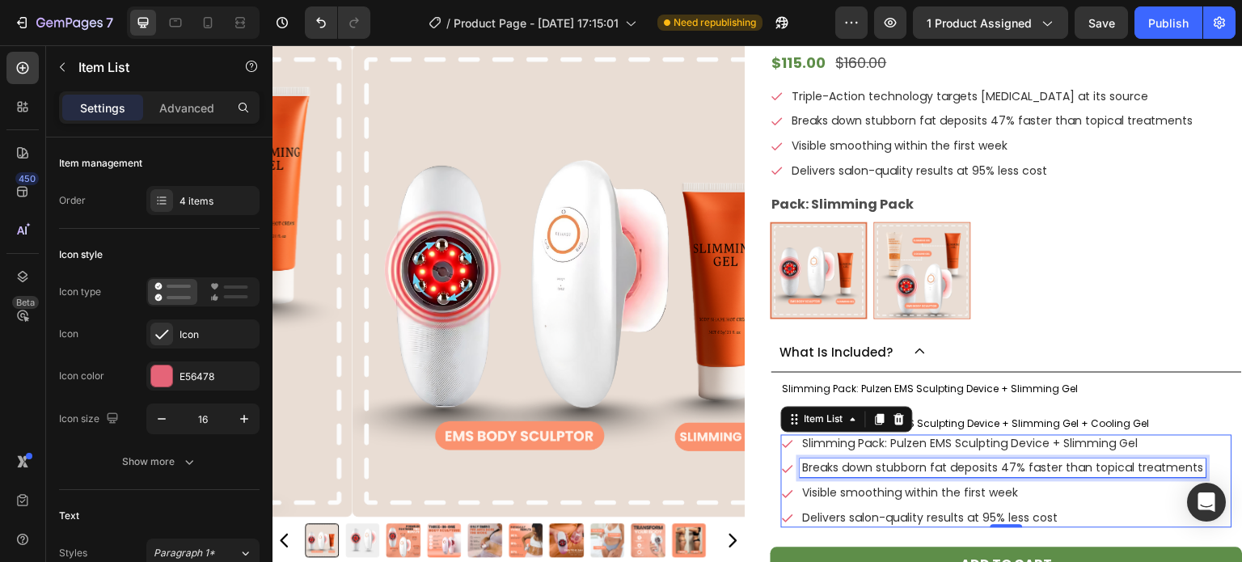
click at [880, 463] on p "Breaks down stubborn fat deposits 47% faster than topical treatments" at bounding box center [1003, 469] width 401 height 14
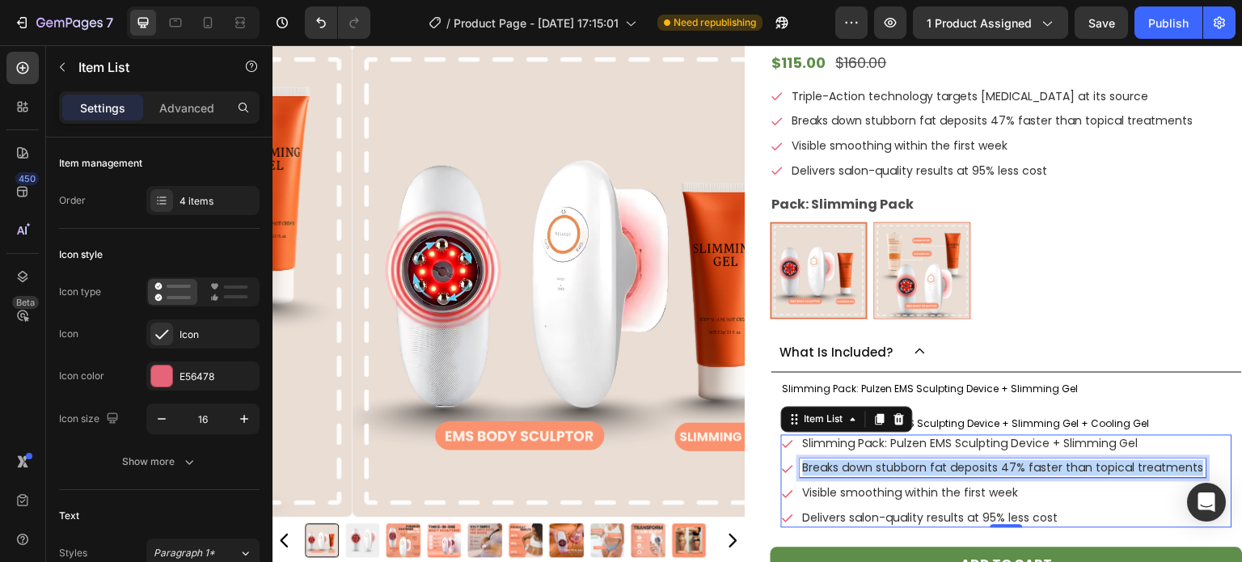
click at [880, 463] on p "Breaks down stubborn fat deposits 47% faster than topical treatments" at bounding box center [1003, 469] width 401 height 14
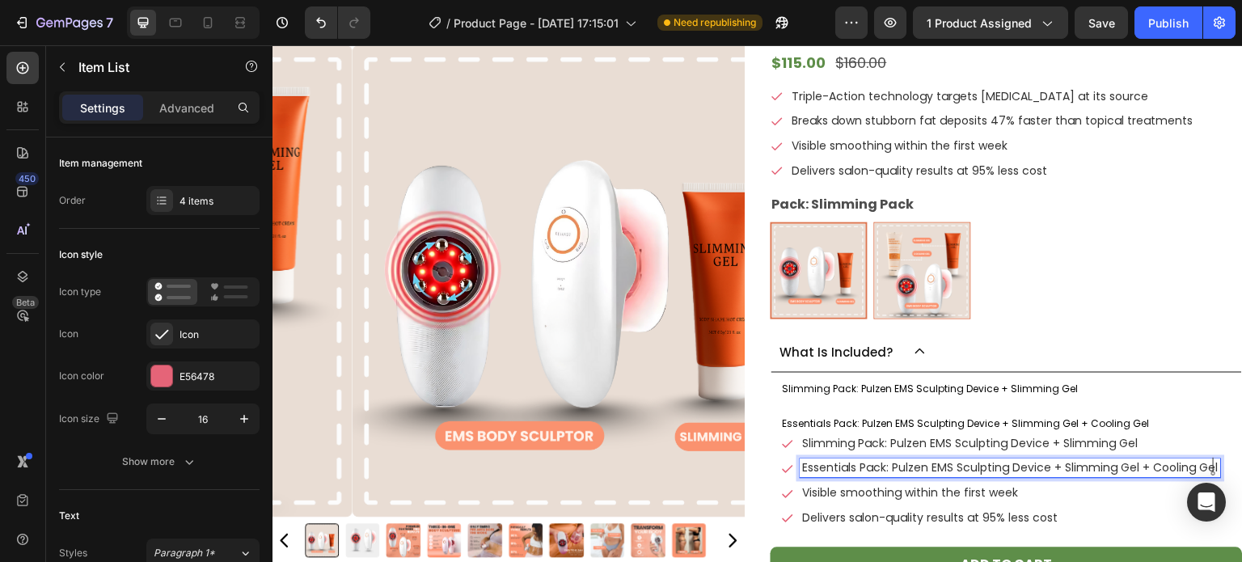
click at [885, 522] on p "Delivers salon-quality results at 95% less cost" at bounding box center [1011, 519] width 416 height 14
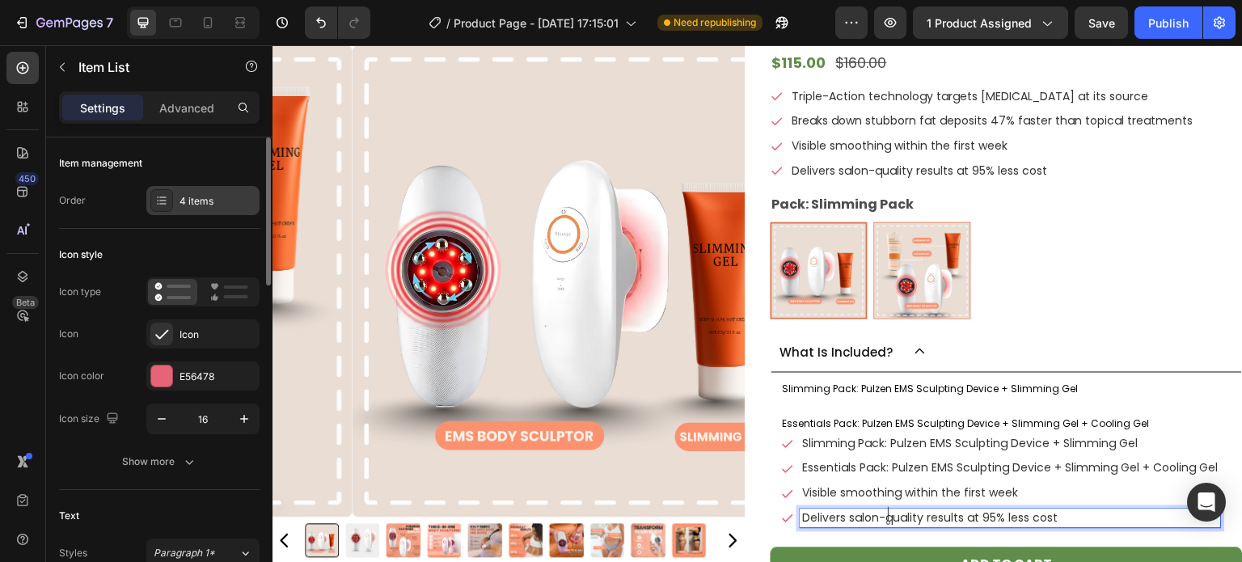
click at [226, 205] on div "4 items" at bounding box center [217, 201] width 76 height 15
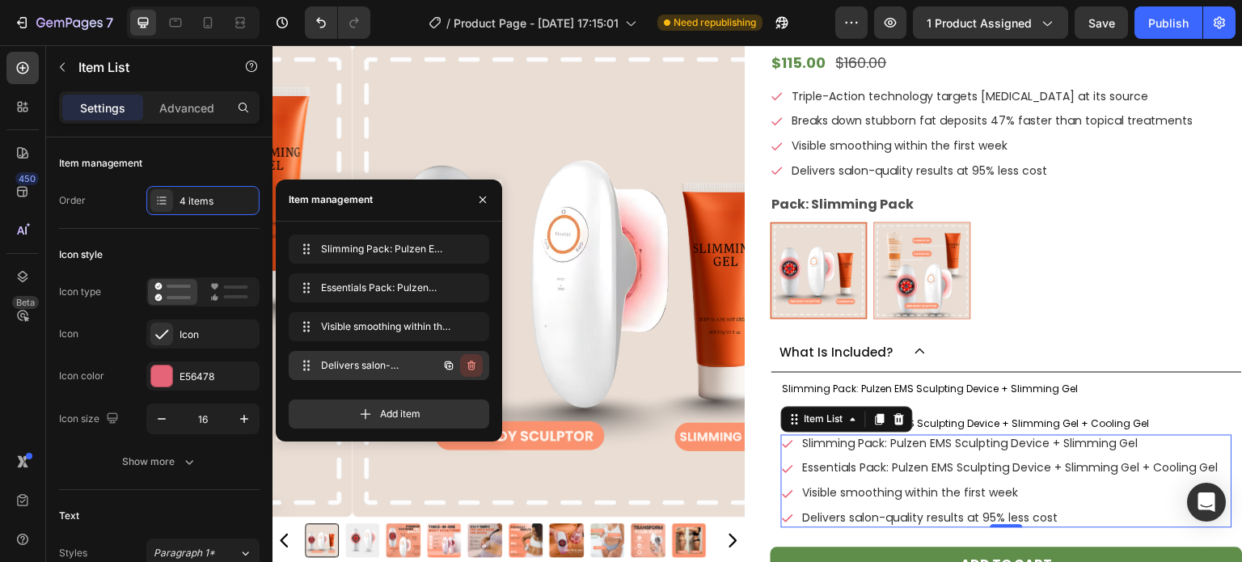
click at [465, 365] on icon "button" at bounding box center [471, 365] width 13 height 13
click at [464, 365] on div "Delete" at bounding box center [461, 365] width 30 height 15
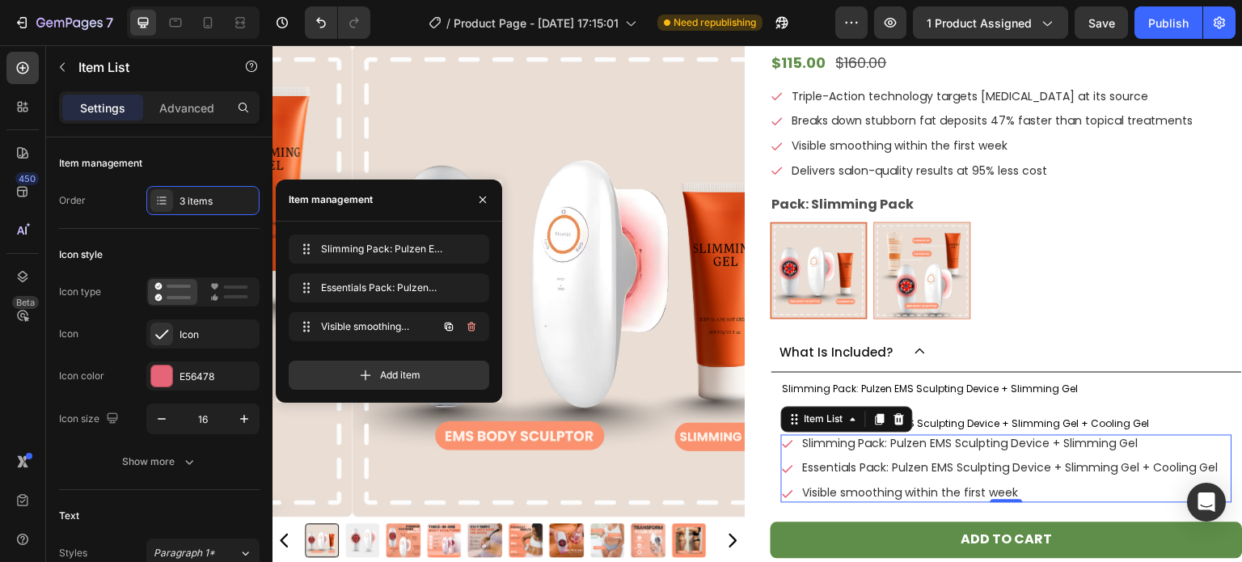
click at [472, 332] on button "button" at bounding box center [471, 326] width 23 height 23
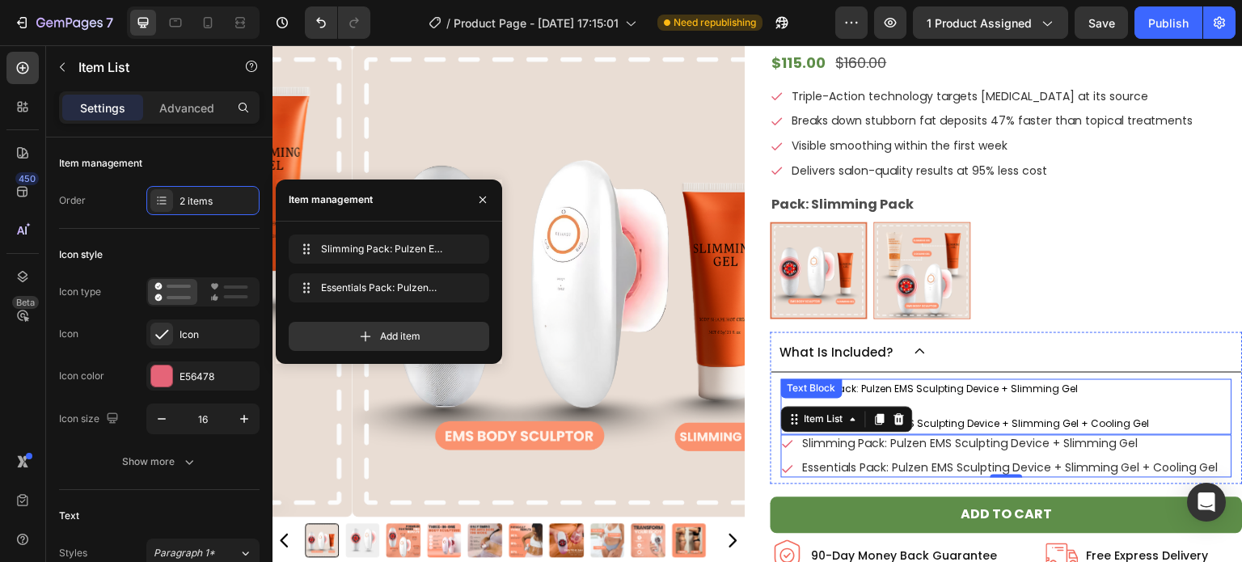
click at [821, 400] on div "Slimming Pack: Pulzen EMS Sculpting Device + Slimming Gel Essentials Pack: Pulz…" at bounding box center [1006, 407] width 451 height 56
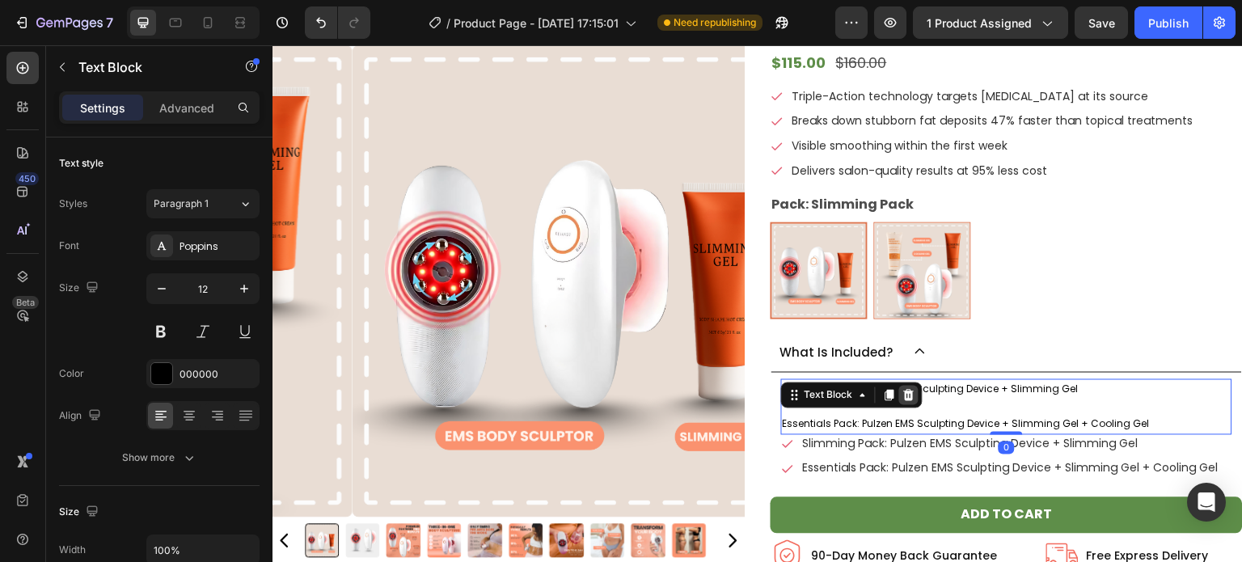
click at [907, 397] on icon at bounding box center [908, 395] width 13 height 13
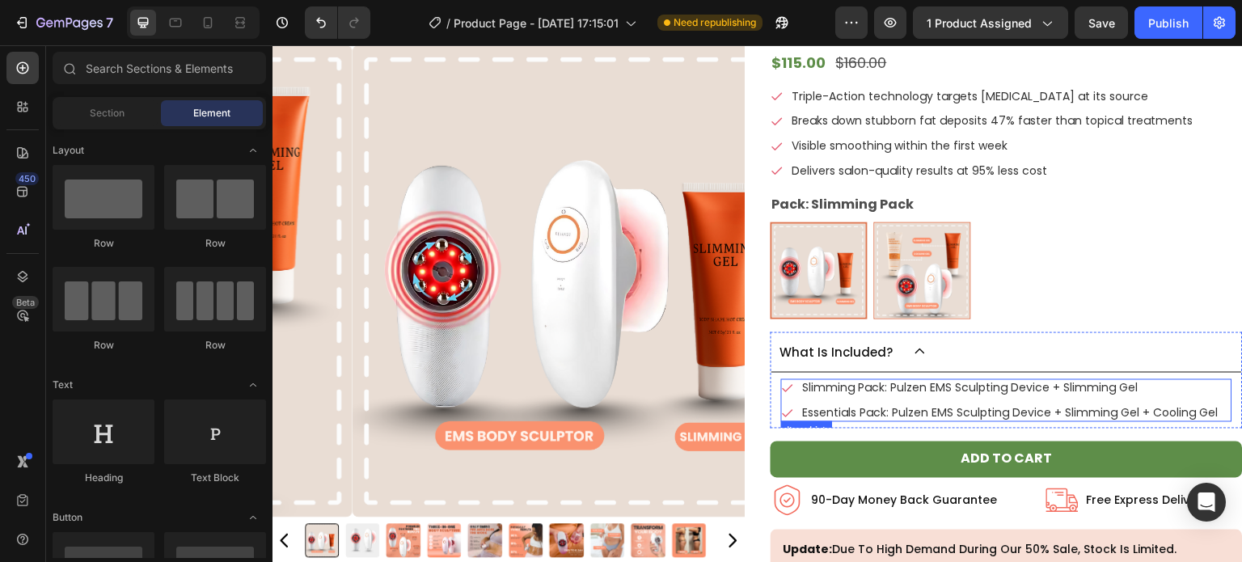
click at [807, 395] on div "Slimming Pack: Pulzen EMS Sculpting Device + Slimming Gel Essentials Pack: Pulz…" at bounding box center [1001, 401] width 440 height 44
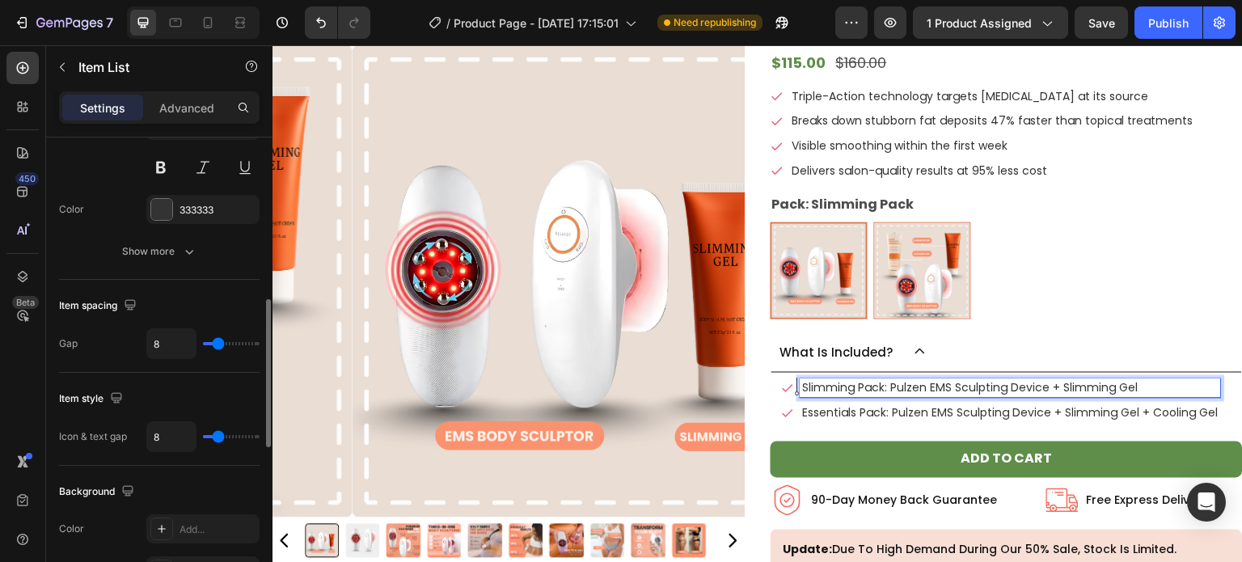
scroll to position [517, 0]
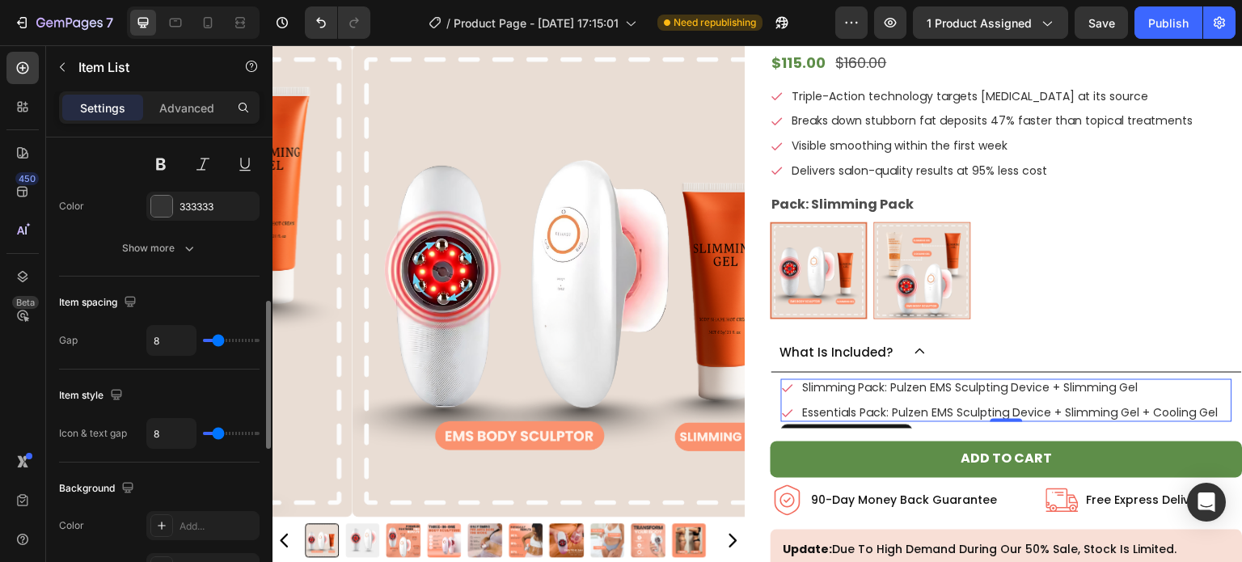
type input "13"
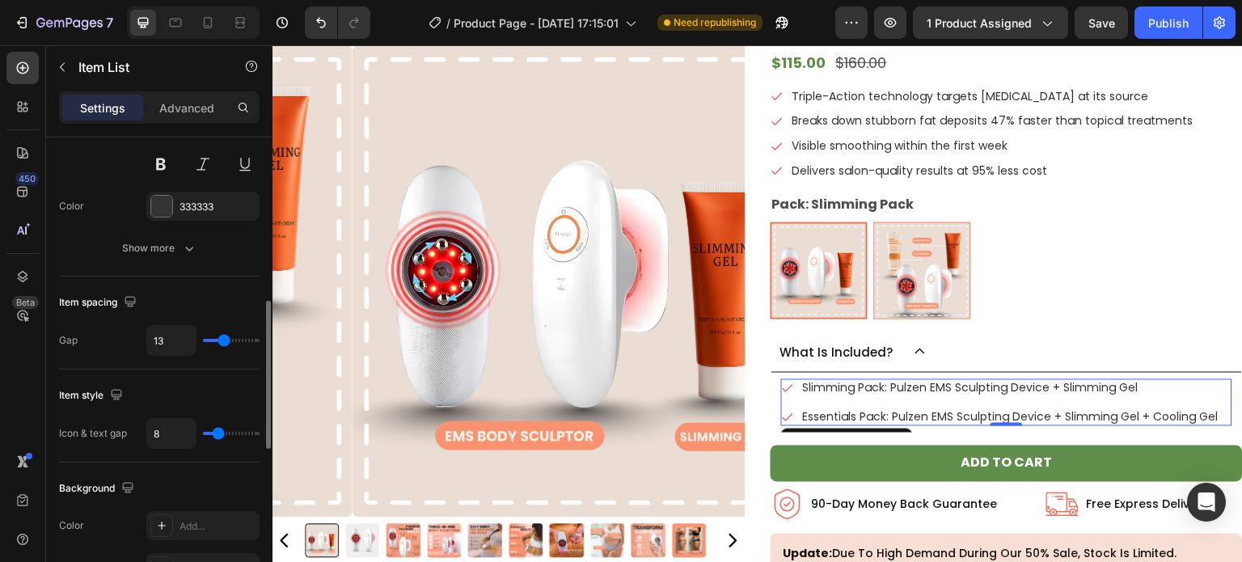
type input "13"
click at [223, 339] on input "range" at bounding box center [231, 340] width 57 height 3
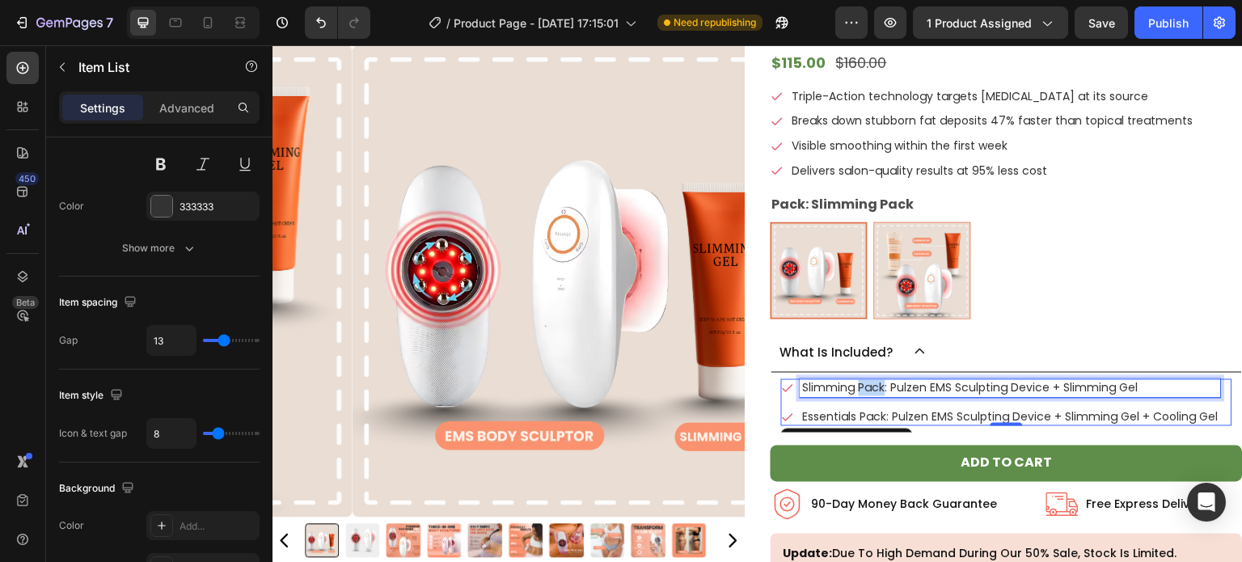
click at [852, 388] on p "Slimming Pack: Pulzen EMS Sculpting Device + Slimming Gel" at bounding box center [1011, 389] width 416 height 14
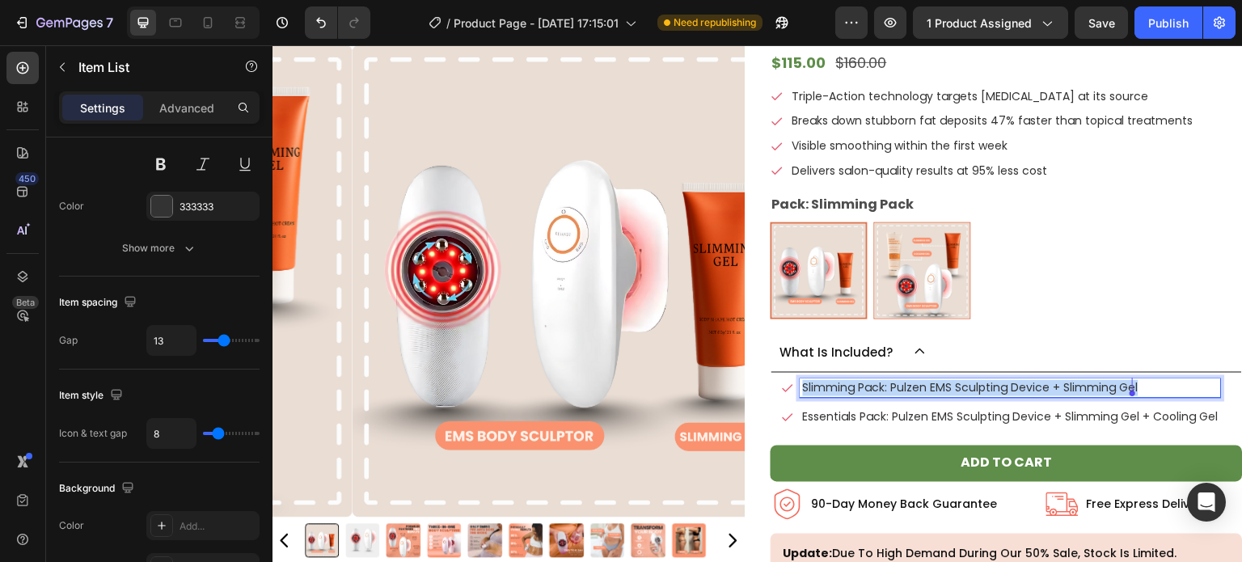
click at [852, 388] on p "Slimming Pack: Pulzen EMS Sculpting Device + Slimming Gel" at bounding box center [1011, 389] width 416 height 14
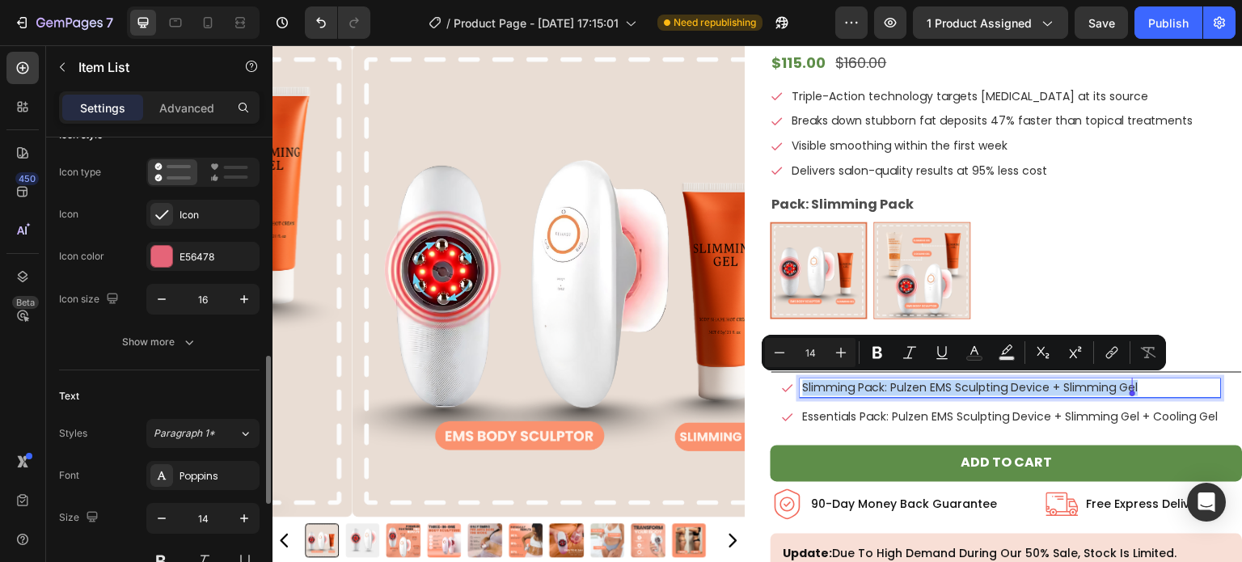
scroll to position [284, 0]
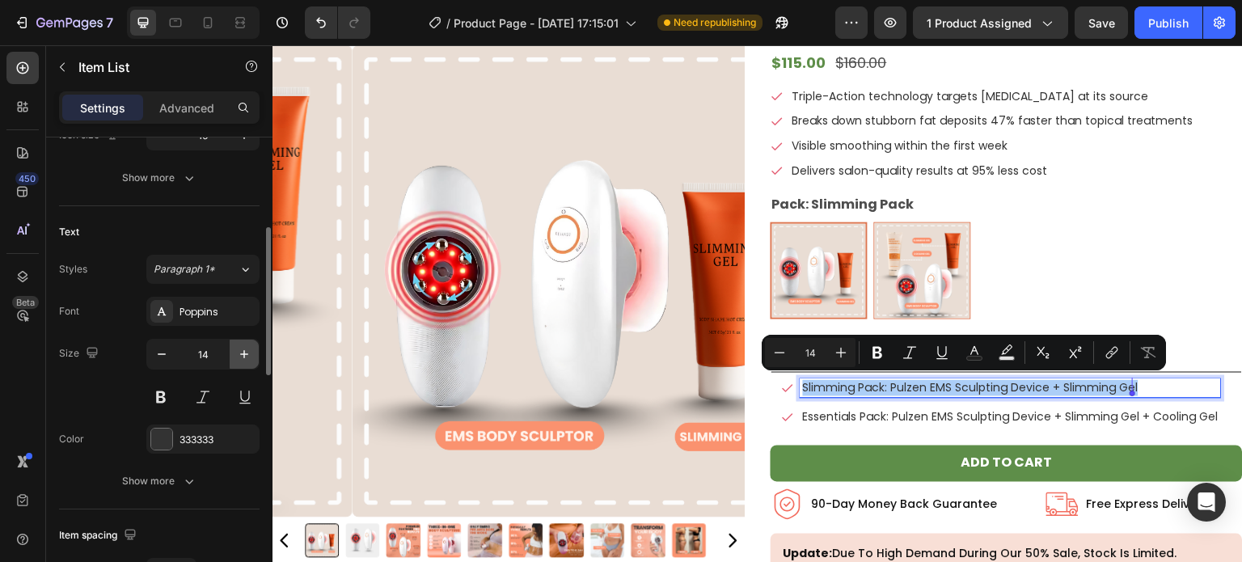
click at [239, 358] on icon "button" at bounding box center [244, 354] width 16 height 16
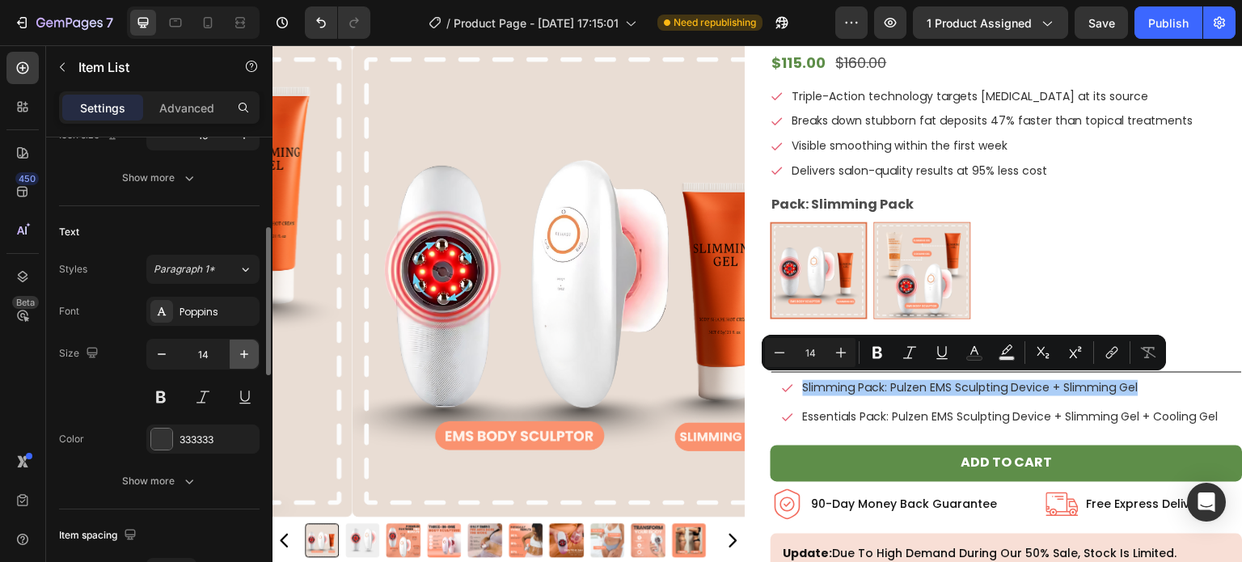
click at [239, 358] on icon "button" at bounding box center [244, 354] width 16 height 16
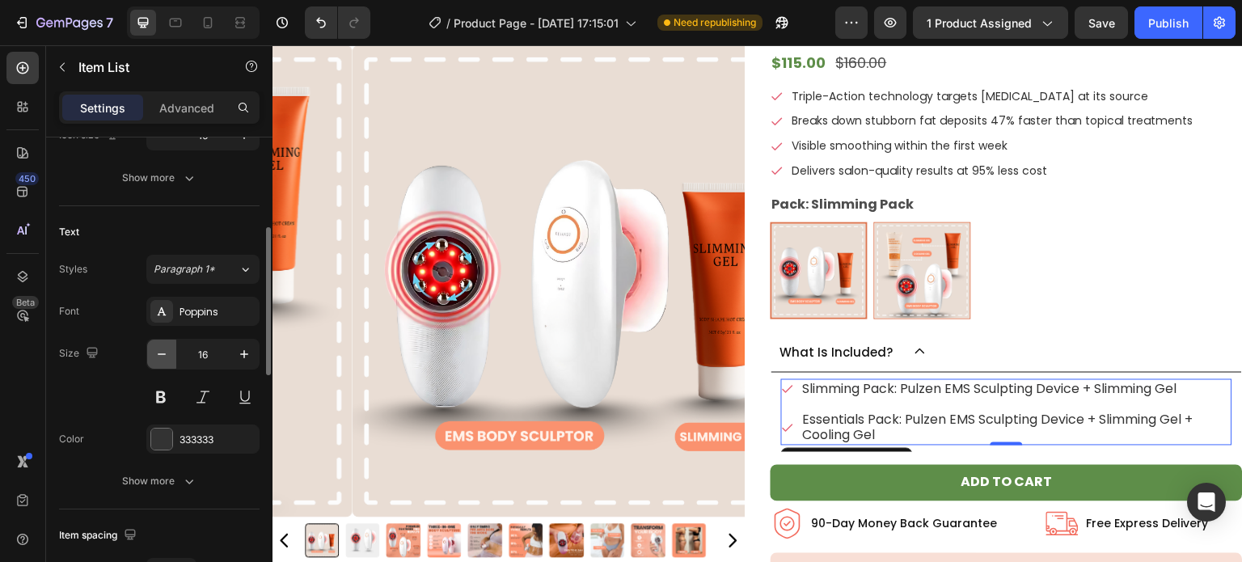
click at [174, 341] on button "button" at bounding box center [161, 354] width 29 height 29
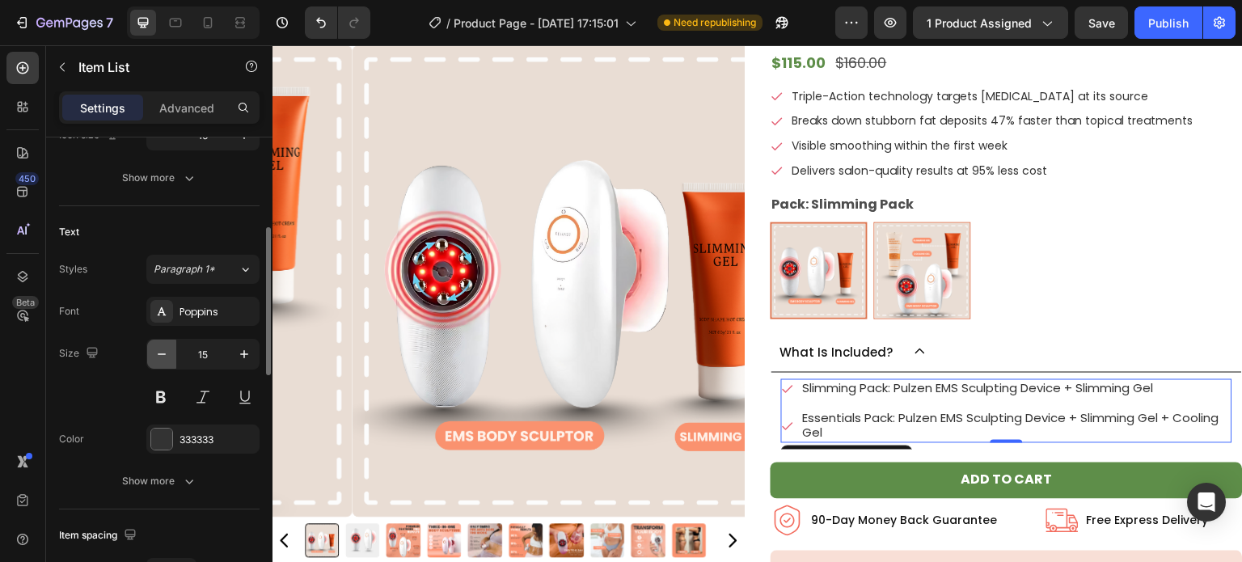
type input "14"
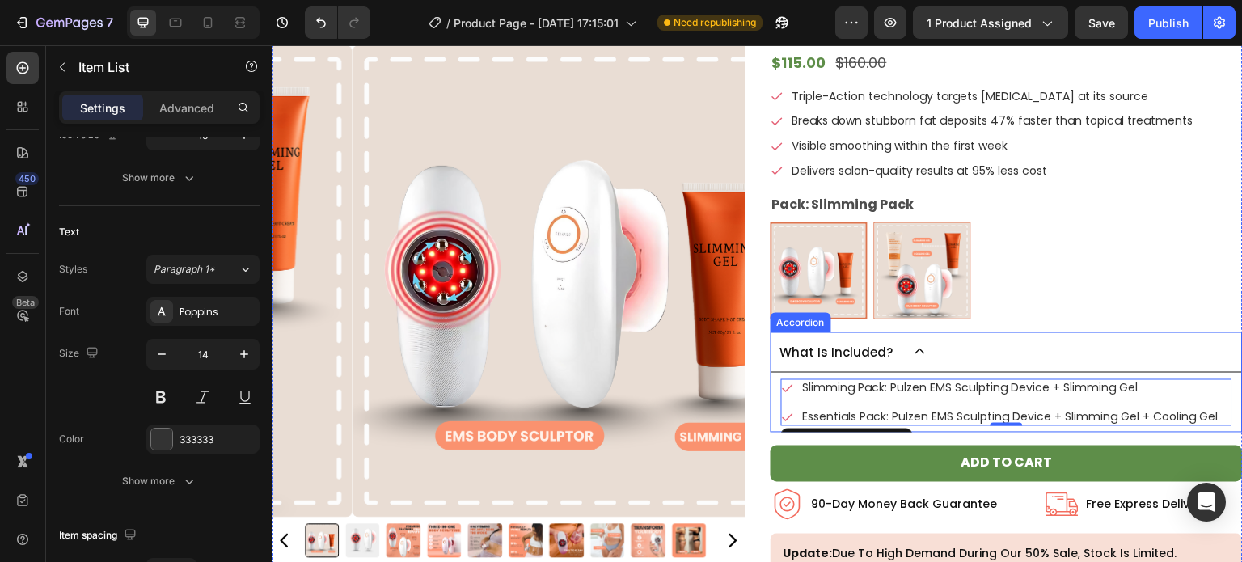
click at [1003, 362] on div "what is included?" at bounding box center [1006, 352] width 471 height 40
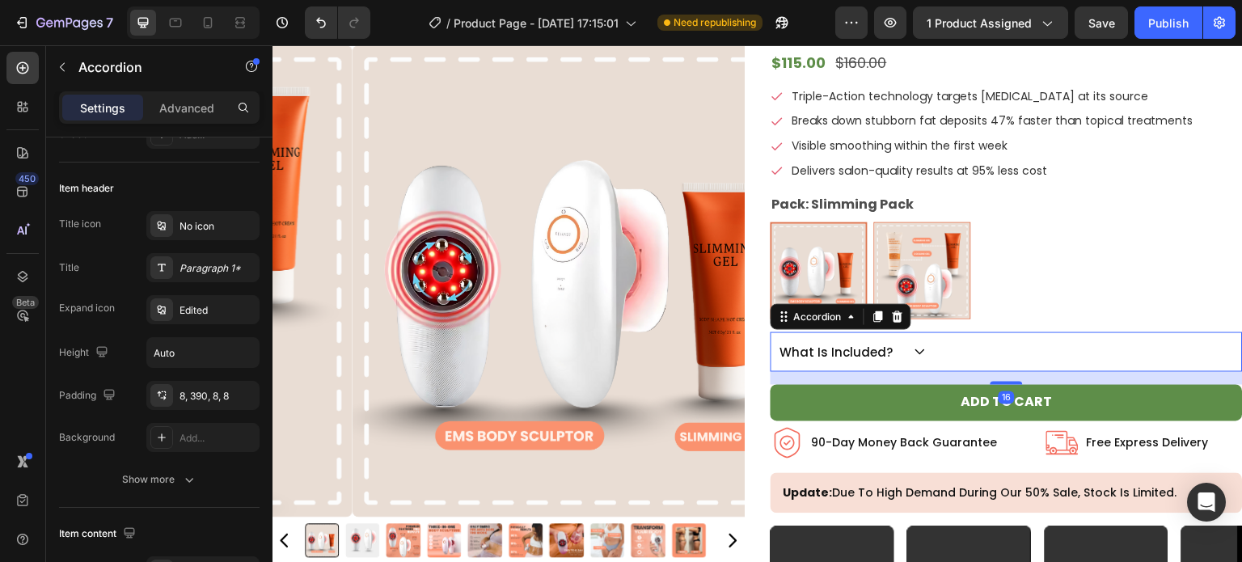
scroll to position [0, 0]
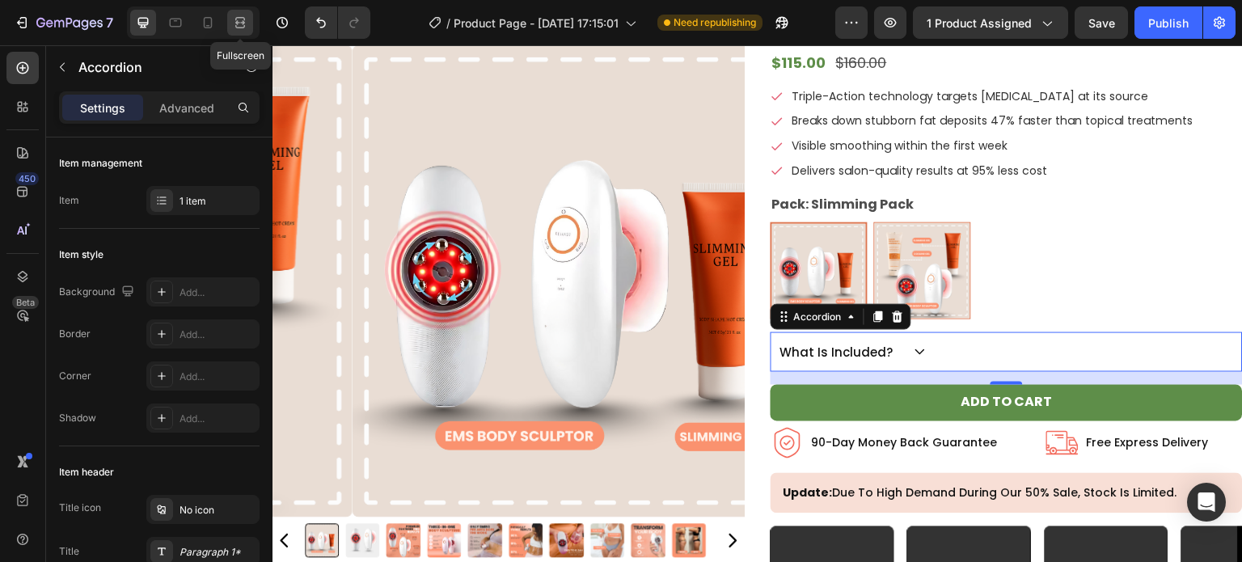
click at [248, 27] on div at bounding box center [240, 23] width 26 height 26
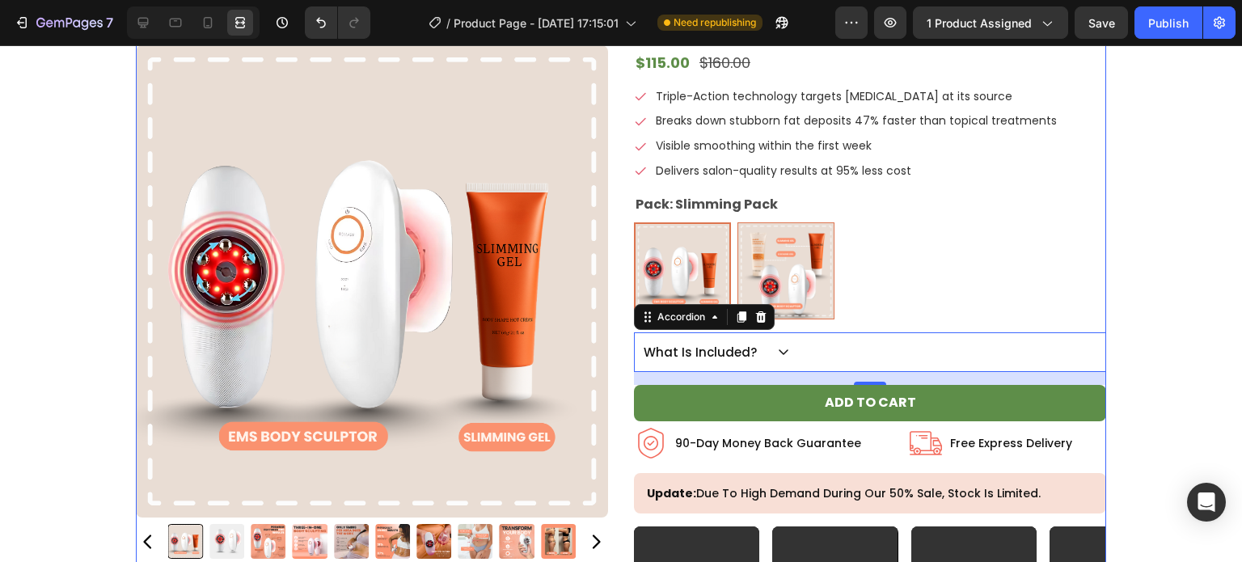
click at [997, 155] on div "Triple-Action technology targets [MEDICAL_DATA] at its source Breaks down stubb…" at bounding box center [846, 133] width 425 height 93
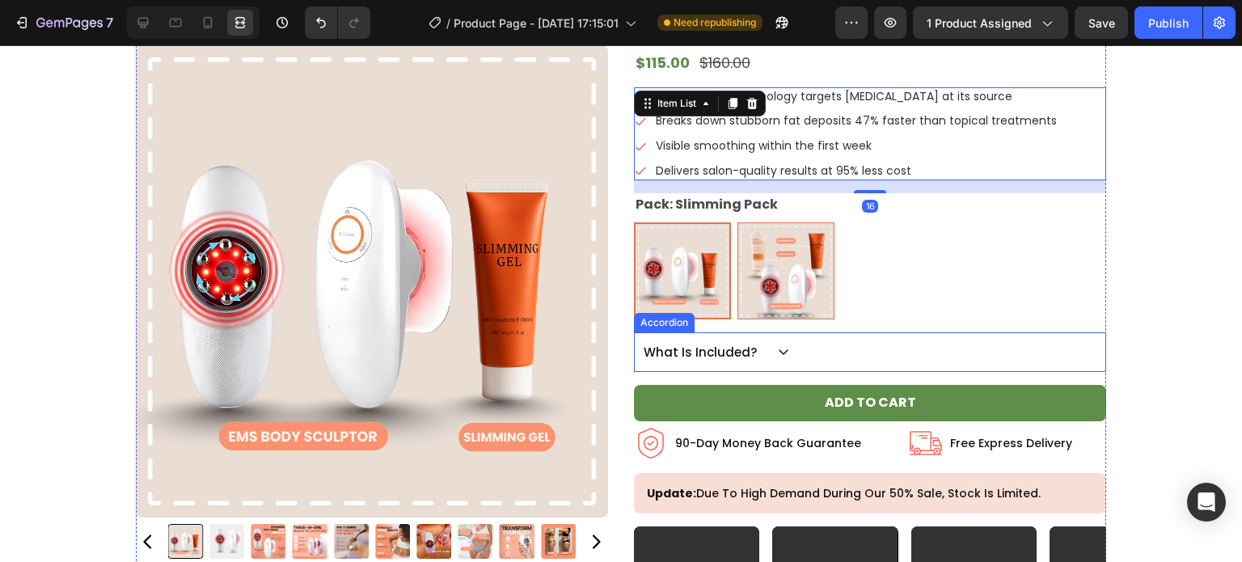
click at [940, 349] on div "what is included?" at bounding box center [870, 352] width 471 height 40
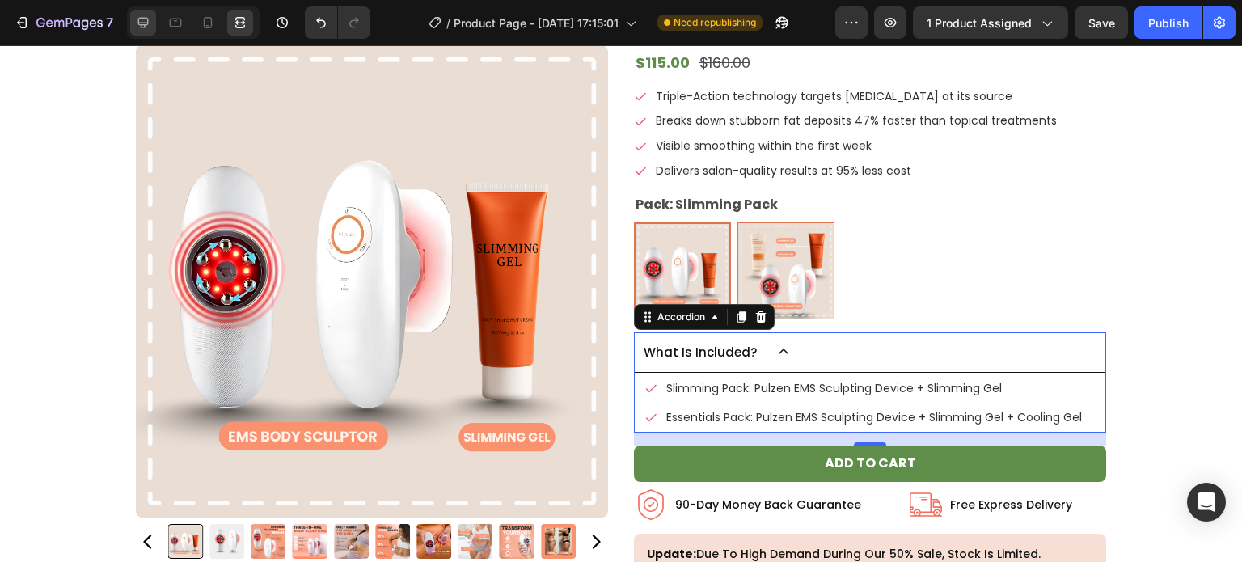
click at [155, 24] on div at bounding box center [143, 23] width 26 height 26
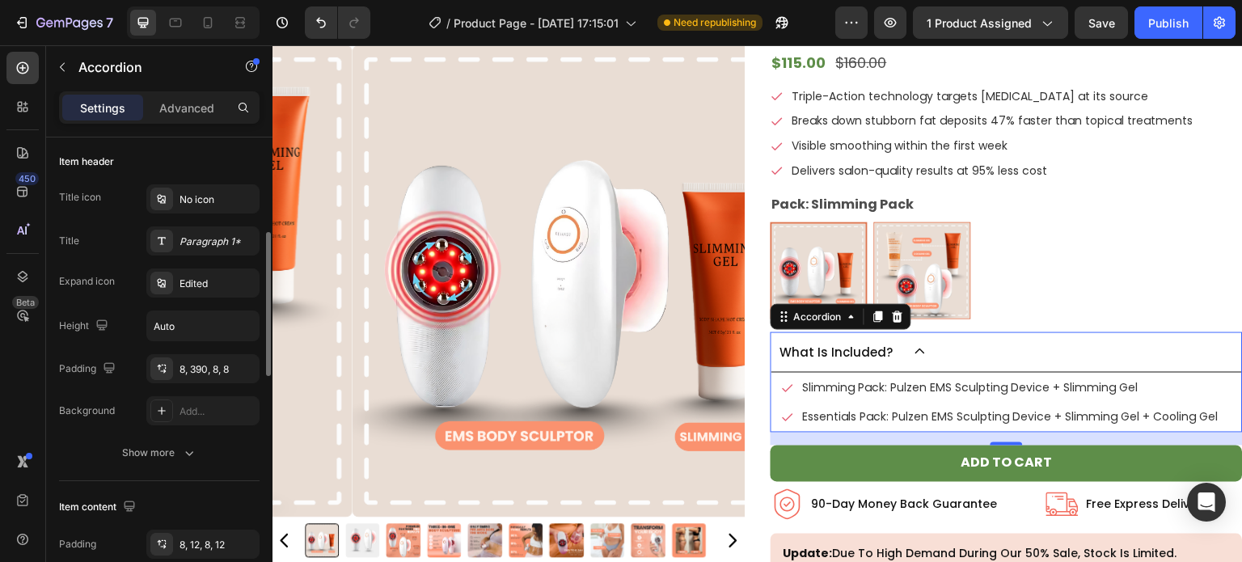
scroll to position [322, 0]
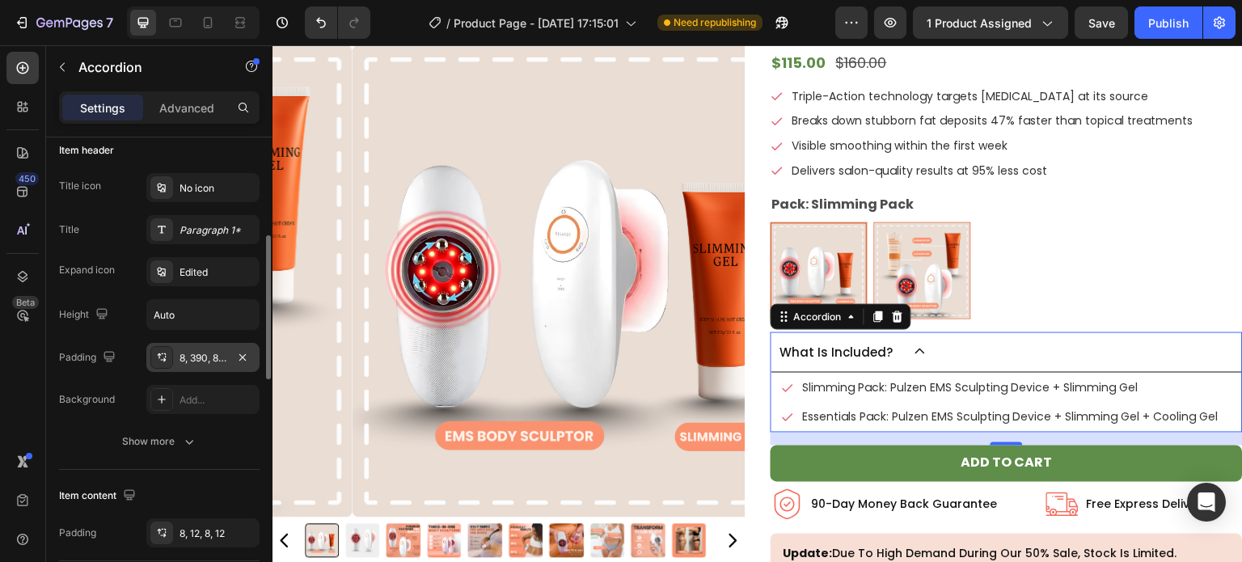
click at [207, 367] on div "8, 390, 8, 8" at bounding box center [202, 357] width 113 height 29
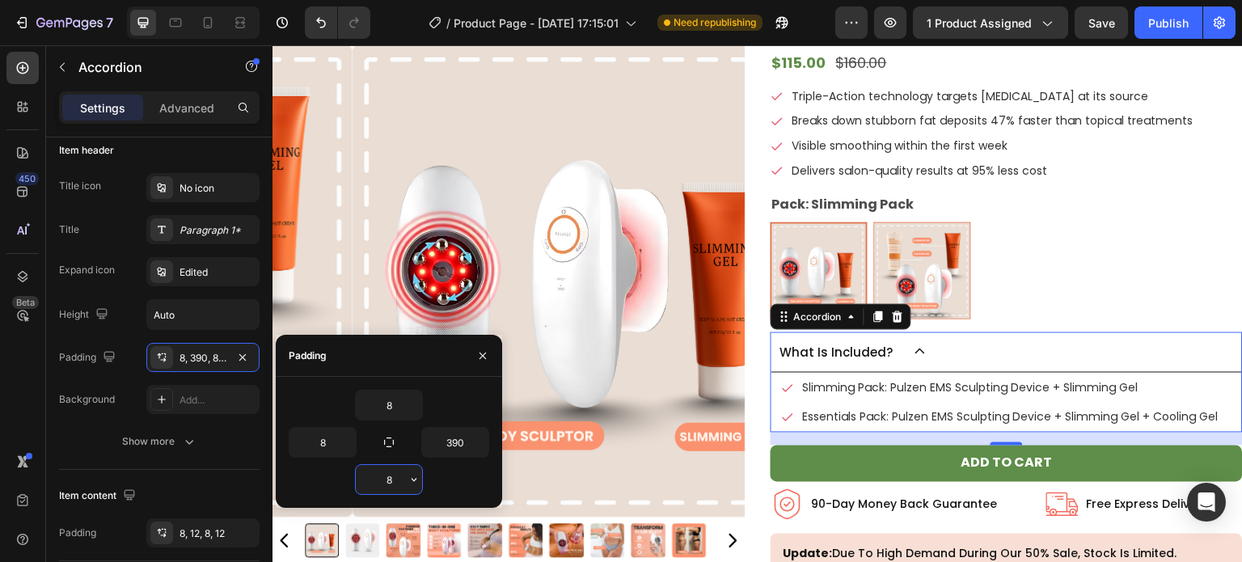
click at [399, 478] on input "8" at bounding box center [389, 479] width 66 height 29
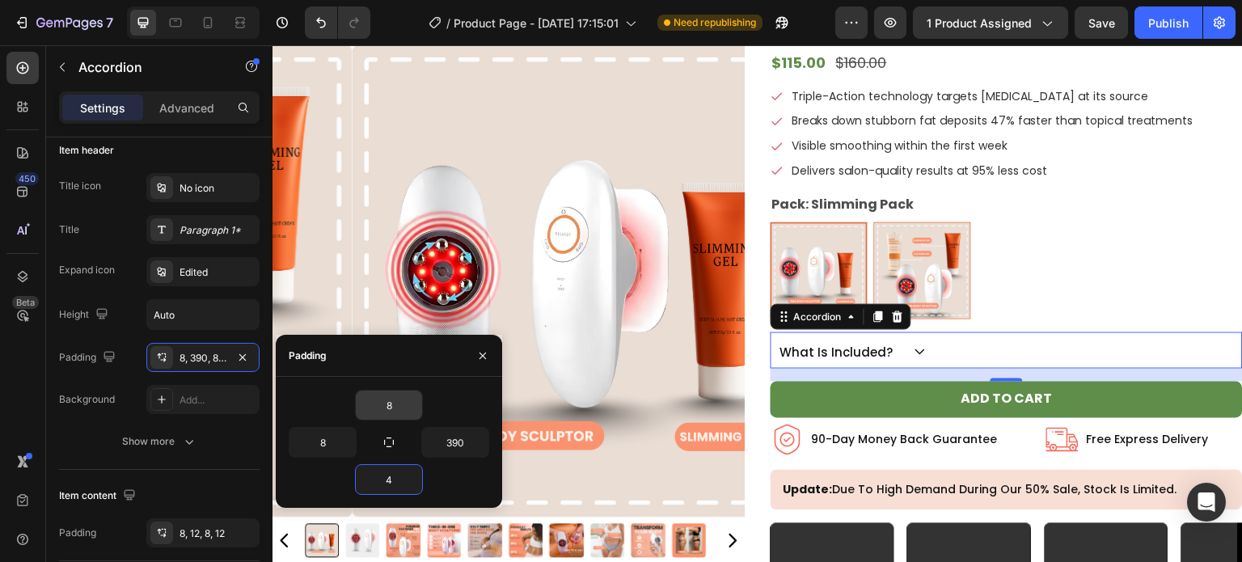
type input "4"
click at [398, 418] on input "8" at bounding box center [389, 405] width 66 height 29
type input "4"
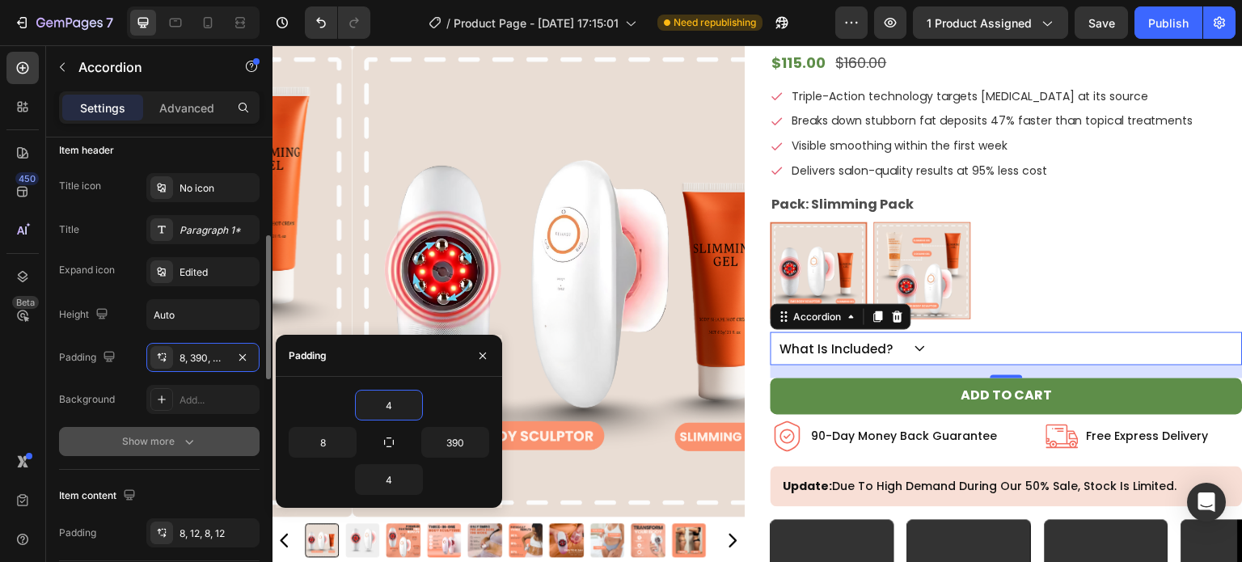
click at [143, 446] on div "Show more" at bounding box center [159, 441] width 75 height 16
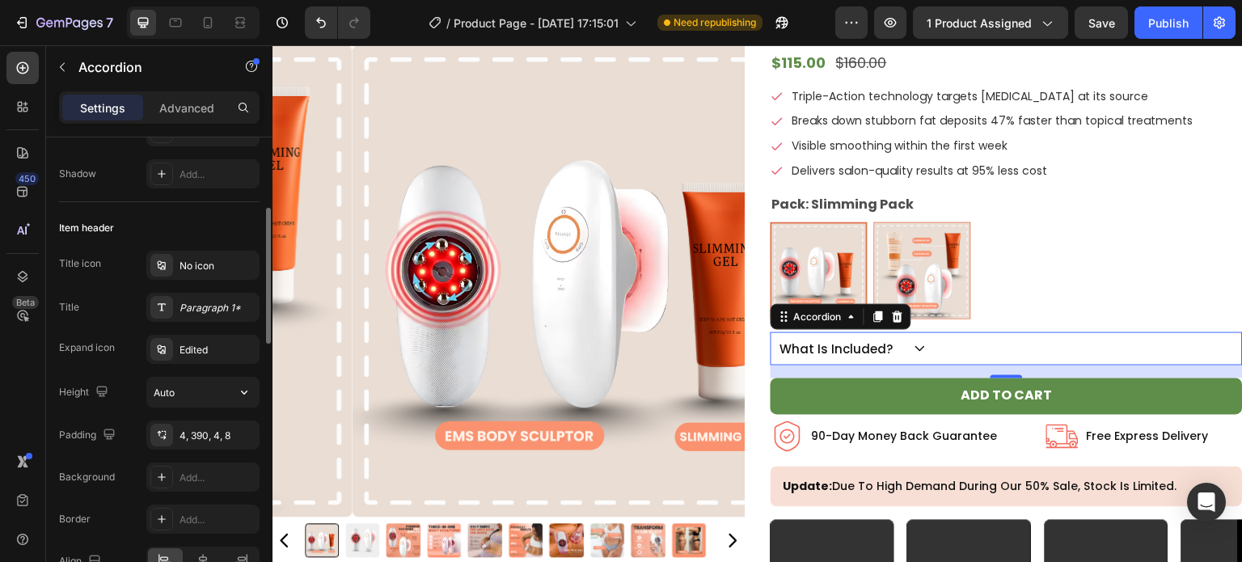
scroll to position [0, 0]
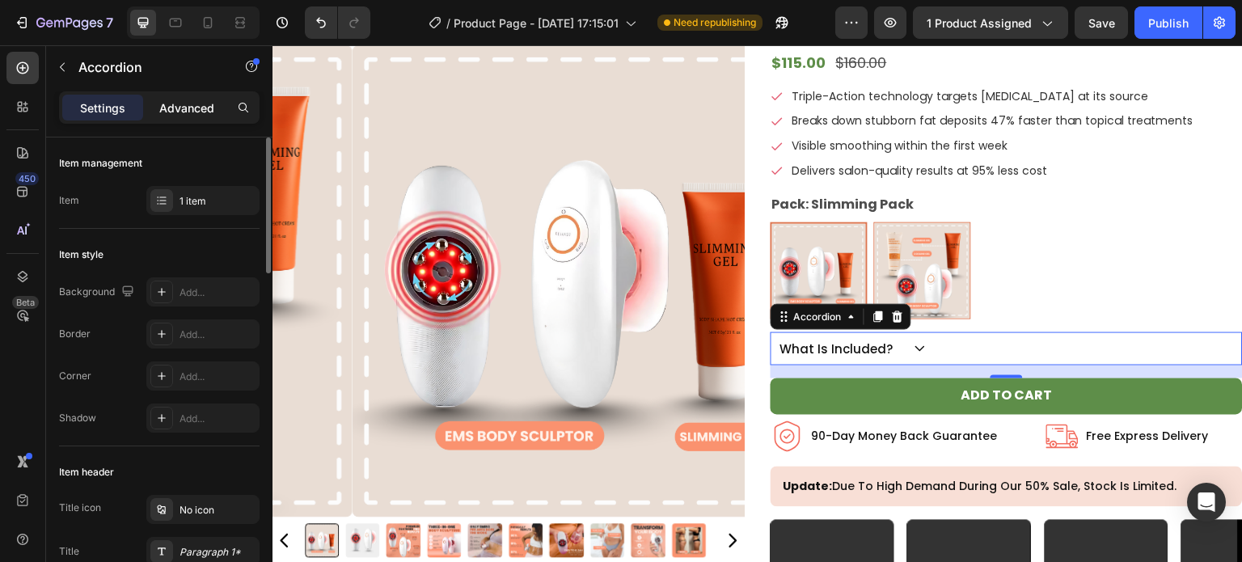
click at [194, 95] on div "Advanced" at bounding box center [186, 108] width 81 height 26
type input "100%"
type input "100"
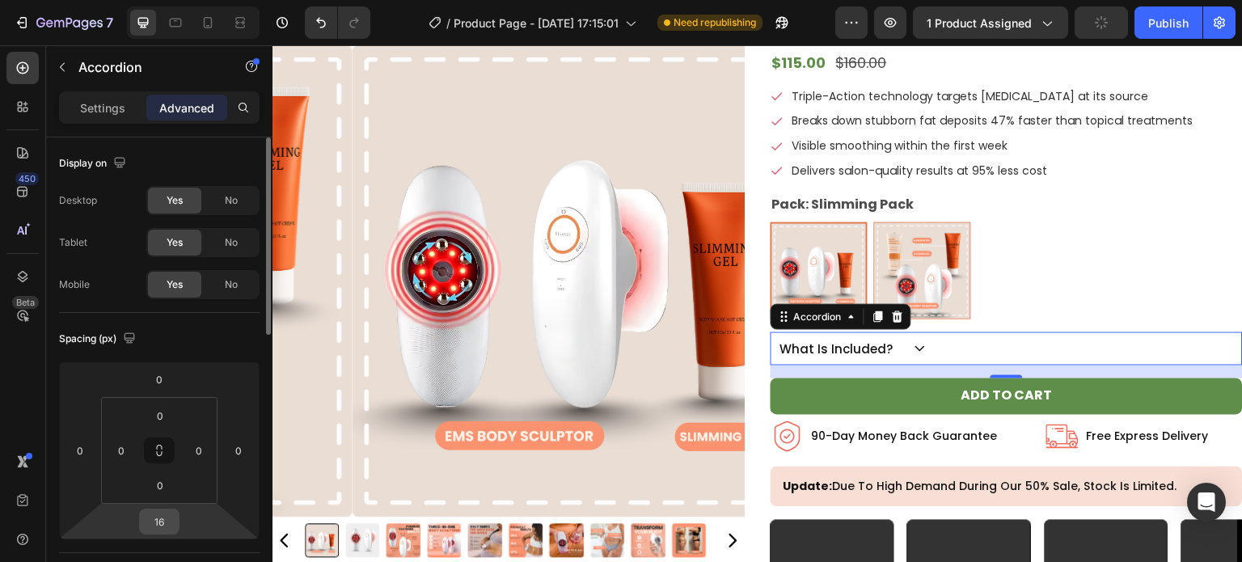
click at [167, 530] on input "16" at bounding box center [159, 521] width 32 height 24
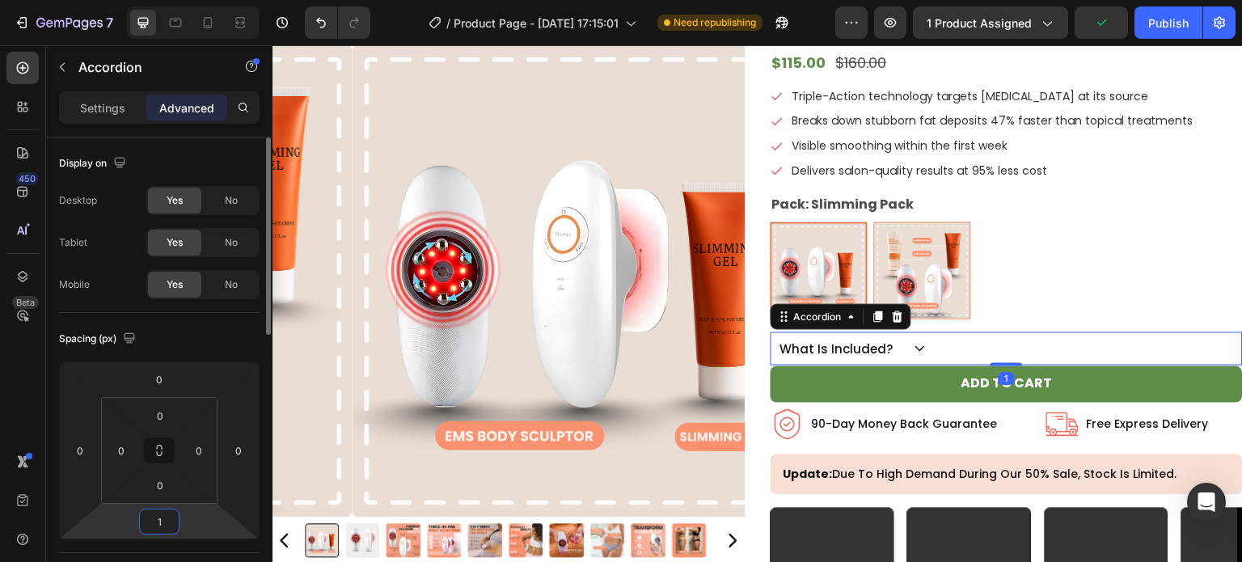
type input "10"
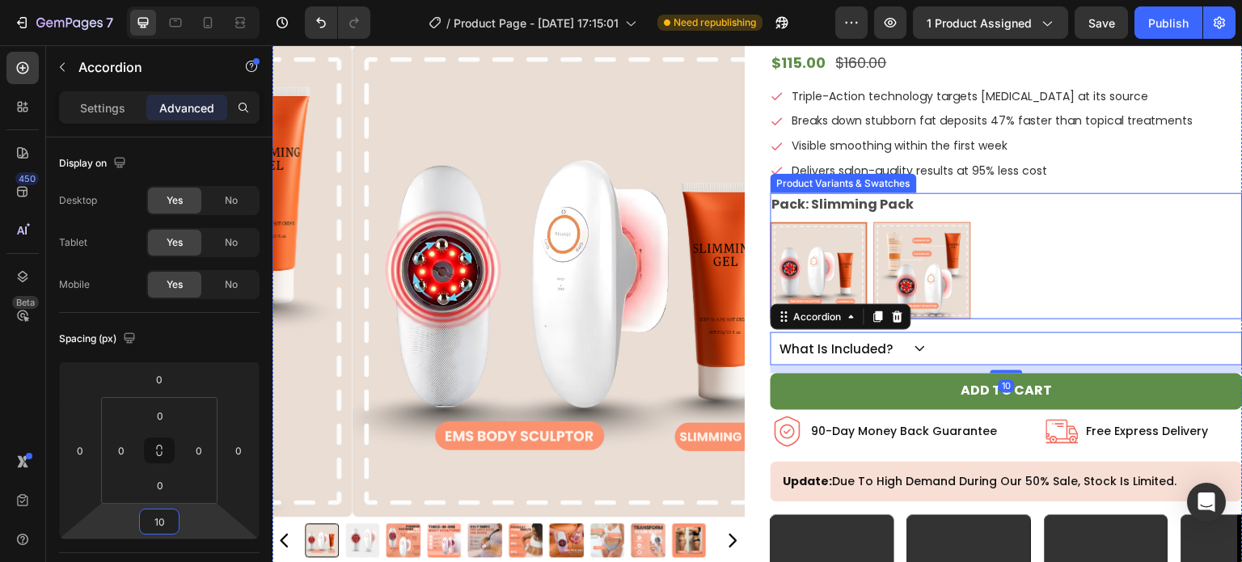
click at [1037, 302] on div "Slimming Pack Slimming Pack Full Essentials Pack Full Essentials Pack" at bounding box center [1007, 270] width 472 height 97
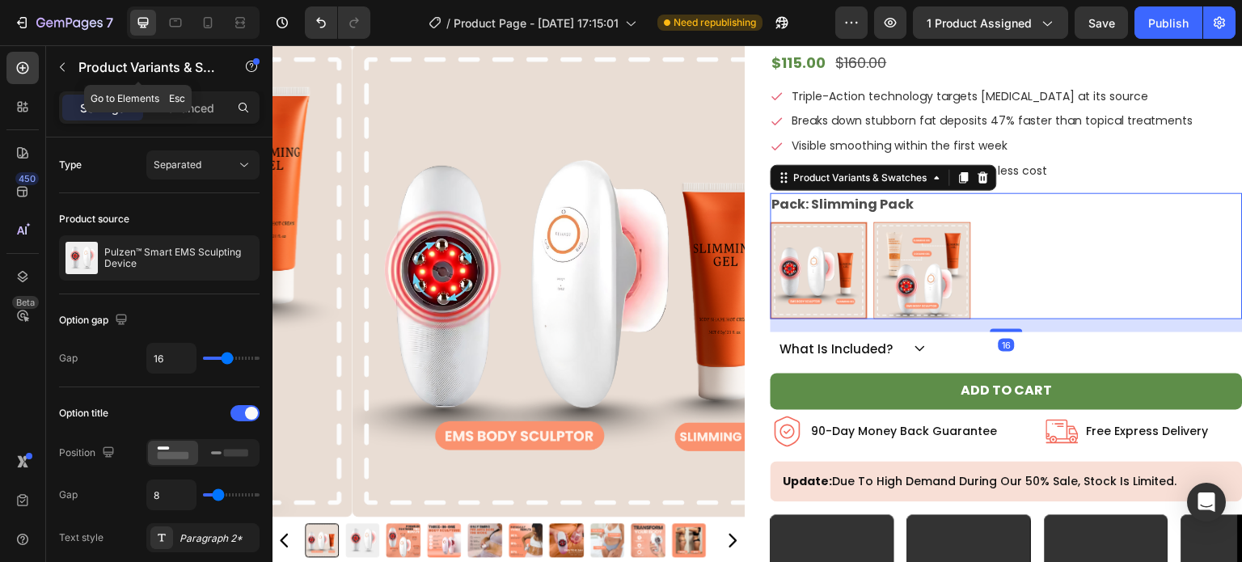
click at [195, 93] on div "Settings Advanced" at bounding box center [159, 107] width 201 height 32
click at [196, 122] on div "Settings Advanced" at bounding box center [159, 107] width 201 height 32
click at [202, 116] on p "Advanced" at bounding box center [186, 107] width 55 height 17
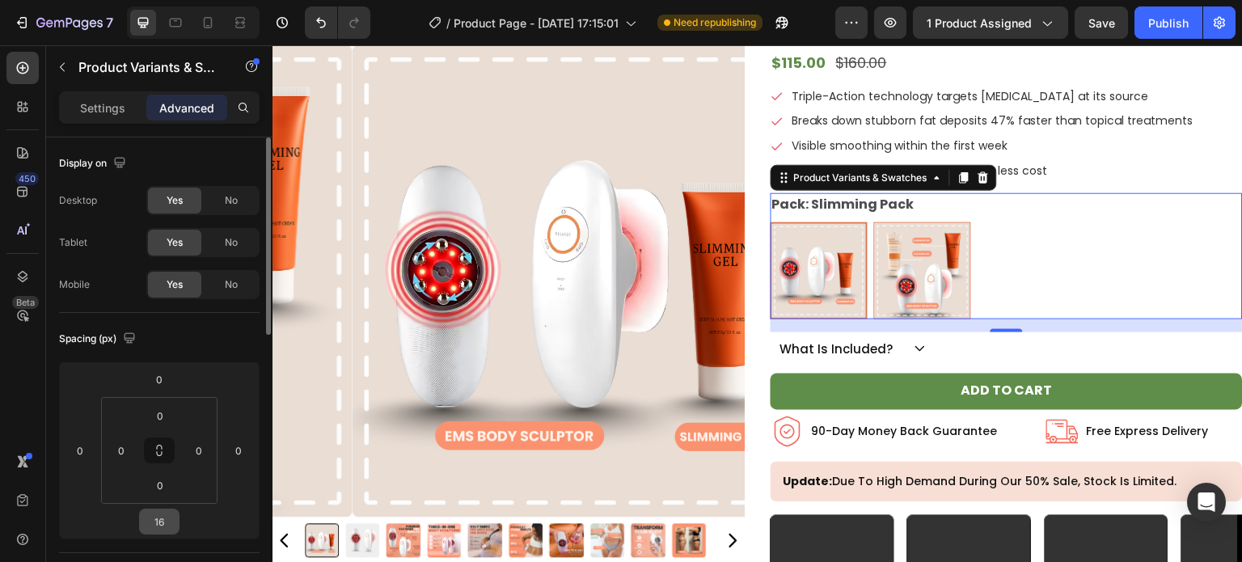
click at [165, 519] on input "16" at bounding box center [159, 521] width 32 height 24
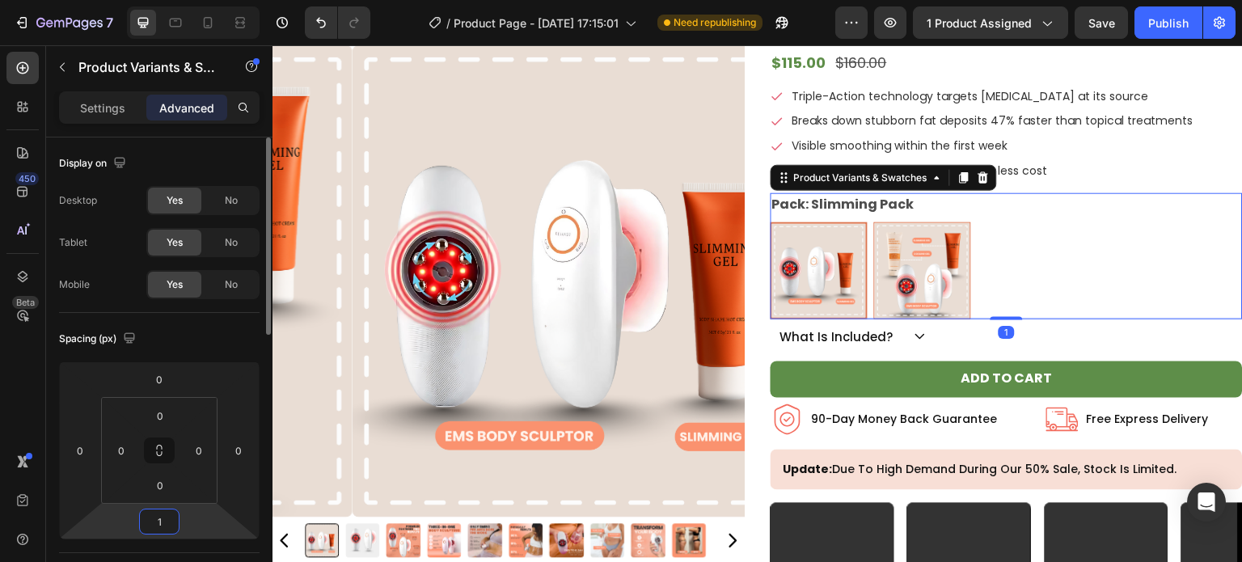
type input "10"
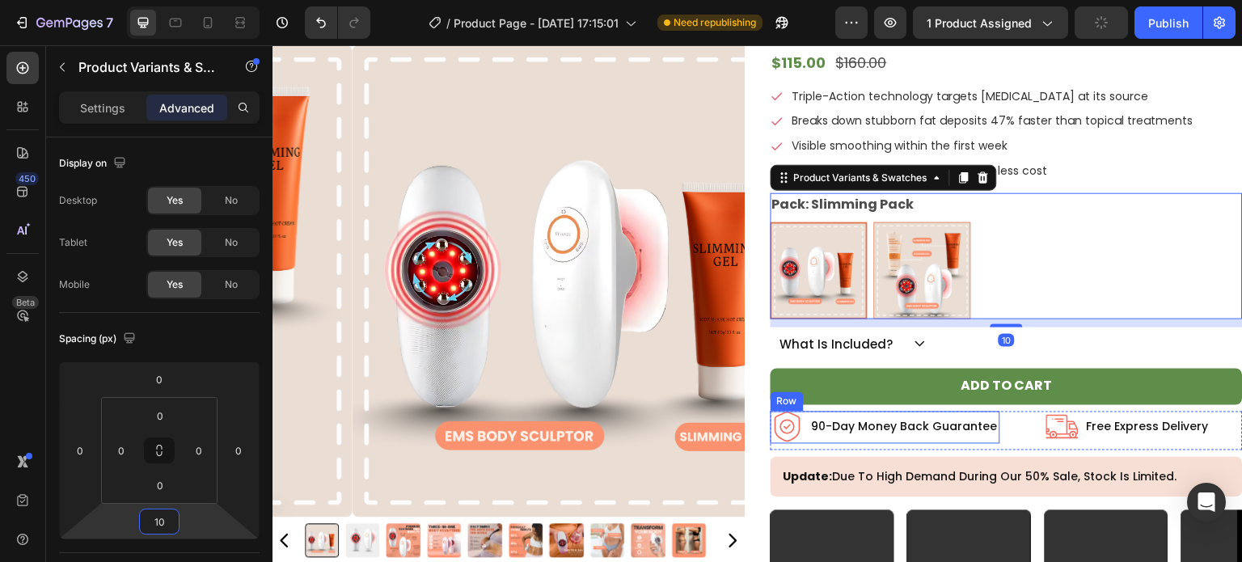
scroll to position [503, 0]
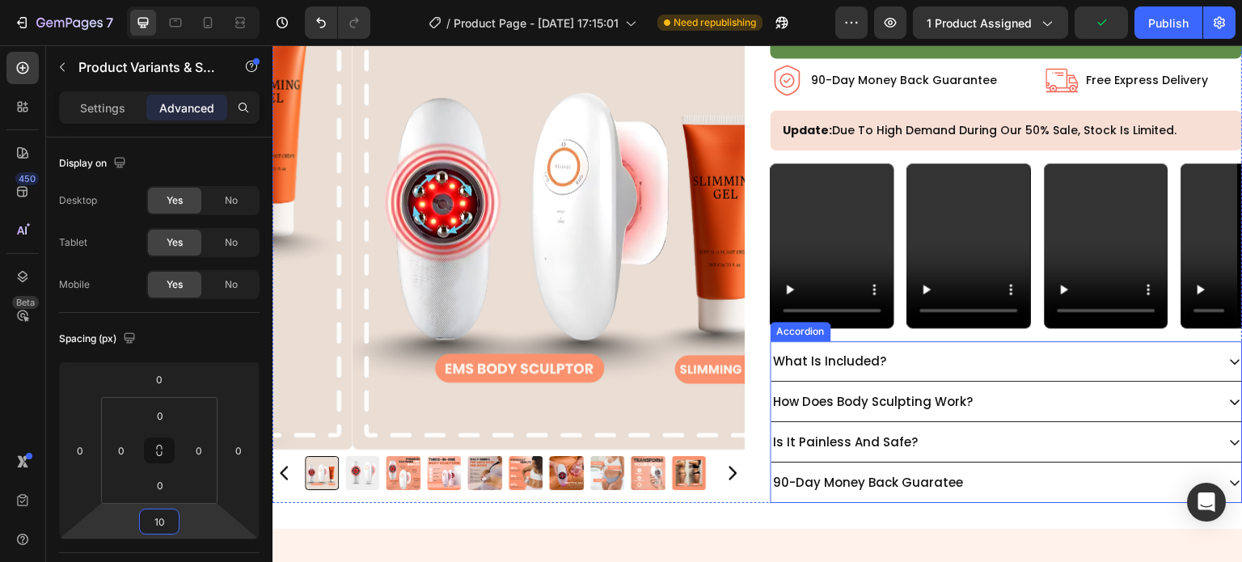
click at [973, 388] on div "how does body sculpting work?" at bounding box center [993, 401] width 445 height 27
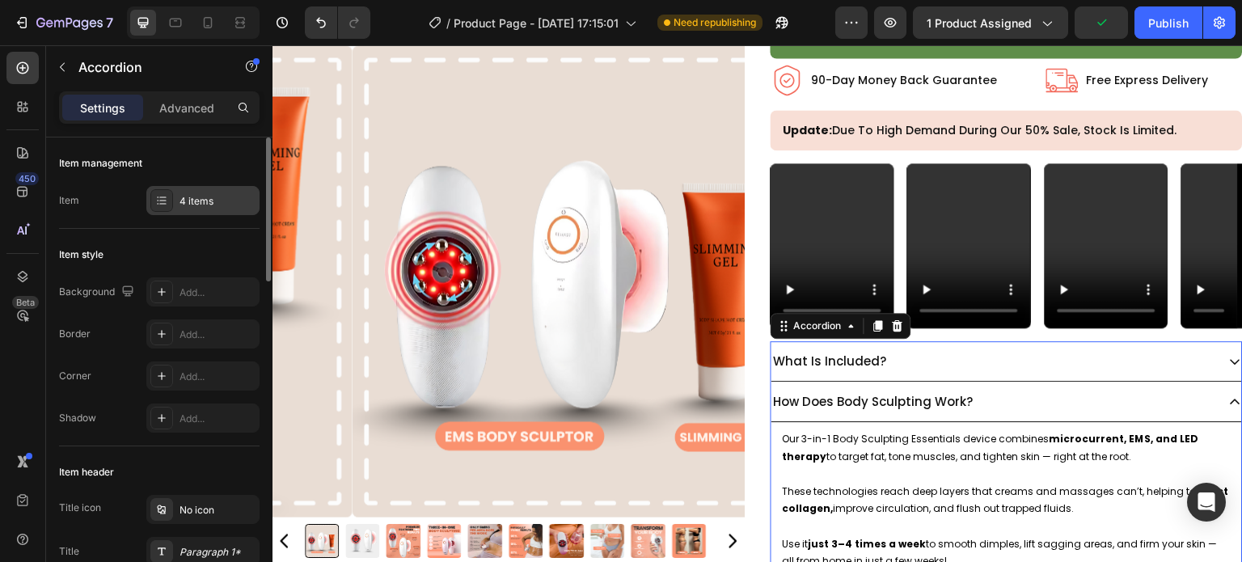
click at [207, 197] on div "4 items" at bounding box center [217, 201] width 76 height 15
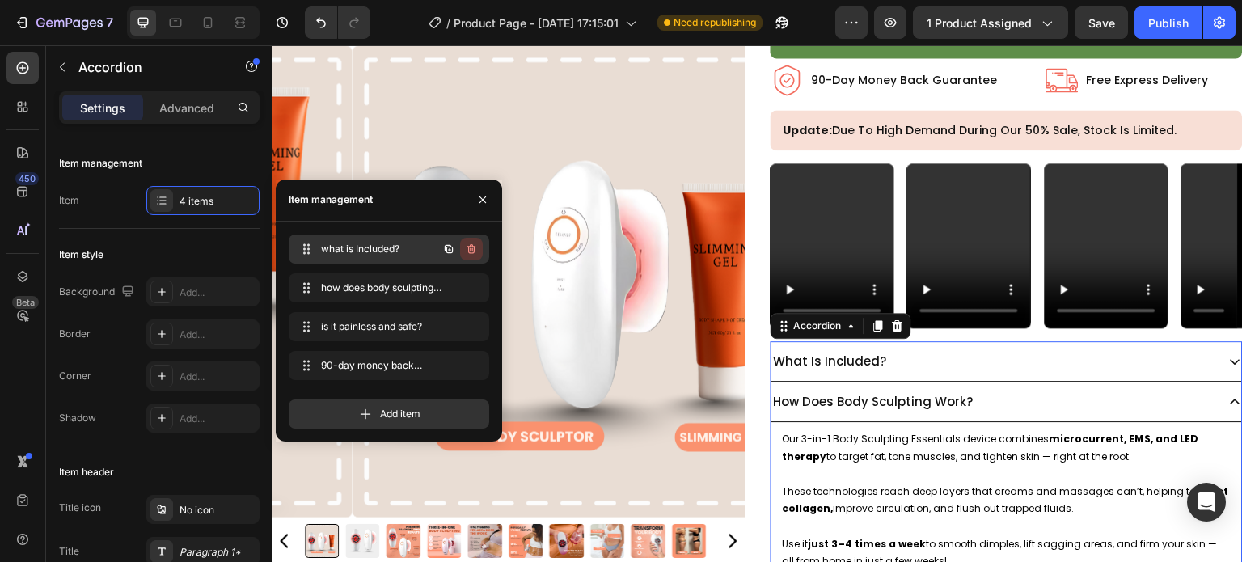
click at [466, 243] on icon "button" at bounding box center [471, 249] width 13 height 13
click at [466, 243] on div "Delete" at bounding box center [461, 249] width 30 height 15
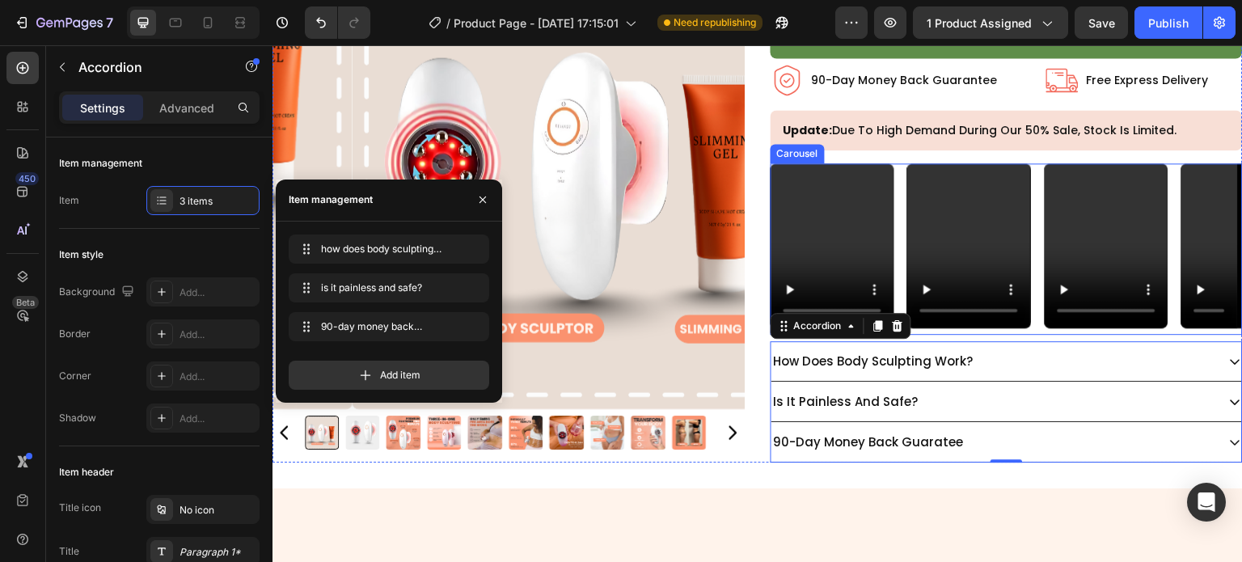
scroll to position [239, 0]
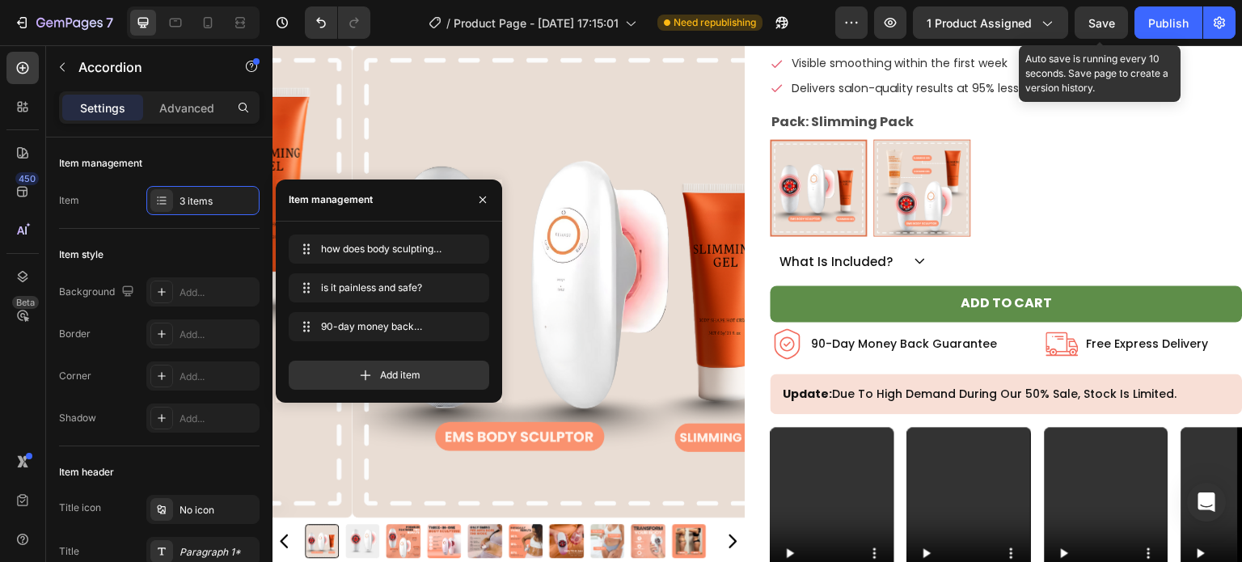
click at [1095, 15] on div "Save" at bounding box center [1101, 23] width 27 height 17
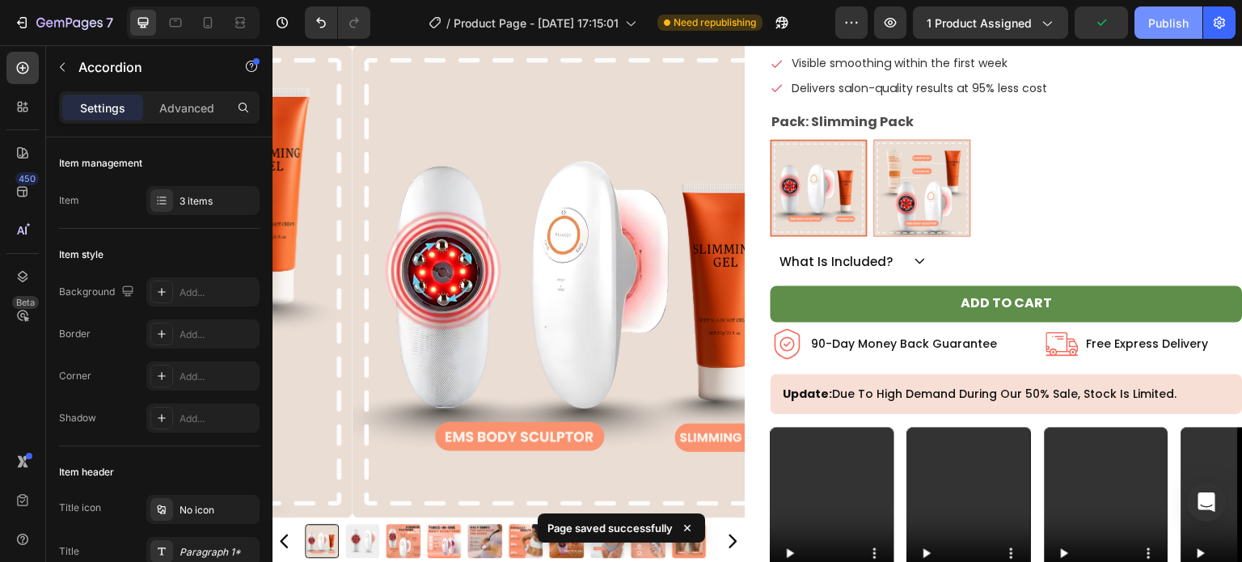
click at [1160, 22] on div "Publish" at bounding box center [1168, 23] width 40 height 17
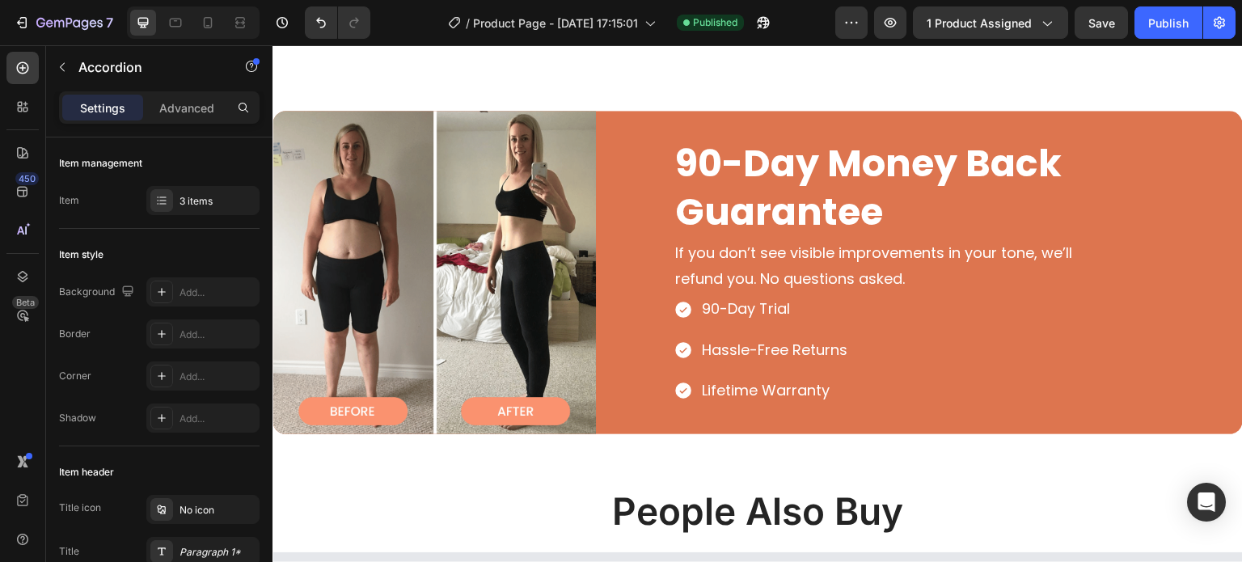
scroll to position [8076, 0]
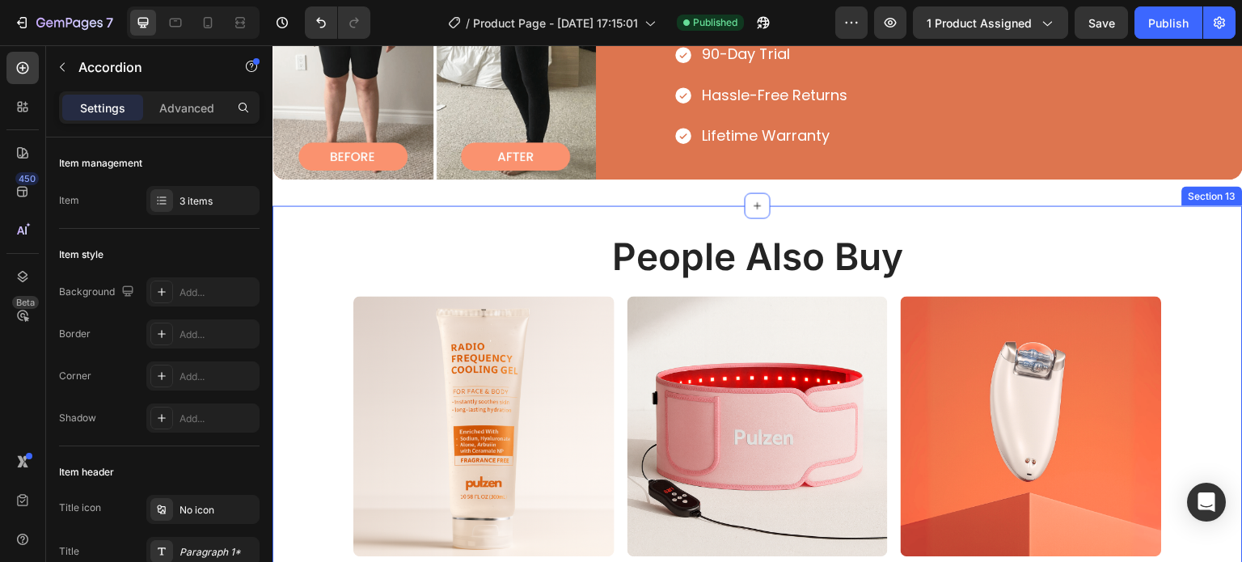
click at [796, 213] on div "People Also Buy Heading Product Images Pulzen Cooling Gel Product Title $40.00 …" at bounding box center [757, 477] width 970 height 544
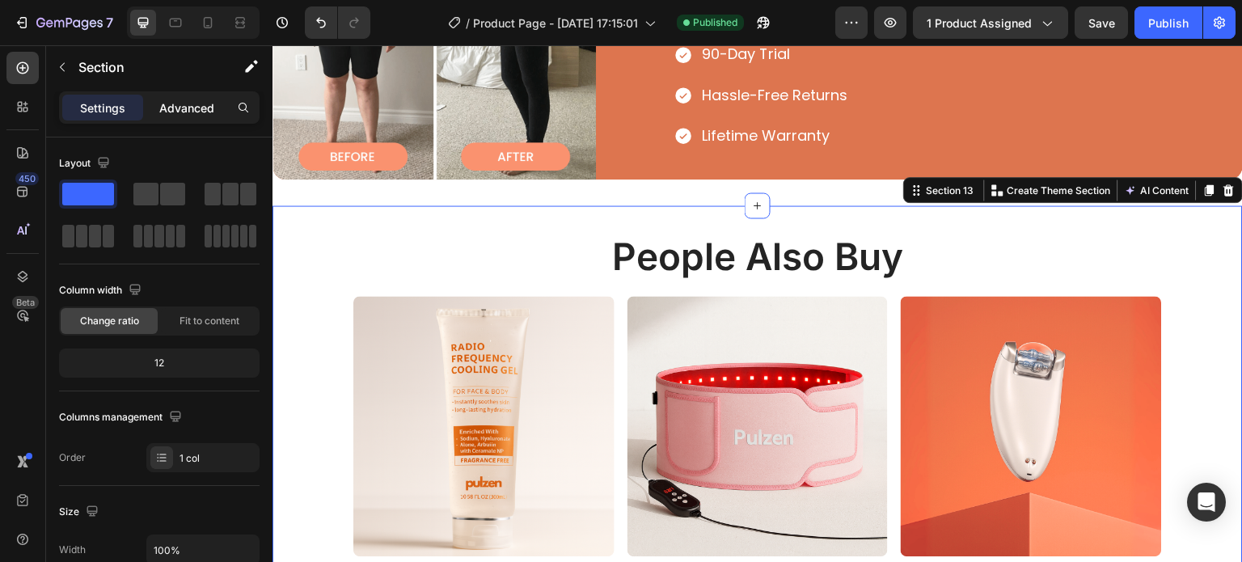
click at [167, 109] on p "Advanced" at bounding box center [186, 107] width 55 height 17
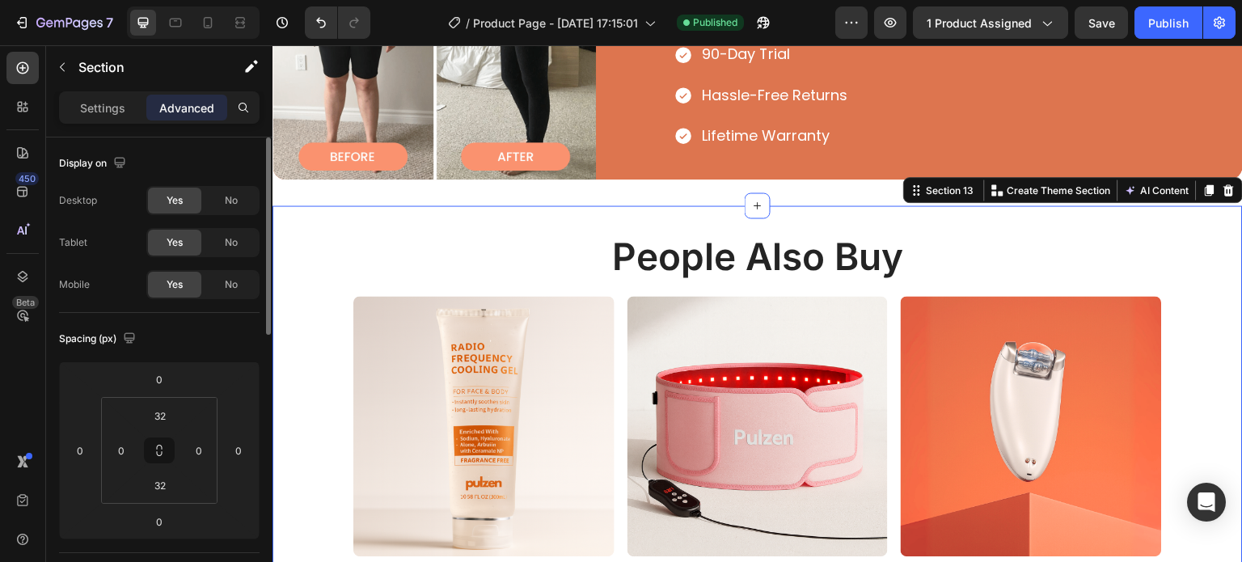
click at [231, 286] on span "No" at bounding box center [231, 284] width 13 height 15
click at [238, 201] on div "No" at bounding box center [231, 201] width 53 height 26
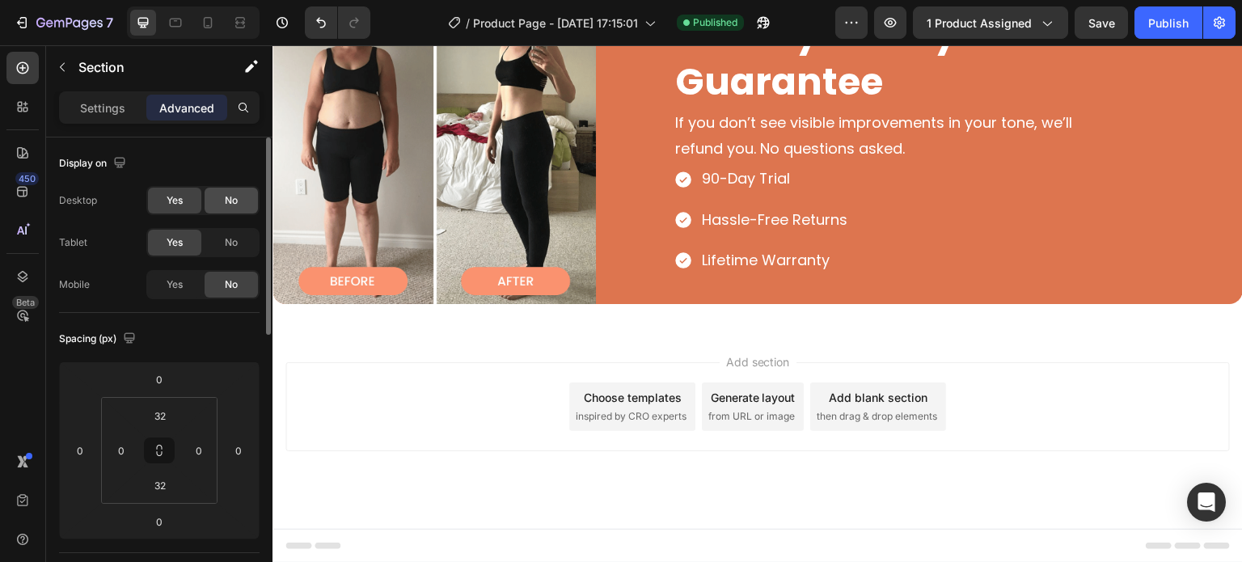
scroll to position [7947, 0]
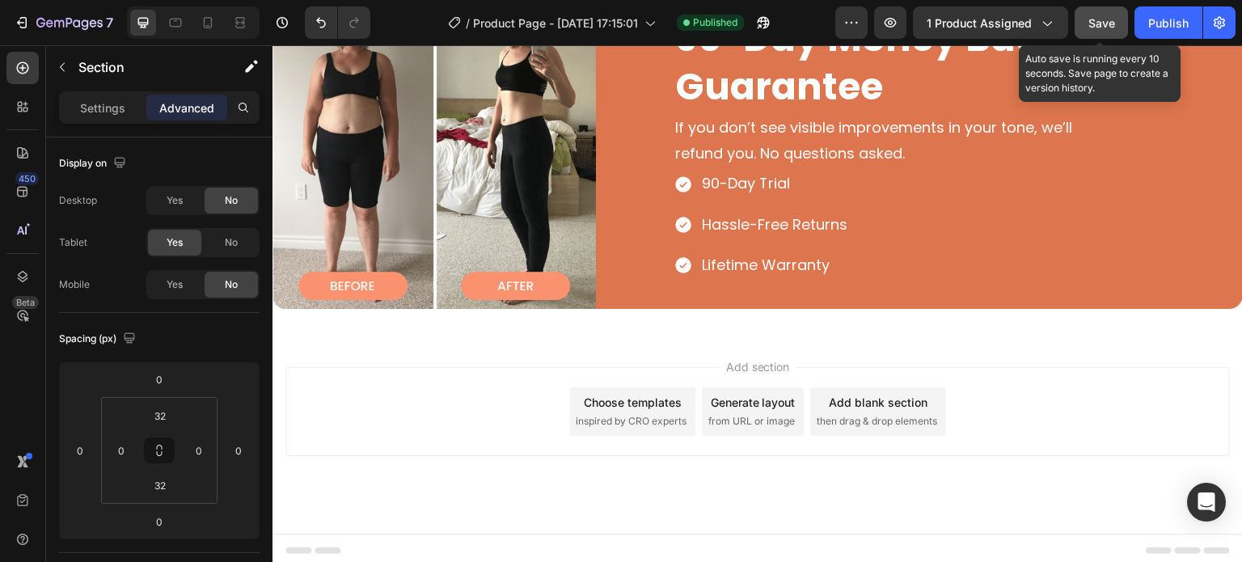
click at [1119, 10] on button "Save" at bounding box center [1101, 22] width 53 height 32
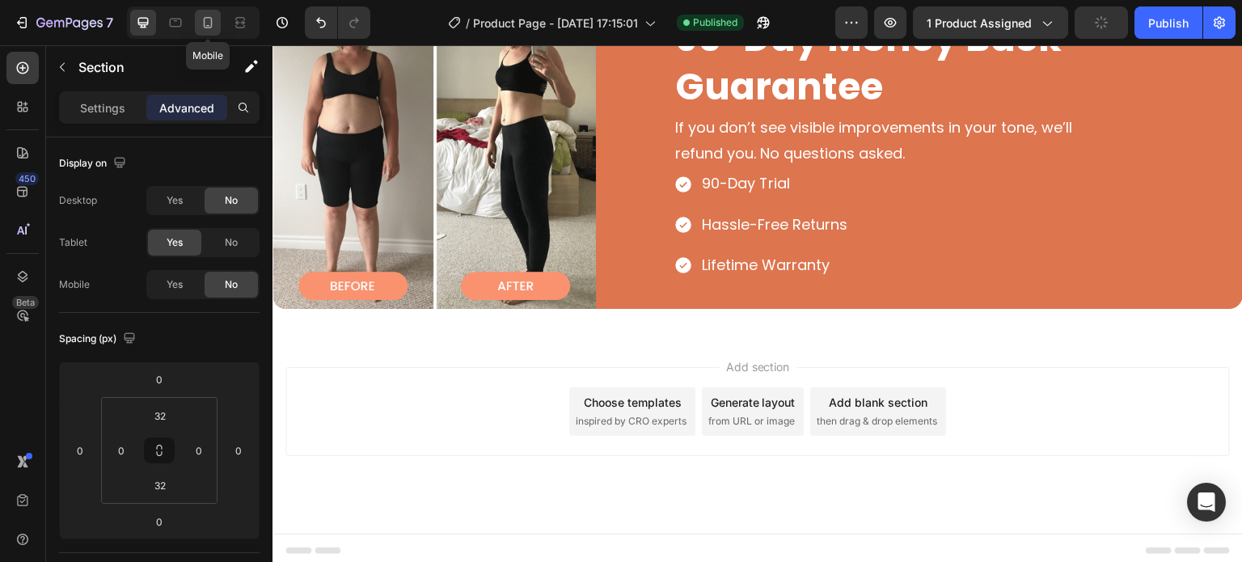
click at [212, 27] on icon at bounding box center [208, 23] width 16 height 16
type input "15"
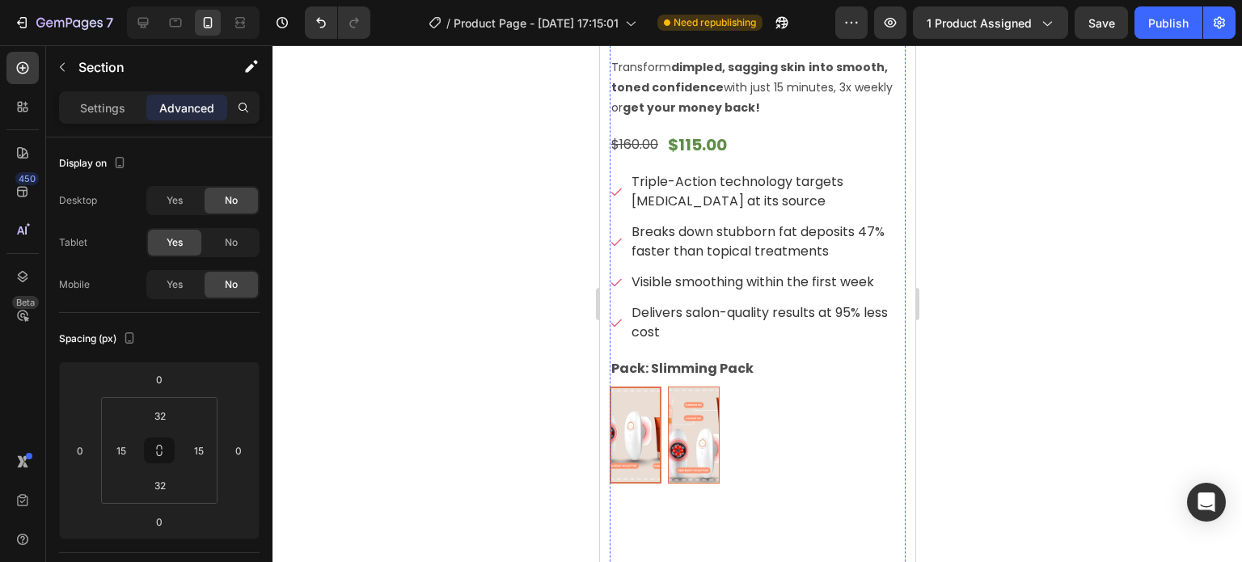
scroll to position [348, 0]
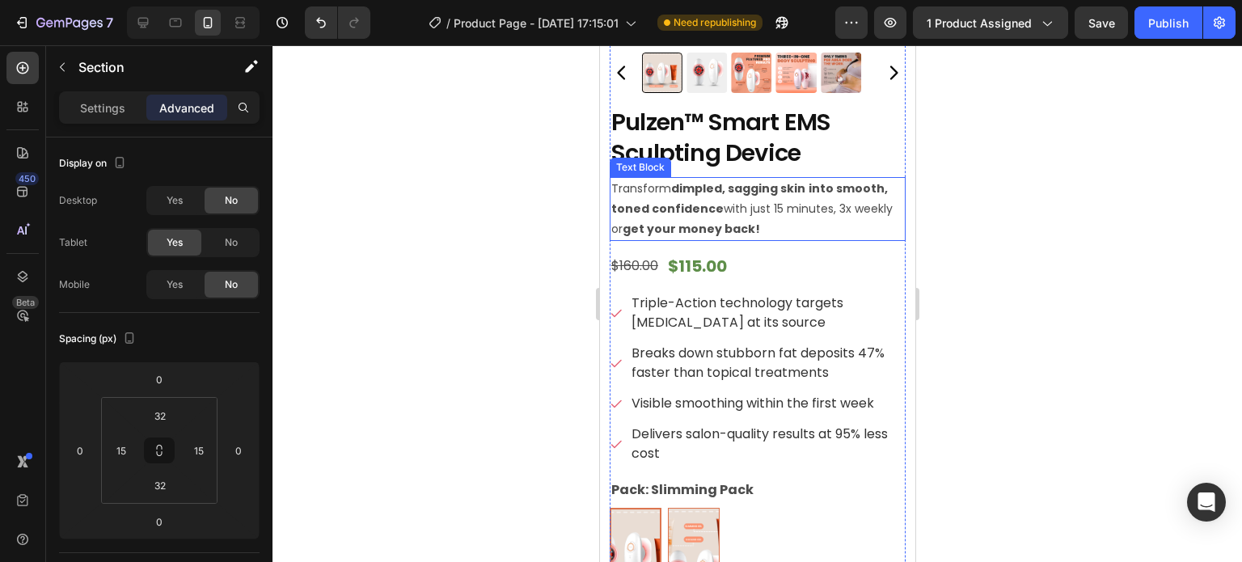
click at [764, 202] on p "Transform dimpled, sagging skin into smooth, toned confidence with just 15 minu…" at bounding box center [756, 209] width 293 height 61
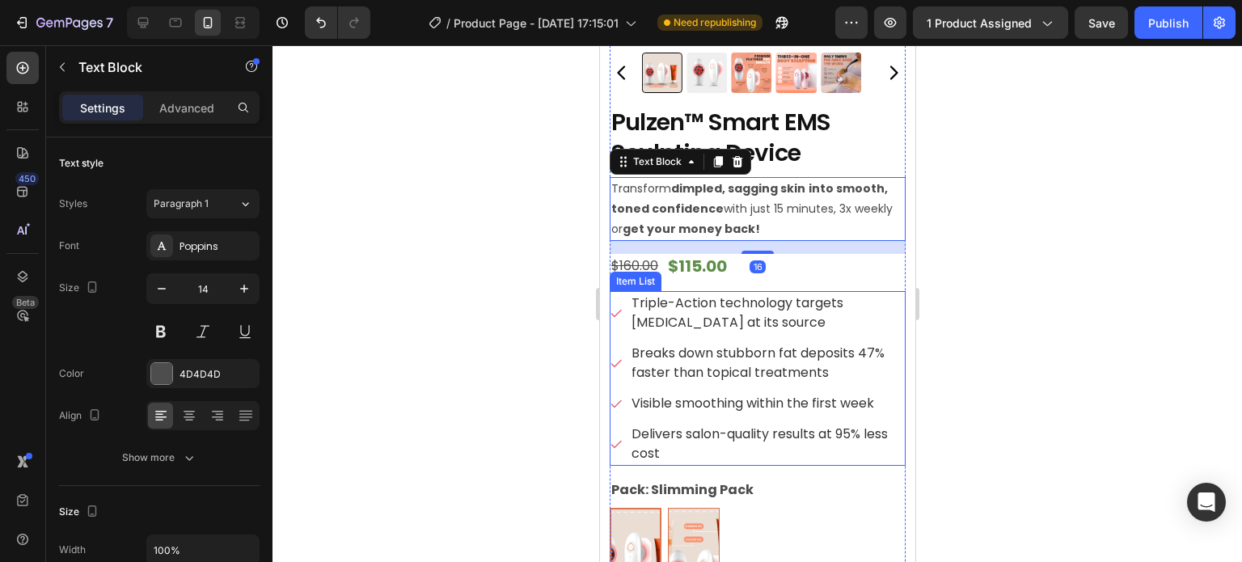
click at [727, 399] on p "Visible smoothing within the first week" at bounding box center [767, 403] width 272 height 19
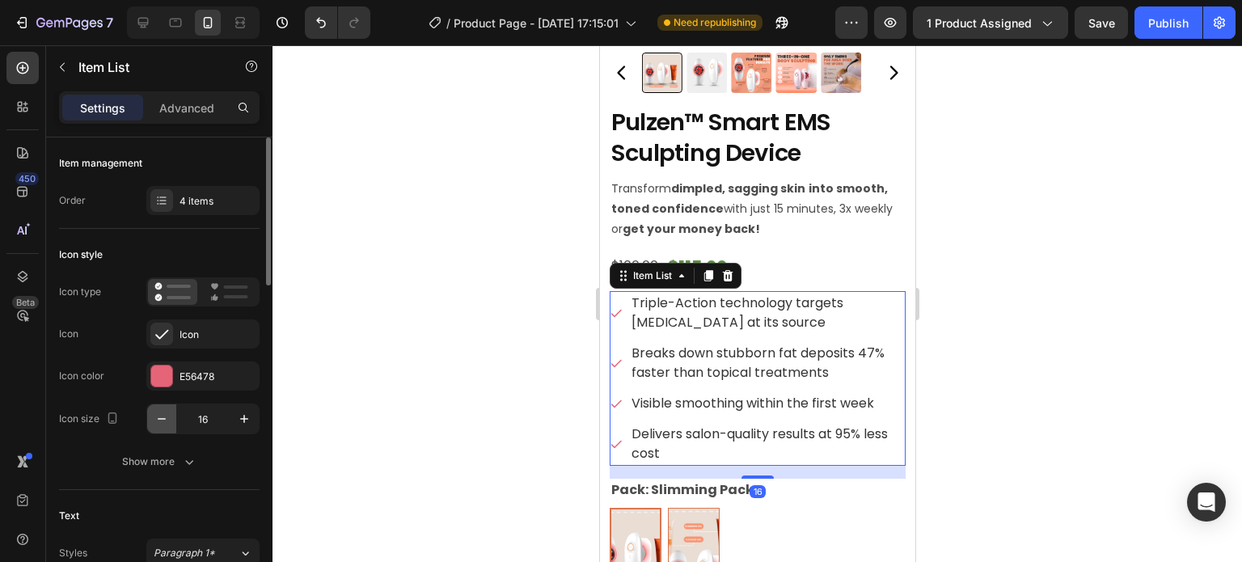
scroll to position [157, 0]
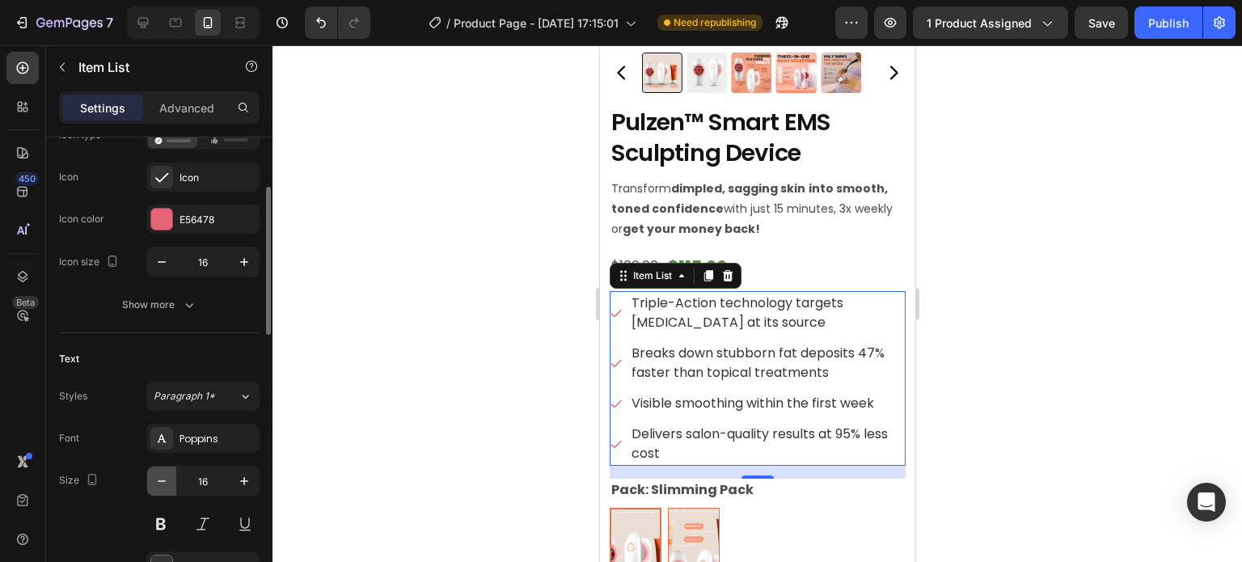
click at [162, 474] on icon "button" at bounding box center [162, 481] width 16 height 16
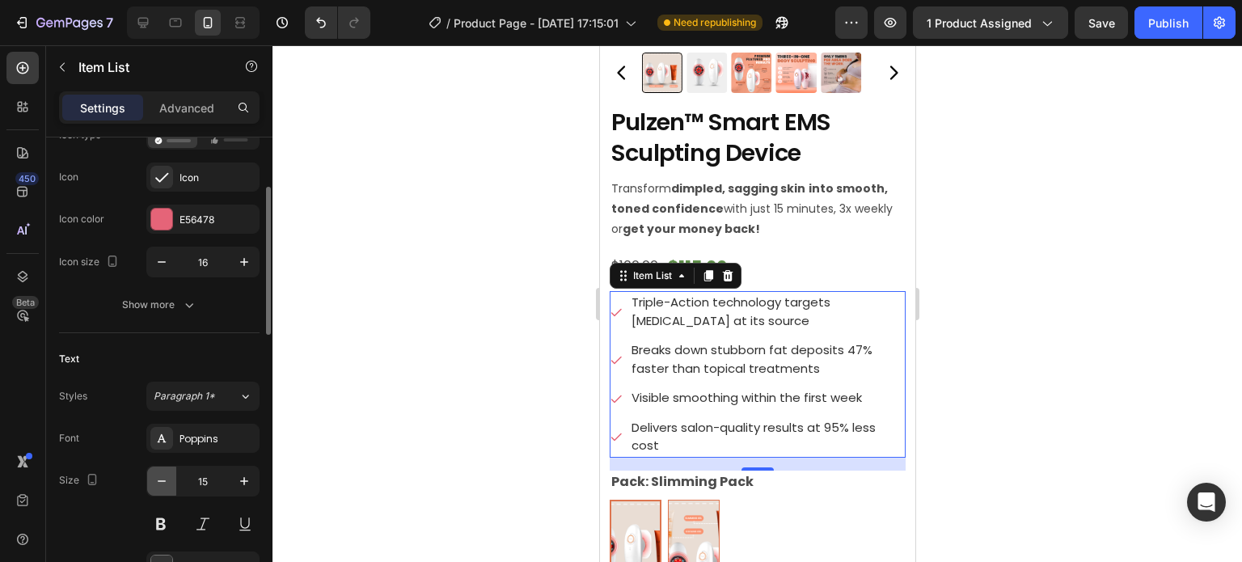
type input "14"
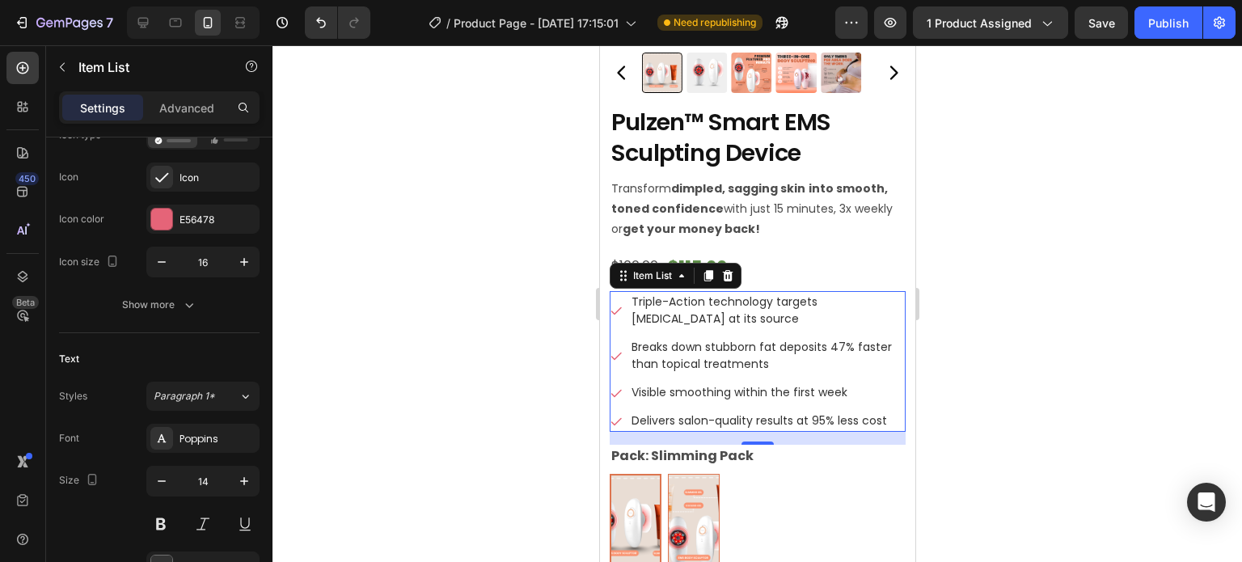
click at [330, 362] on div at bounding box center [756, 303] width 969 height 517
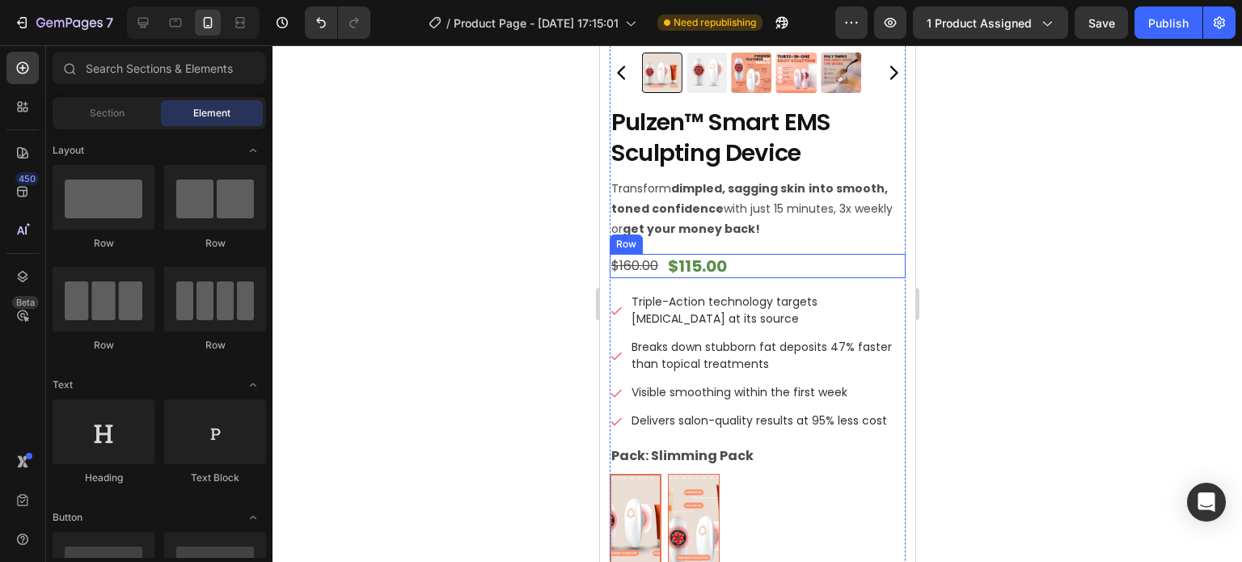
scroll to position [480, 0]
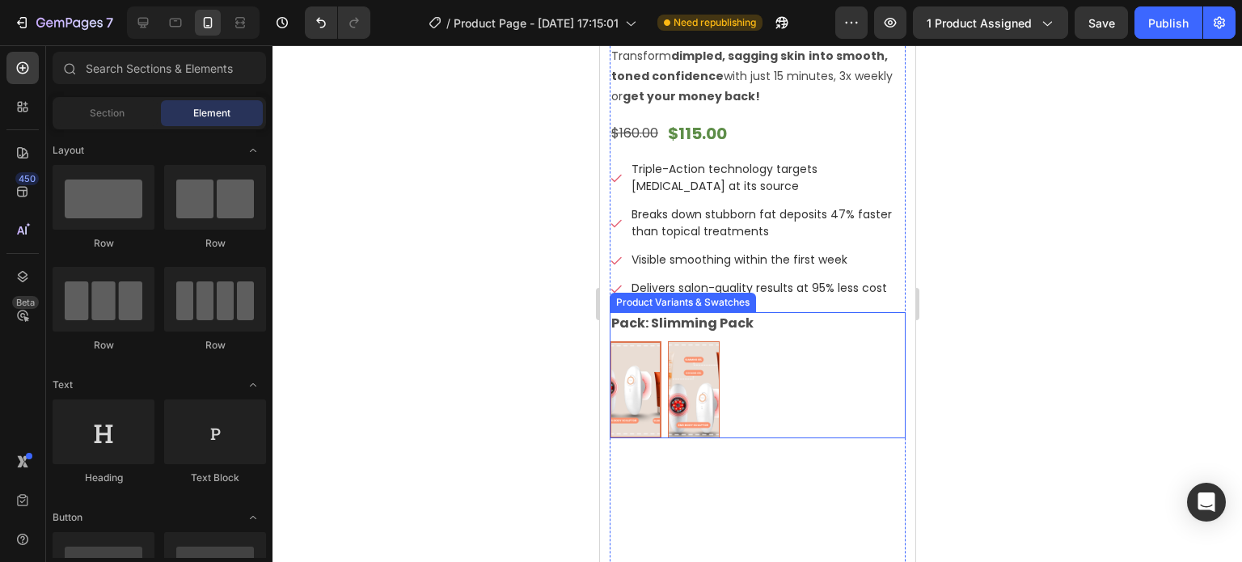
click at [774, 389] on div "Slimming Pack Slimming Pack Full Essentials Pack Full Essentials Pack" at bounding box center [757, 389] width 296 height 97
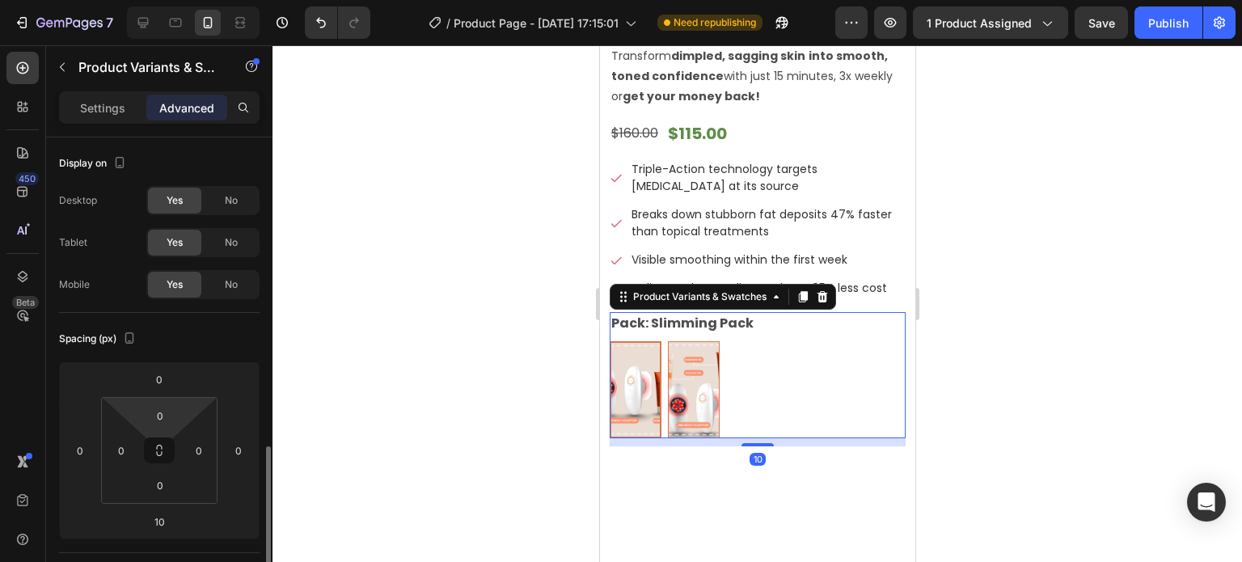
scroll to position [226, 0]
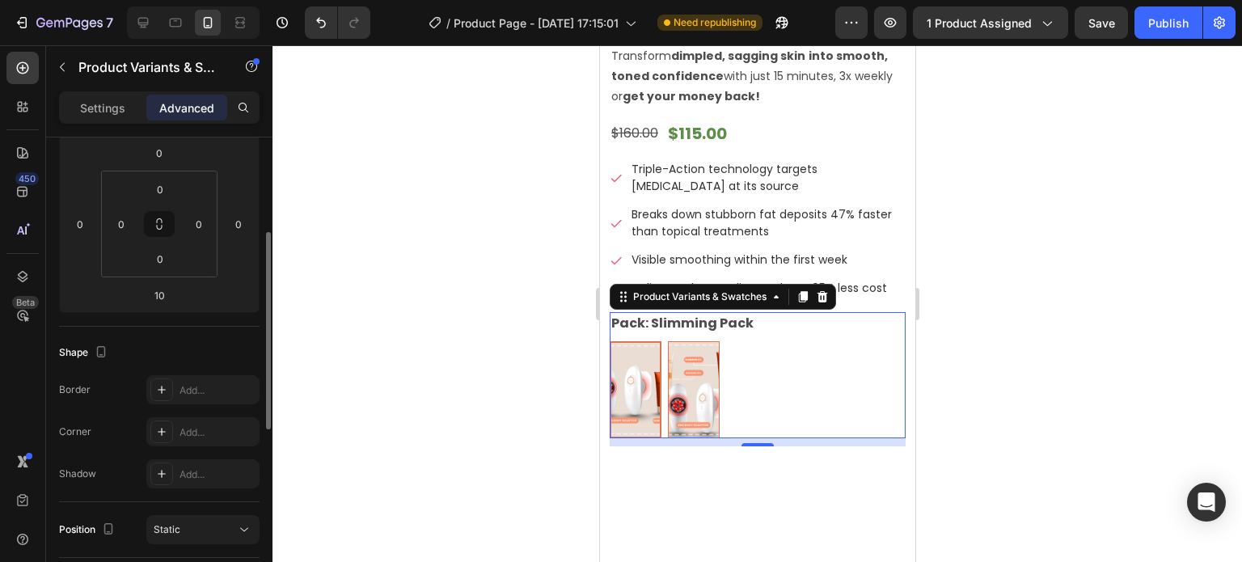
click at [91, 112] on p "Settings" at bounding box center [102, 107] width 45 height 17
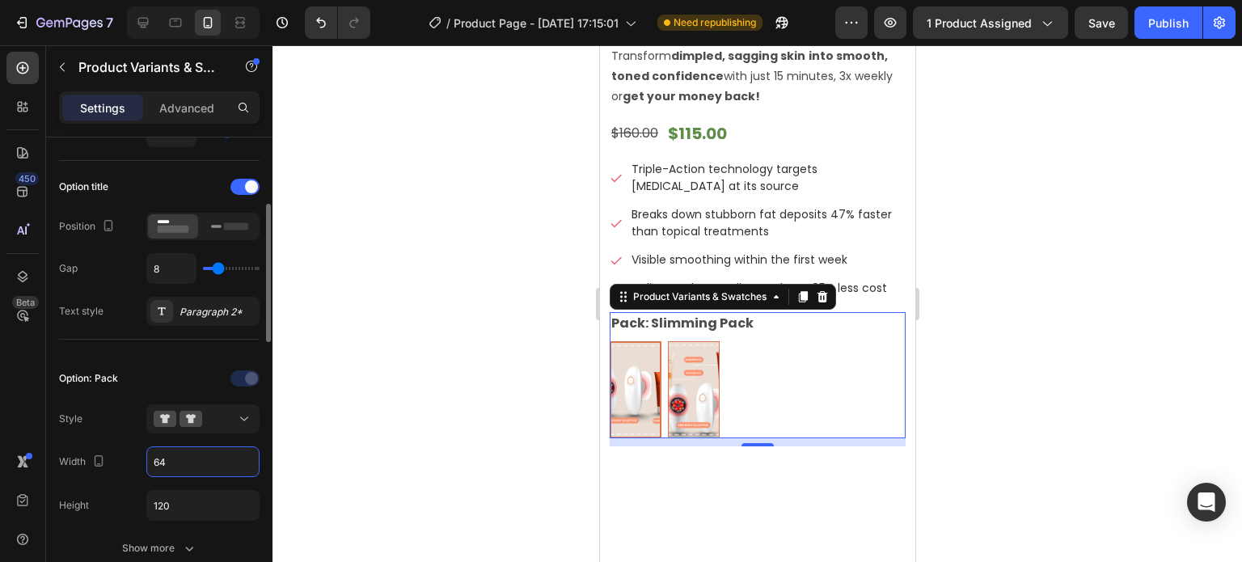
click at [182, 467] on input "64" at bounding box center [203, 461] width 112 height 29
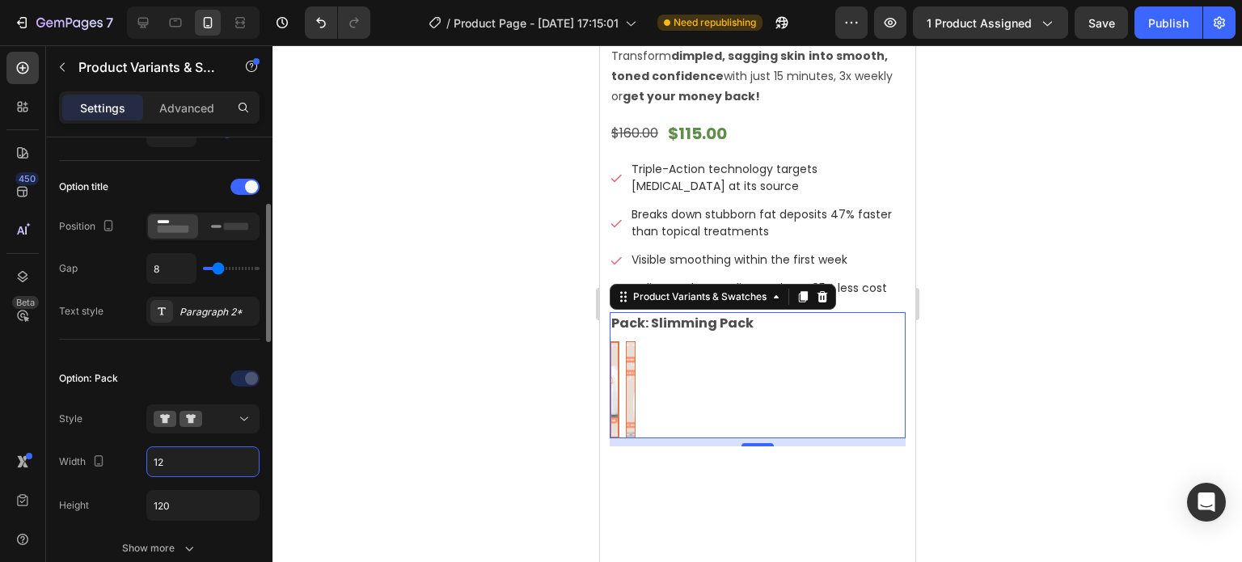
type input "120"
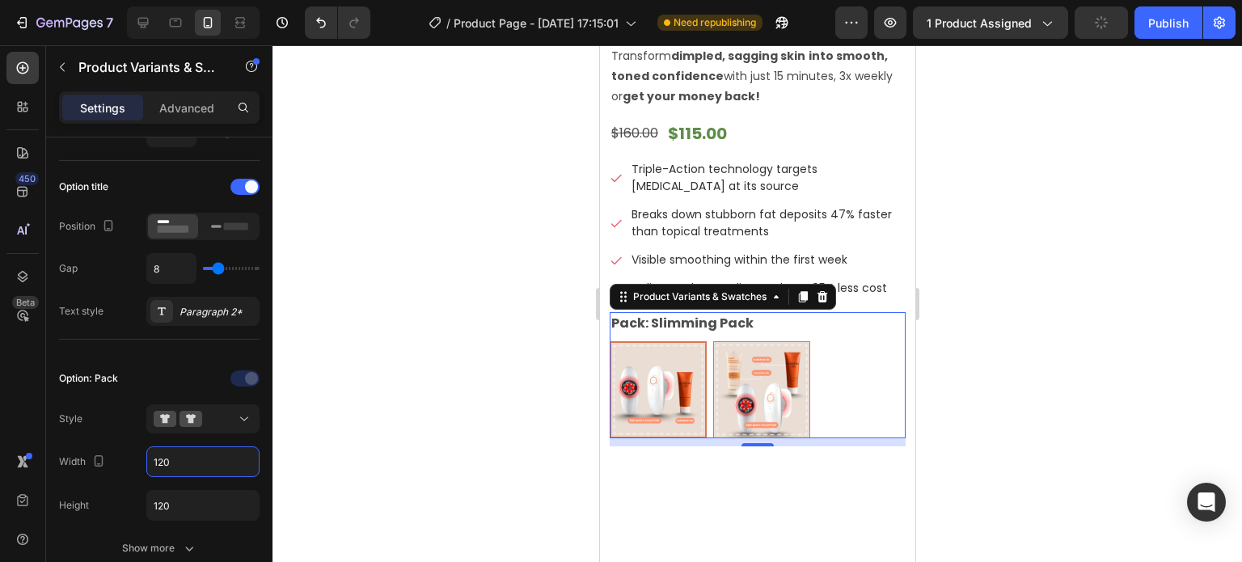
click at [387, 401] on div at bounding box center [756, 303] width 969 height 517
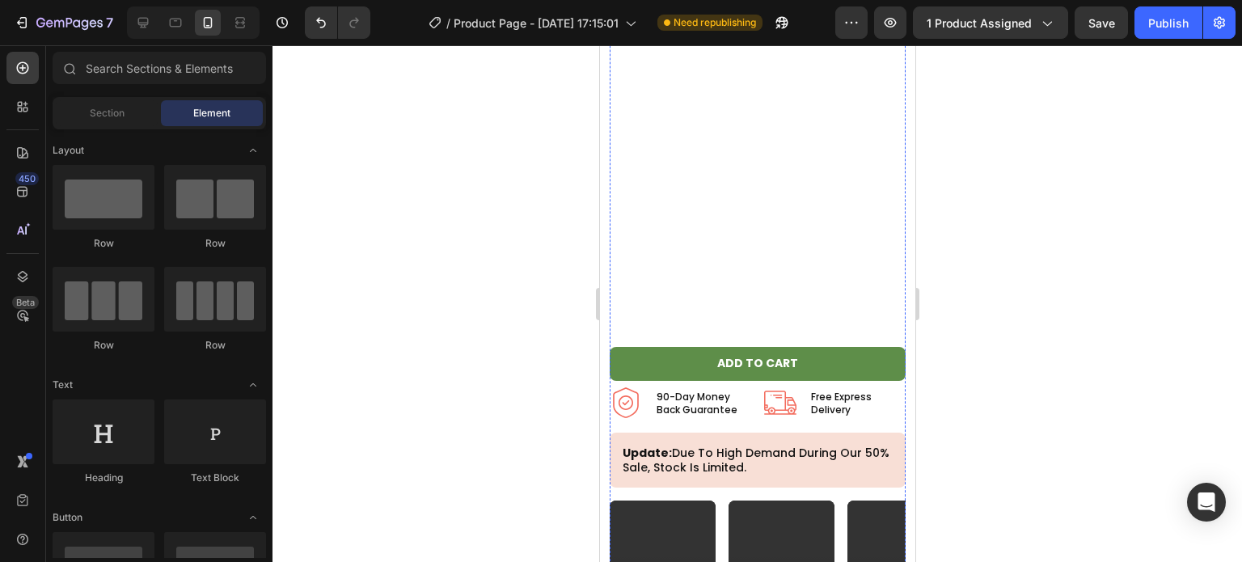
scroll to position [662, 0]
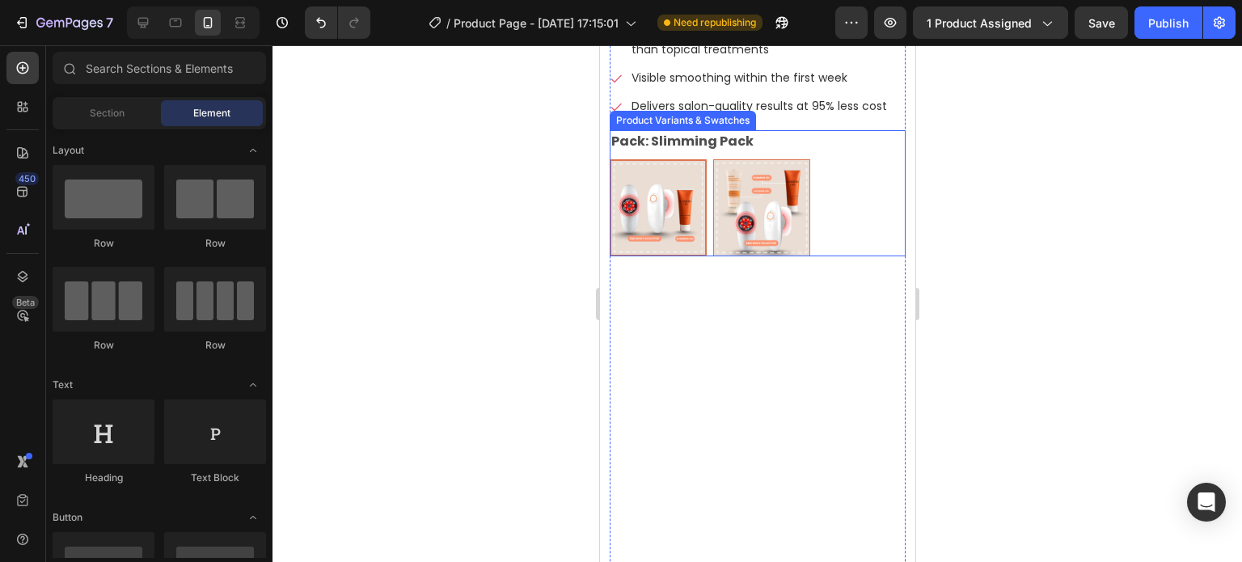
click at [723, 381] on div "what is included?" at bounding box center [771, 422] width 322 height 317
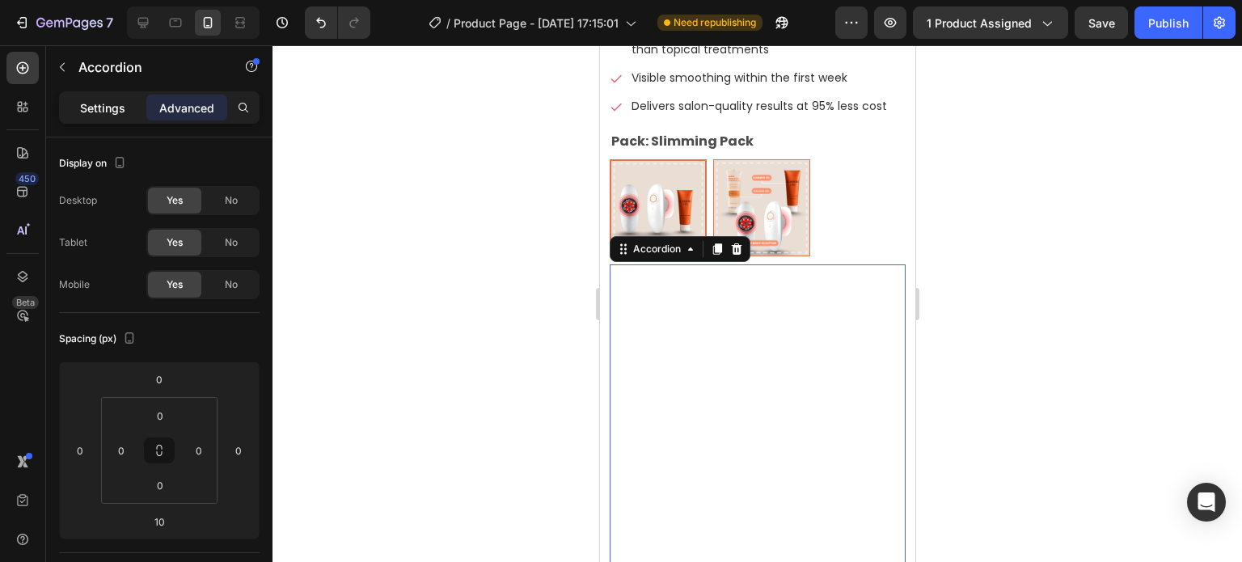
click at [108, 101] on p "Settings" at bounding box center [102, 107] width 45 height 17
type input "0"
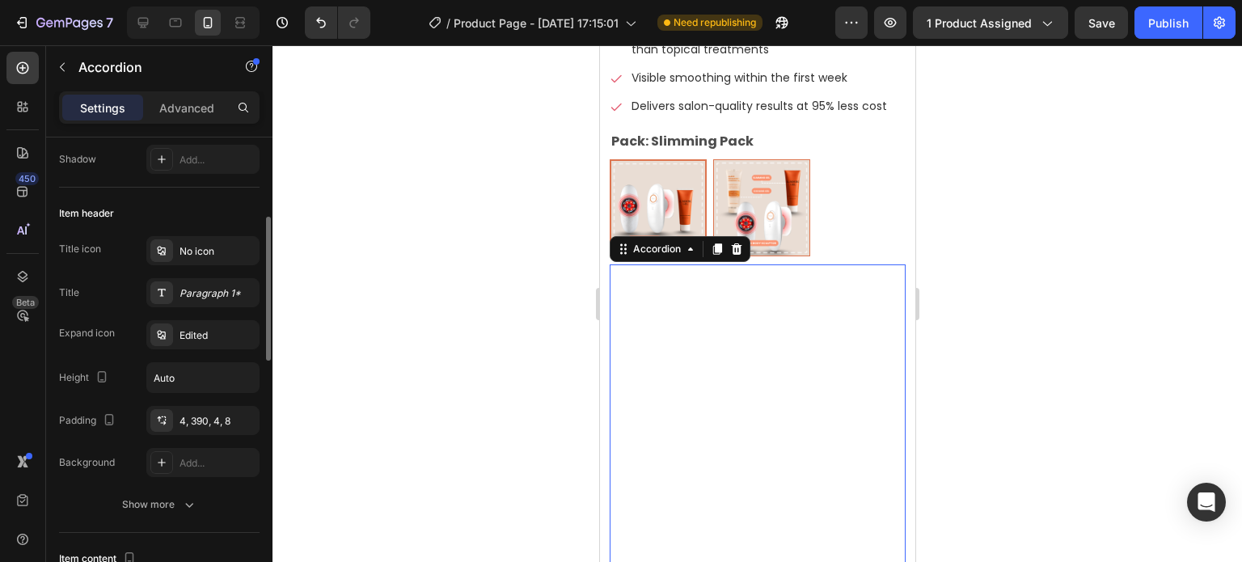
scroll to position [259, 0]
click at [214, 428] on div "4, 390, 4, 8" at bounding box center [202, 420] width 113 height 29
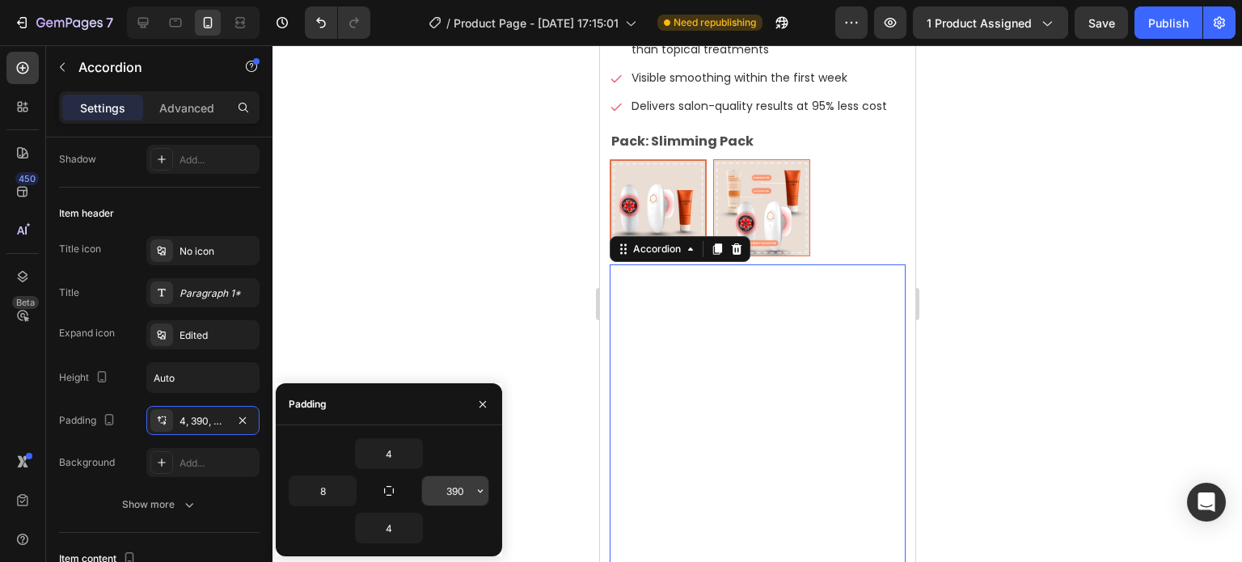
click at [459, 500] on input "390" at bounding box center [455, 490] width 66 height 29
type input "8"
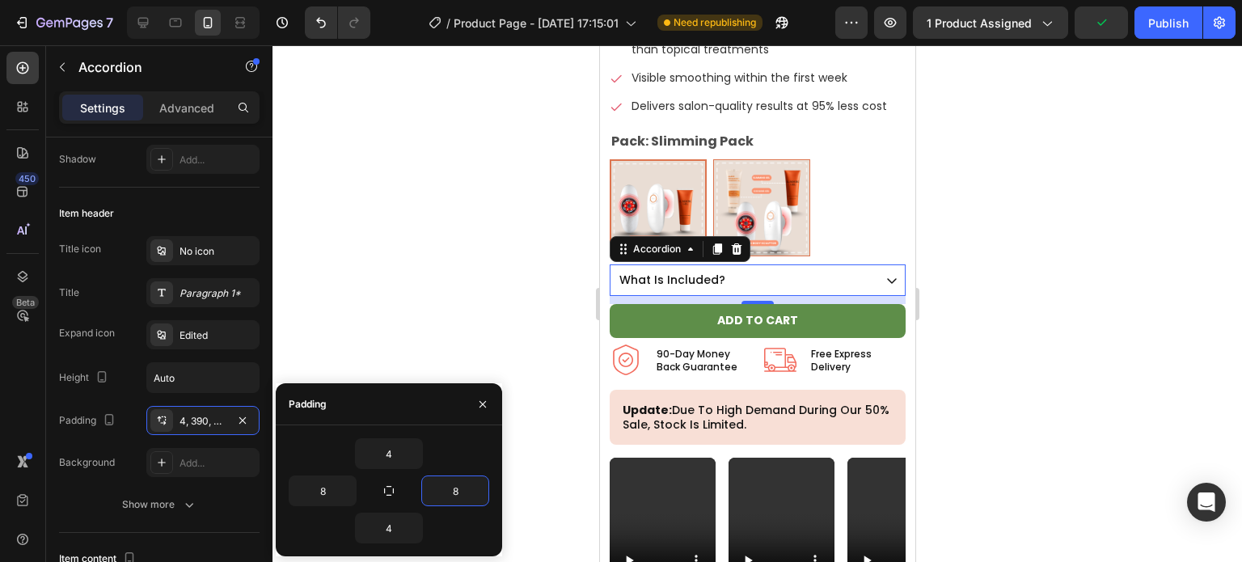
click at [493, 310] on div at bounding box center [756, 303] width 969 height 517
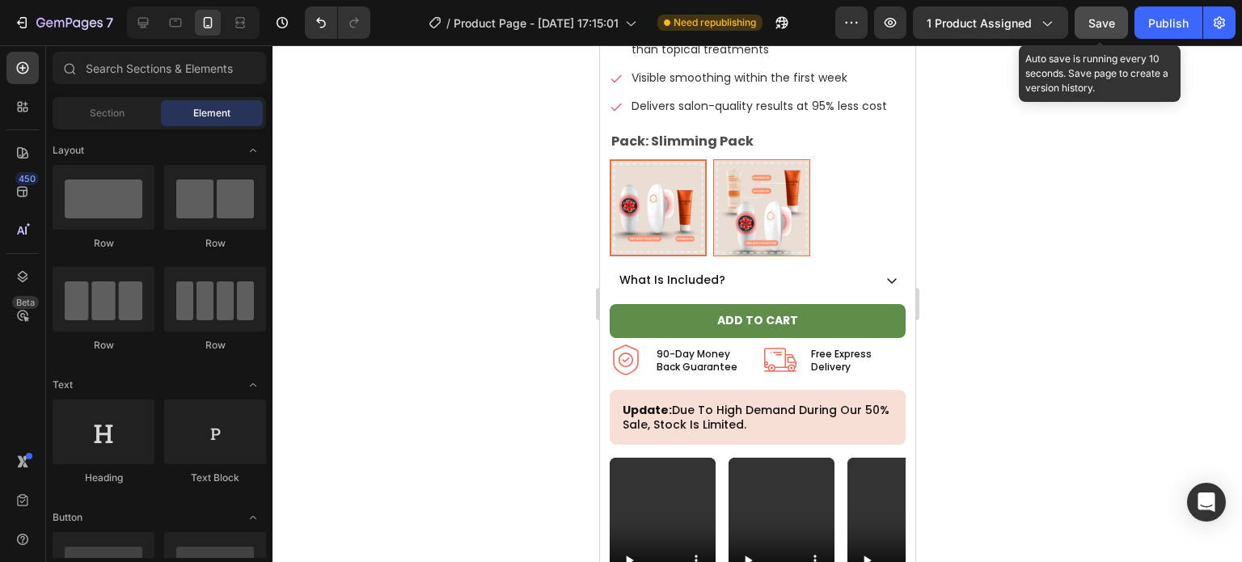
click at [1107, 34] on button "Save" at bounding box center [1101, 22] width 53 height 32
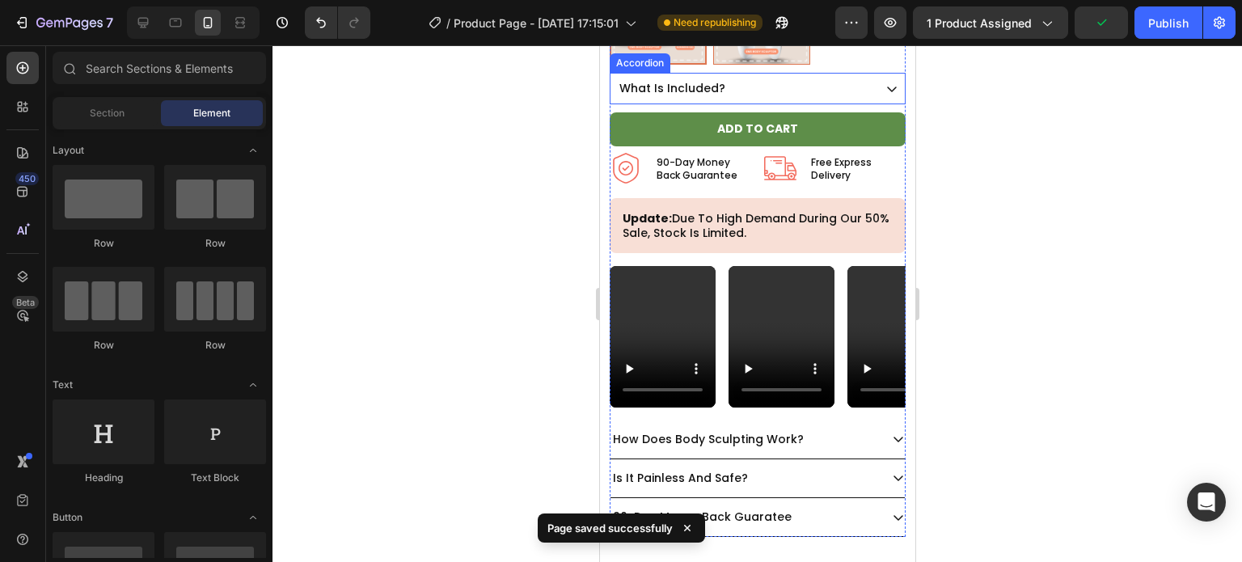
scroll to position [450, 0]
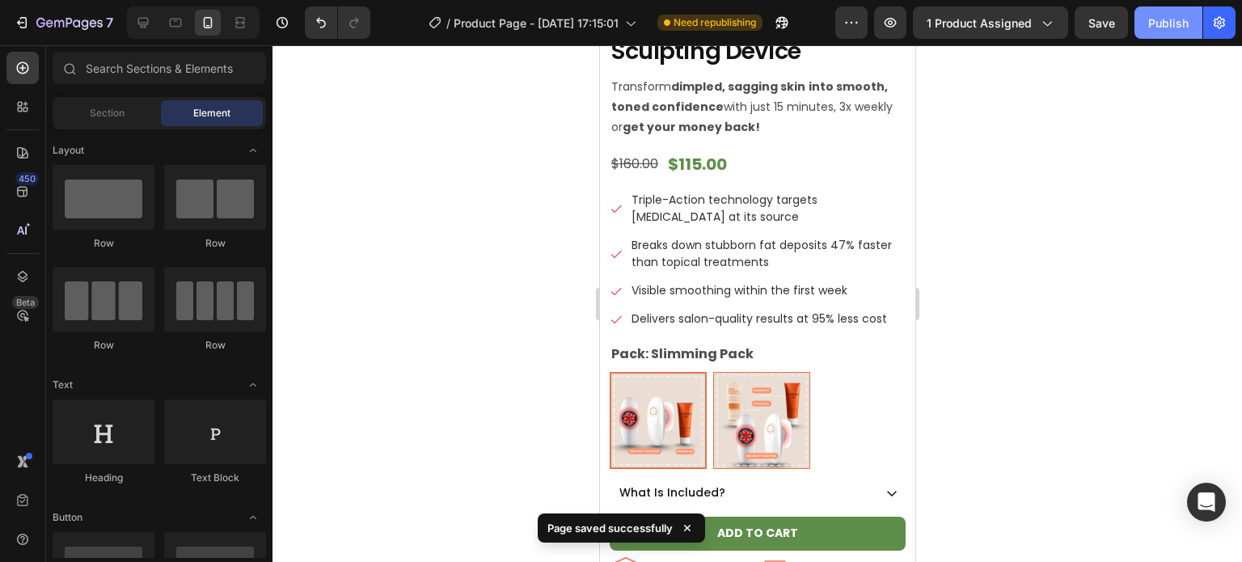
click at [1155, 32] on button "Publish" at bounding box center [1168, 22] width 68 height 32
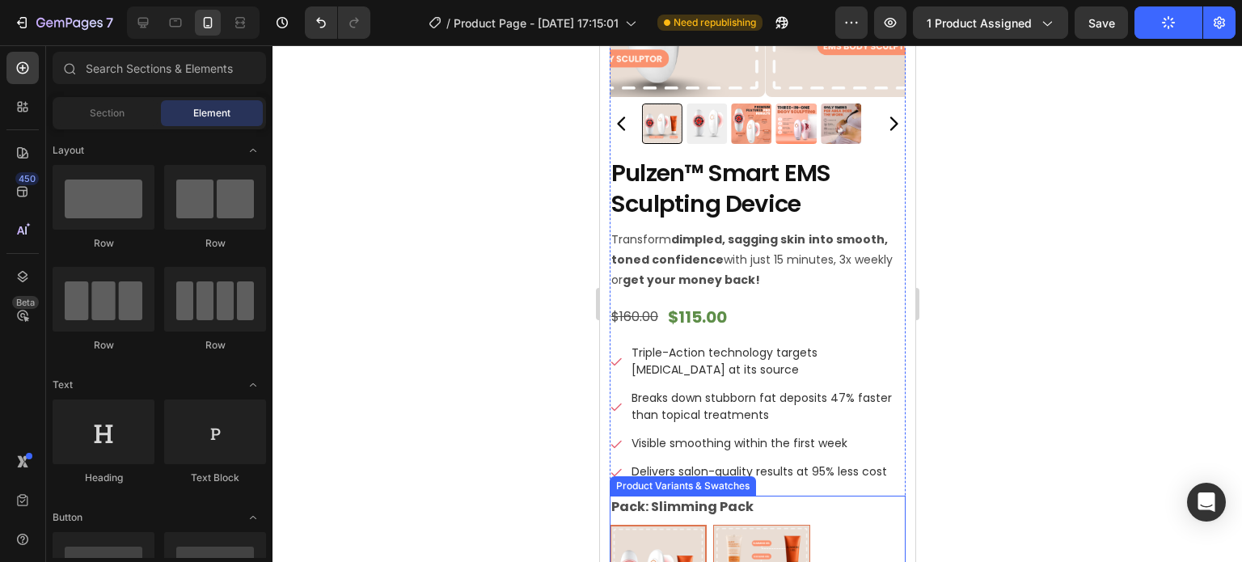
scroll to position [222, 0]
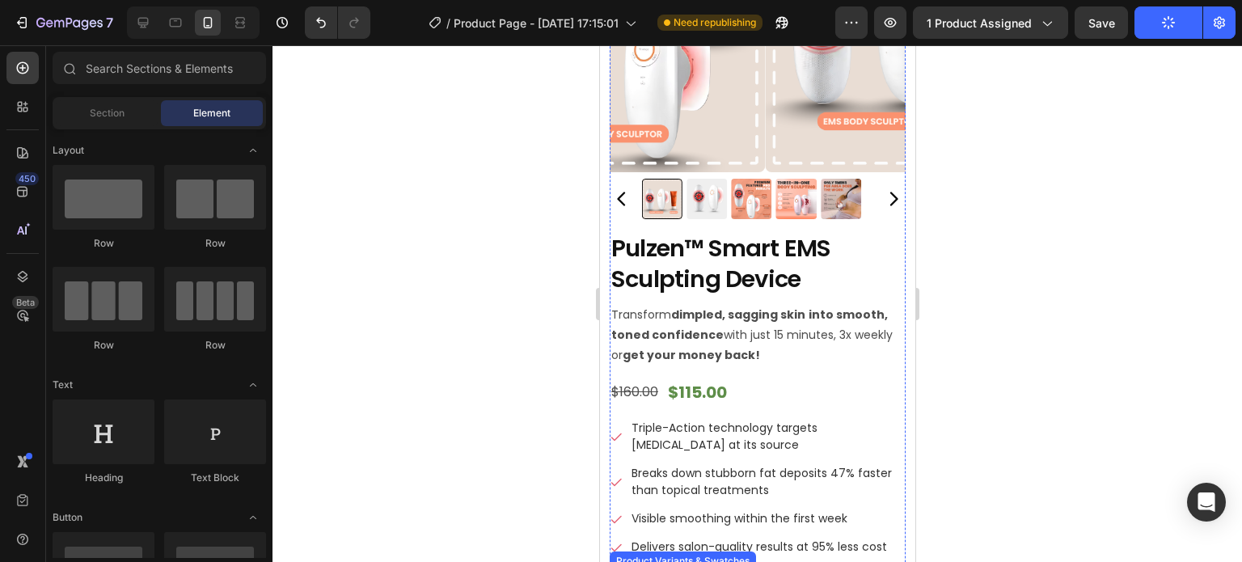
click at [766, 256] on h1 "Pulzen™ Smart EMS Sculpting Device" at bounding box center [757, 264] width 296 height 64
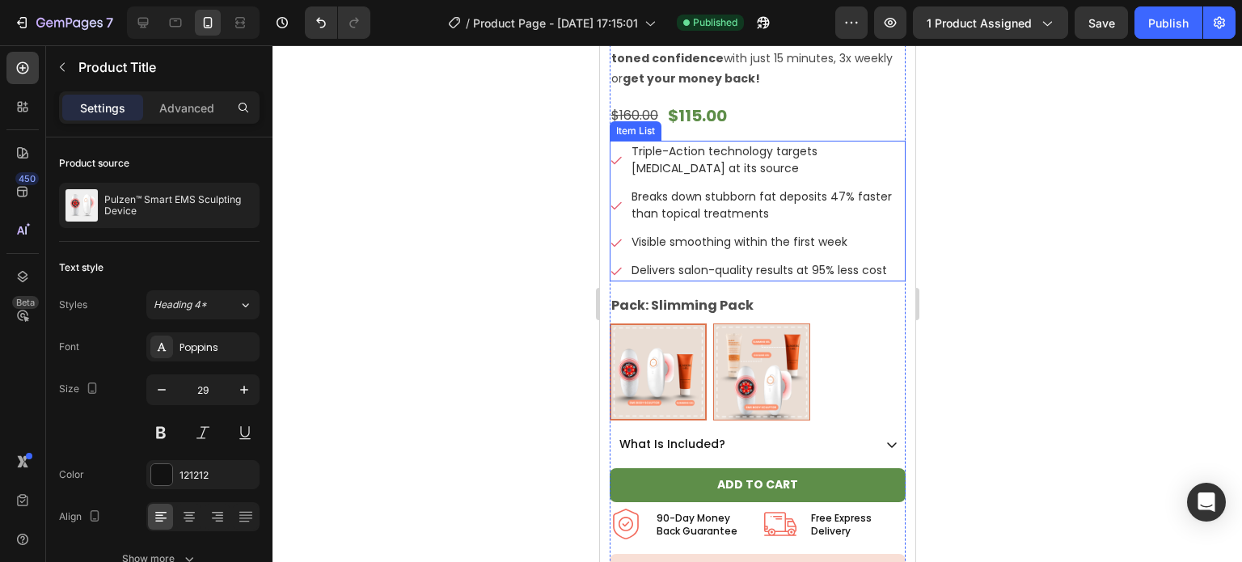
scroll to position [686, 0]
